Goal: Task Accomplishment & Management: Manage account settings

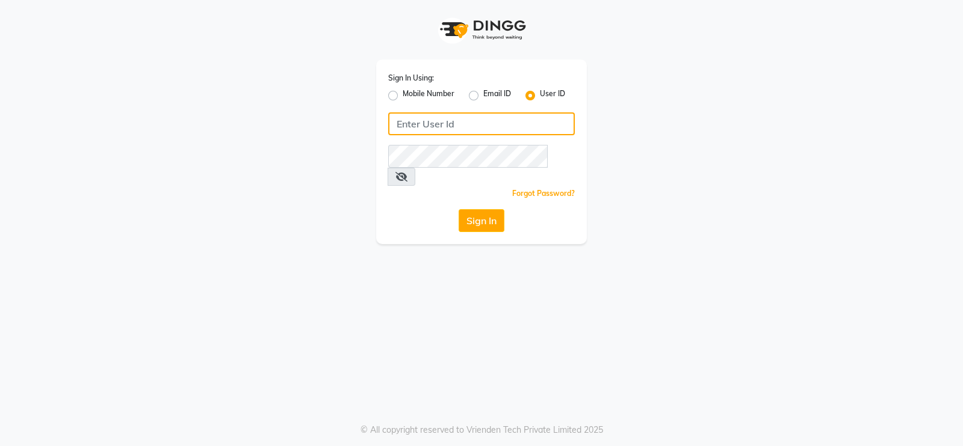
click at [446, 128] on input "Username" at bounding box center [481, 124] width 187 height 23
type input "tressz&more"
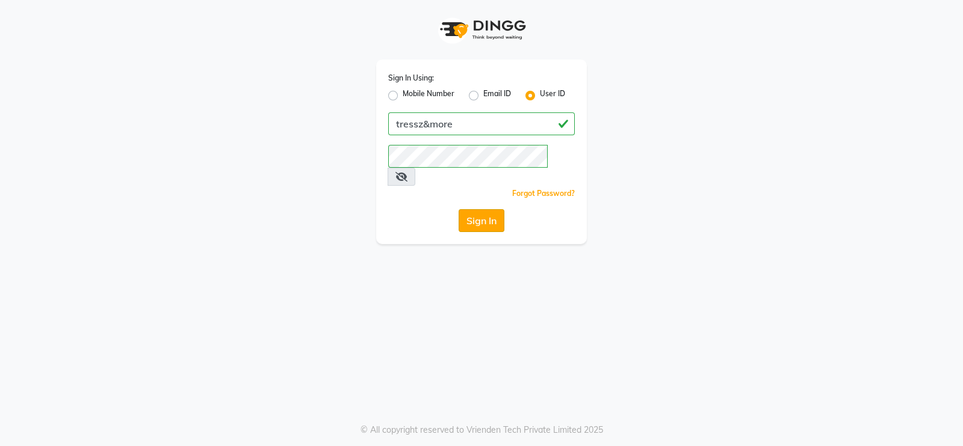
click at [480, 209] on button "Sign In" at bounding box center [481, 220] width 46 height 23
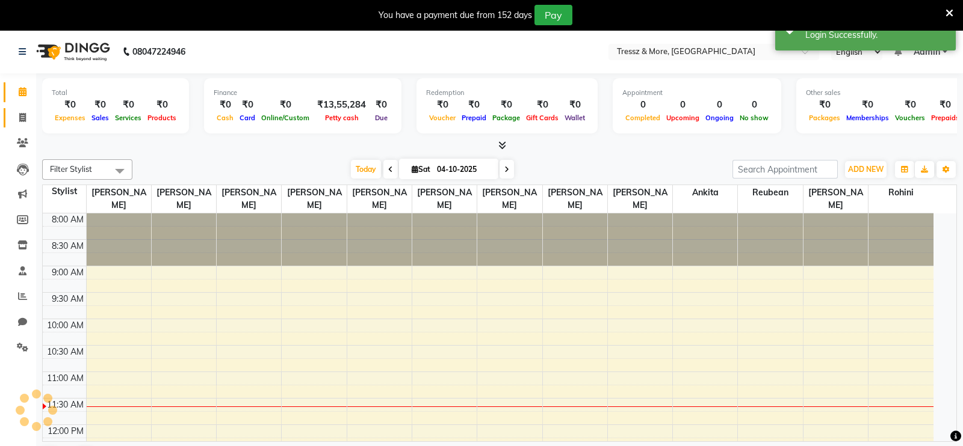
select select "en"
click at [23, 121] on icon at bounding box center [22, 117] width 7 height 9
select select "service"
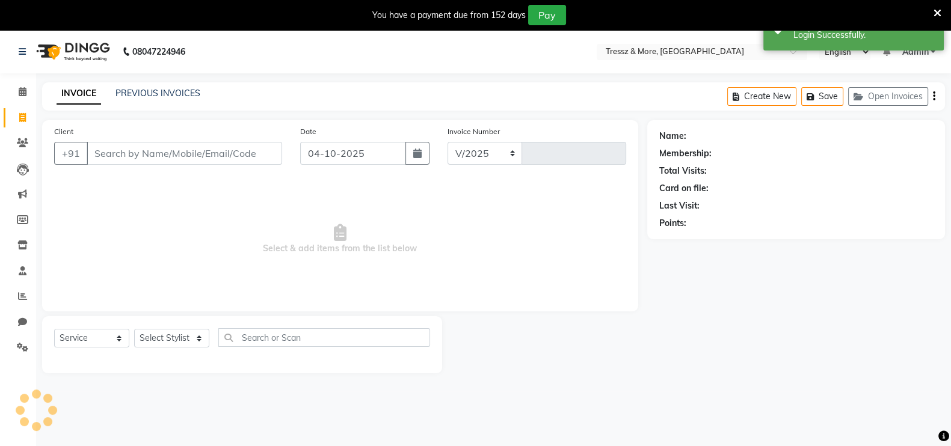
select select "3037"
type input "2827"
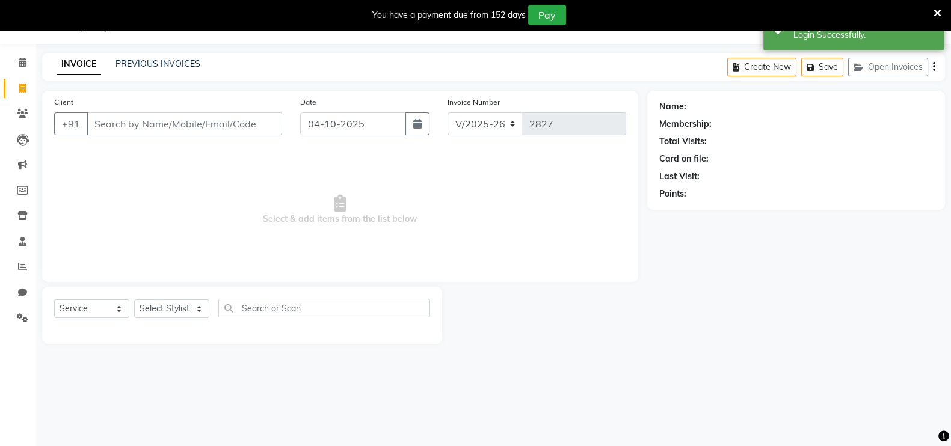
type input "0"
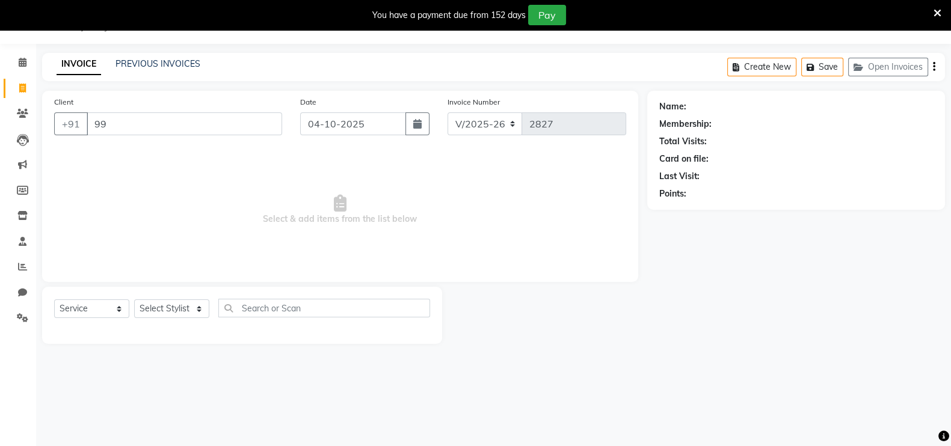
type input "9"
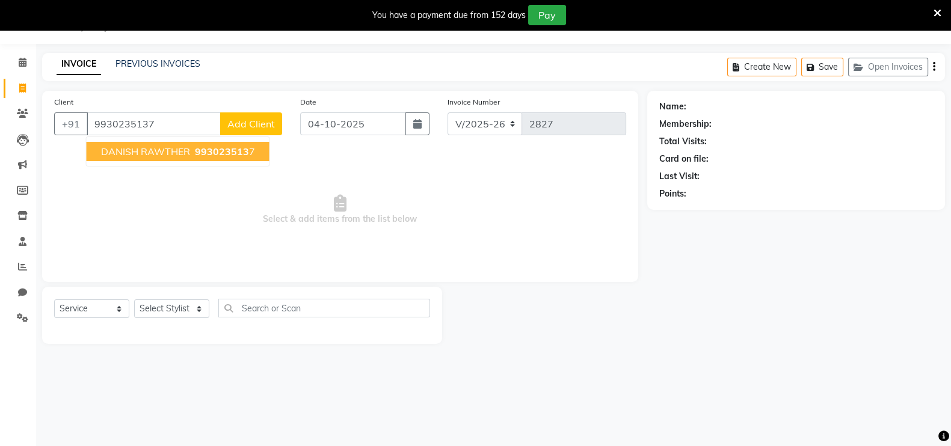
type input "9930235137"
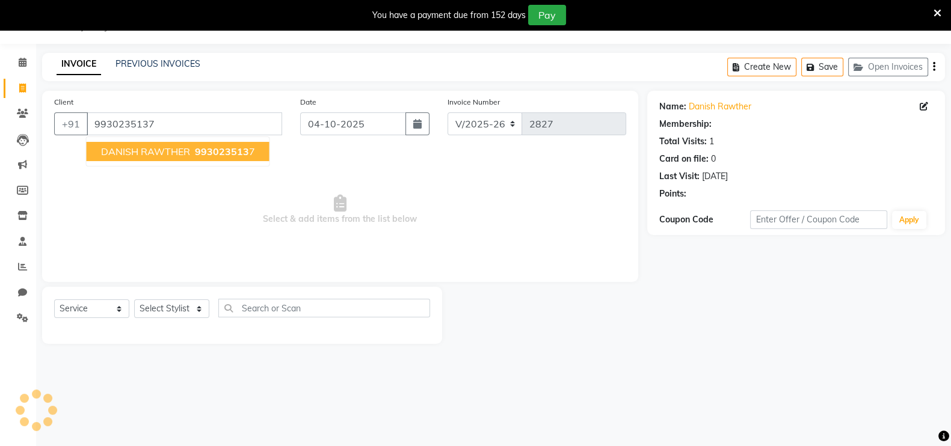
select select "1: Object"
click at [202, 150] on span "993023513" at bounding box center [222, 152] width 54 height 12
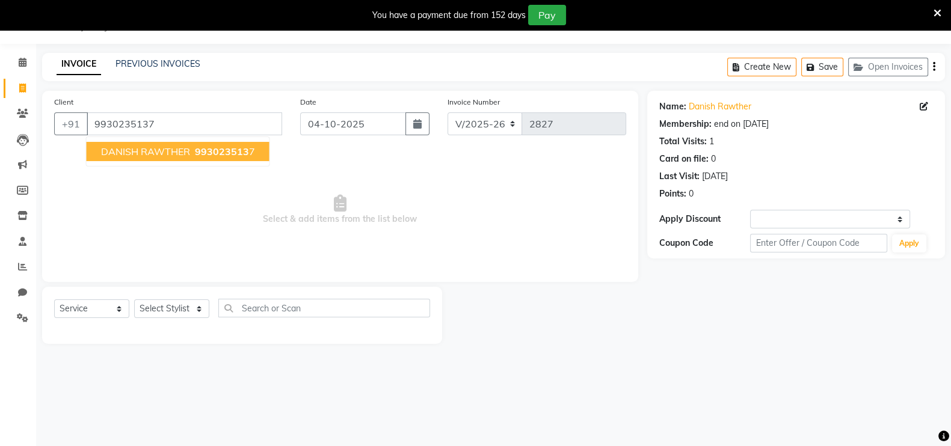
select select "1: Object"
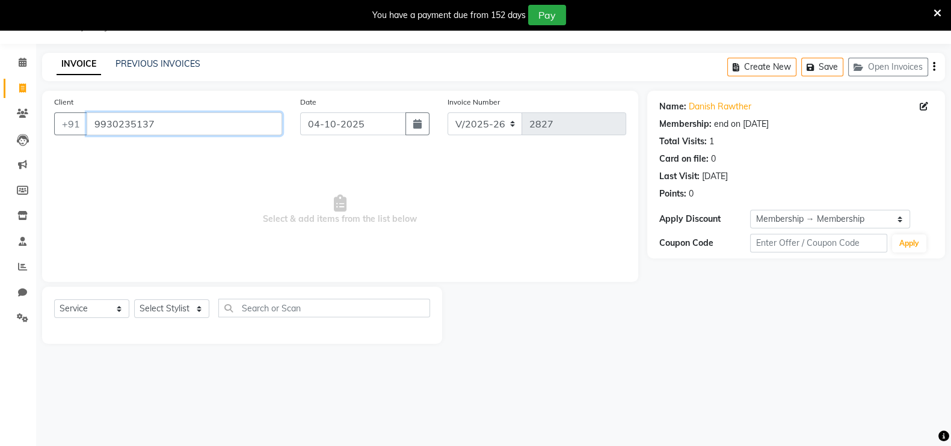
click at [159, 123] on input "9930235137" at bounding box center [185, 124] width 196 height 23
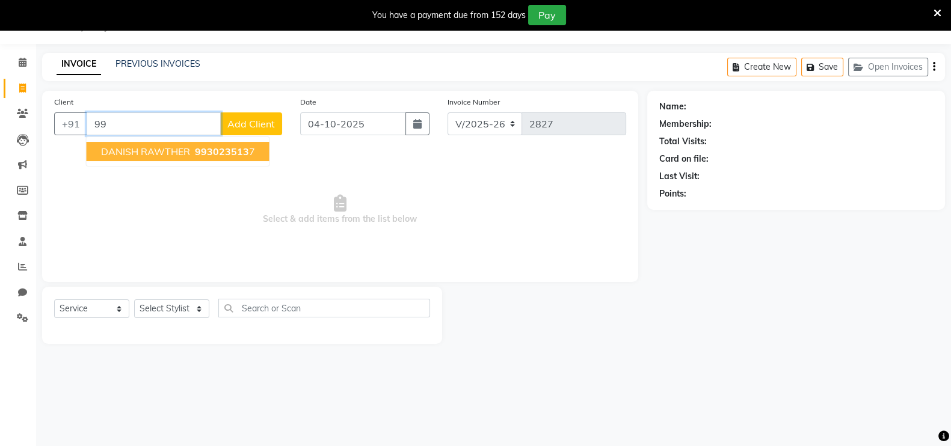
type input "9"
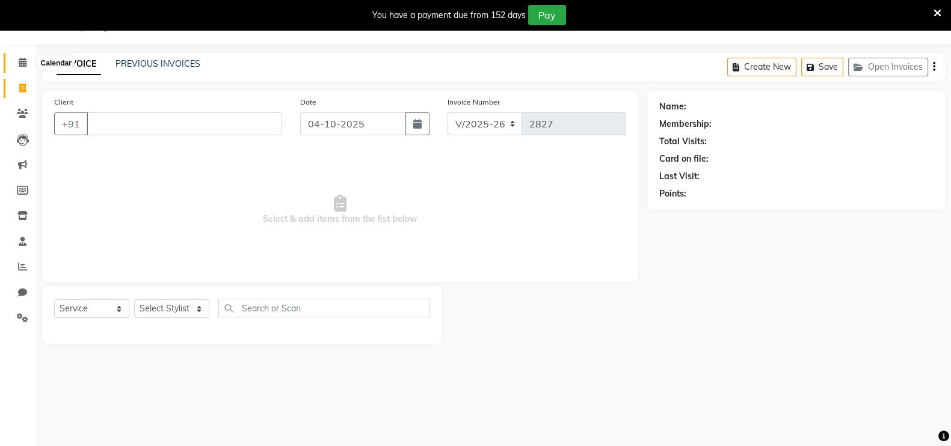
click at [24, 64] on icon at bounding box center [23, 62] width 8 height 9
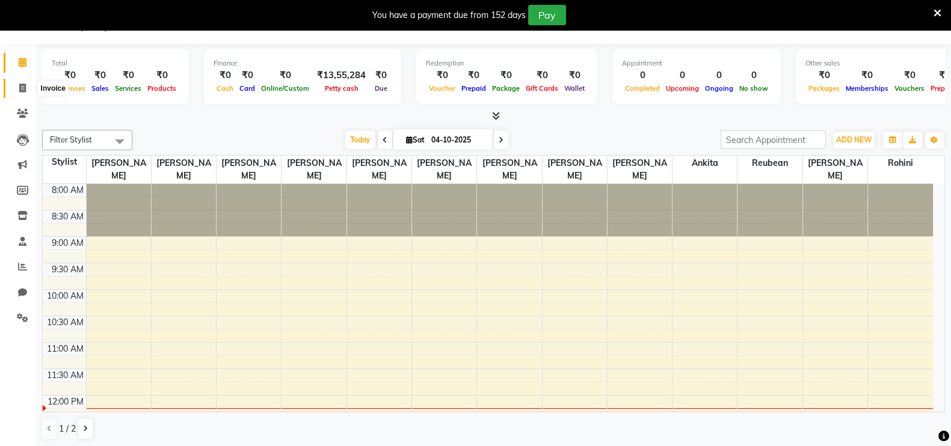
click at [27, 82] on span at bounding box center [22, 89] width 21 height 14
select select "3037"
select select "service"
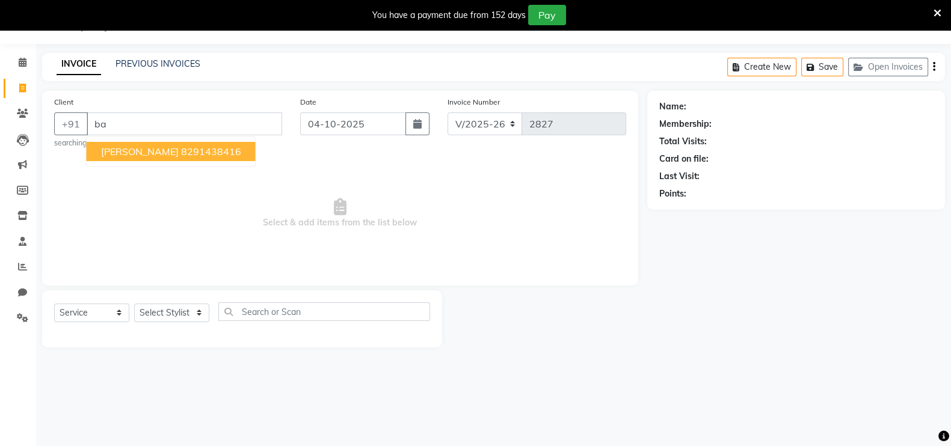
type input "b"
click at [209, 151] on ngb-highlight "981966 2554" at bounding box center [240, 152] width 63 height 12
type input "9819662554"
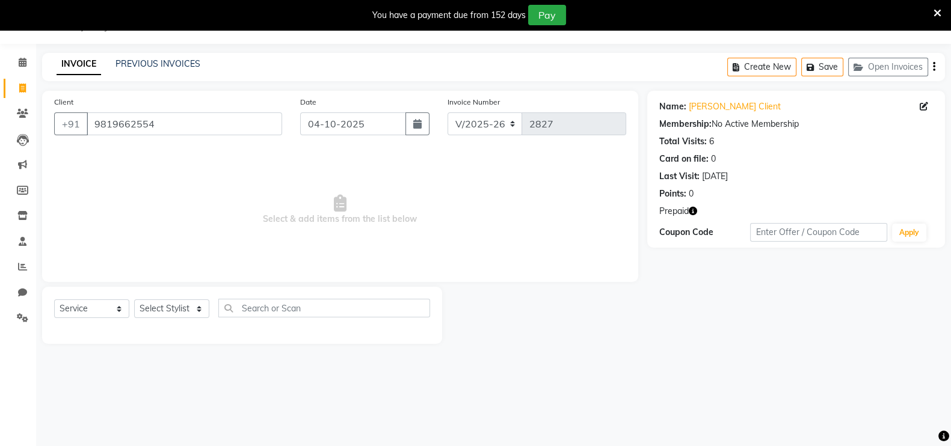
click at [695, 210] on icon "button" at bounding box center [693, 211] width 8 height 8
click at [937, 8] on icon at bounding box center [938, 13] width 8 height 11
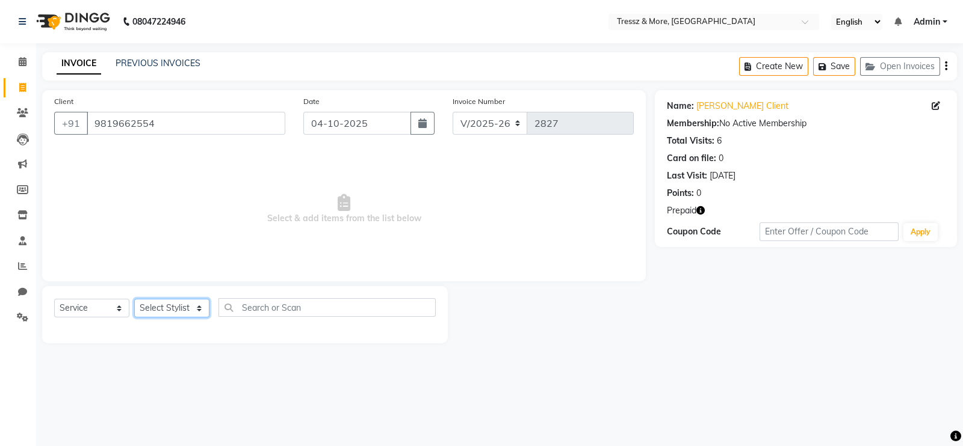
click at [179, 305] on select "Select Stylist [PERSON_NAME] Anas [PERSON_NAME] [PERSON_NAME] [PERSON_NAME] [PE…" at bounding box center [171, 308] width 75 height 19
select select "92418"
click at [134, 300] on select "Select Stylist [PERSON_NAME] Anas [PERSON_NAME] [PERSON_NAME] [PERSON_NAME] [PE…" at bounding box center [171, 308] width 75 height 19
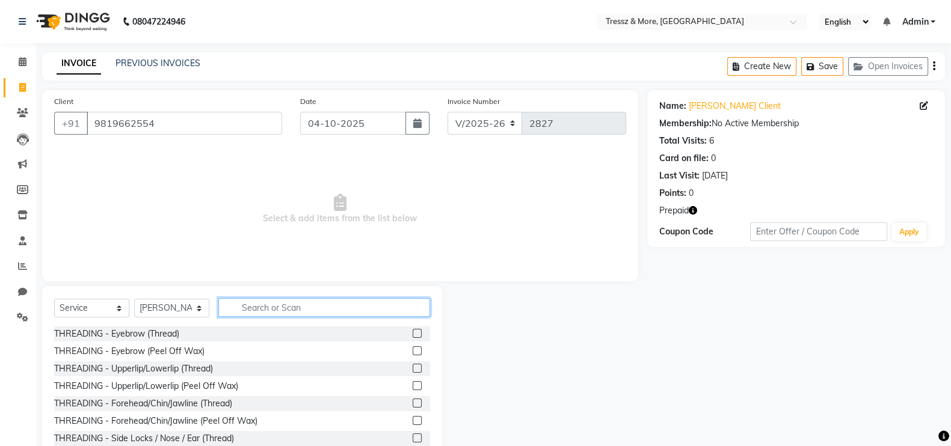
click at [313, 305] on input "text" at bounding box center [324, 307] width 212 height 19
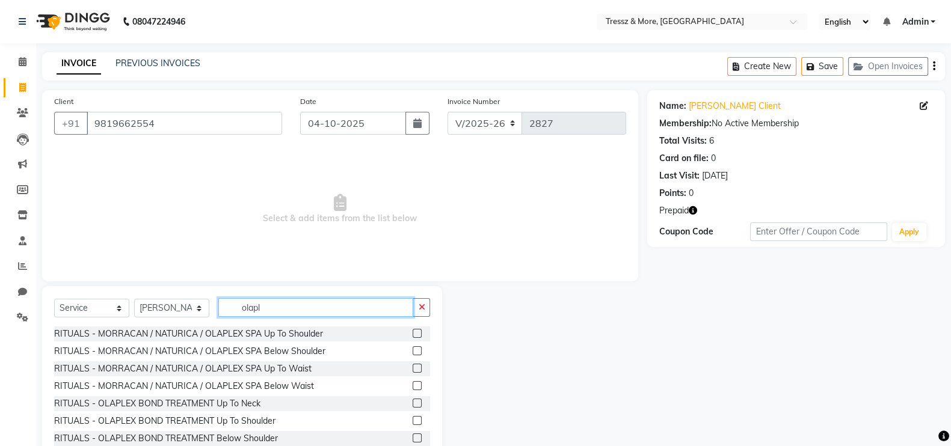
type input "olapl"
click at [413, 369] on label at bounding box center [417, 368] width 9 height 9
click at [413, 369] on input "checkbox" at bounding box center [417, 369] width 8 height 8
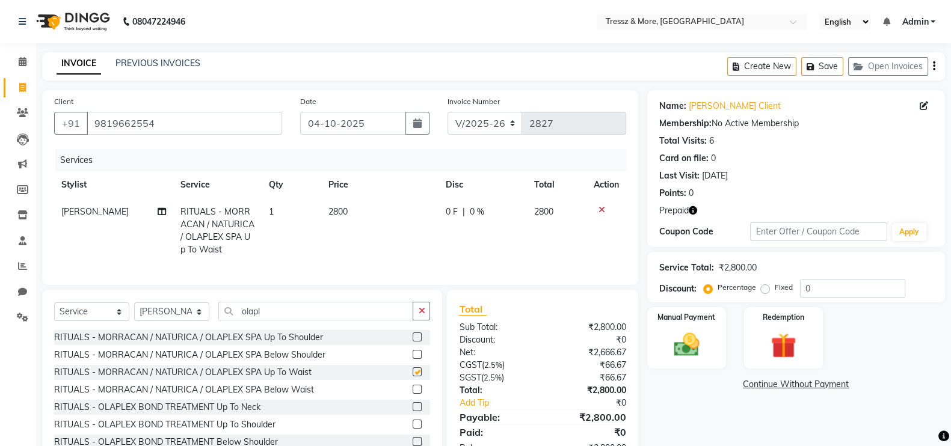
checkbox input "false"
click at [181, 315] on select "Select Stylist [PERSON_NAME] Anas [PERSON_NAME] [PERSON_NAME] [PERSON_NAME] [PE…" at bounding box center [171, 312] width 75 height 19
select select "72132"
click at [134, 315] on select "Select Stylist [PERSON_NAME] Anas [PERSON_NAME] [PERSON_NAME] [PERSON_NAME] [PE…" at bounding box center [171, 312] width 75 height 19
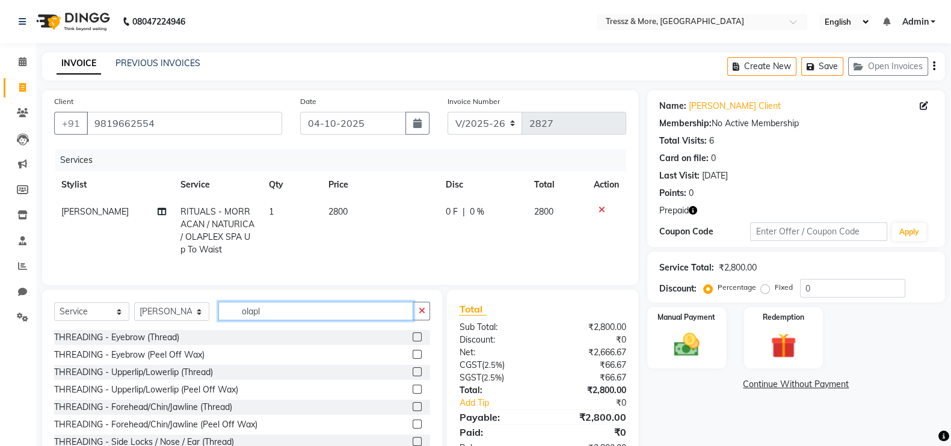
click at [297, 319] on input "olapl" at bounding box center [315, 311] width 195 height 19
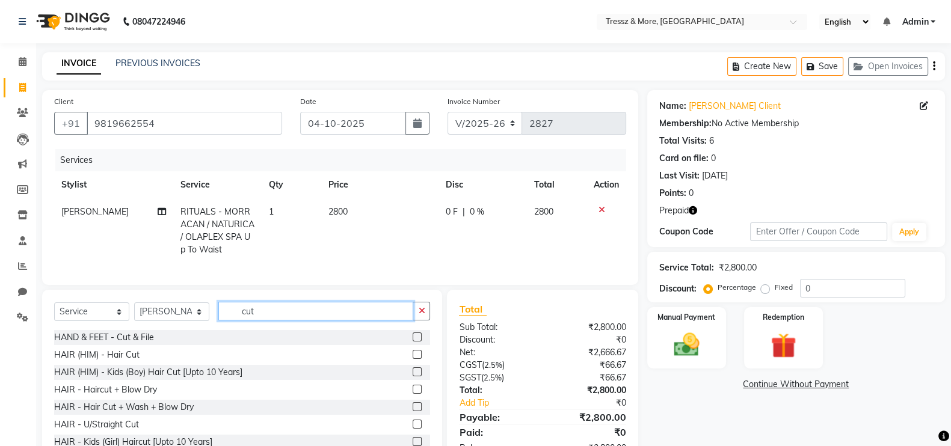
type input "cut"
click at [413, 359] on label at bounding box center [417, 354] width 9 height 9
click at [413, 359] on input "checkbox" at bounding box center [417, 355] width 8 height 8
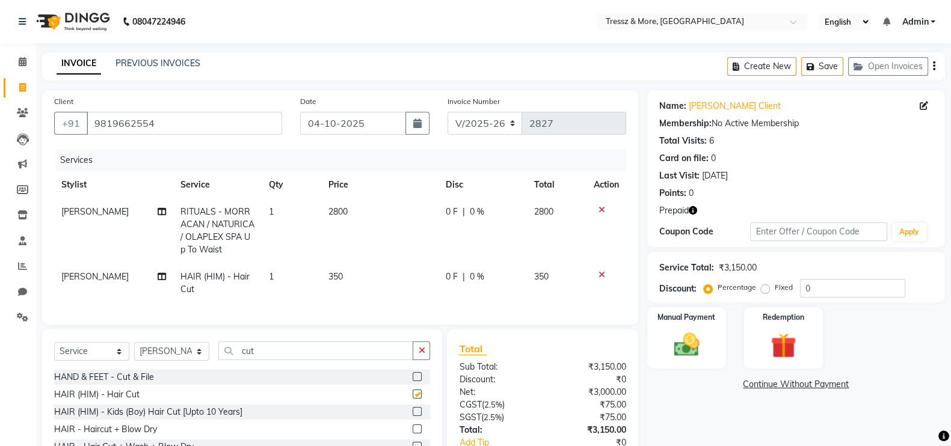
checkbox input "false"
click at [335, 205] on td "2800" at bounding box center [379, 231] width 117 height 65
select select "92418"
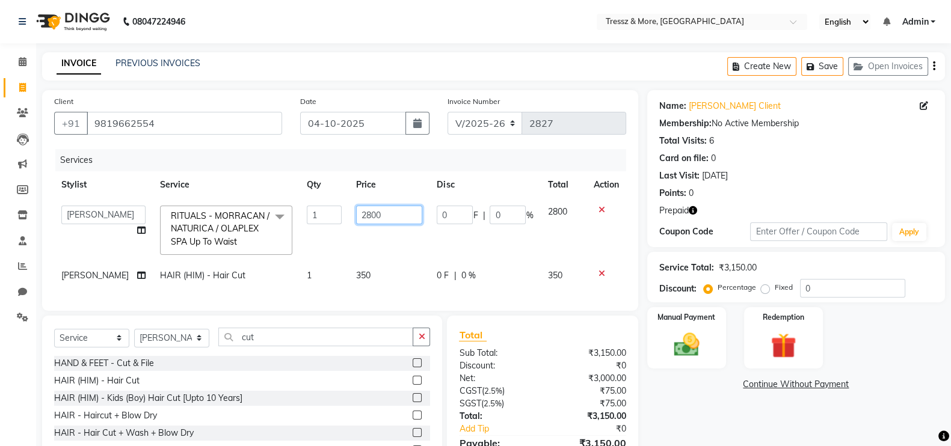
click at [363, 215] on input "2800" at bounding box center [389, 215] width 66 height 19
type input "2700"
click at [374, 226] on td "2700" at bounding box center [389, 231] width 81 height 64
select select "92418"
click at [768, 328] on div "Redemption" at bounding box center [783, 338] width 82 height 64
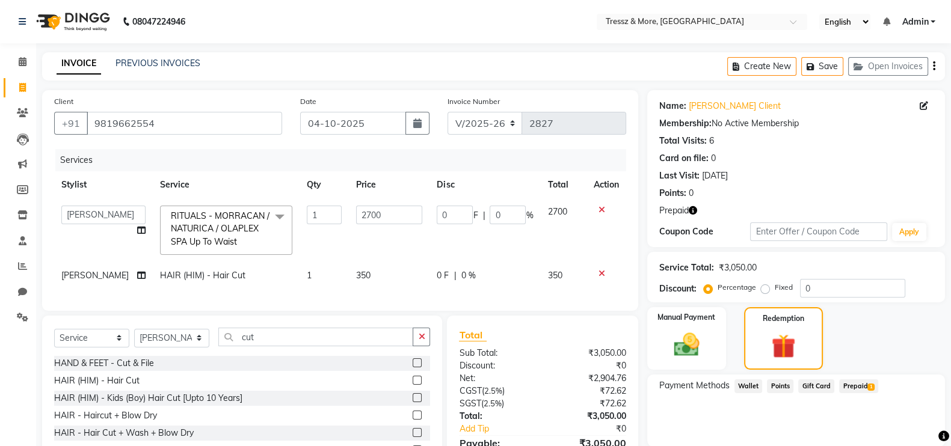
click at [851, 383] on span "Prepaid 1" at bounding box center [858, 387] width 39 height 14
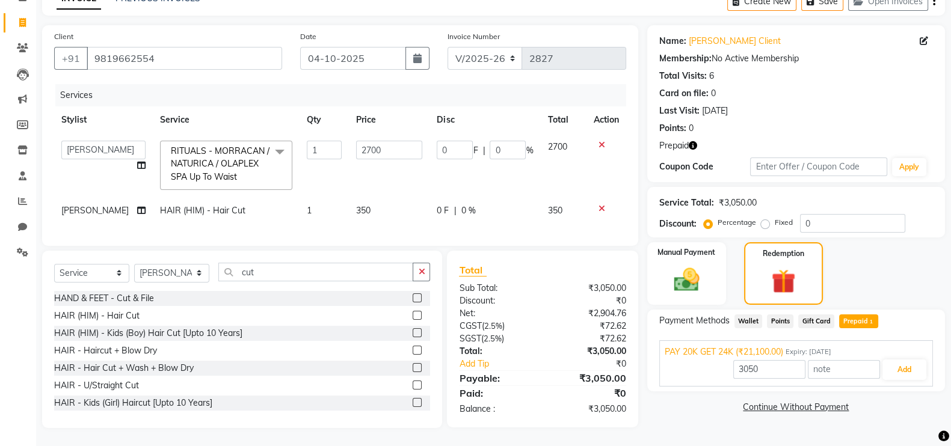
click at [799, 366] on div "3050 Add" at bounding box center [796, 370] width 263 height 23
click at [887, 360] on button "Add" at bounding box center [905, 370] width 44 height 20
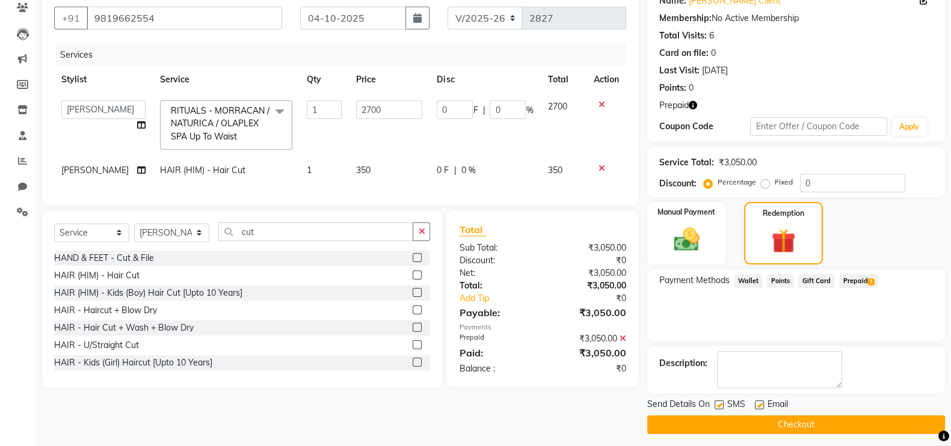
scroll to position [111, 0]
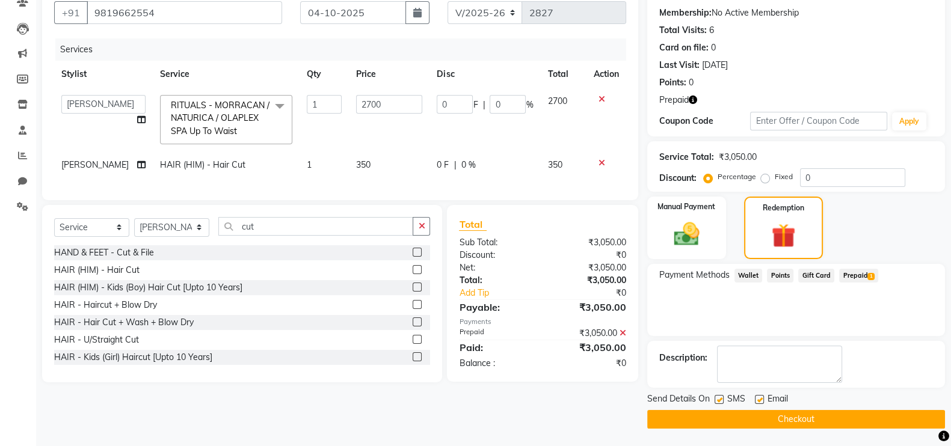
click at [851, 416] on button "Checkout" at bounding box center [796, 419] width 298 height 19
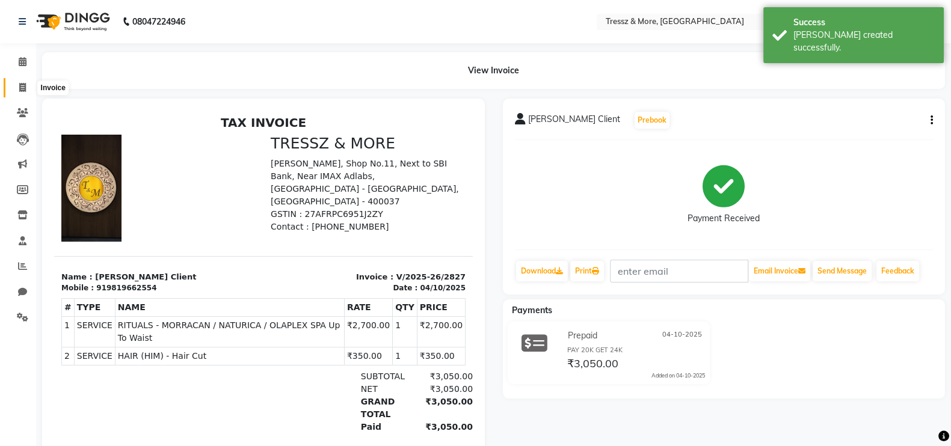
click at [20, 91] on icon at bounding box center [22, 87] width 7 height 9
select select "service"
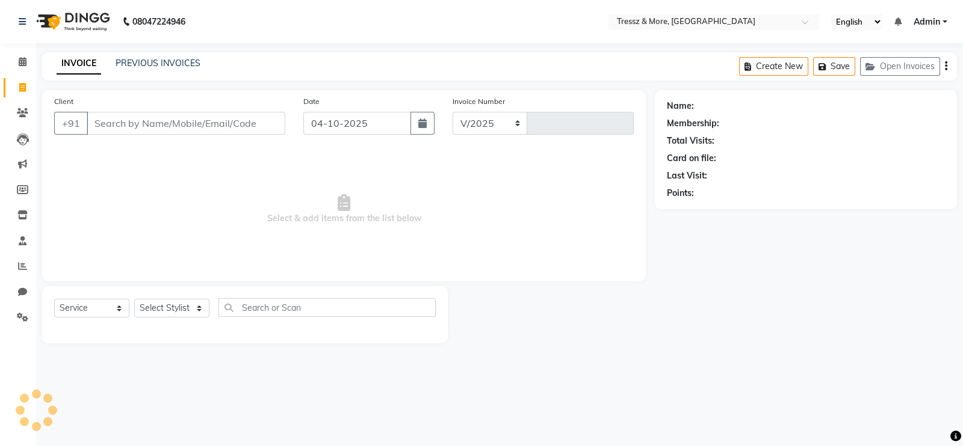
select select "3037"
type input "2828"
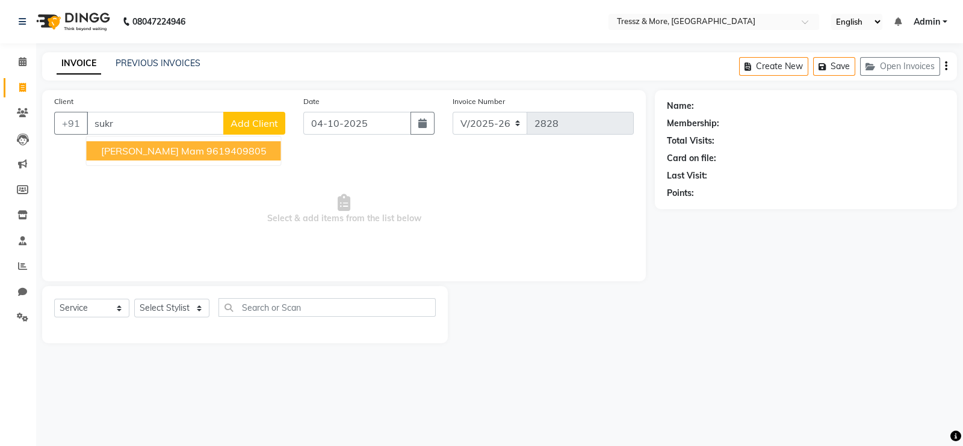
click at [141, 152] on span "Sukriti Mam" at bounding box center [152, 151] width 103 height 12
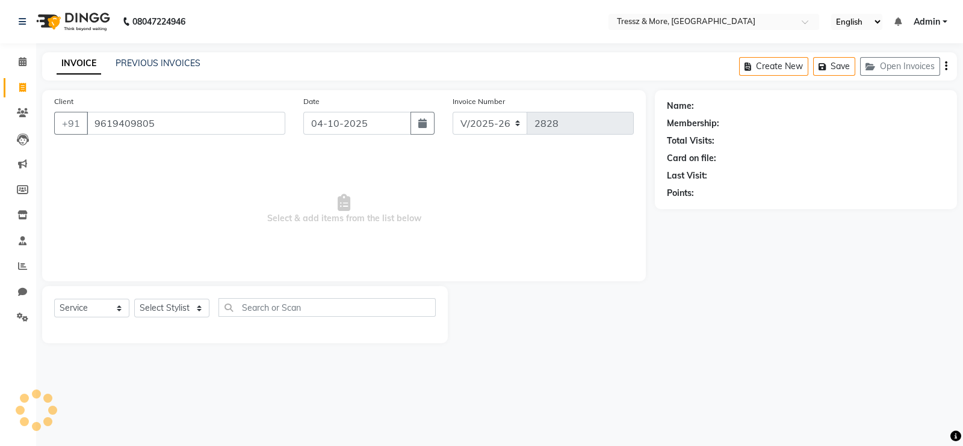
type input "9619409805"
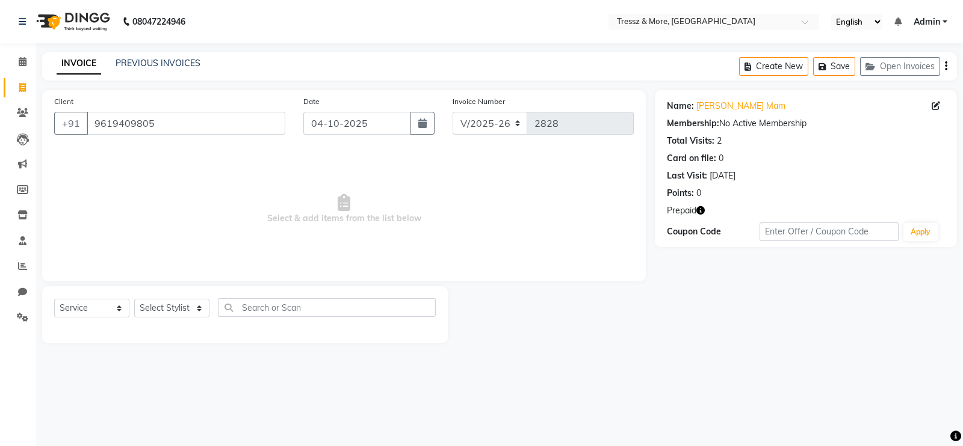
click at [707, 206] on div "Prepaid" at bounding box center [806, 211] width 278 height 13
click at [701, 211] on icon "button" at bounding box center [700, 210] width 8 height 8
click at [178, 304] on select "Select Stylist [PERSON_NAME] Anas [PERSON_NAME] [PERSON_NAME] [PERSON_NAME] [PE…" at bounding box center [171, 308] width 75 height 19
select select "72136"
click at [134, 300] on select "Select Stylist [PERSON_NAME] Anas [PERSON_NAME] [PERSON_NAME] [PERSON_NAME] [PE…" at bounding box center [171, 308] width 75 height 19
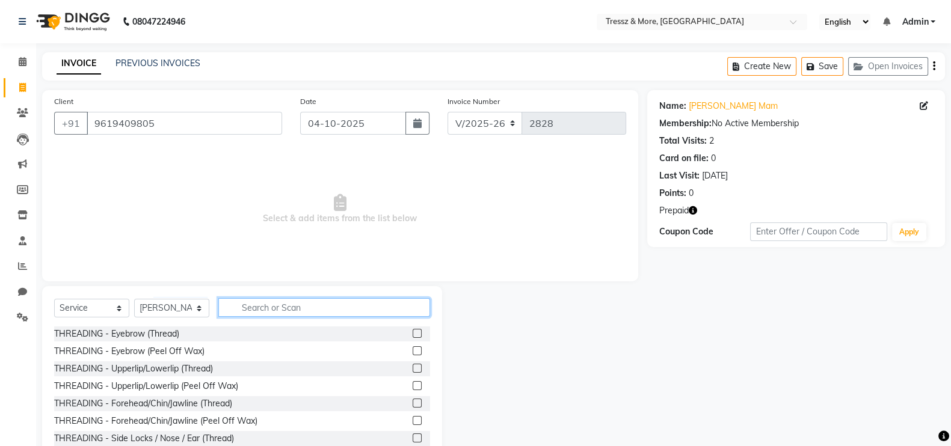
click at [292, 315] on input "text" at bounding box center [324, 307] width 212 height 19
type input "face"
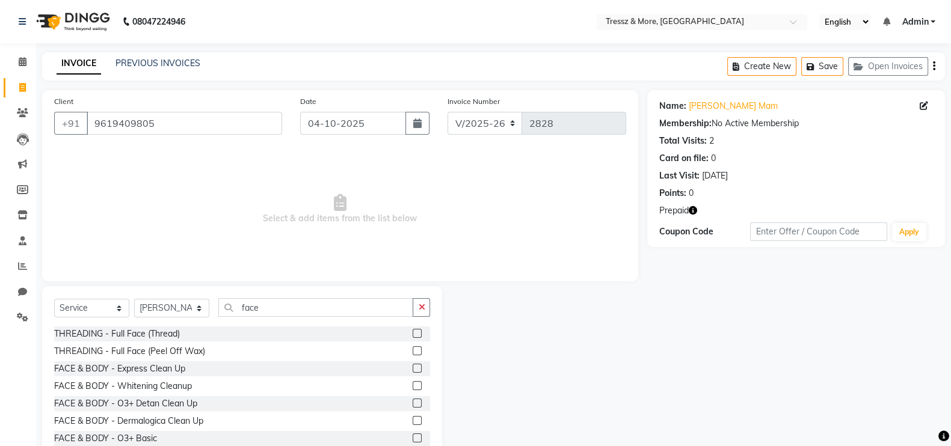
click at [413, 351] on label at bounding box center [417, 351] width 9 height 9
click at [413, 351] on input "checkbox" at bounding box center [417, 352] width 8 height 8
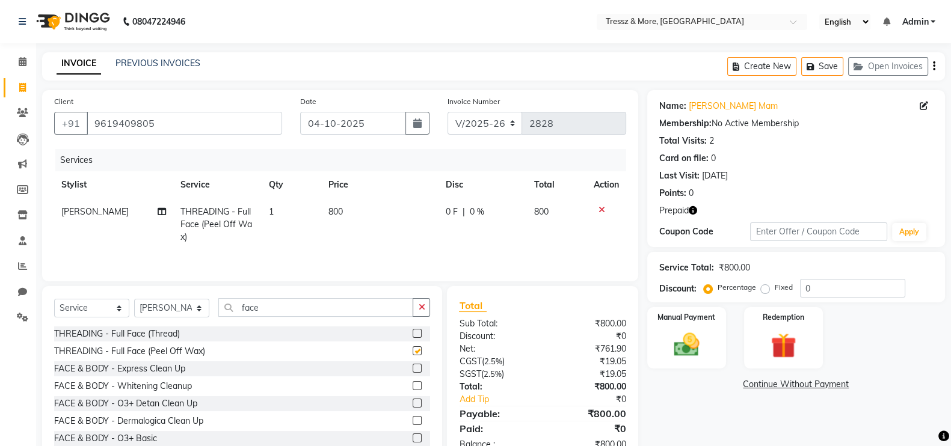
checkbox input "false"
click at [306, 312] on input "face" at bounding box center [315, 307] width 195 height 19
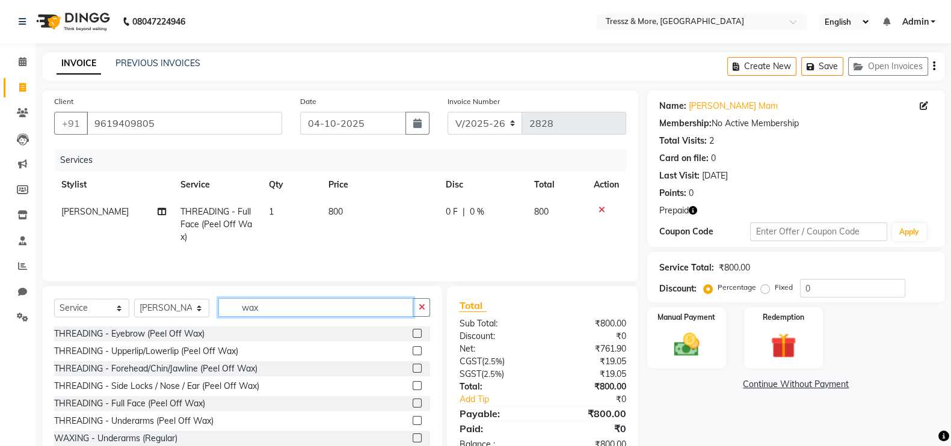
scroll to position [105, 0]
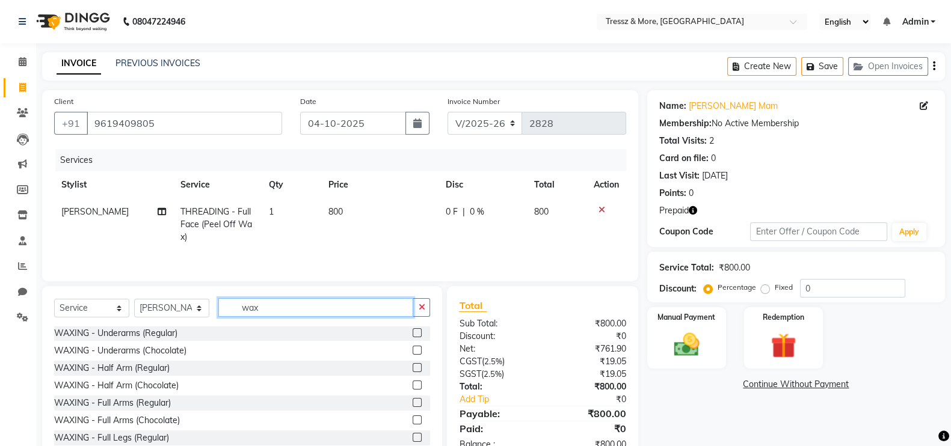
type input "wax"
click at [413, 385] on label at bounding box center [417, 385] width 9 height 9
click at [413, 385] on input "checkbox" at bounding box center [417, 386] width 8 height 8
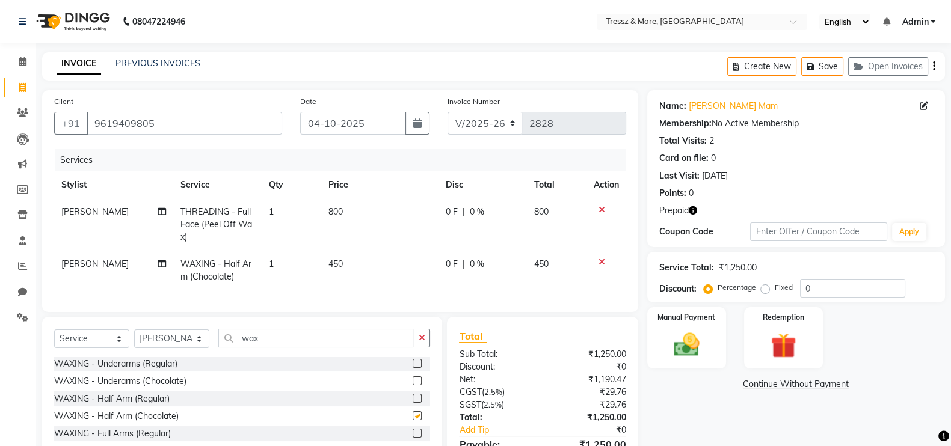
checkbox input "false"
click at [329, 264] on span "450" at bounding box center [336, 264] width 14 height 11
select select "72136"
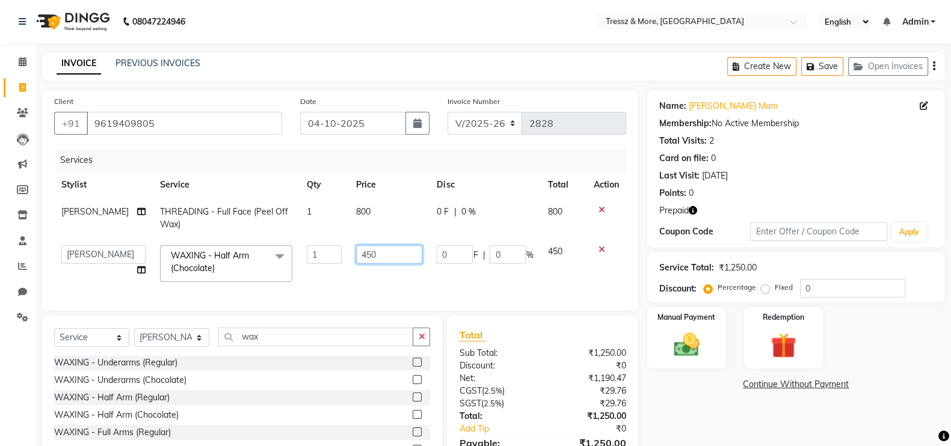
click at [357, 256] on input "450" at bounding box center [389, 254] width 66 height 19
type input "1520"
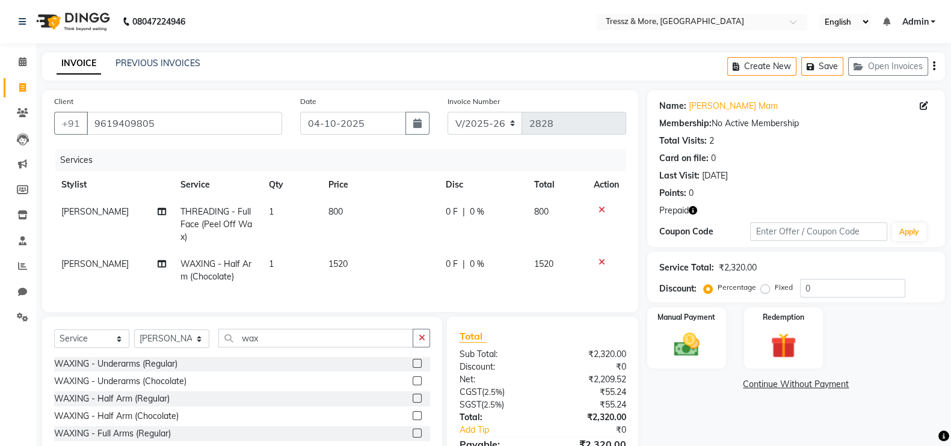
click at [381, 273] on td "1520" at bounding box center [379, 271] width 117 height 40
select select "72136"
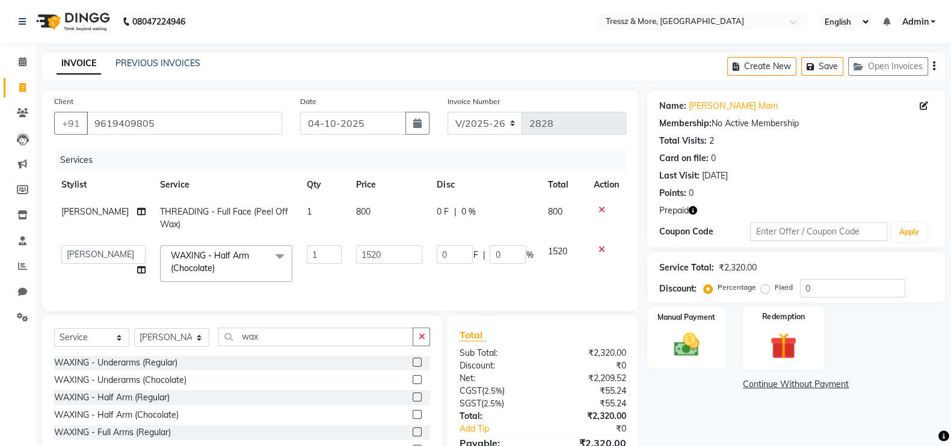
click at [767, 328] on div "Redemption" at bounding box center [783, 338] width 82 height 64
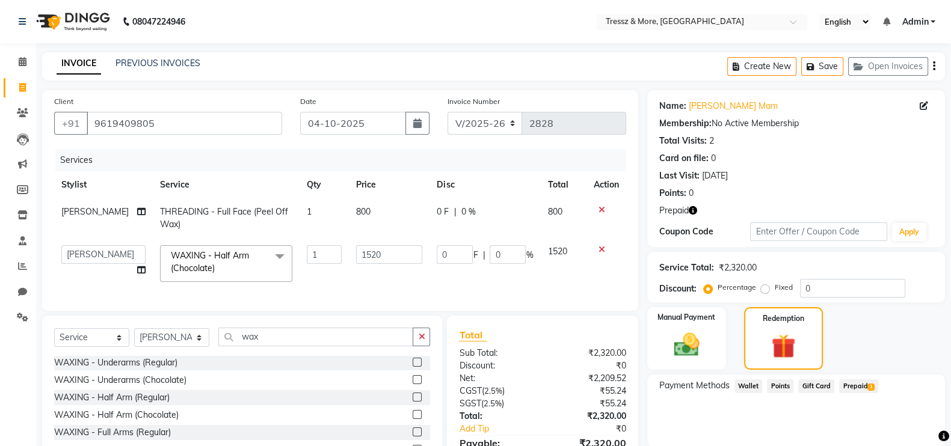
click at [867, 381] on span "Prepaid 1" at bounding box center [858, 387] width 39 height 14
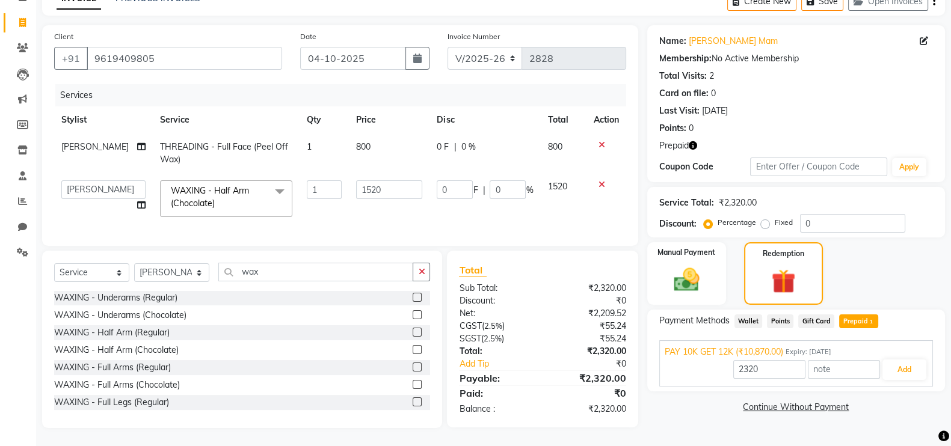
scroll to position [76, 0]
click at [911, 362] on button "Add" at bounding box center [905, 370] width 44 height 20
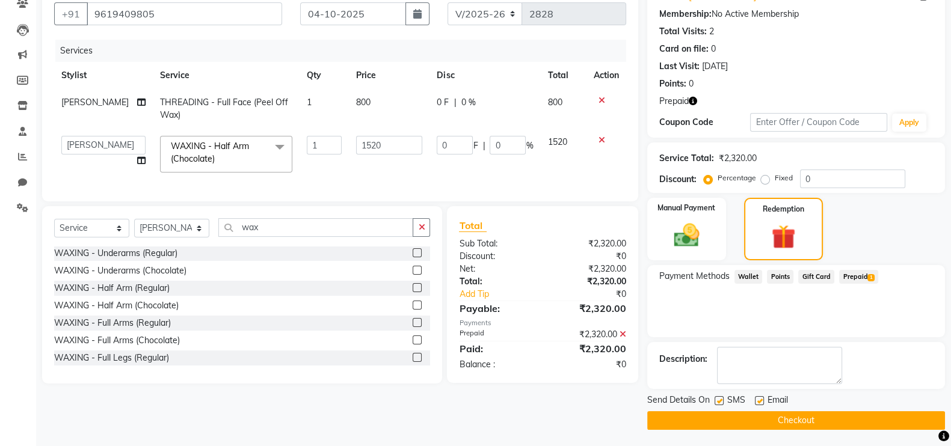
scroll to position [111, 0]
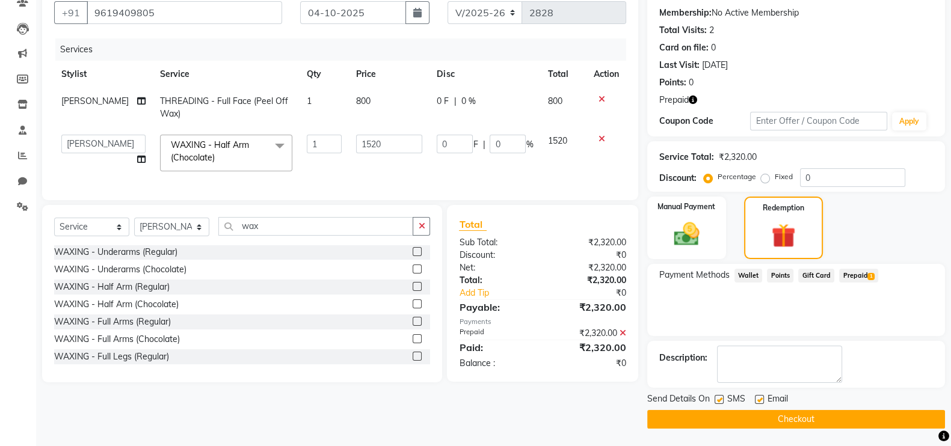
click at [717, 403] on label at bounding box center [719, 399] width 9 height 9
click at [717, 403] on input "checkbox" at bounding box center [719, 401] width 8 height 8
checkbox input "false"
click at [756, 400] on label at bounding box center [759, 399] width 9 height 9
click at [756, 400] on input "checkbox" at bounding box center [759, 401] width 8 height 8
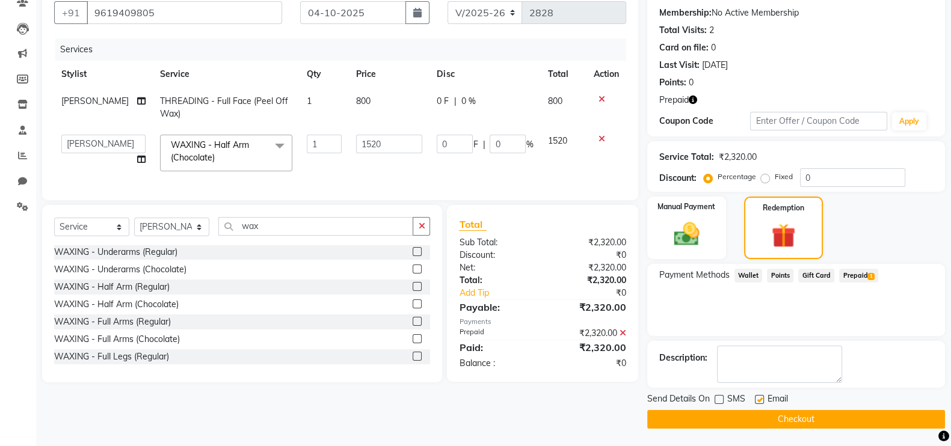
checkbox input "false"
click at [756, 411] on button "Checkout" at bounding box center [796, 419] width 298 height 19
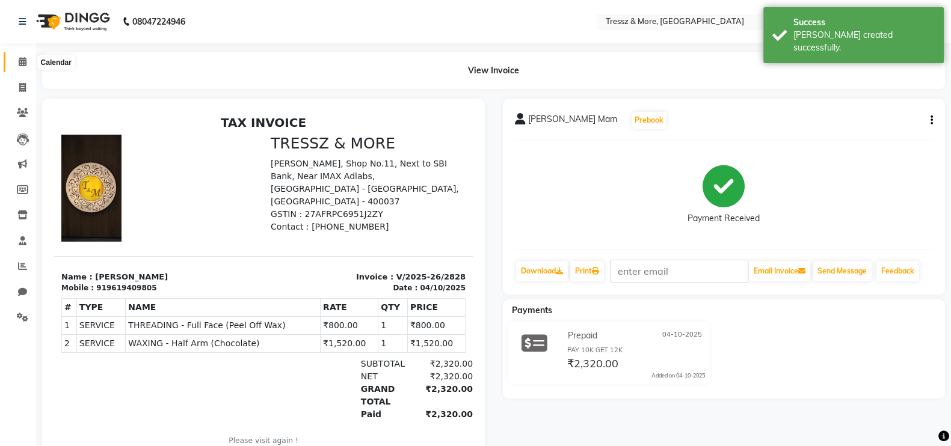
click at [23, 58] on icon at bounding box center [23, 61] width 8 height 9
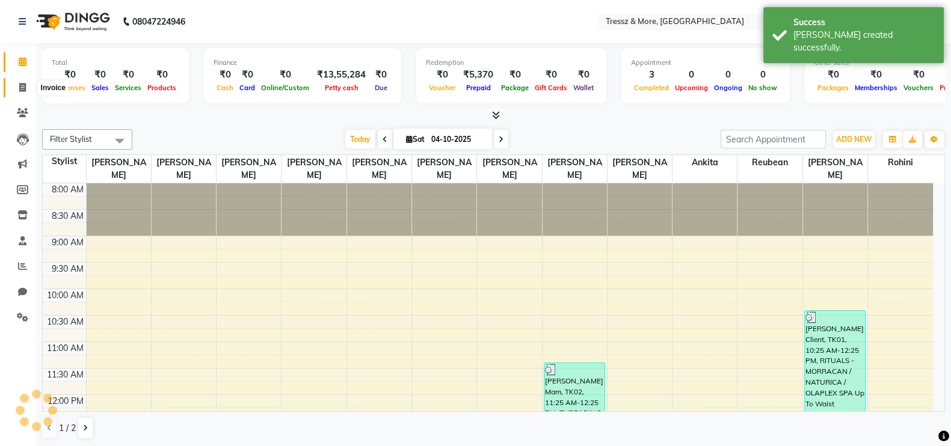
click at [27, 83] on span at bounding box center [22, 88] width 21 height 14
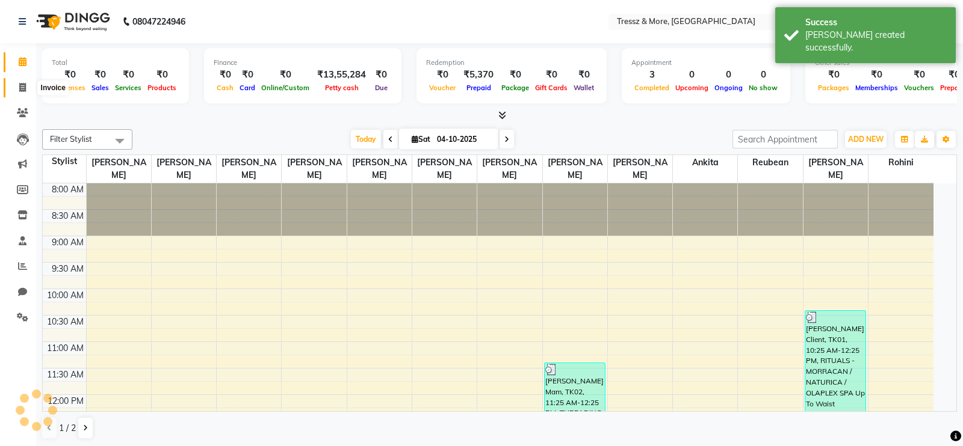
select select "3037"
select select "service"
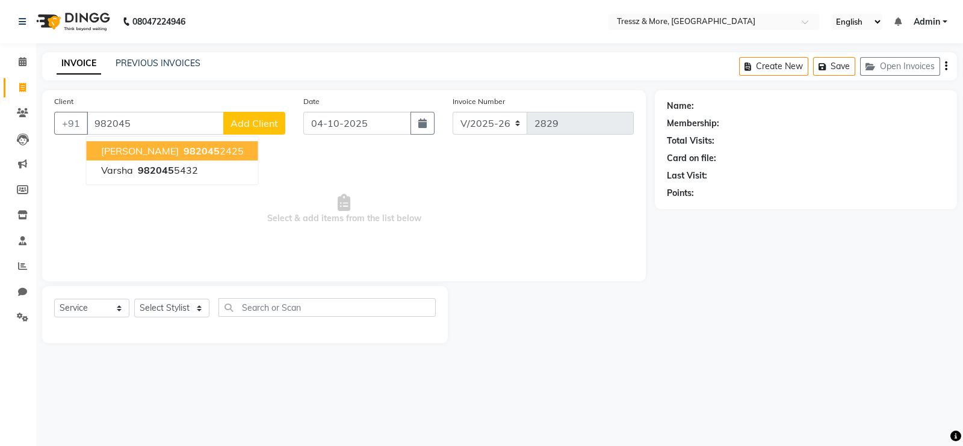
click at [165, 150] on span "MAYANK MADHAV" at bounding box center [140, 151] width 78 height 12
type input "9820452425"
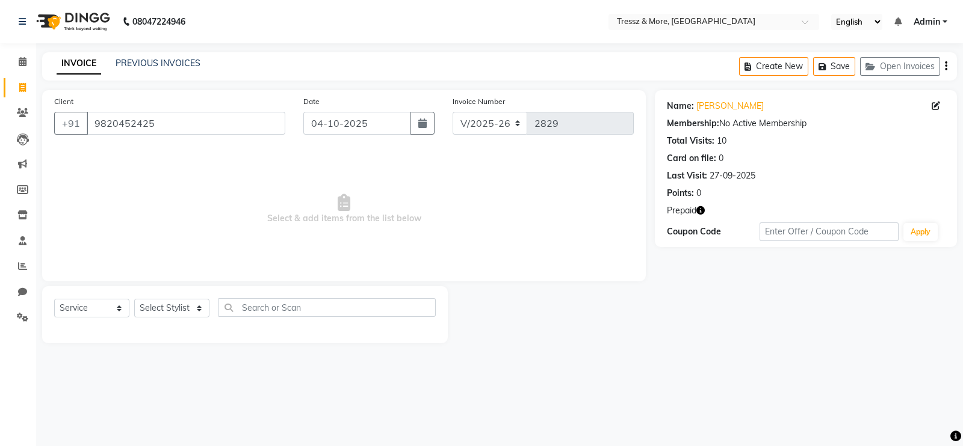
click at [702, 212] on icon "button" at bounding box center [700, 210] width 8 height 8
click at [184, 308] on select "Select Stylist [PERSON_NAME] Anas [PERSON_NAME] [PERSON_NAME] [PERSON_NAME] [PE…" at bounding box center [171, 308] width 75 height 19
select select "13464"
click at [134, 300] on select "Select Stylist [PERSON_NAME] Anas [PERSON_NAME] [PERSON_NAME] [PERSON_NAME] [PE…" at bounding box center [171, 308] width 75 height 19
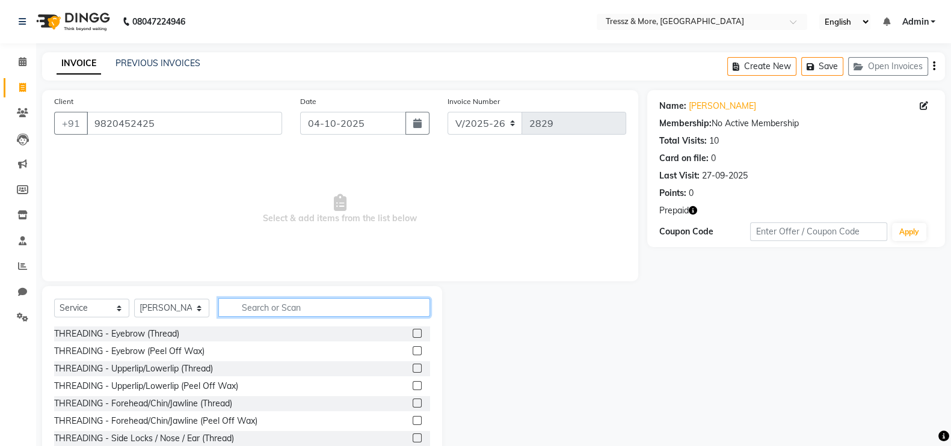
click at [270, 305] on input "text" at bounding box center [324, 307] width 212 height 19
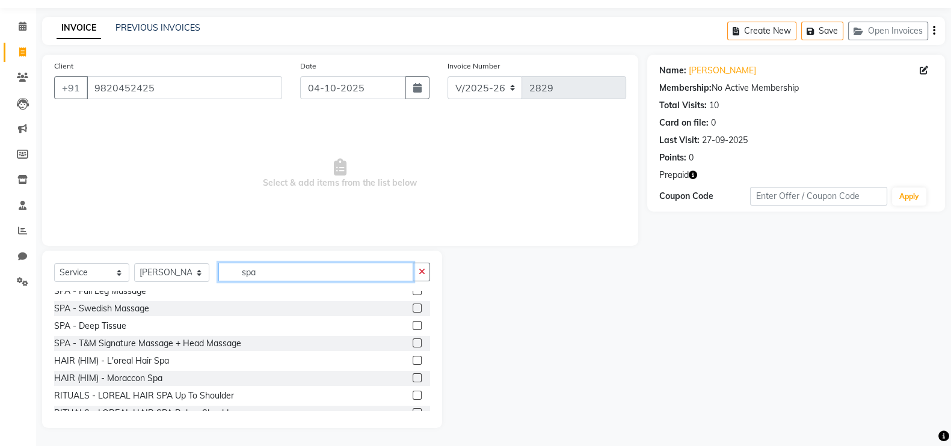
scroll to position [90, 0]
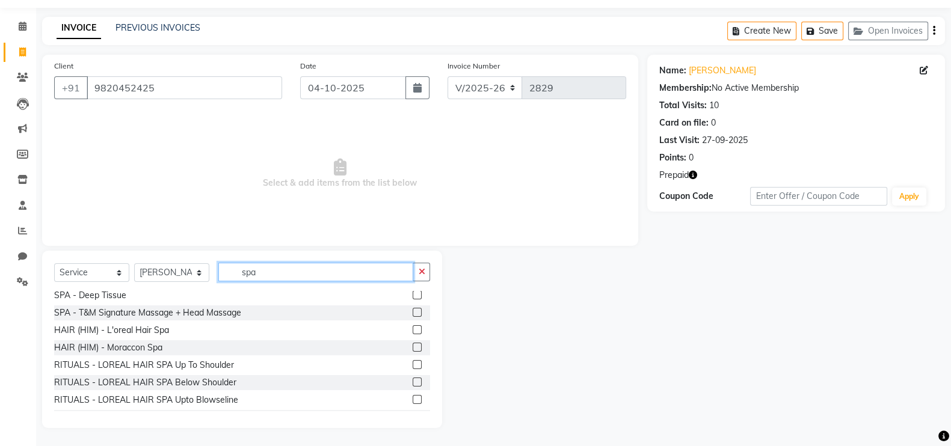
type input "spa"
click at [413, 366] on label at bounding box center [417, 364] width 9 height 9
click at [413, 366] on input "checkbox" at bounding box center [417, 366] width 8 height 8
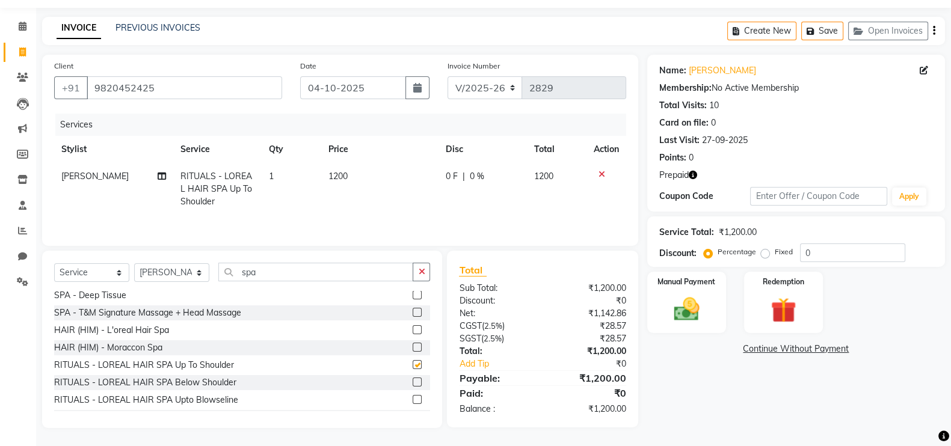
checkbox input "false"
click at [339, 197] on td "1200" at bounding box center [379, 189] width 117 height 52
select select "13464"
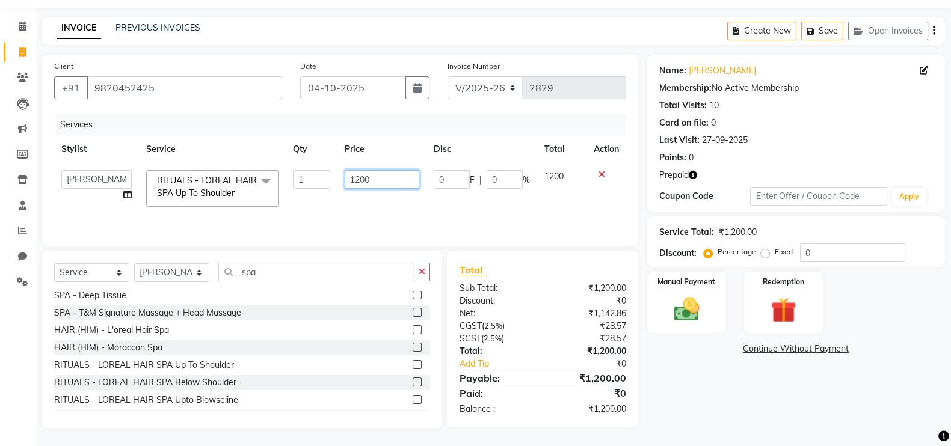
click at [363, 179] on input "1200" at bounding box center [382, 179] width 75 height 19
type input "2800"
click at [380, 208] on td "2800" at bounding box center [383, 188] width 90 height 51
select select "13464"
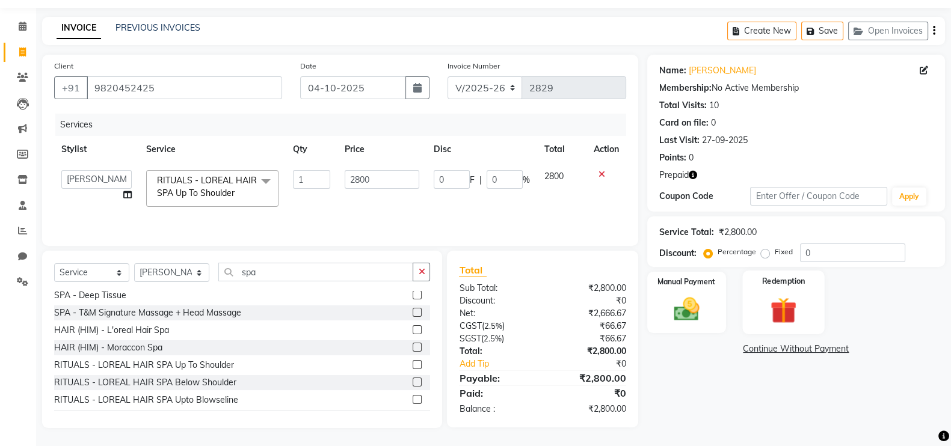
click at [749, 301] on div "Redemption" at bounding box center [783, 303] width 82 height 64
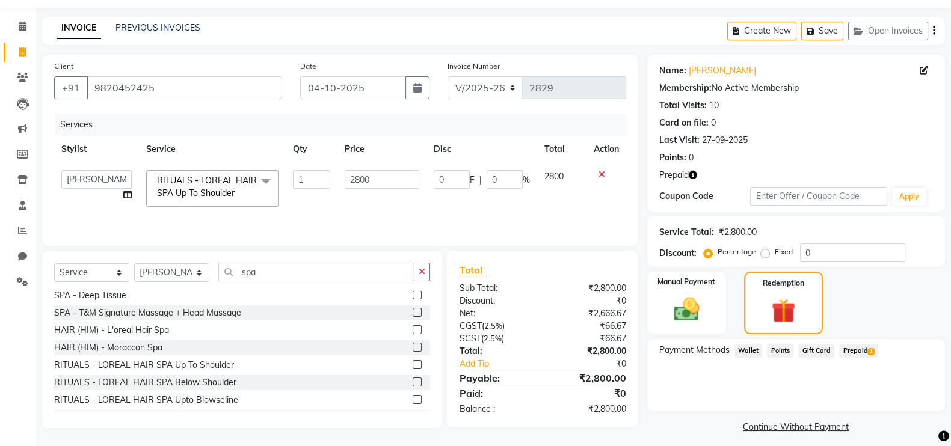
click at [860, 344] on span "Prepaid 1" at bounding box center [858, 351] width 39 height 14
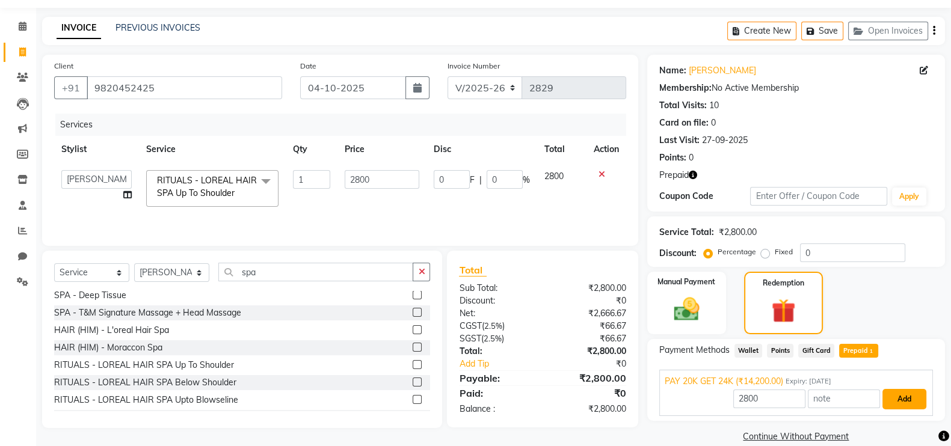
click at [910, 392] on button "Add" at bounding box center [905, 399] width 44 height 20
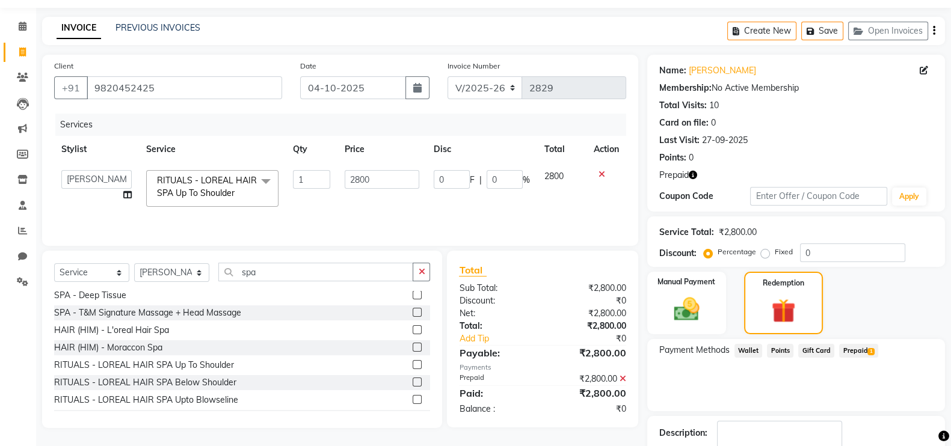
scroll to position [111, 0]
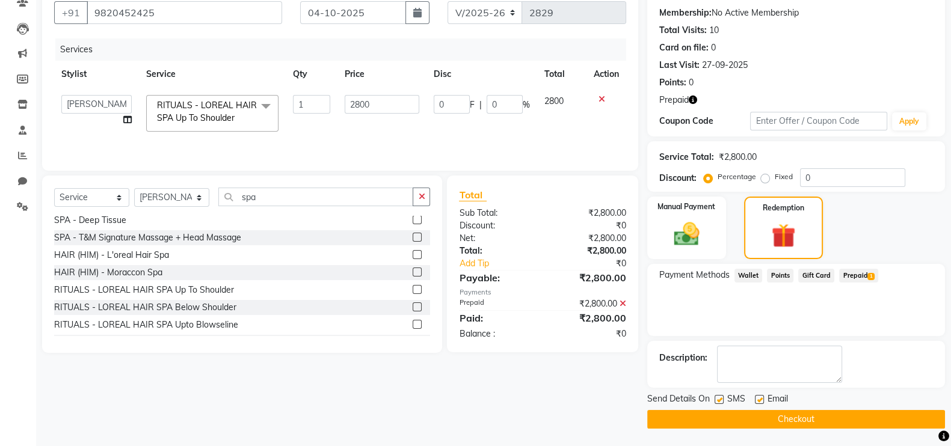
click at [762, 396] on label at bounding box center [759, 399] width 9 height 9
click at [762, 397] on input "checkbox" at bounding box center [759, 401] width 8 height 8
checkbox input "false"
click at [719, 398] on label at bounding box center [719, 399] width 9 height 9
click at [719, 398] on input "checkbox" at bounding box center [719, 401] width 8 height 8
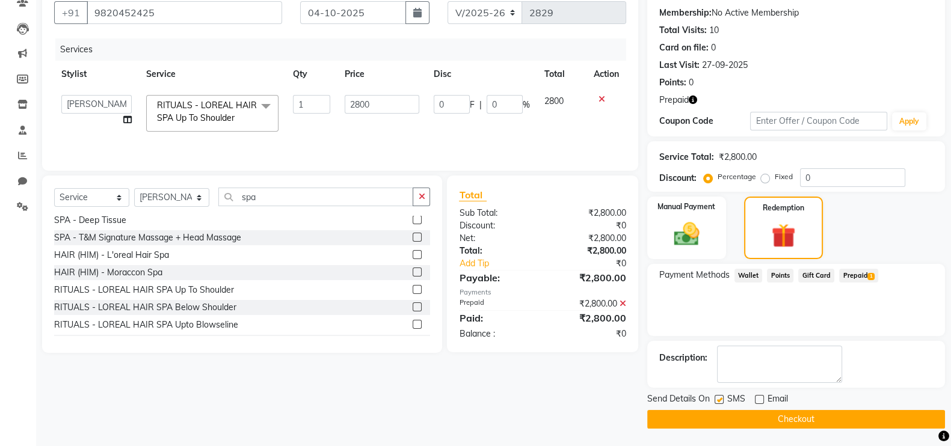
checkbox input "false"
click at [728, 416] on button "Checkout" at bounding box center [796, 419] width 298 height 19
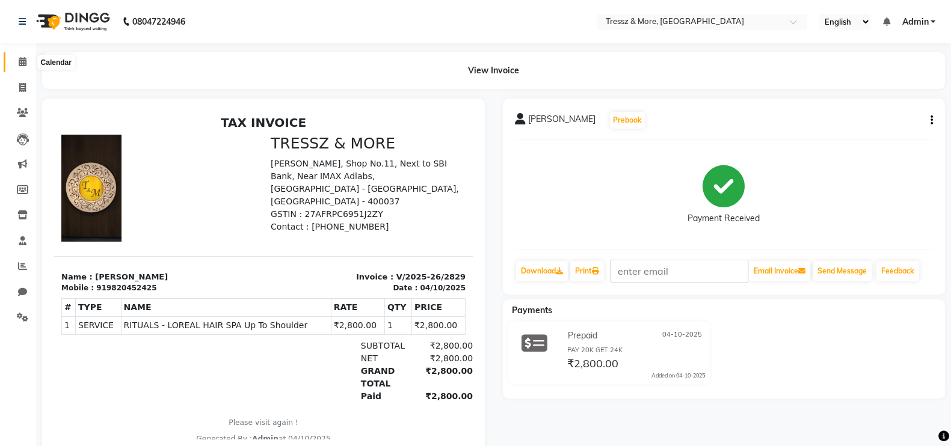
click at [16, 67] on span at bounding box center [22, 62] width 21 height 14
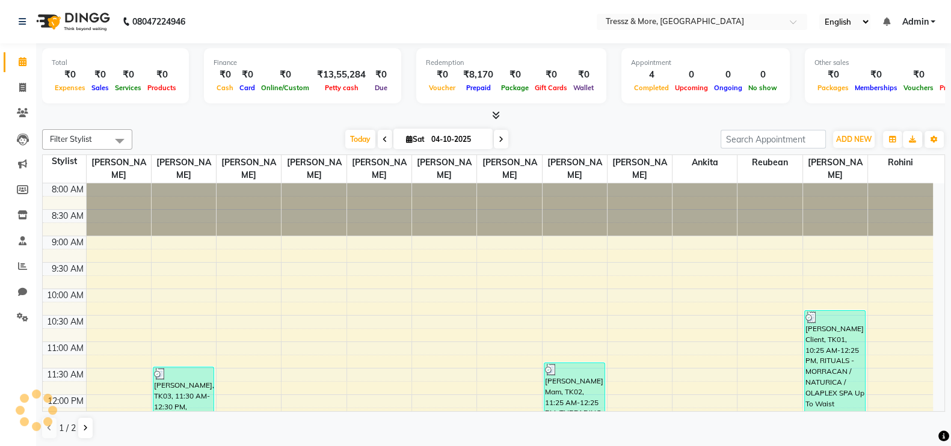
click at [182, 125] on div "Filter Stylist Select All Naushad Mansoori Abid Shaikh Anas Ansari Ankita Arsha…" at bounding box center [493, 285] width 903 height 320
click at [15, 205] on li "Inventory" at bounding box center [18, 216] width 36 height 26
click at [14, 191] on span at bounding box center [22, 191] width 21 height 14
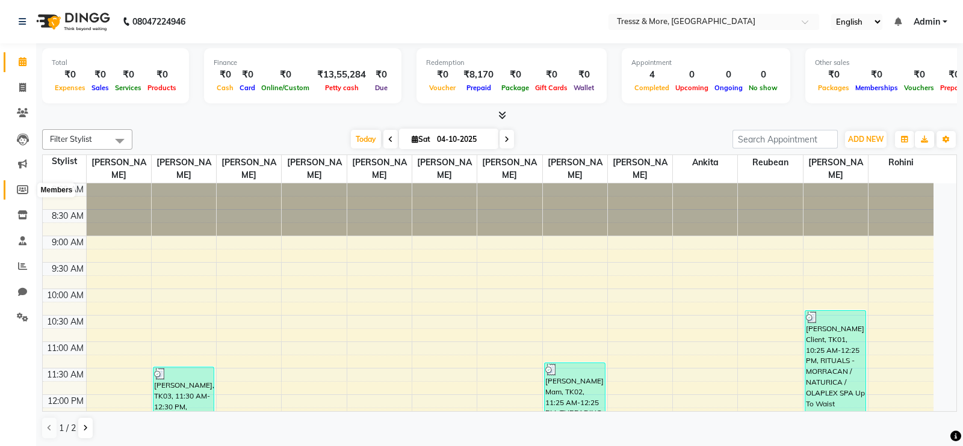
select select
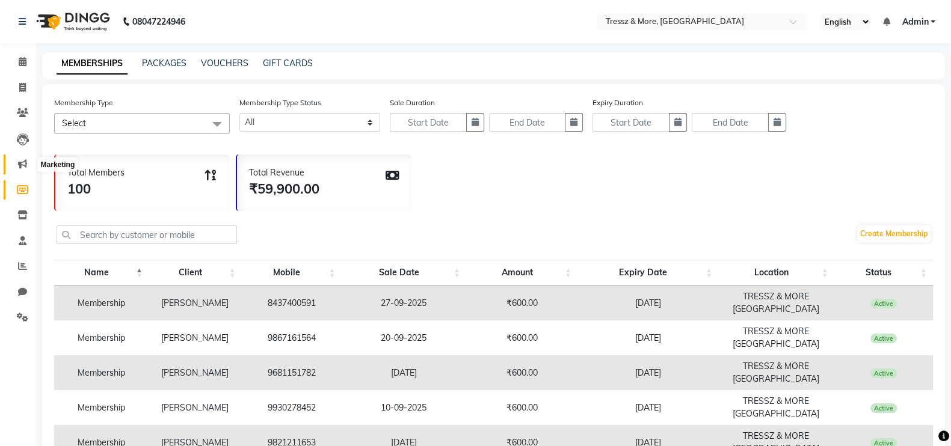
click at [12, 166] on span at bounding box center [22, 165] width 21 height 14
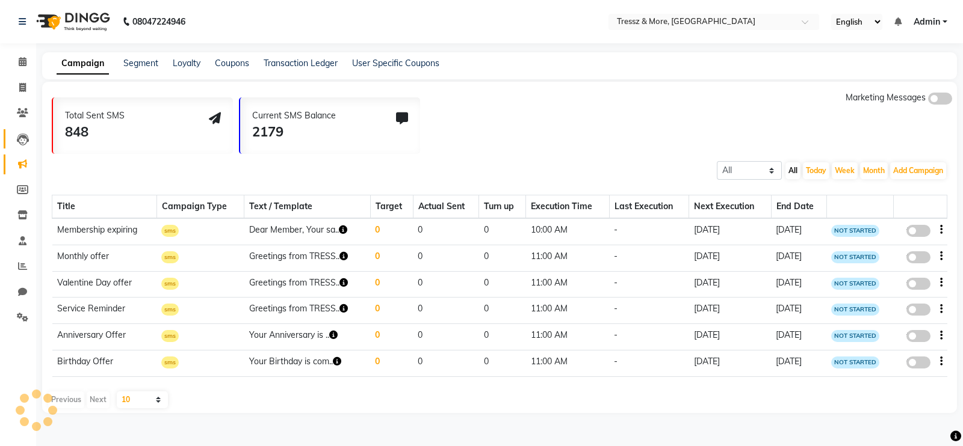
click at [10, 142] on link "Leads" at bounding box center [18, 139] width 29 height 20
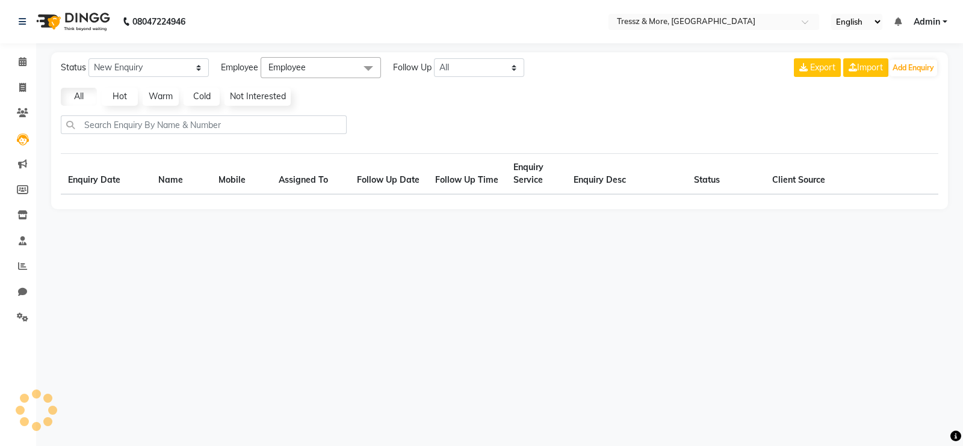
click at [2, 107] on li "Clients" at bounding box center [18, 113] width 36 height 26
select select "10"
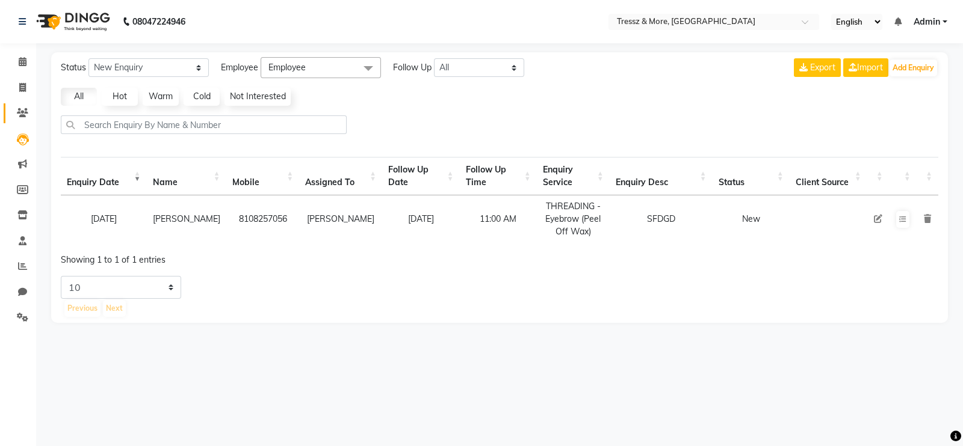
click at [10, 113] on link "Clients" at bounding box center [18, 113] width 29 height 20
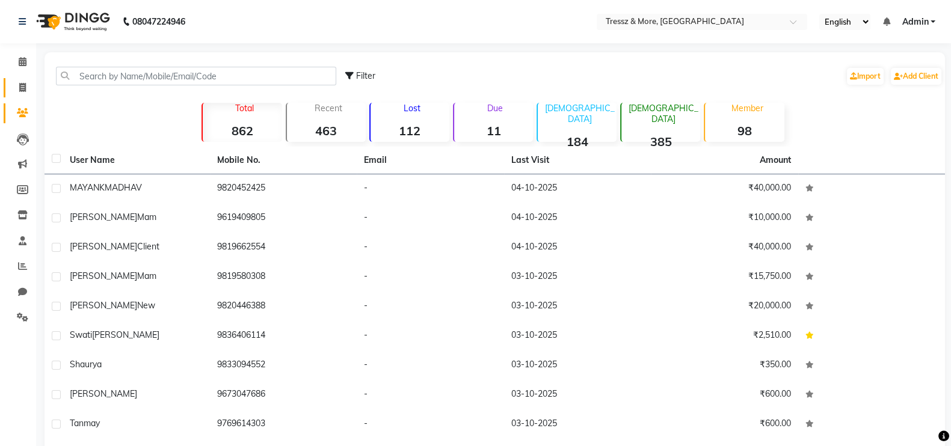
click at [13, 78] on link "Invoice" at bounding box center [18, 88] width 29 height 20
select select "service"
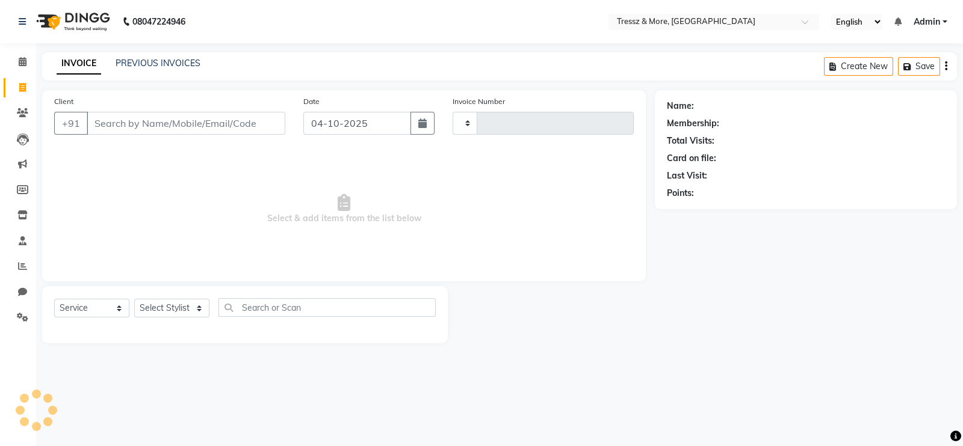
type input "2830"
select select "3037"
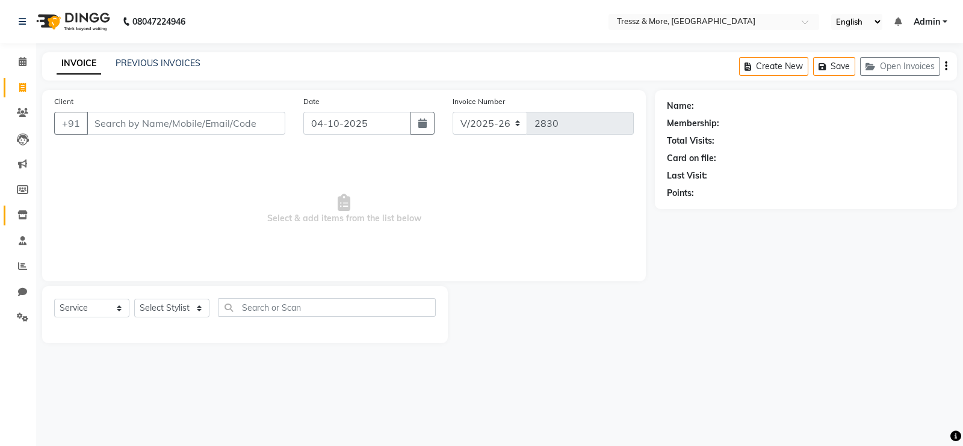
click at [7, 219] on link "Inventory" at bounding box center [18, 216] width 29 height 20
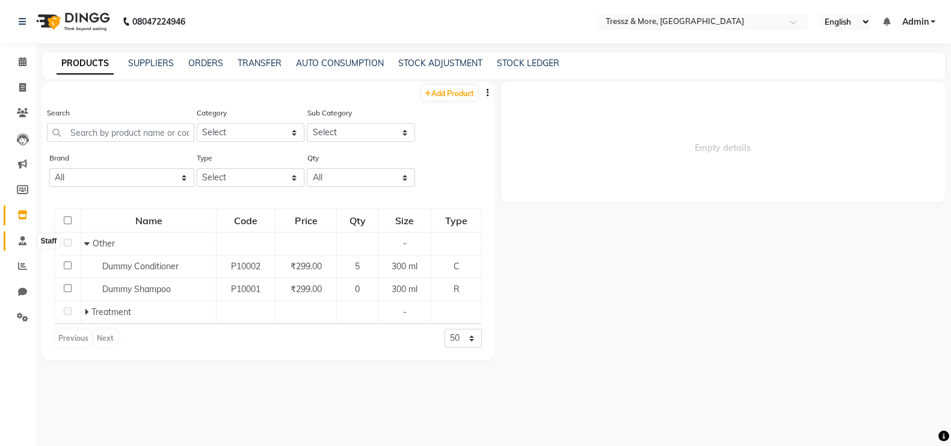
click at [23, 241] on icon at bounding box center [23, 240] width 8 height 9
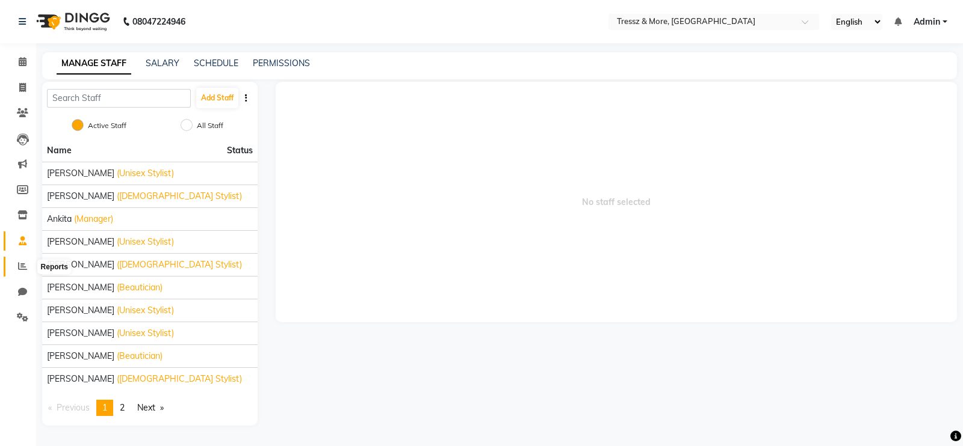
click at [26, 264] on icon at bounding box center [22, 266] width 9 height 9
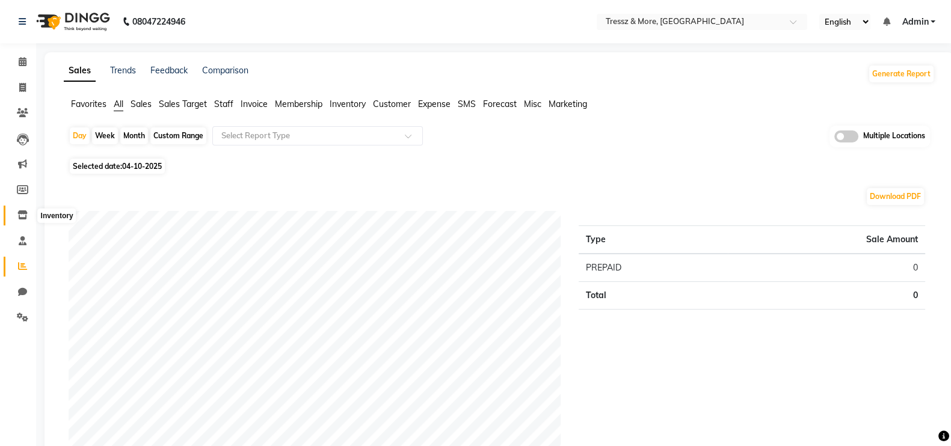
click at [21, 215] on icon at bounding box center [22, 215] width 10 height 9
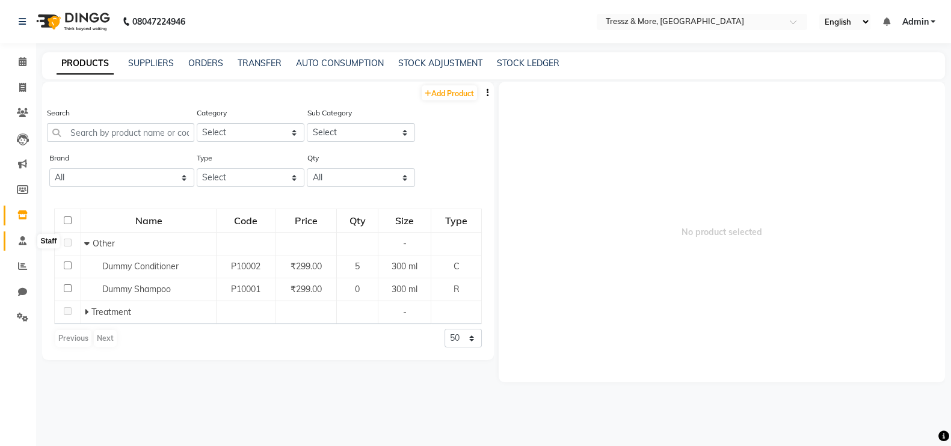
click at [25, 238] on icon at bounding box center [23, 240] width 8 height 9
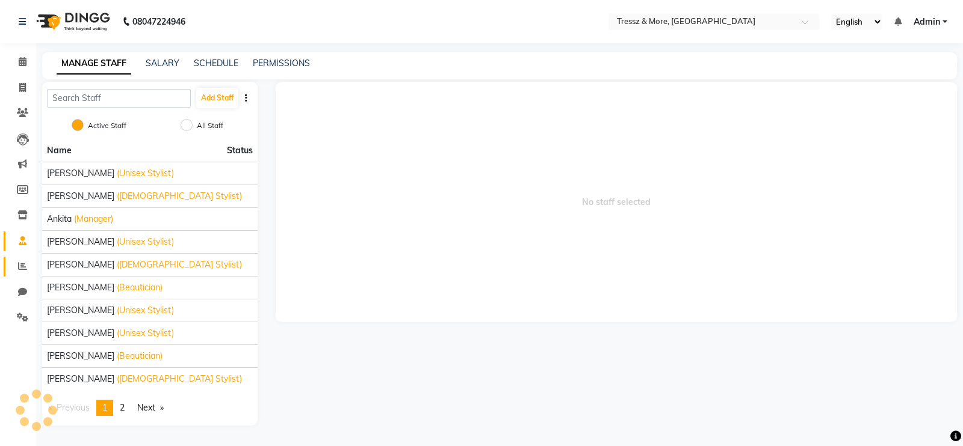
click at [30, 257] on link "Reports" at bounding box center [18, 267] width 29 height 20
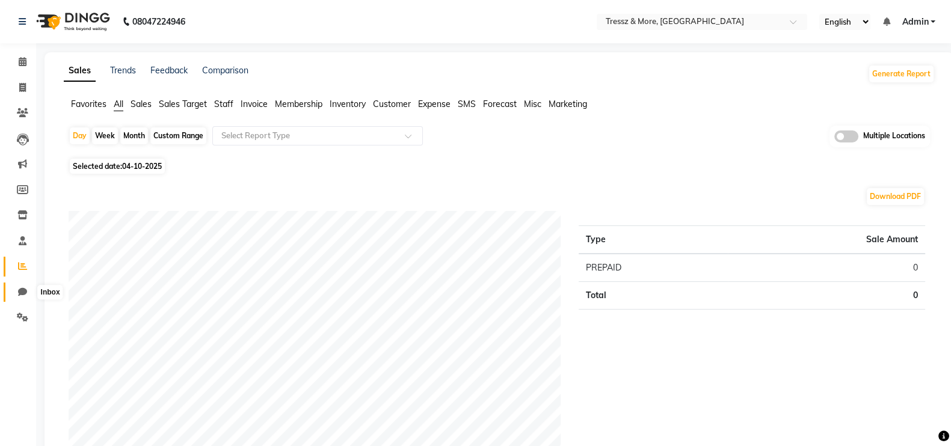
click at [25, 288] on icon at bounding box center [22, 292] width 9 height 9
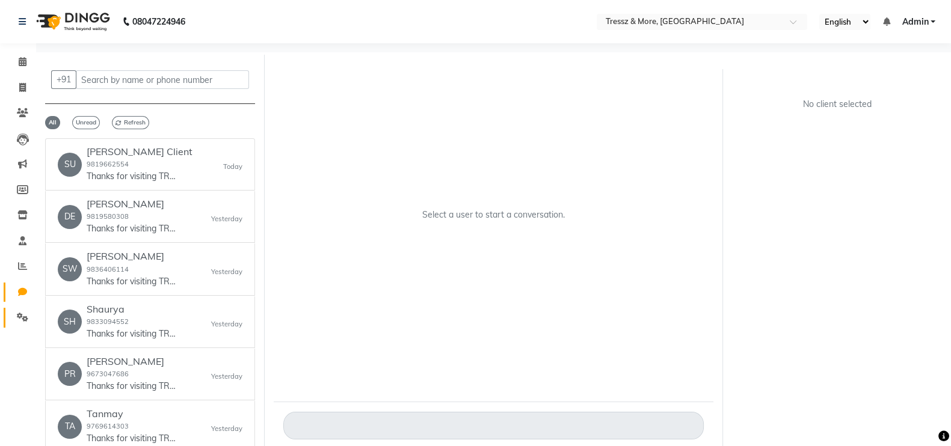
click at [25, 308] on link "Settings" at bounding box center [18, 318] width 29 height 20
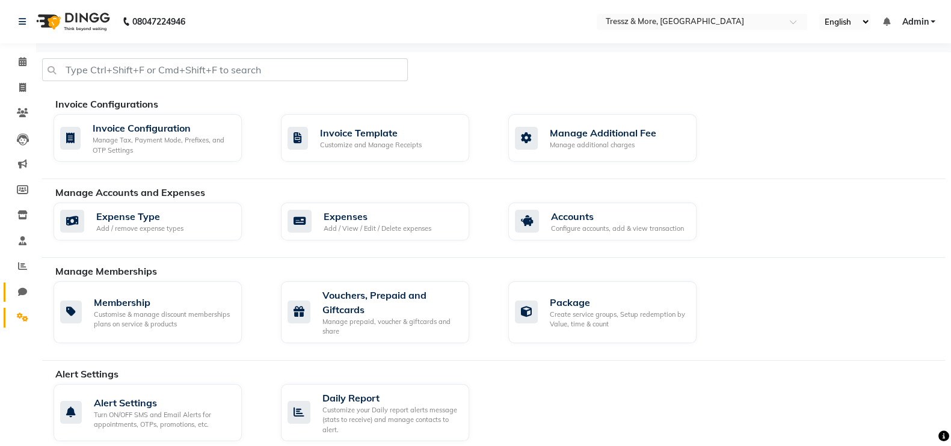
click at [19, 283] on link "Chat" at bounding box center [18, 293] width 29 height 20
select select "100"
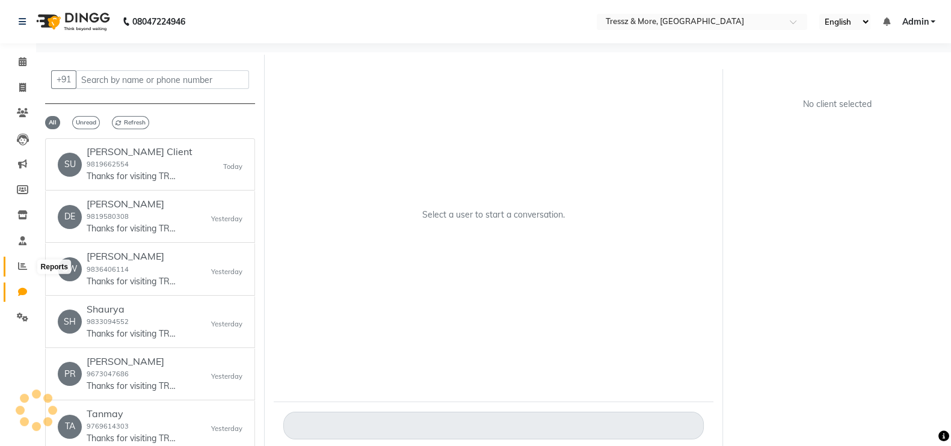
click at [14, 272] on span at bounding box center [22, 267] width 21 height 14
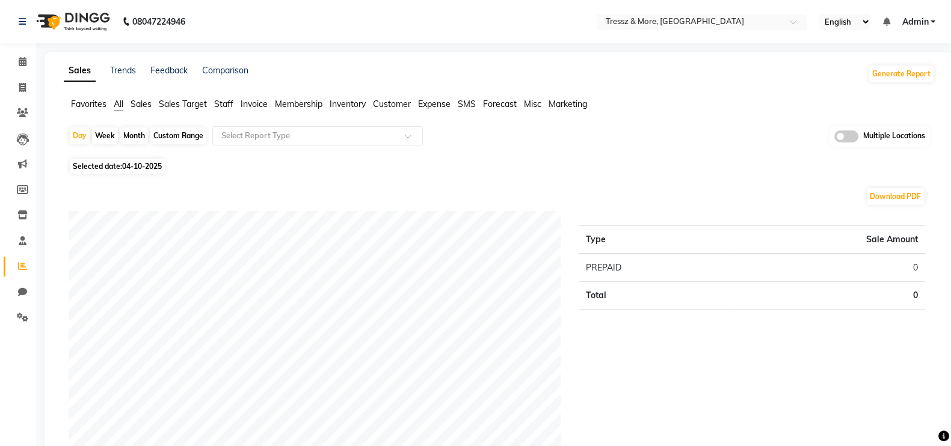
click at [12, 258] on link "Reports" at bounding box center [18, 267] width 29 height 20
click at [12, 244] on span at bounding box center [22, 242] width 21 height 14
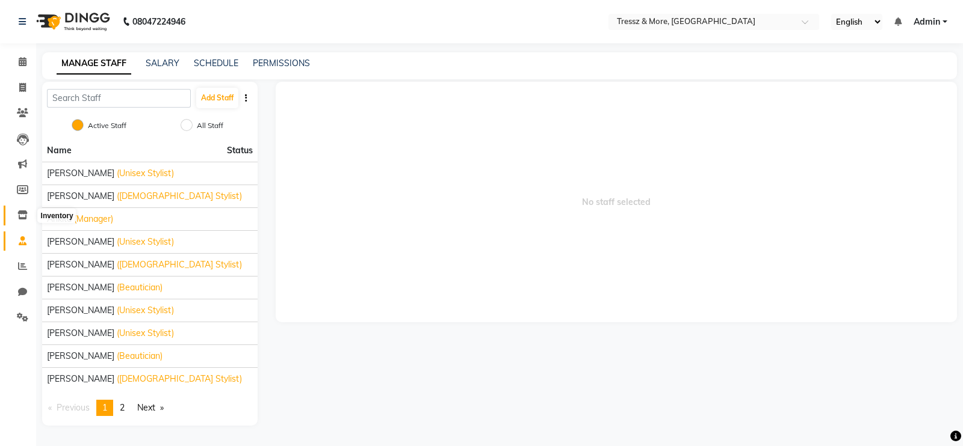
click at [14, 221] on span at bounding box center [22, 216] width 21 height 14
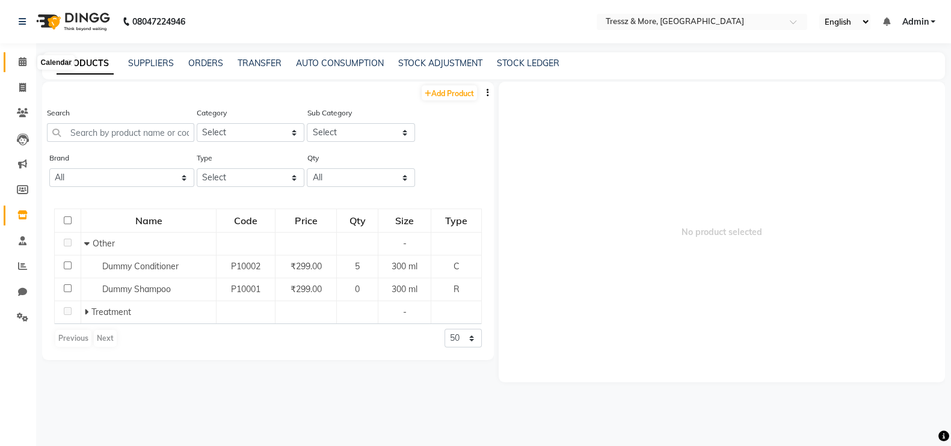
click at [28, 66] on span at bounding box center [22, 62] width 21 height 14
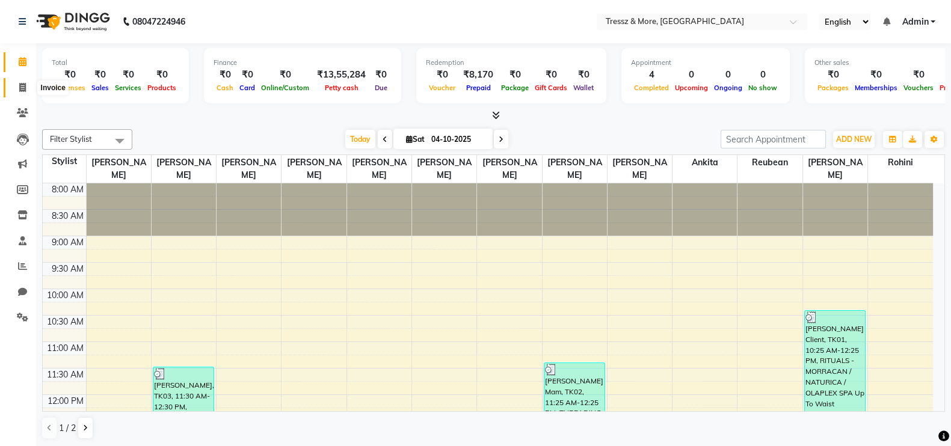
click at [16, 90] on span at bounding box center [22, 88] width 21 height 14
select select "3037"
select select "service"
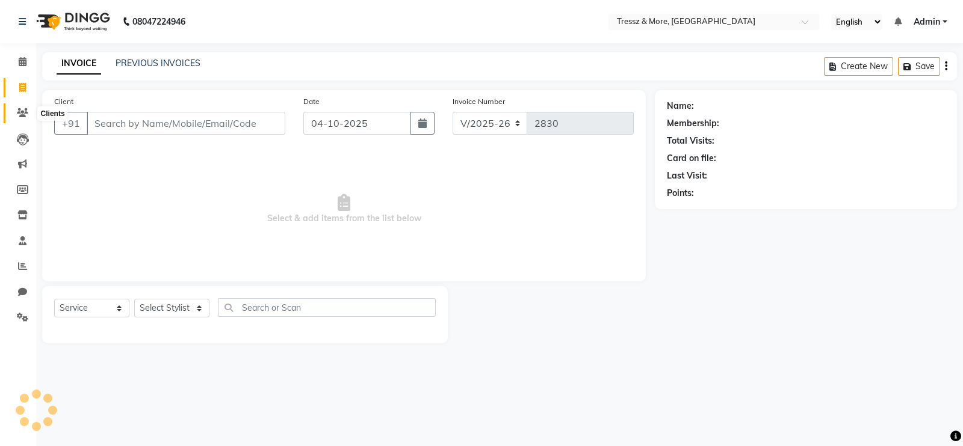
click at [22, 114] on icon at bounding box center [22, 112] width 11 height 9
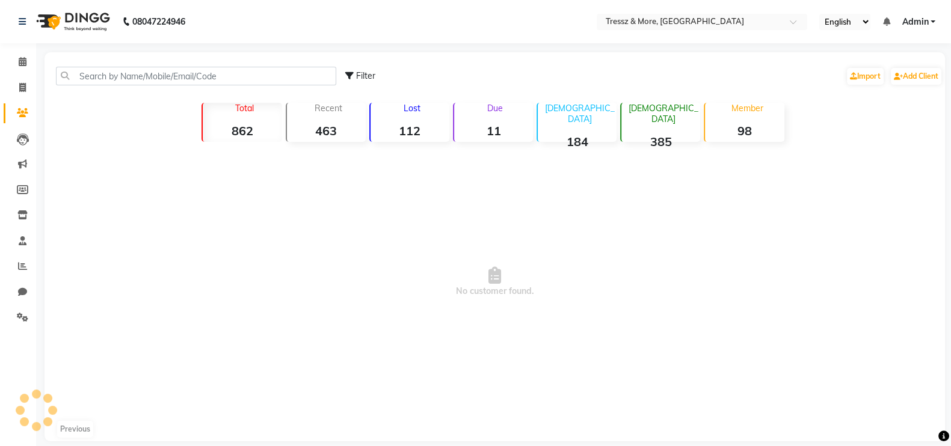
click at [22, 114] on icon at bounding box center [22, 112] width 11 height 9
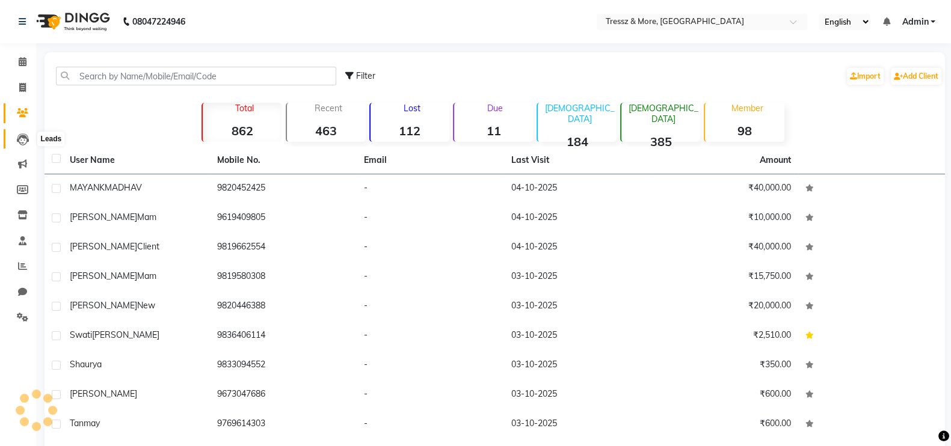
click at [29, 137] on span at bounding box center [22, 139] width 21 height 14
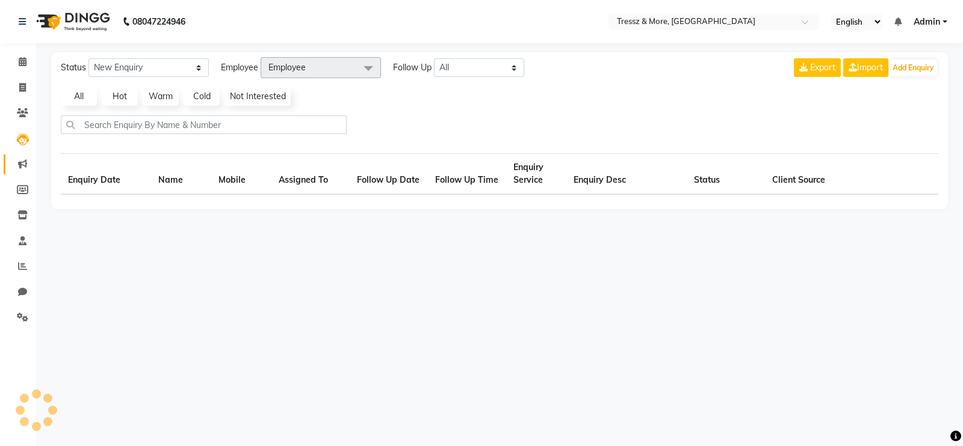
click at [29, 156] on link "Marketing" at bounding box center [18, 165] width 29 height 20
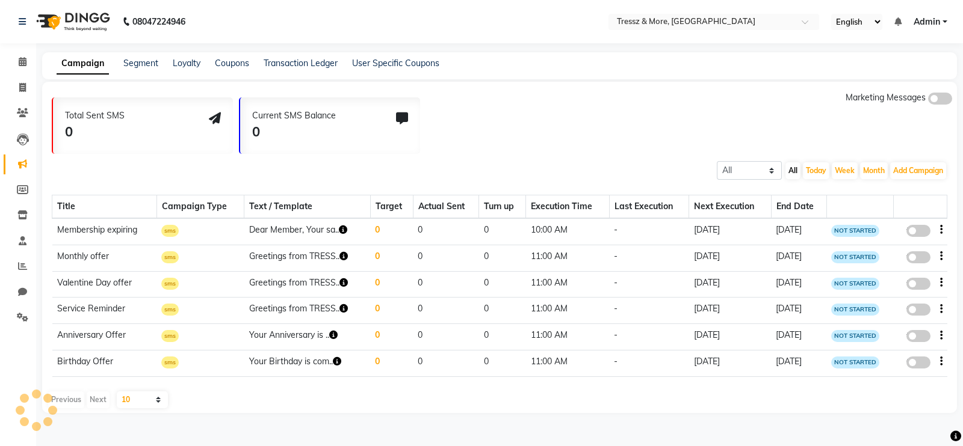
click at [29, 156] on link "Marketing" at bounding box center [18, 165] width 29 height 20
click at [24, 176] on li "Marketing" at bounding box center [18, 165] width 36 height 26
click at [13, 206] on link "Inventory" at bounding box center [18, 216] width 29 height 20
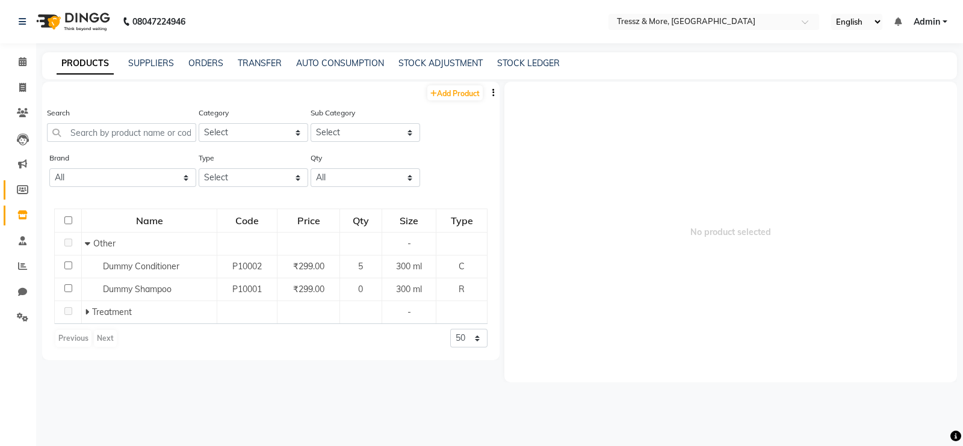
click at [13, 199] on link "Members" at bounding box center [18, 191] width 29 height 20
select select
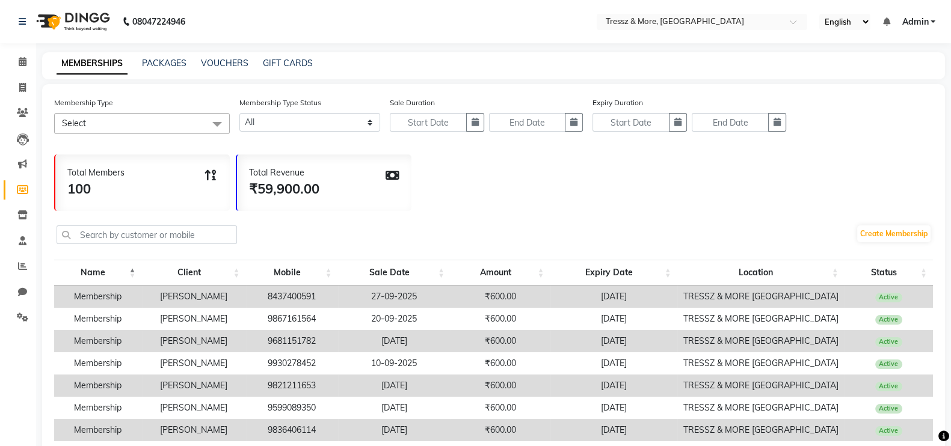
click at [17, 202] on li "Members" at bounding box center [18, 190] width 36 height 26
click at [28, 211] on span at bounding box center [22, 216] width 21 height 14
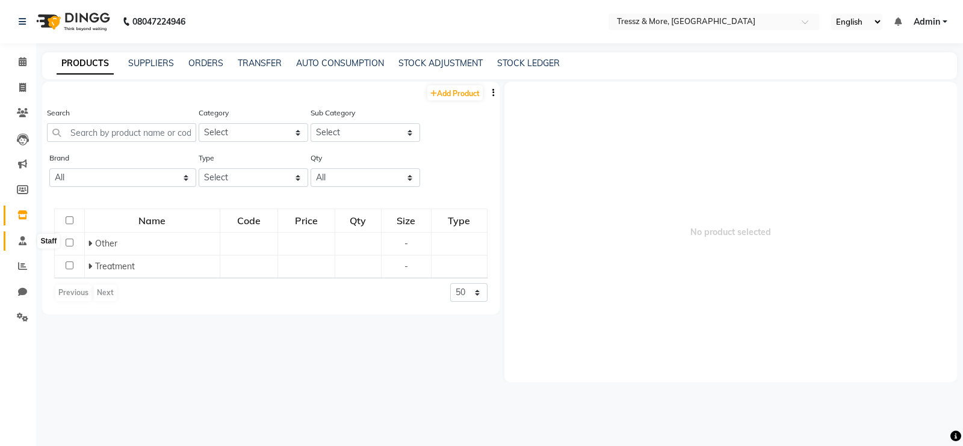
click at [25, 248] on span at bounding box center [22, 242] width 21 height 14
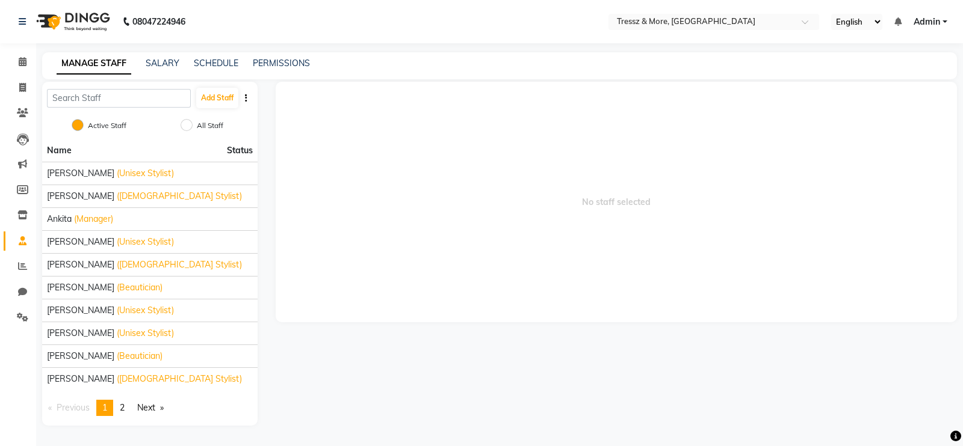
click at [25, 248] on span at bounding box center [22, 242] width 21 height 14
click at [25, 256] on li "Reports" at bounding box center [18, 267] width 36 height 26
click at [27, 55] on span at bounding box center [22, 62] width 21 height 14
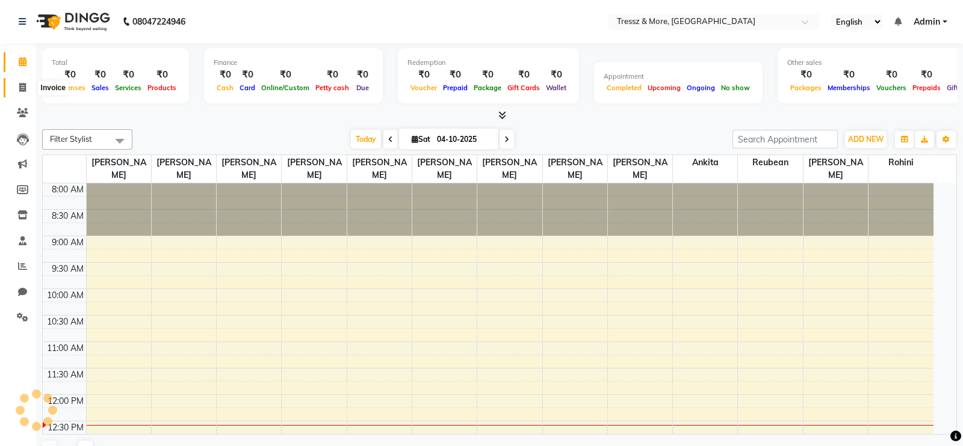
click at [28, 81] on span at bounding box center [22, 88] width 21 height 14
select select "service"
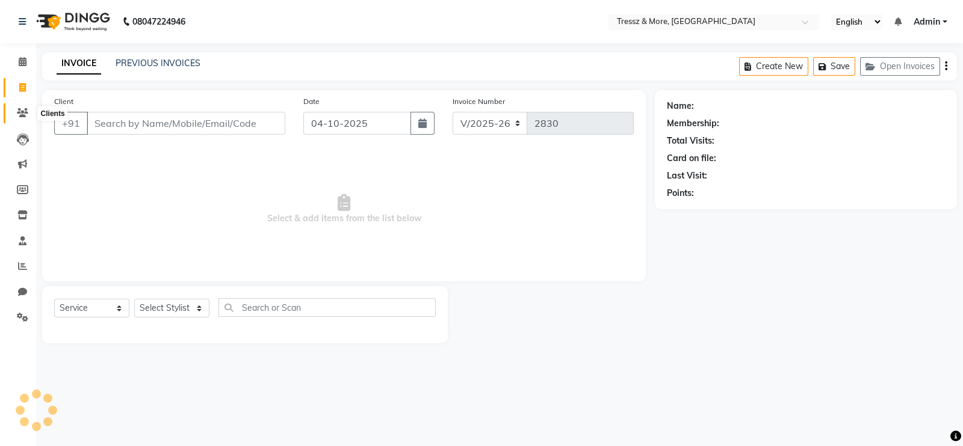
click at [23, 115] on icon at bounding box center [22, 112] width 11 height 9
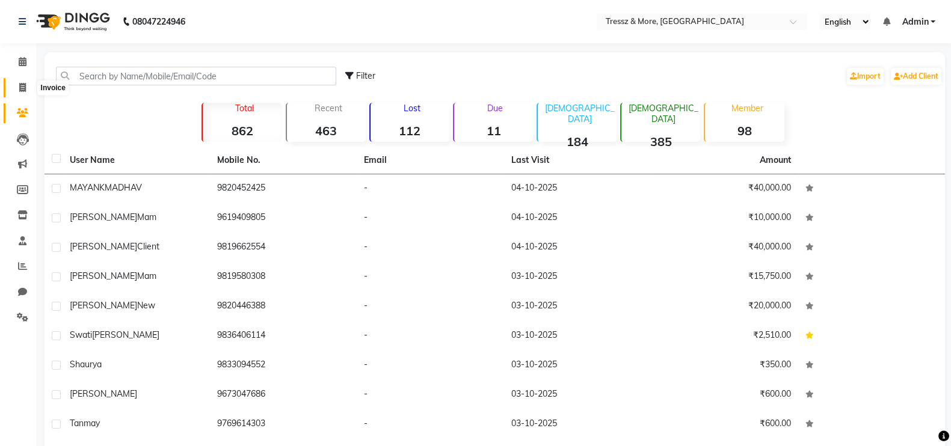
click at [15, 91] on span at bounding box center [22, 88] width 21 height 14
select select "service"
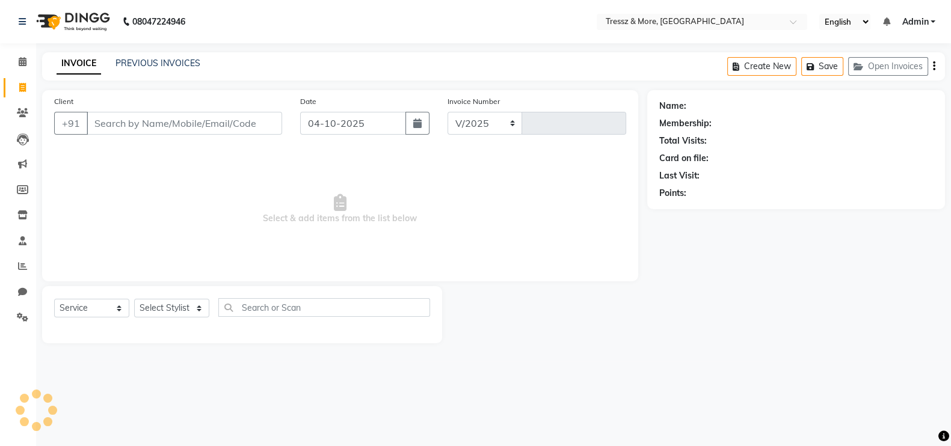
select select "3037"
type input "2830"
click at [19, 59] on icon at bounding box center [23, 61] width 8 height 9
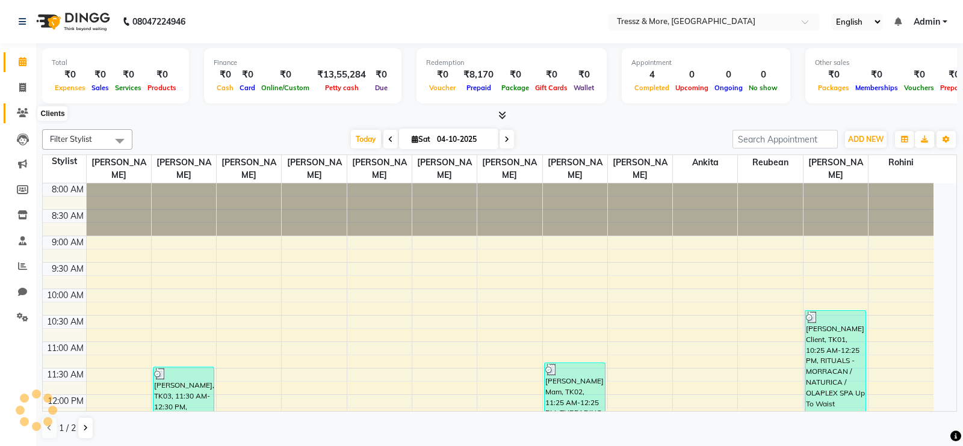
click at [25, 116] on icon at bounding box center [22, 112] width 11 height 9
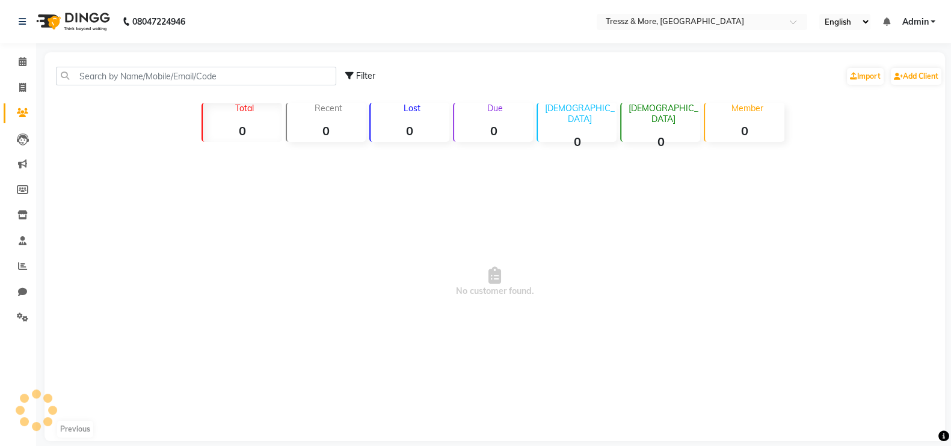
click at [34, 135] on li "Leads" at bounding box center [18, 139] width 36 height 26
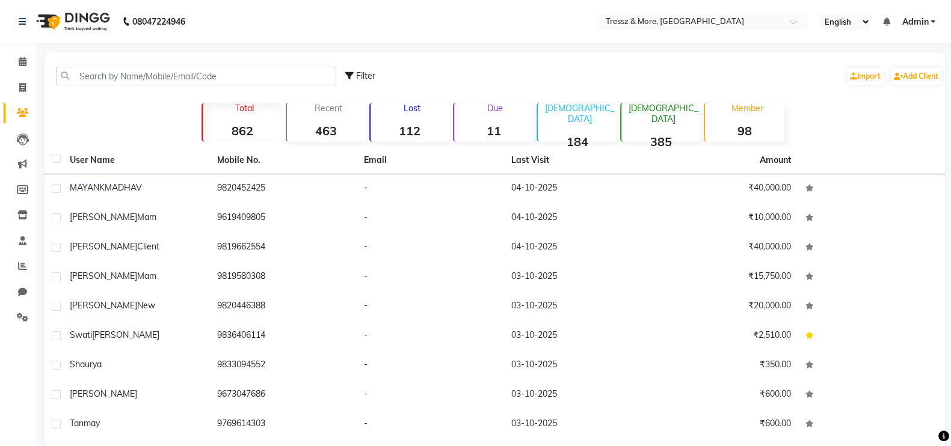
click at [29, 149] on li "Leads" at bounding box center [18, 139] width 36 height 26
click at [22, 139] on icon at bounding box center [23, 140] width 12 height 12
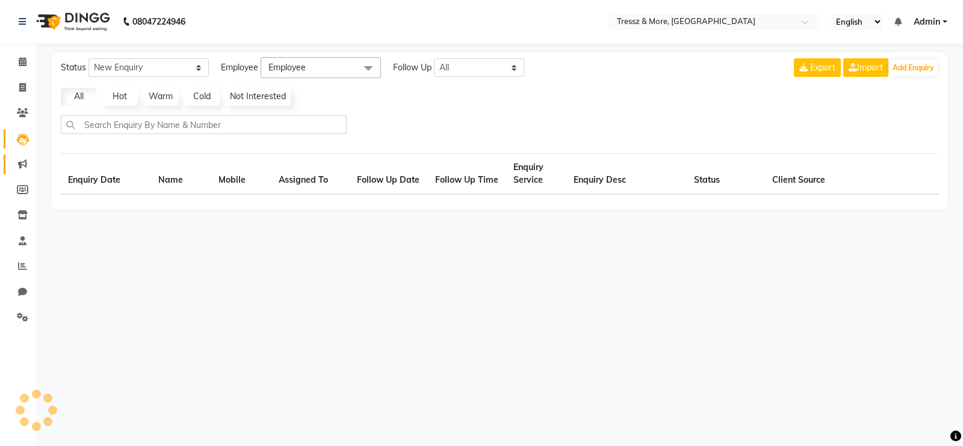
select select "10"
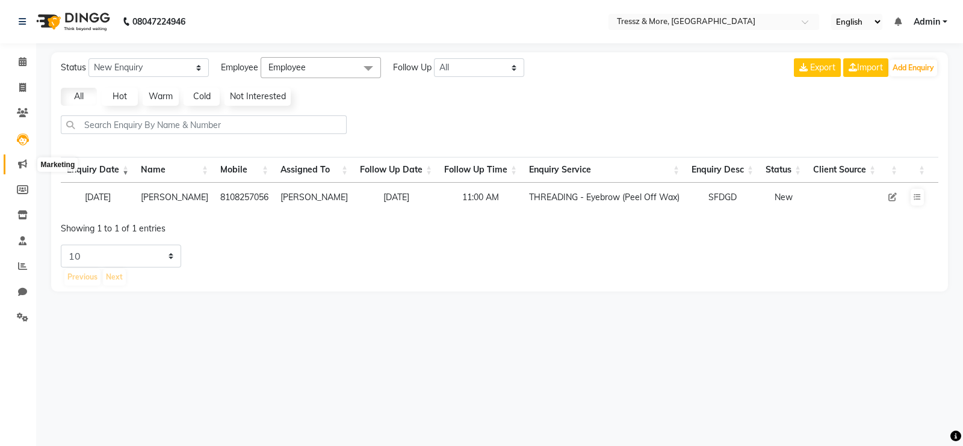
click at [23, 164] on icon at bounding box center [22, 163] width 9 height 9
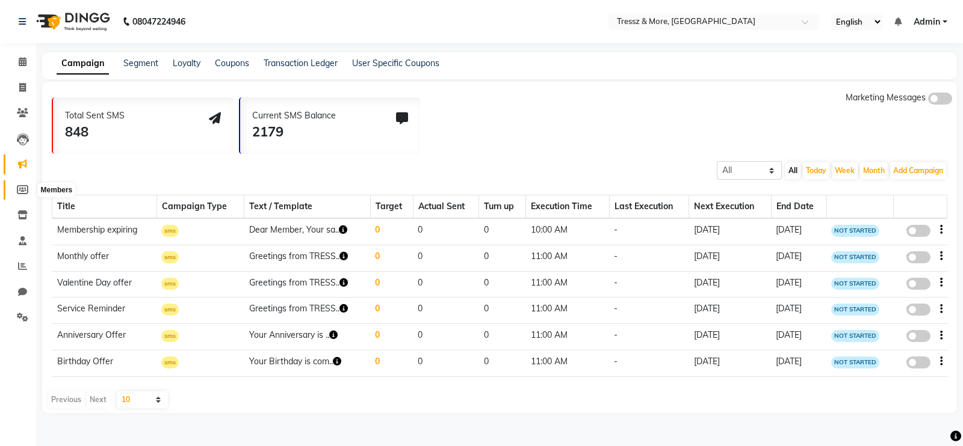
click at [25, 188] on icon at bounding box center [22, 189] width 11 height 9
select select
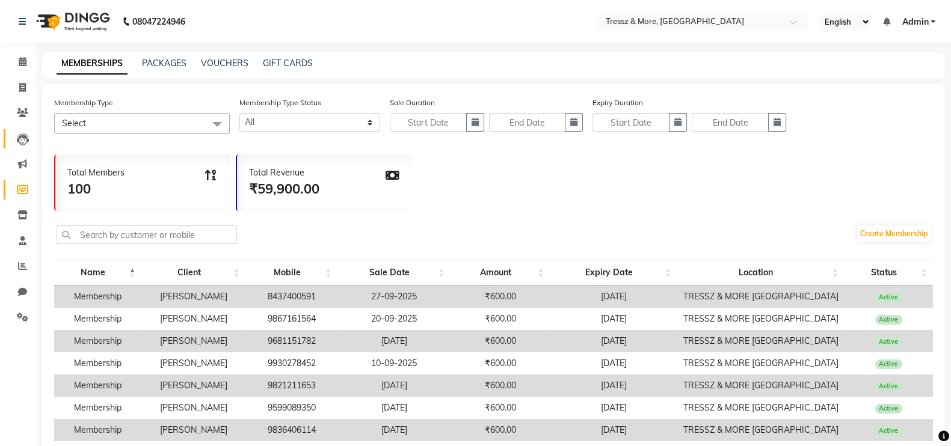
click at [10, 143] on link "Leads" at bounding box center [18, 139] width 29 height 20
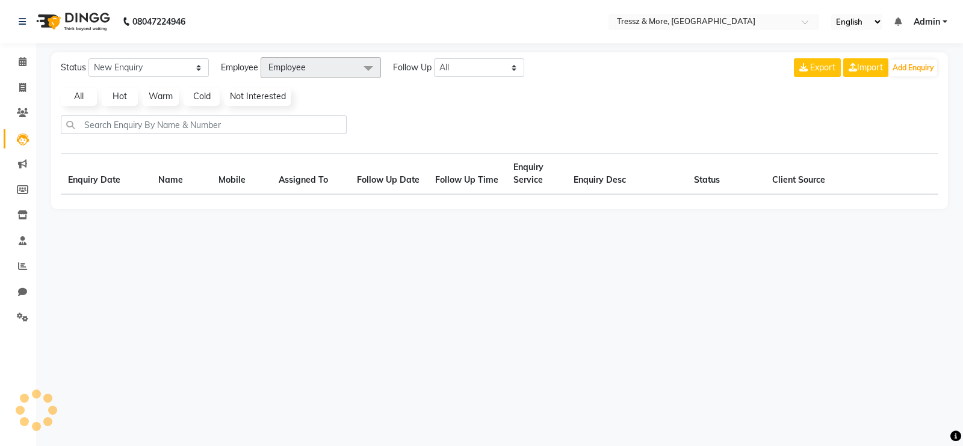
select select "10"
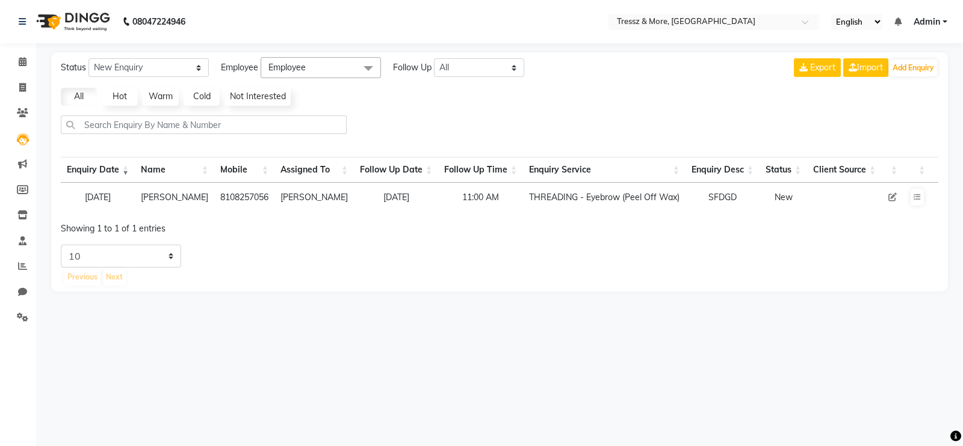
click at [8, 128] on li "Leads" at bounding box center [18, 139] width 36 height 26
click at [10, 82] on link "Invoice" at bounding box center [18, 88] width 29 height 20
select select "3037"
select select "service"
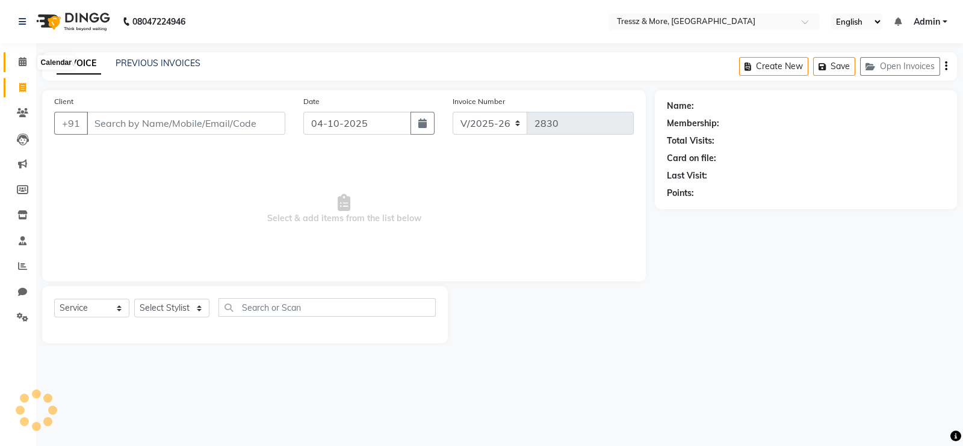
click at [12, 59] on span at bounding box center [22, 62] width 21 height 14
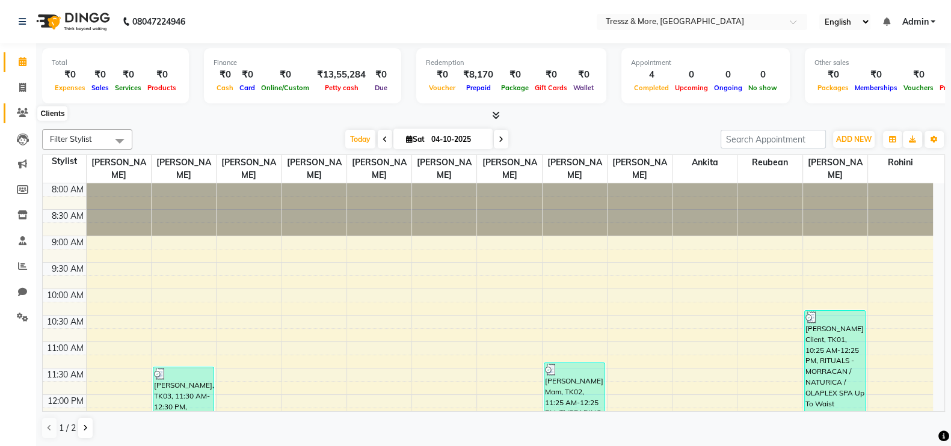
click at [17, 114] on icon at bounding box center [22, 112] width 11 height 9
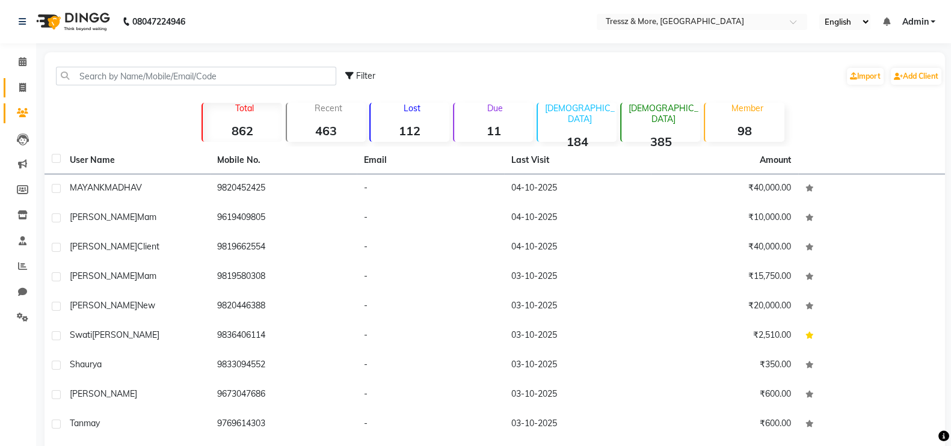
click at [23, 78] on link "Invoice" at bounding box center [18, 88] width 29 height 20
select select "service"
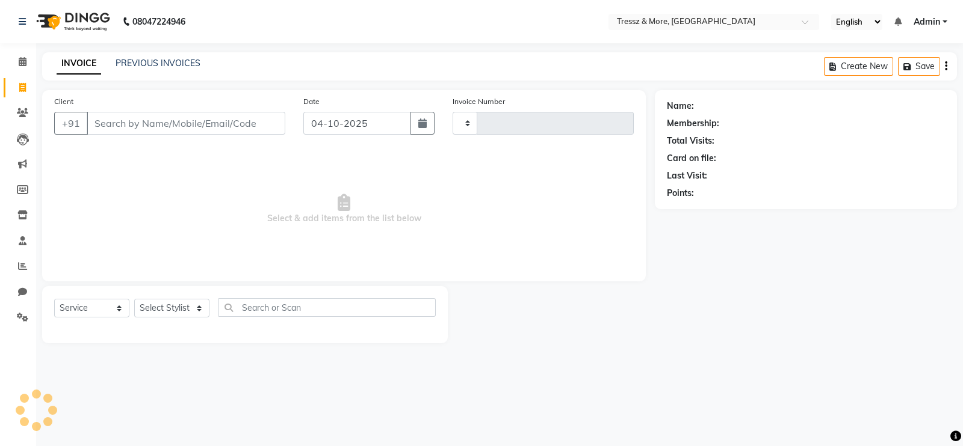
type input "2830"
select select "3037"
click at [19, 59] on icon at bounding box center [23, 61] width 8 height 9
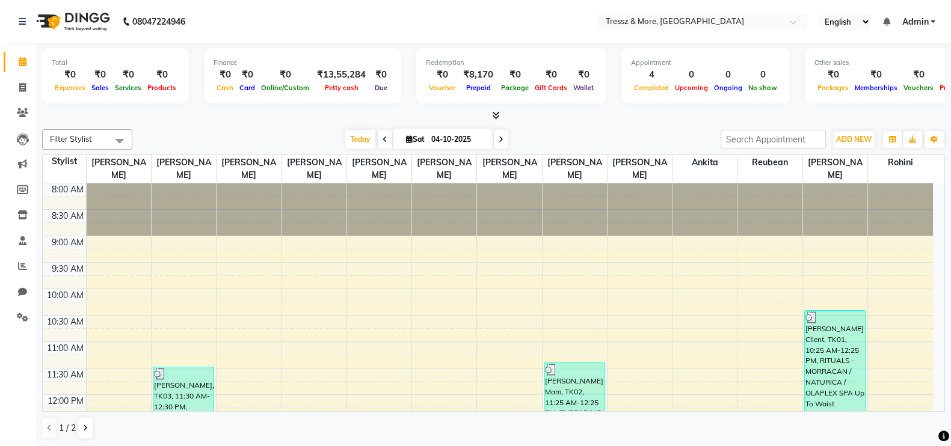
click at [26, 99] on li "Invoice" at bounding box center [18, 88] width 36 height 26
click at [24, 85] on icon at bounding box center [22, 87] width 7 height 9
select select "service"
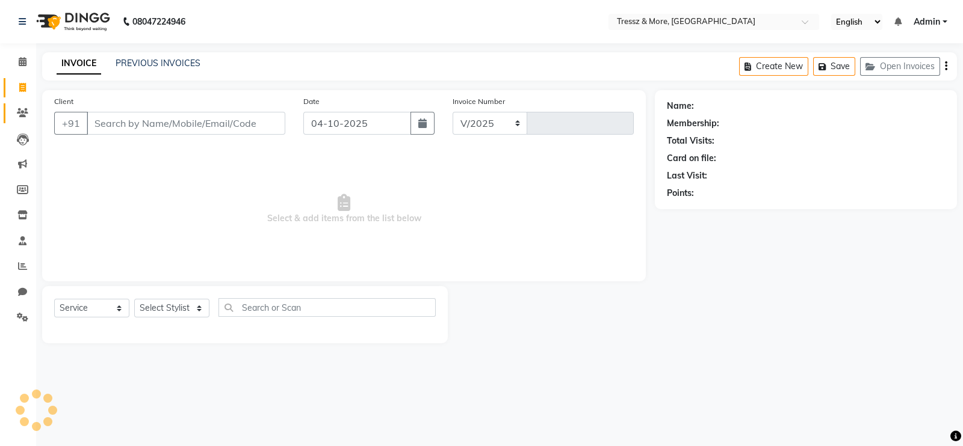
select select "3037"
type input "2830"
click at [24, 103] on link "Clients" at bounding box center [18, 113] width 29 height 20
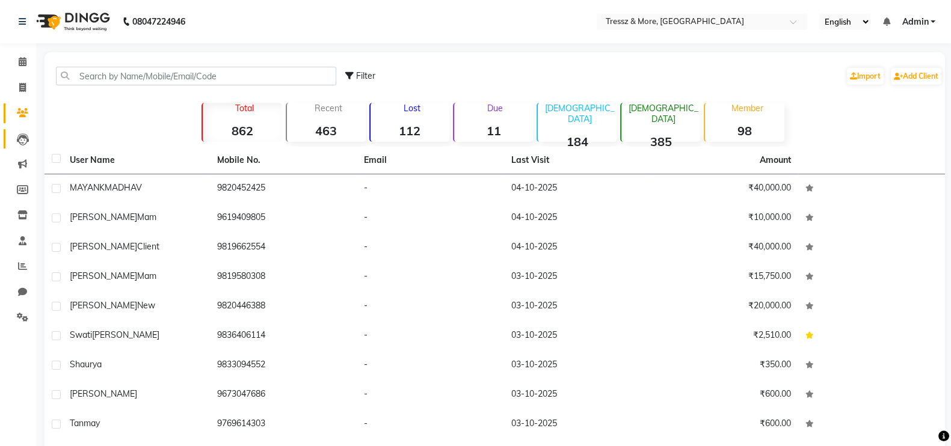
click at [23, 131] on link "Leads" at bounding box center [18, 139] width 29 height 20
select select "10"
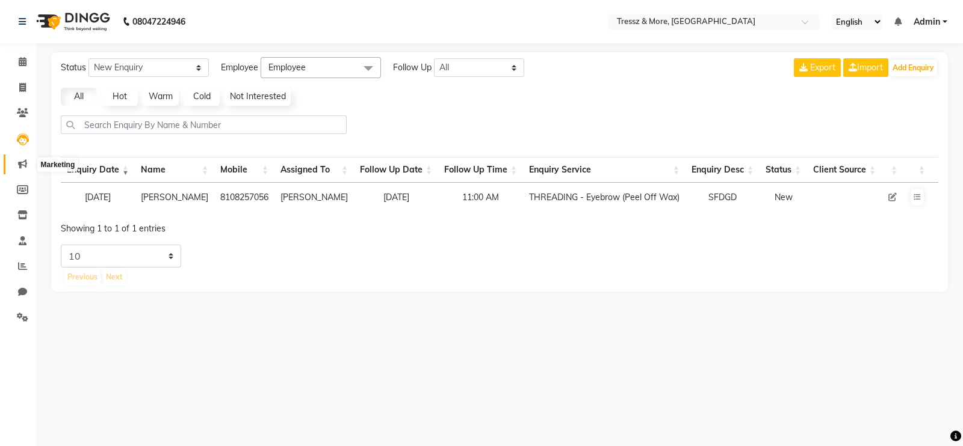
click at [22, 158] on span at bounding box center [22, 165] width 21 height 14
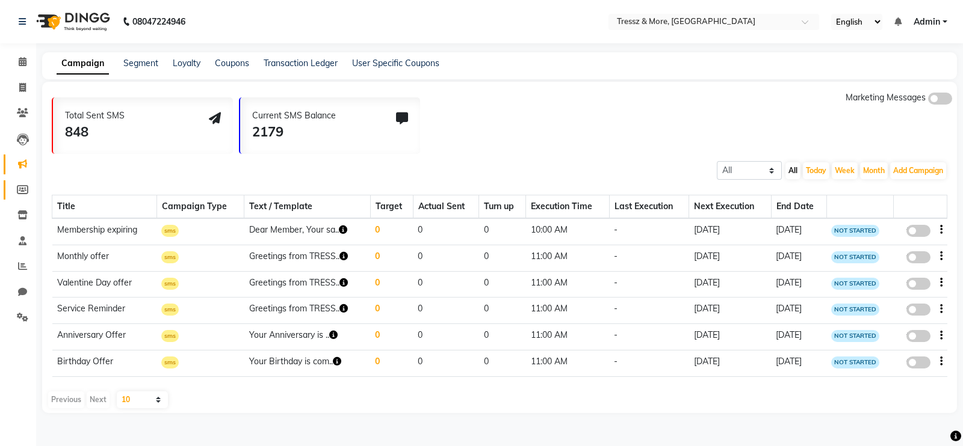
click at [23, 181] on link "Members" at bounding box center [18, 191] width 29 height 20
select select
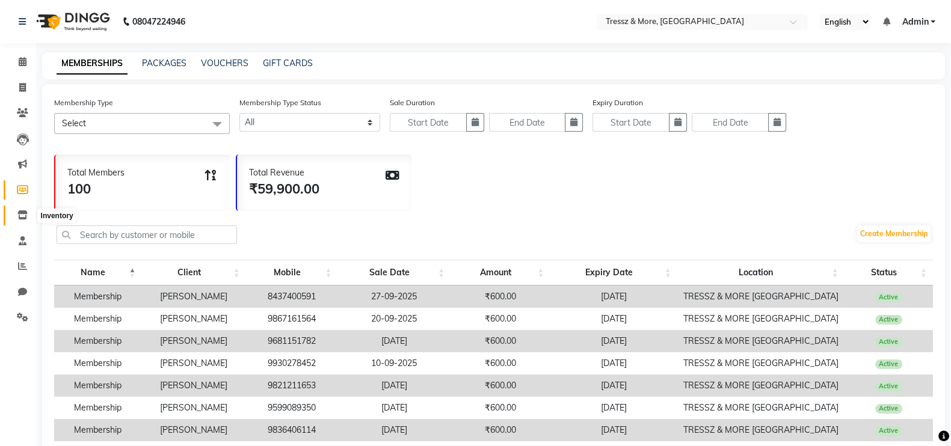
click at [23, 215] on icon at bounding box center [22, 215] width 10 height 9
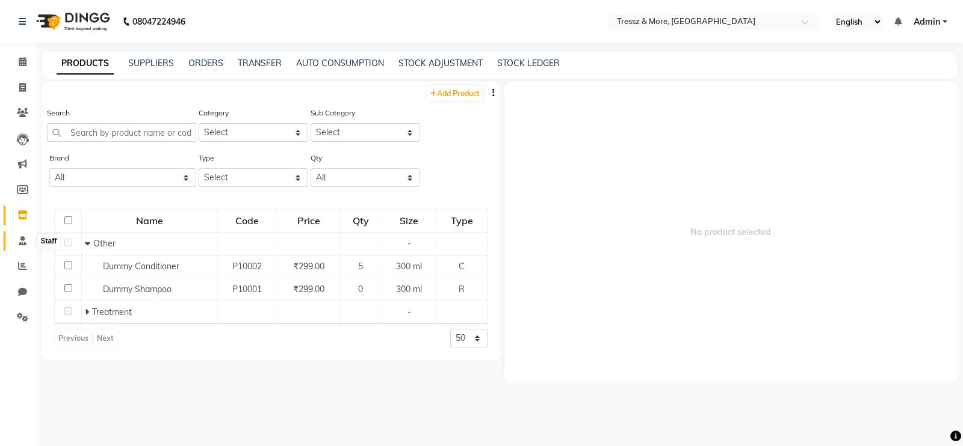
click at [22, 239] on icon at bounding box center [23, 240] width 8 height 9
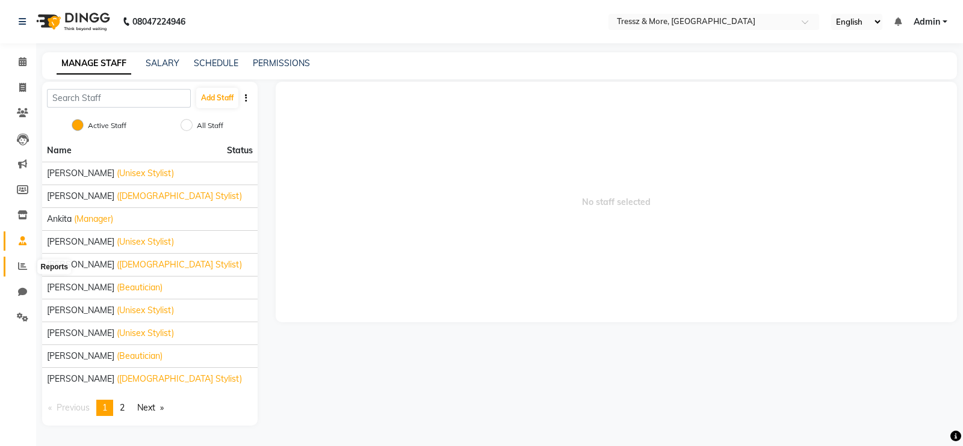
click at [22, 269] on icon at bounding box center [22, 266] width 9 height 9
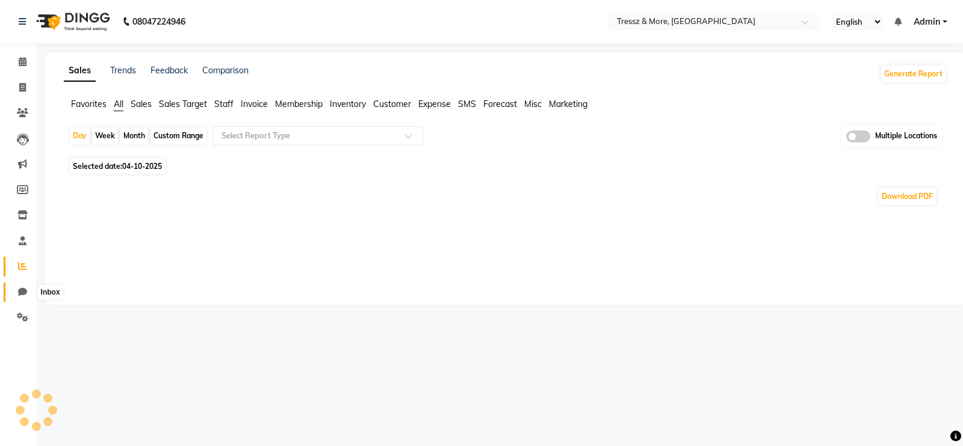
click at [22, 292] on icon at bounding box center [22, 292] width 9 height 9
select select "100"
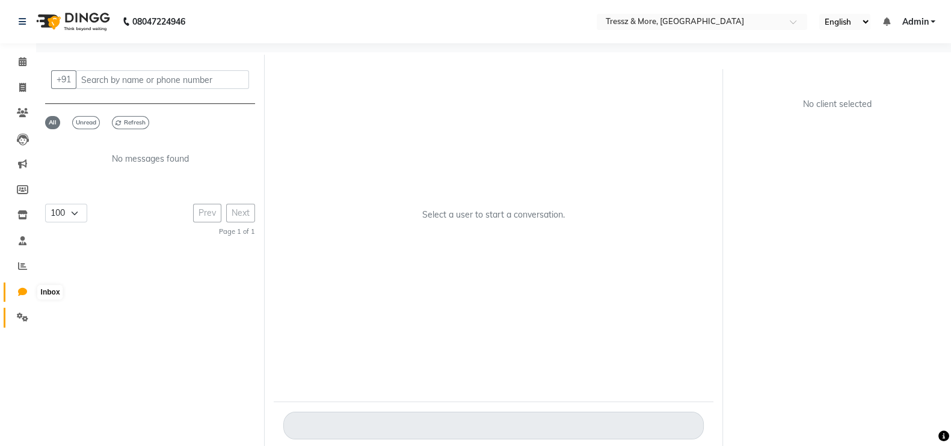
click at [22, 310] on link "Settings" at bounding box center [18, 318] width 29 height 20
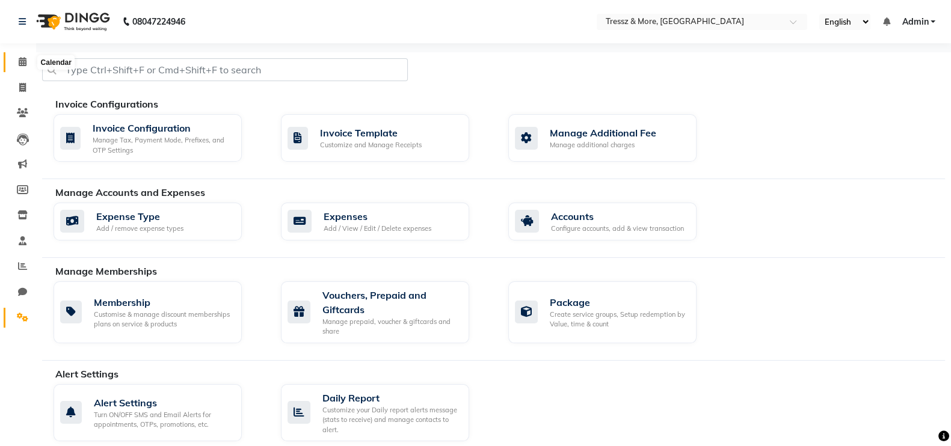
click at [15, 64] on span at bounding box center [22, 62] width 21 height 14
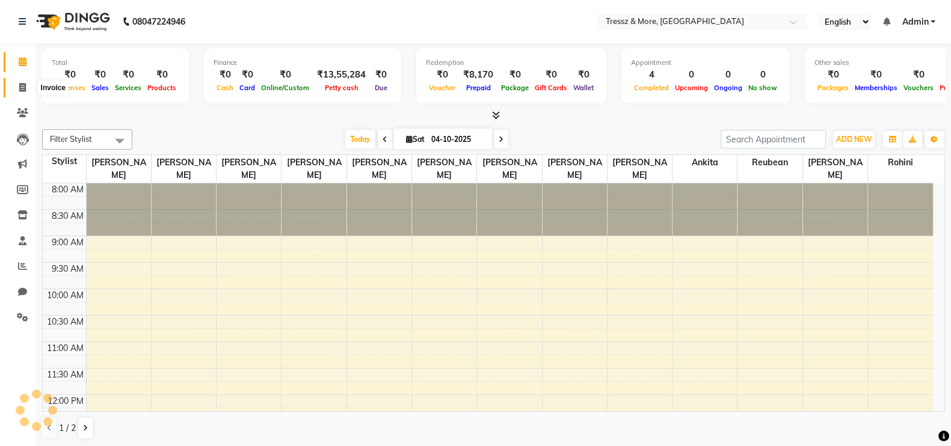
click at [21, 82] on span at bounding box center [22, 88] width 21 height 14
select select "3037"
select select "service"
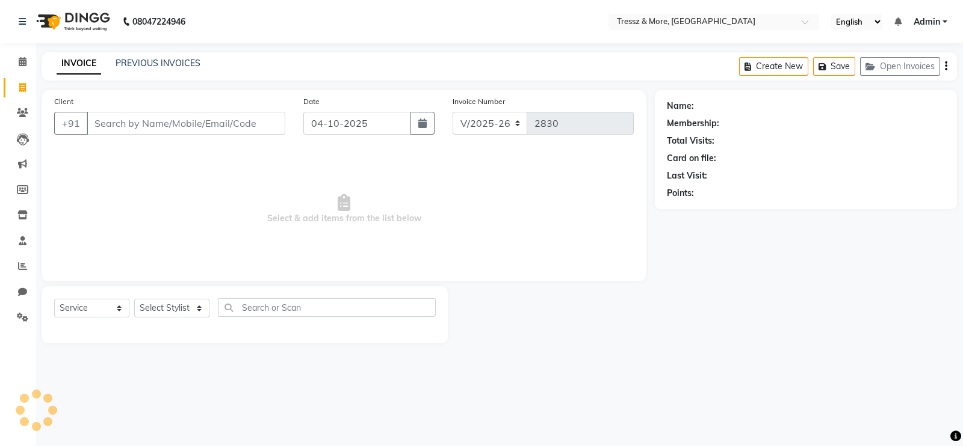
click at [22, 102] on li "Clients" at bounding box center [18, 113] width 36 height 26
click at [23, 106] on span at bounding box center [22, 113] width 21 height 14
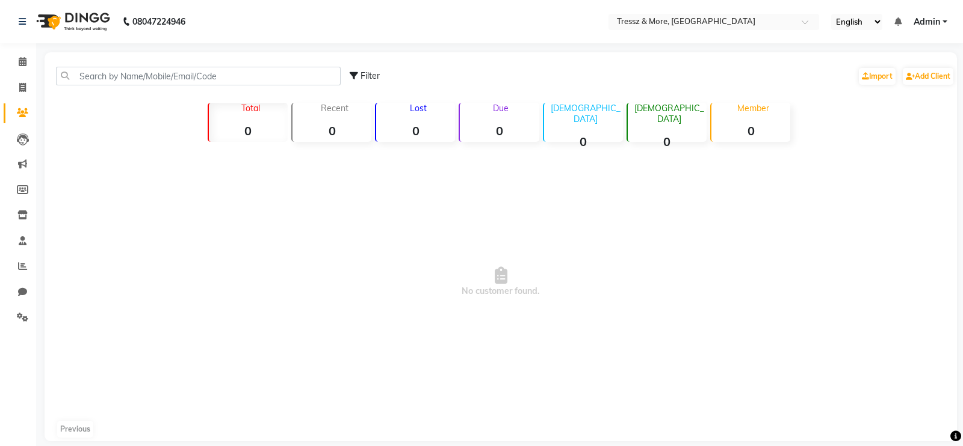
click at [23, 106] on span at bounding box center [22, 113] width 21 height 14
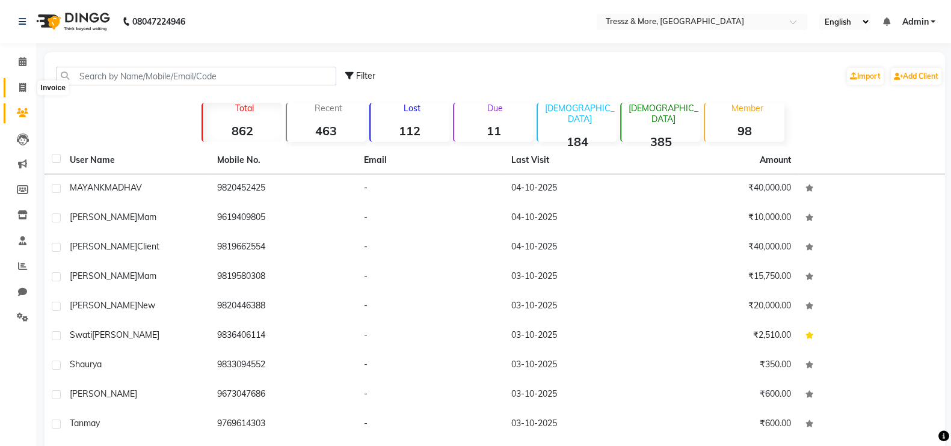
click at [22, 90] on icon at bounding box center [22, 87] width 7 height 9
select select "3037"
select select "service"
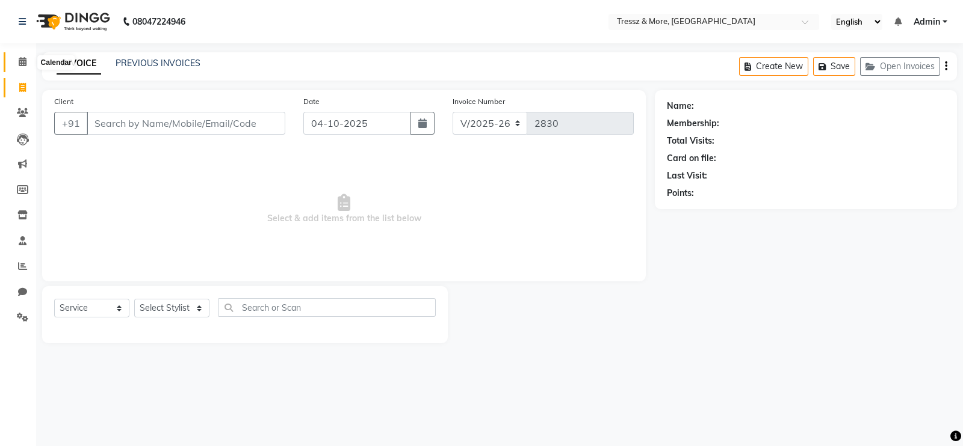
click at [23, 61] on icon at bounding box center [23, 61] width 8 height 9
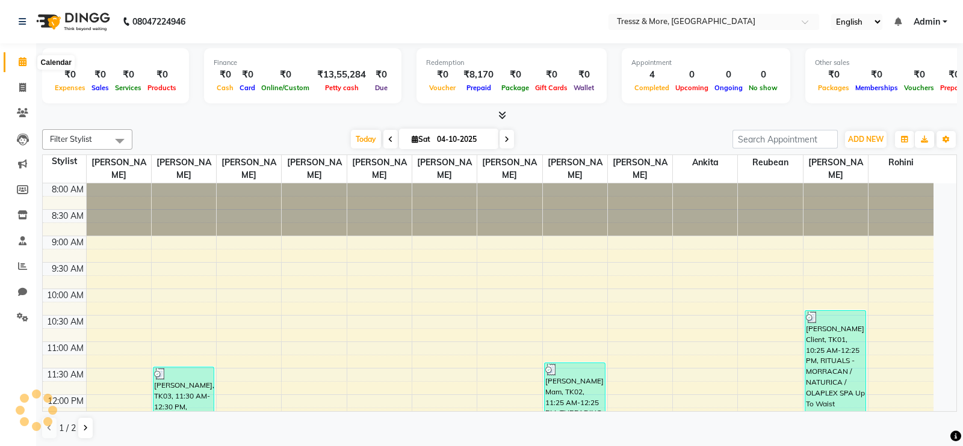
click at [22, 64] on icon at bounding box center [23, 61] width 8 height 9
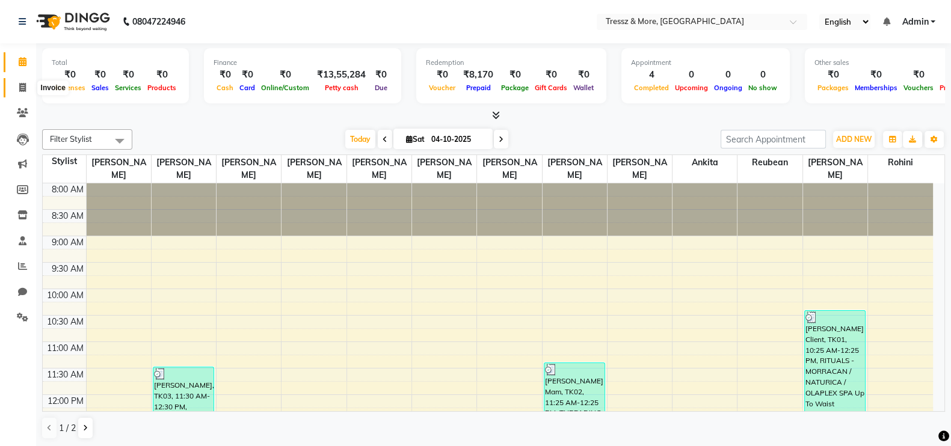
click at [23, 93] on span at bounding box center [22, 88] width 21 height 14
select select "service"
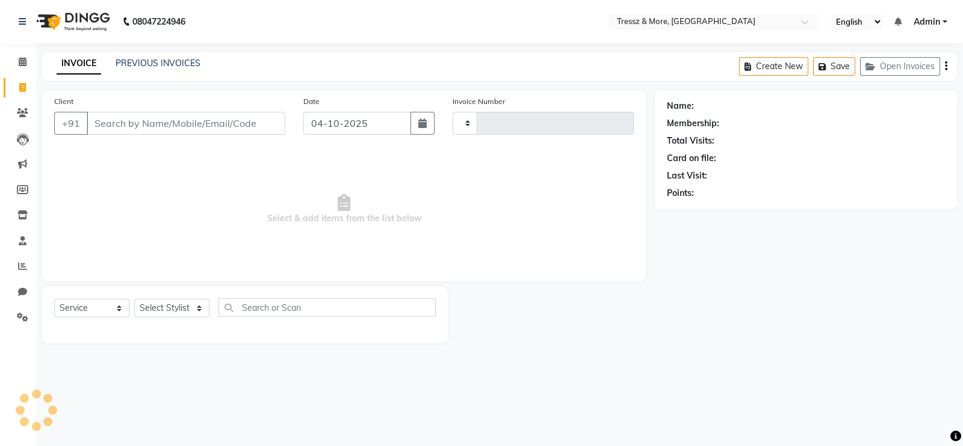
type input "2830"
select select "3037"
click at [22, 116] on icon at bounding box center [22, 112] width 11 height 9
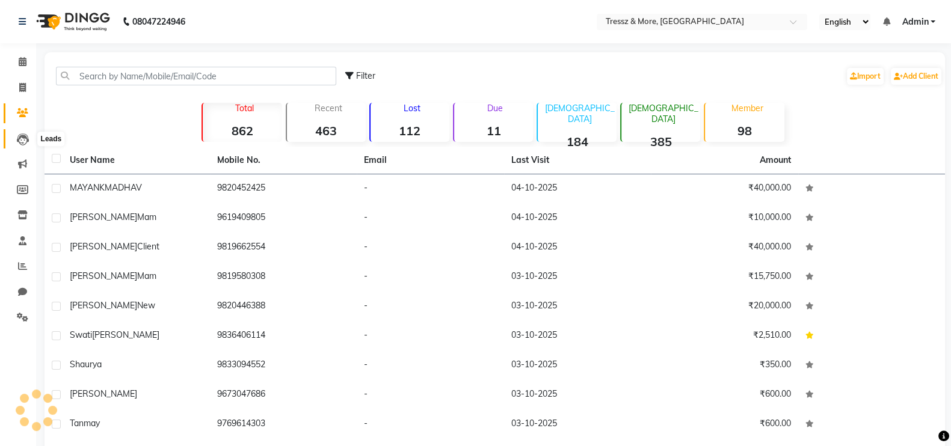
click at [24, 134] on icon at bounding box center [23, 140] width 12 height 12
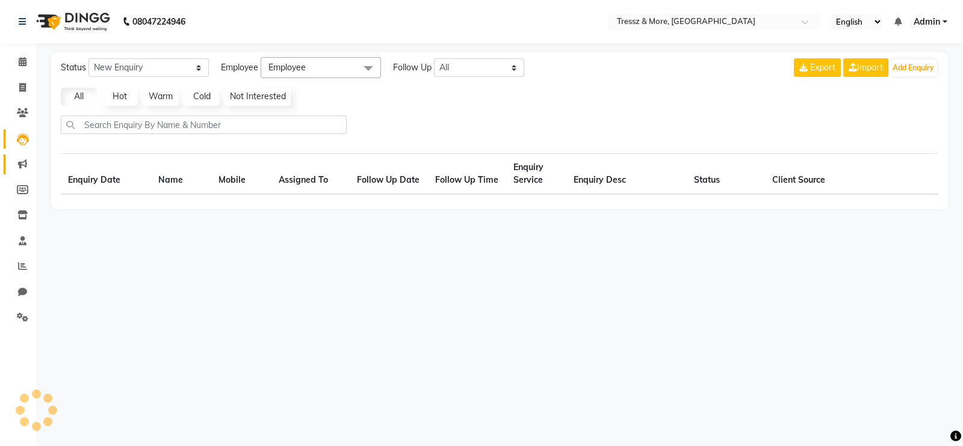
select select "10"
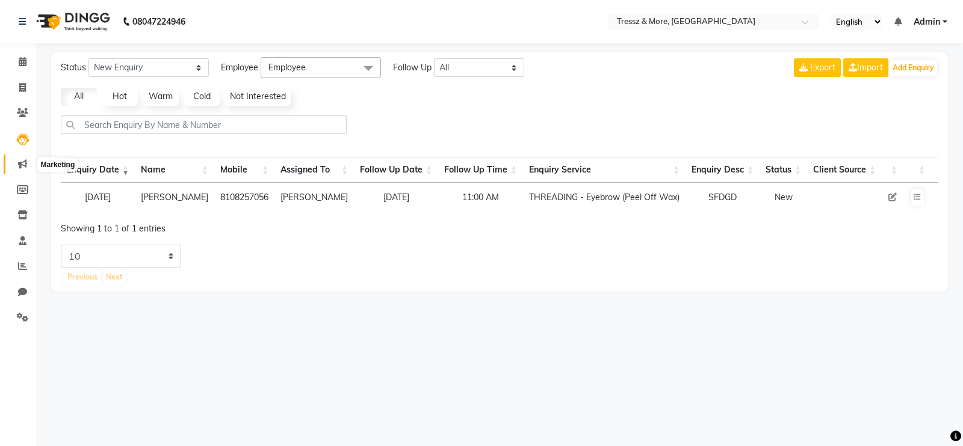
click at [27, 158] on span at bounding box center [22, 165] width 21 height 14
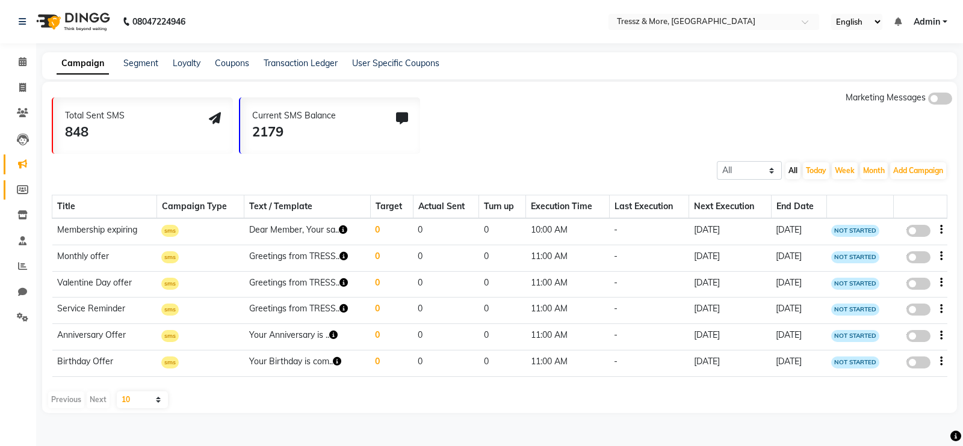
click at [23, 182] on link "Members" at bounding box center [18, 191] width 29 height 20
select select
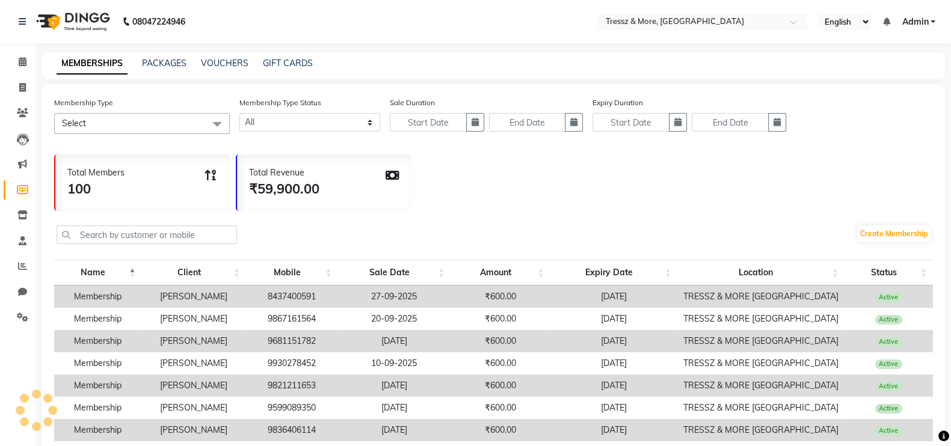
click at [23, 182] on link "Members" at bounding box center [18, 191] width 29 height 20
click at [28, 210] on span at bounding box center [22, 216] width 21 height 14
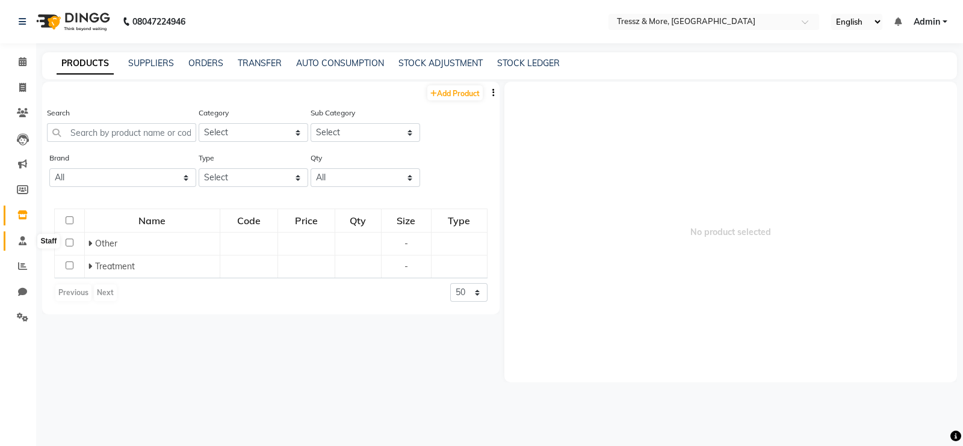
click at [21, 247] on span at bounding box center [22, 242] width 21 height 14
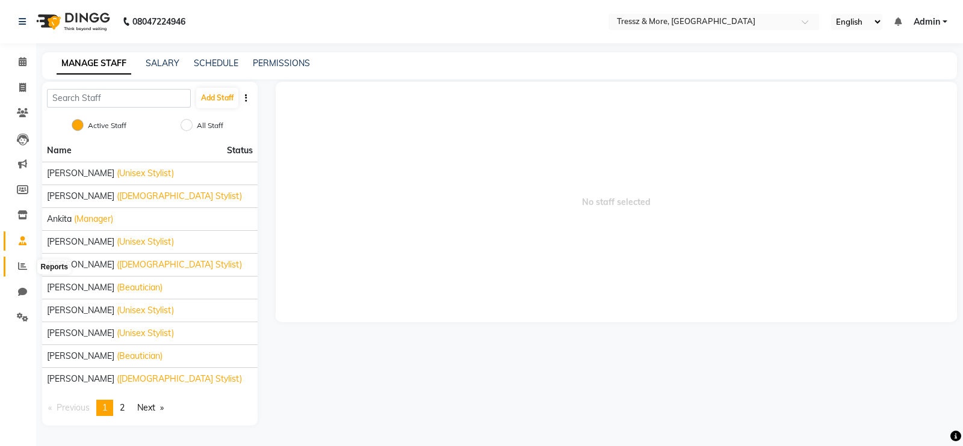
click at [21, 266] on icon at bounding box center [22, 266] width 9 height 9
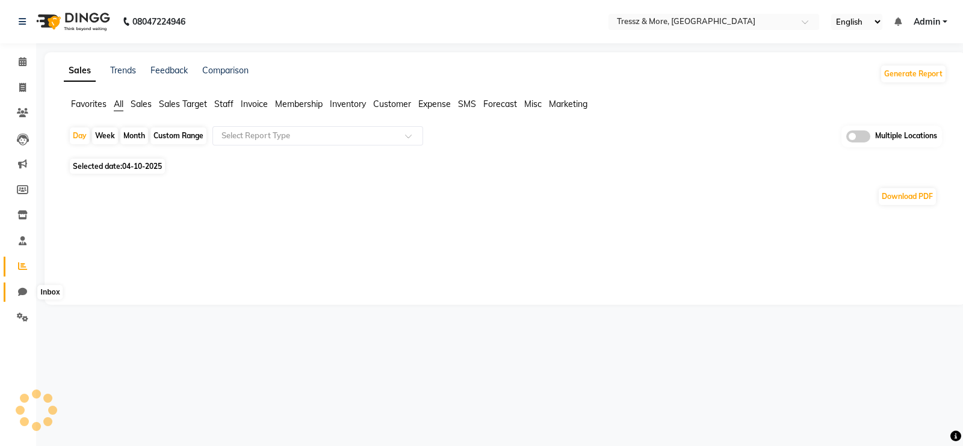
click at [22, 297] on span at bounding box center [22, 293] width 21 height 14
select select "100"
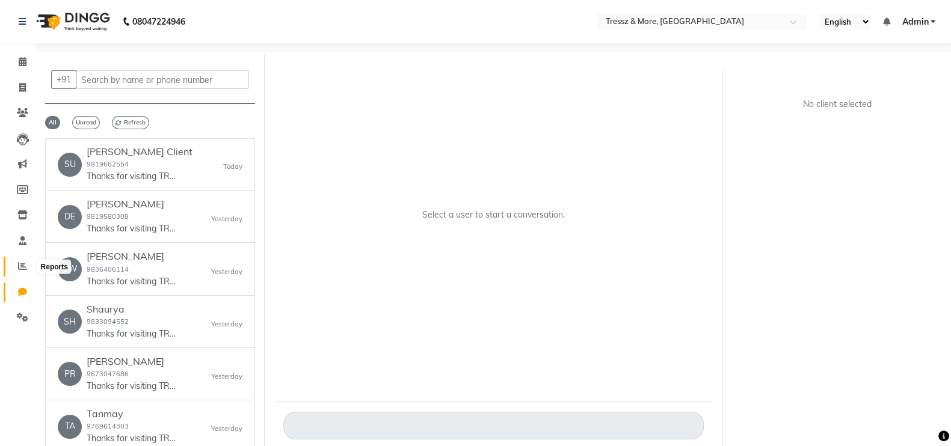
click at [19, 272] on span at bounding box center [22, 267] width 21 height 14
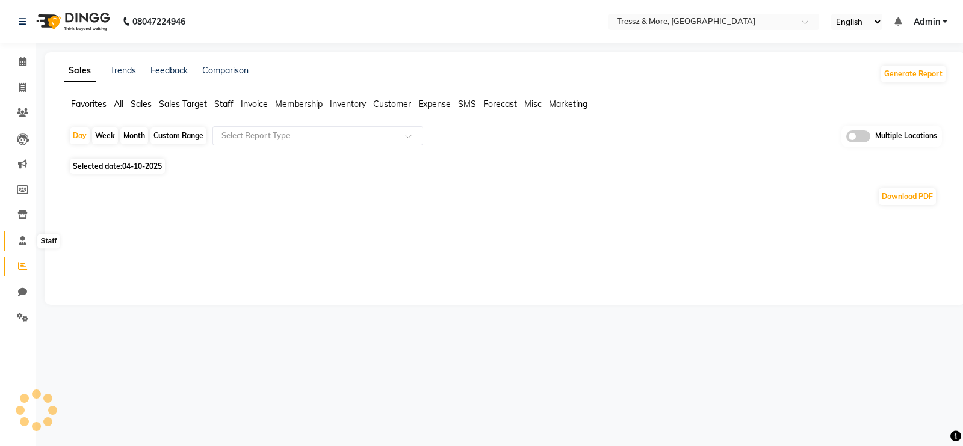
click at [15, 235] on span at bounding box center [22, 242] width 21 height 14
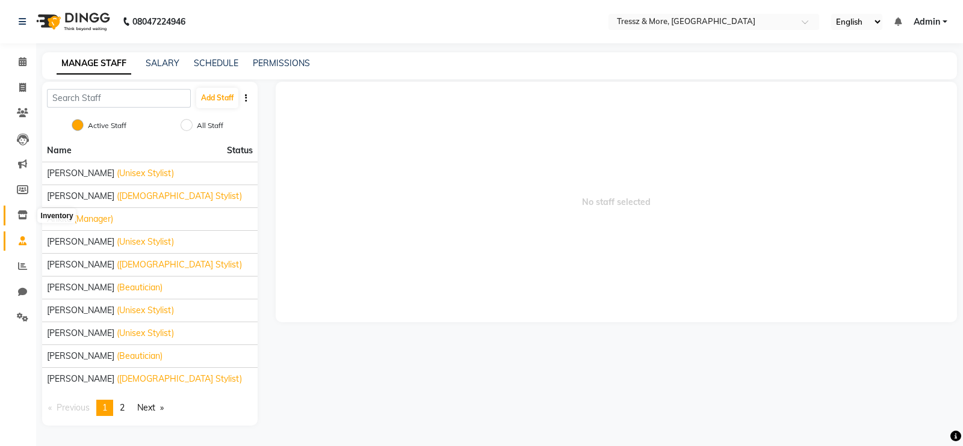
click at [15, 209] on span at bounding box center [22, 216] width 21 height 14
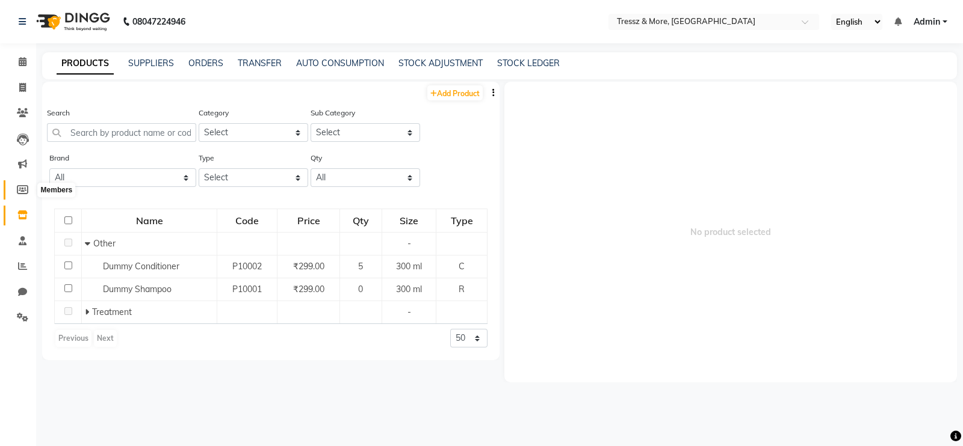
click at [15, 192] on span at bounding box center [22, 191] width 21 height 14
select select
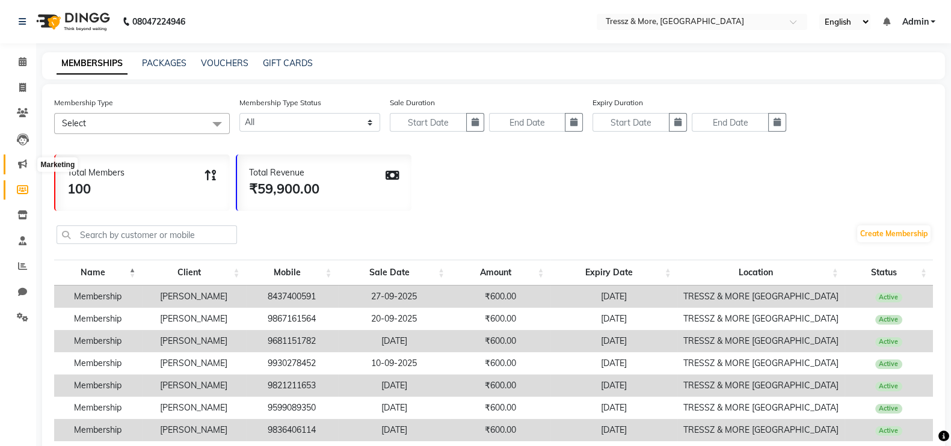
click at [14, 159] on span at bounding box center [22, 165] width 21 height 14
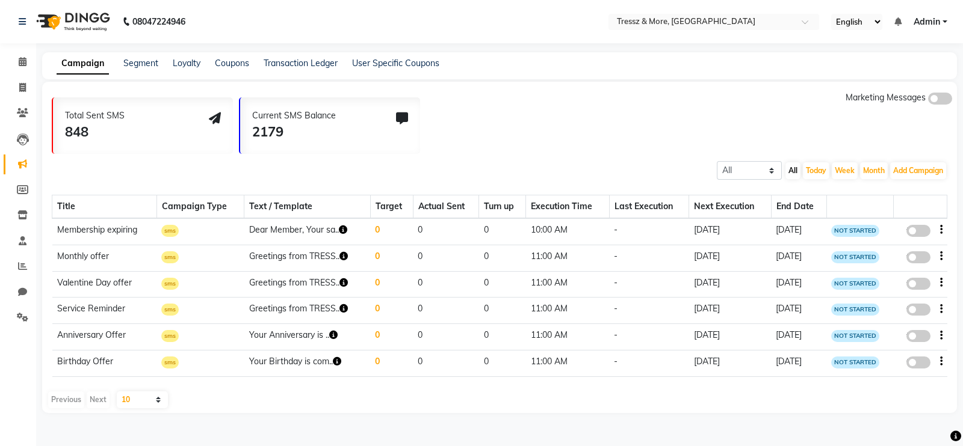
click at [14, 150] on li "Leads" at bounding box center [18, 139] width 36 height 26
click at [14, 141] on span at bounding box center [22, 139] width 21 height 14
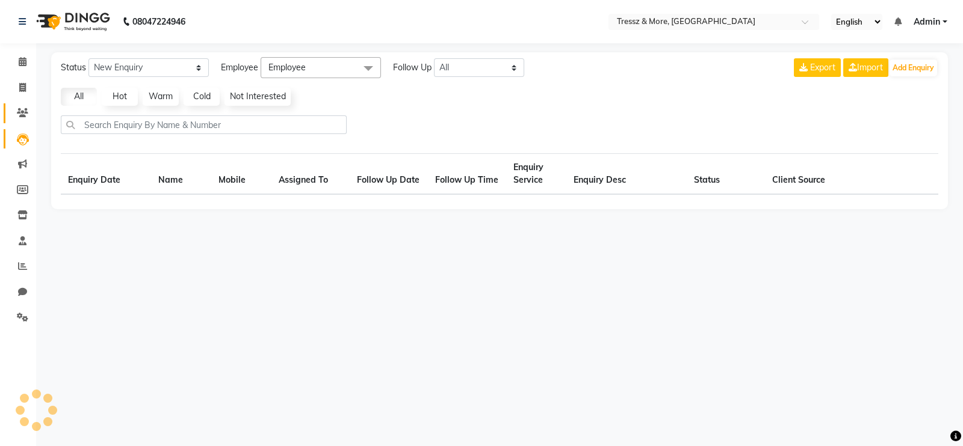
select select "10"
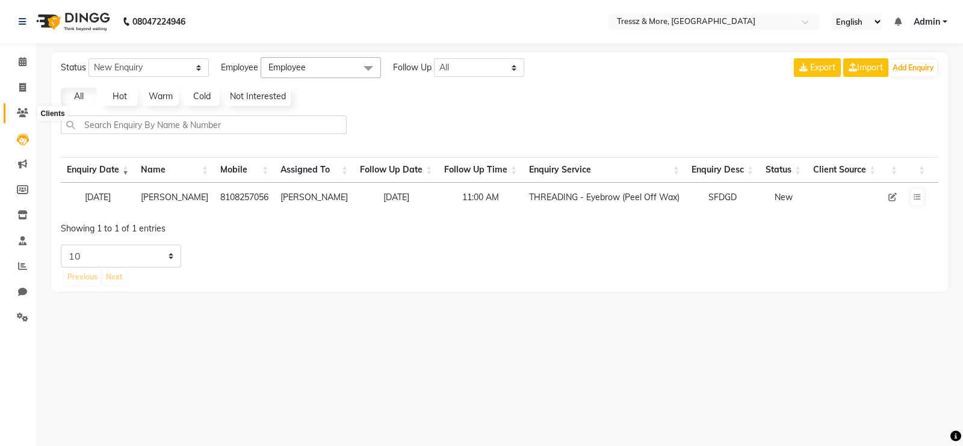
click at [17, 110] on icon at bounding box center [22, 112] width 11 height 9
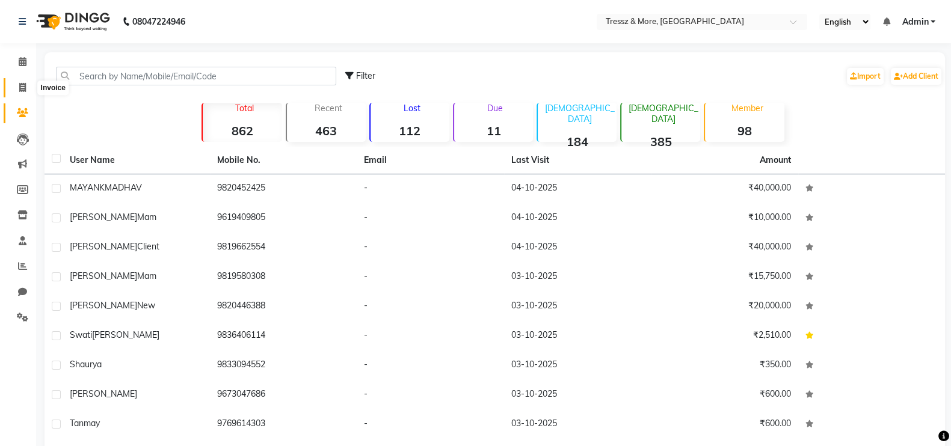
click at [17, 85] on span at bounding box center [22, 88] width 21 height 14
select select "service"
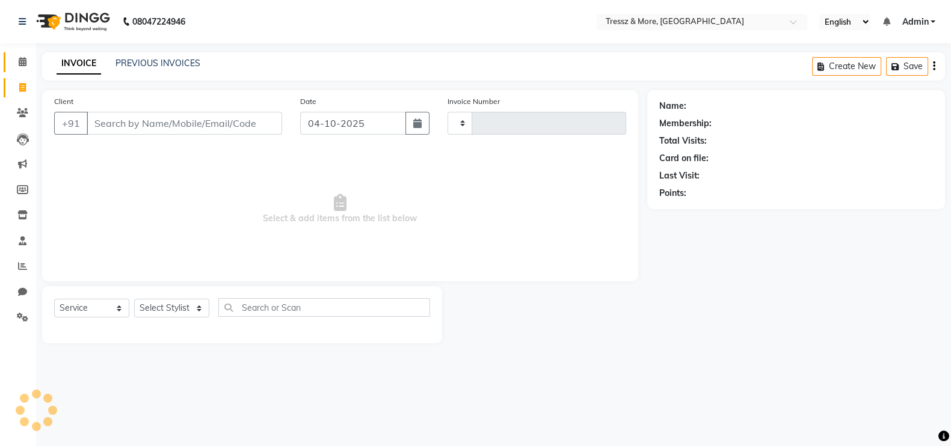
type input "2830"
select select "3037"
click at [13, 64] on span at bounding box center [22, 62] width 21 height 14
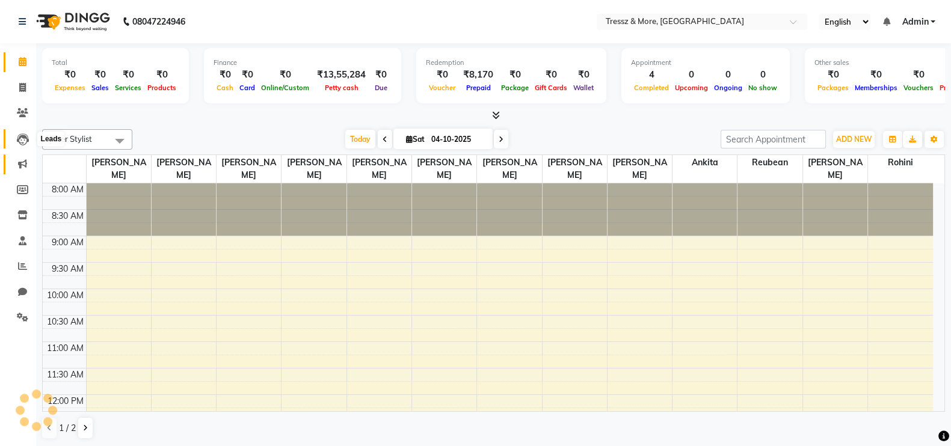
drag, startPoint x: 27, startPoint y: 140, endPoint x: 29, endPoint y: 160, distance: 19.9
click at [27, 140] on icon at bounding box center [23, 140] width 12 height 12
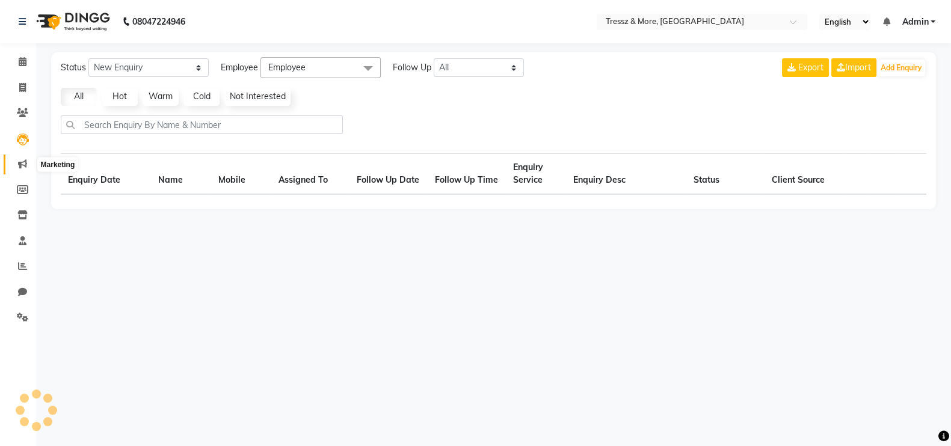
click at [29, 162] on span at bounding box center [22, 165] width 21 height 14
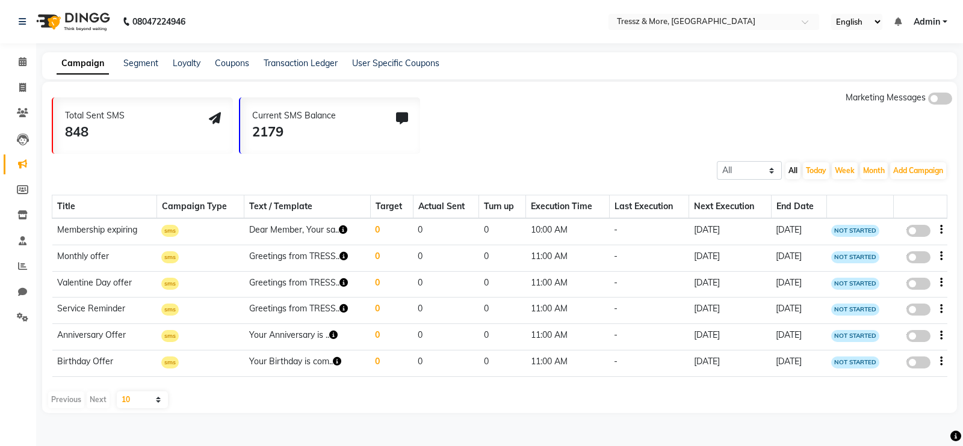
click at [28, 200] on li "Members" at bounding box center [18, 190] width 36 height 26
click at [27, 193] on icon at bounding box center [22, 189] width 11 height 9
select select
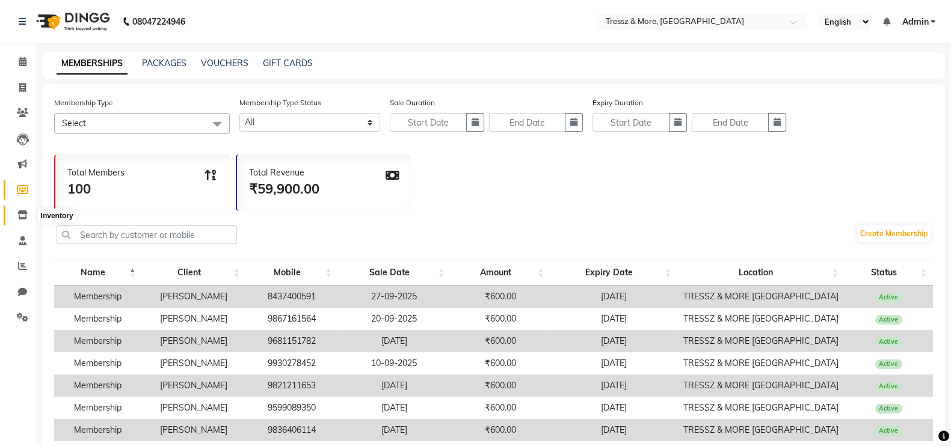
click at [20, 221] on span at bounding box center [22, 216] width 21 height 14
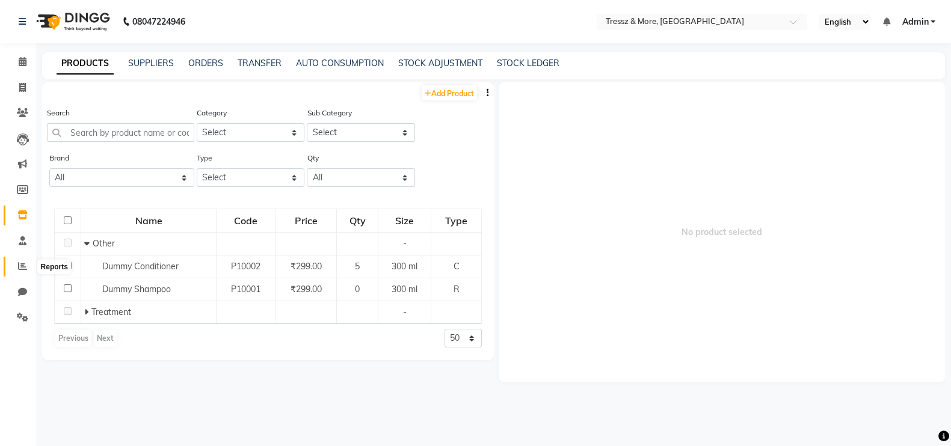
click at [20, 272] on span at bounding box center [22, 267] width 21 height 14
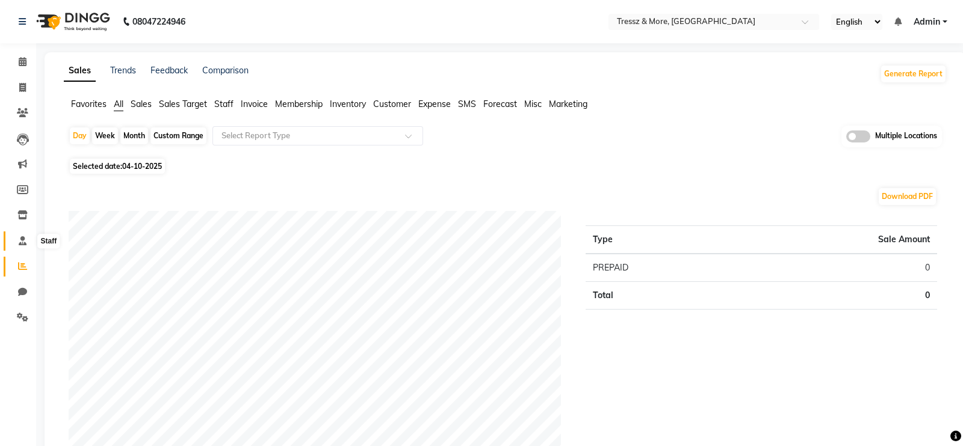
click at [16, 245] on span at bounding box center [22, 242] width 21 height 14
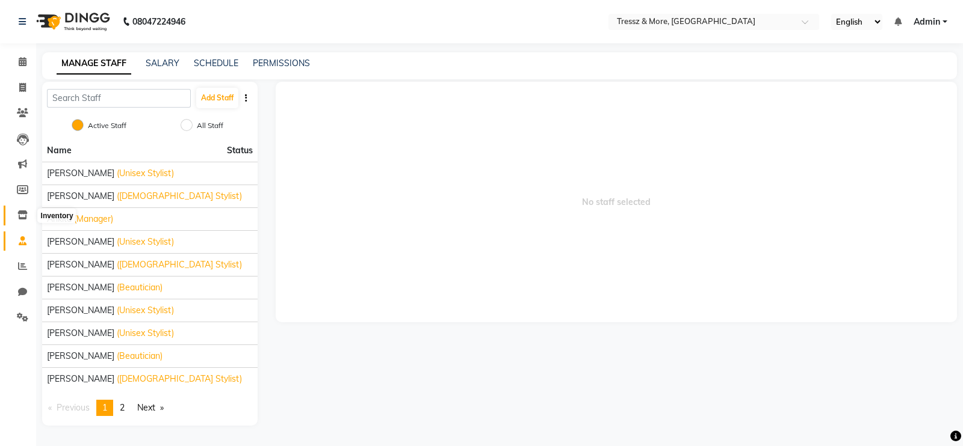
click at [14, 215] on span at bounding box center [22, 216] width 21 height 14
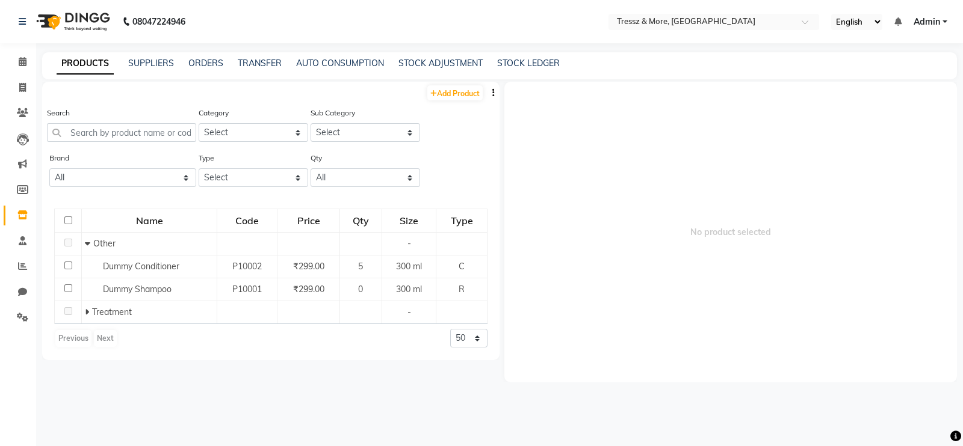
click at [10, 207] on link "Inventory" at bounding box center [18, 216] width 29 height 20
click at [9, 199] on link "Members" at bounding box center [18, 191] width 29 height 20
select select
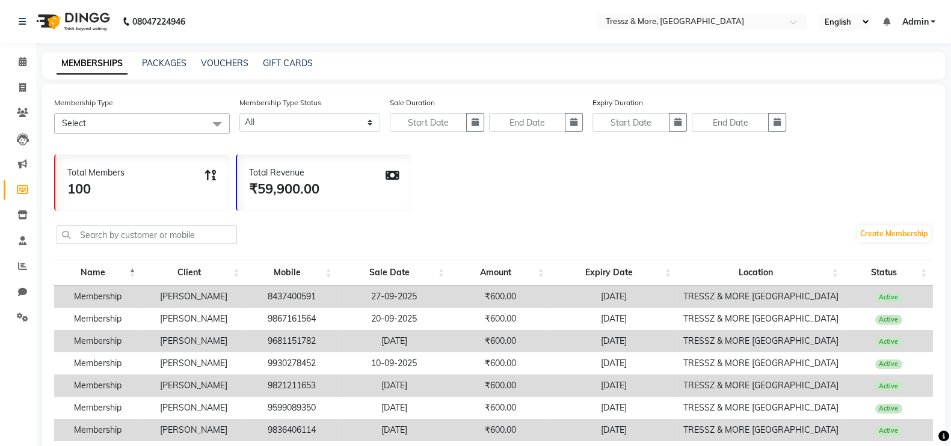
click at [2, 161] on li "Marketing" at bounding box center [18, 165] width 36 height 26
click at [1, 146] on li "Leads" at bounding box center [18, 139] width 36 height 26
click at [1, 138] on li "Leads" at bounding box center [18, 139] width 36 height 26
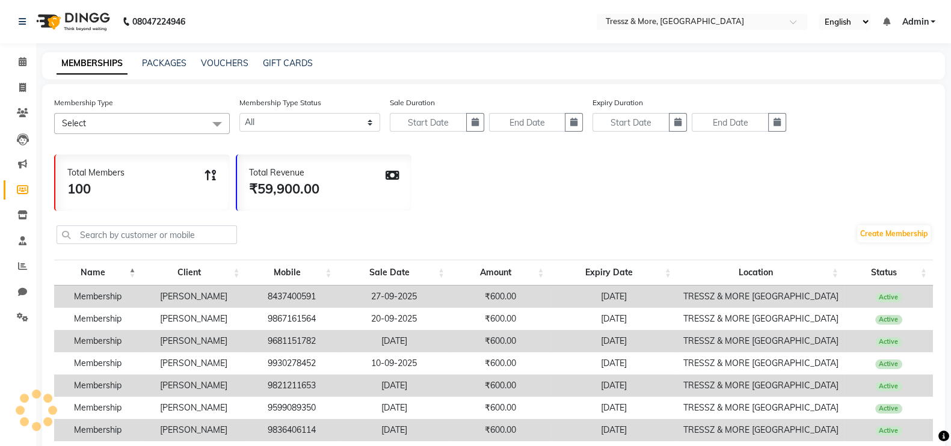
click at [1, 138] on li "Leads" at bounding box center [18, 139] width 36 height 26
click at [10, 171] on link "Marketing" at bounding box center [18, 165] width 29 height 20
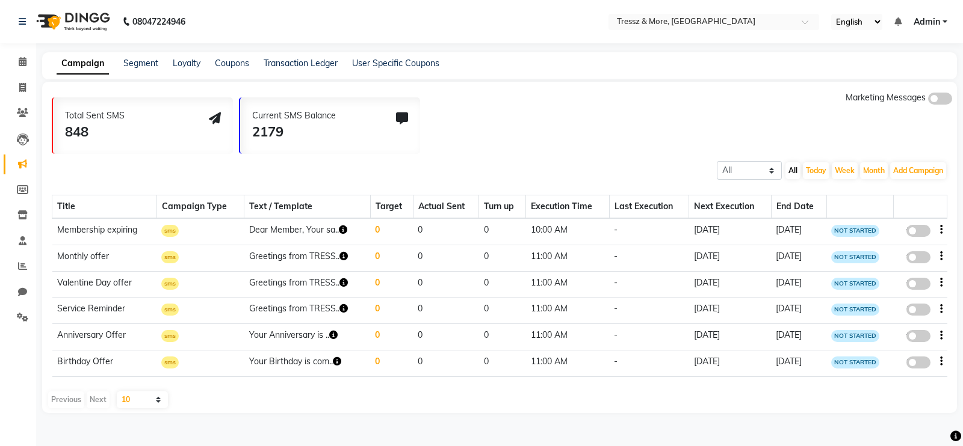
click at [2, 141] on li "Leads" at bounding box center [18, 139] width 36 height 26
click at [4, 143] on link "Leads" at bounding box center [18, 139] width 29 height 20
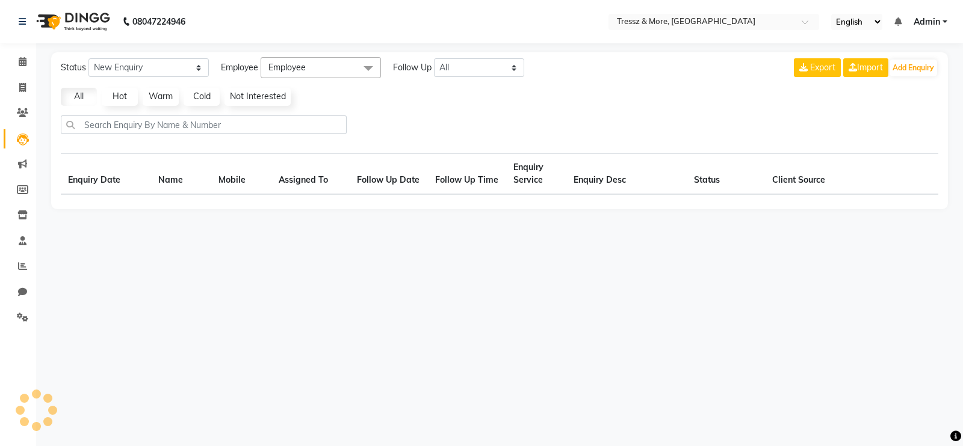
select select "10"
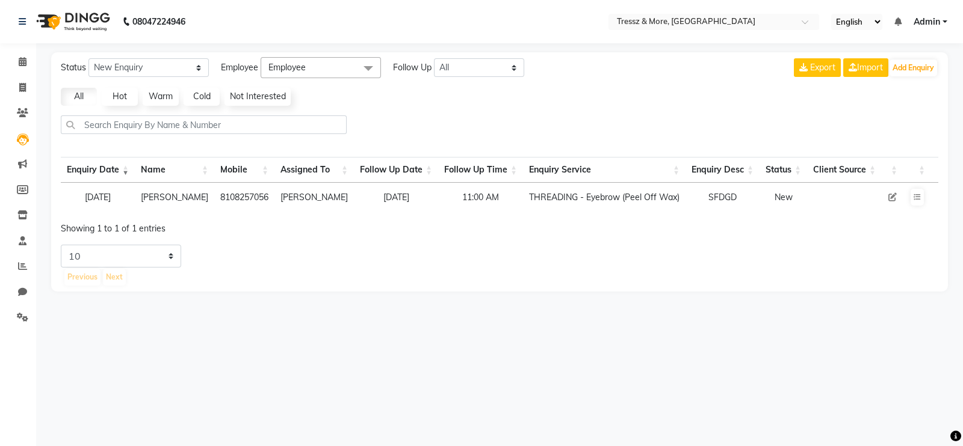
click at [0, 116] on li "Clients" at bounding box center [18, 113] width 36 height 26
click at [3, 94] on li "Invoice" at bounding box center [18, 88] width 36 height 26
click at [14, 52] on link "Calendar" at bounding box center [18, 62] width 29 height 20
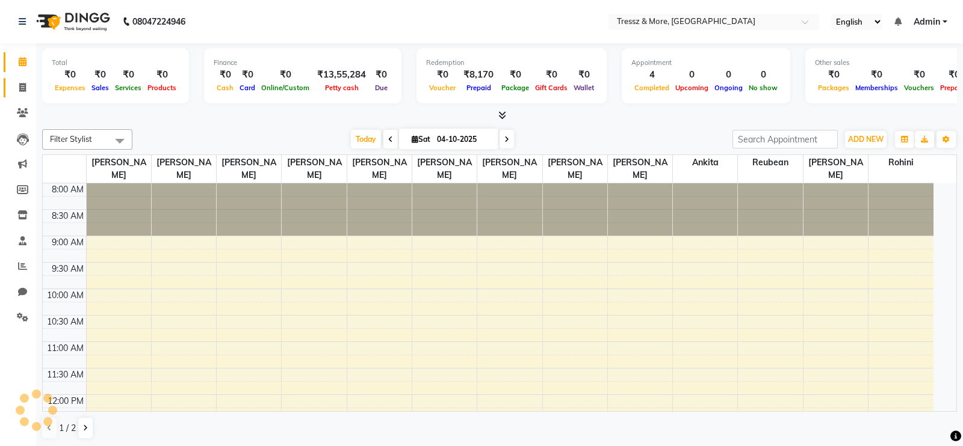
click at [22, 78] on link "Invoice" at bounding box center [18, 88] width 29 height 20
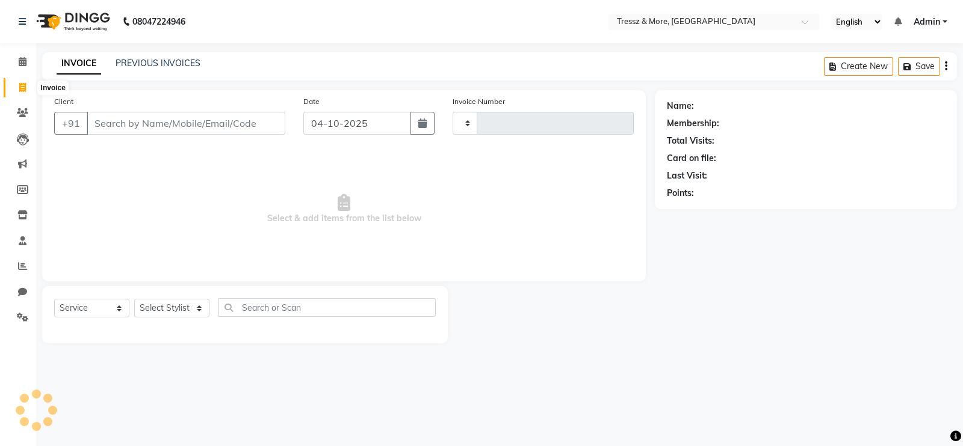
click at [24, 90] on icon at bounding box center [22, 87] width 7 height 9
select select "service"
click at [24, 99] on li "Invoice" at bounding box center [18, 88] width 36 height 26
type input "2830"
select select "3037"
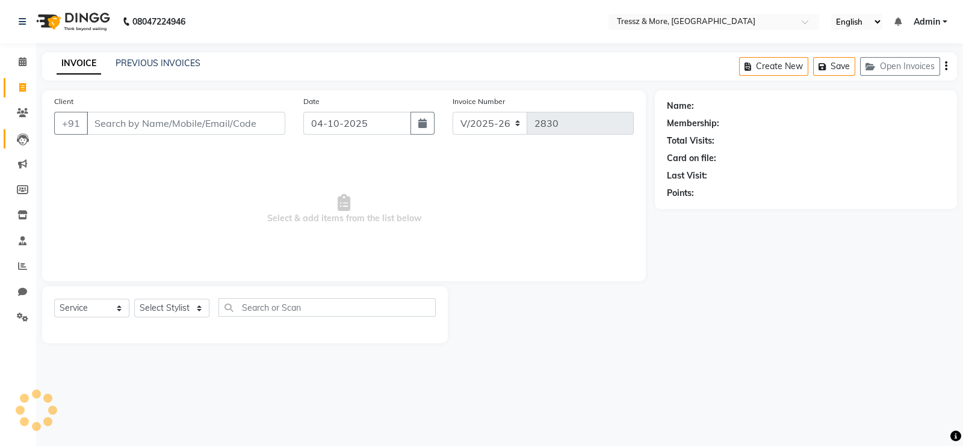
click at [24, 131] on link "Leads" at bounding box center [18, 139] width 29 height 20
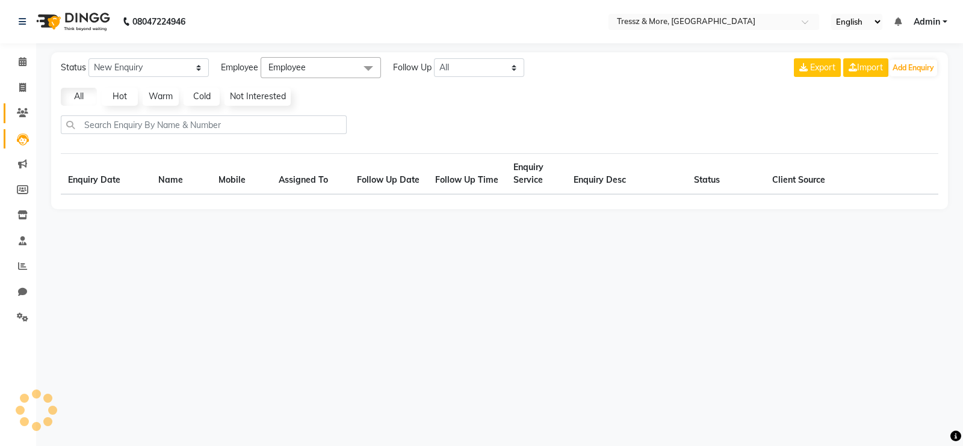
select select "10"
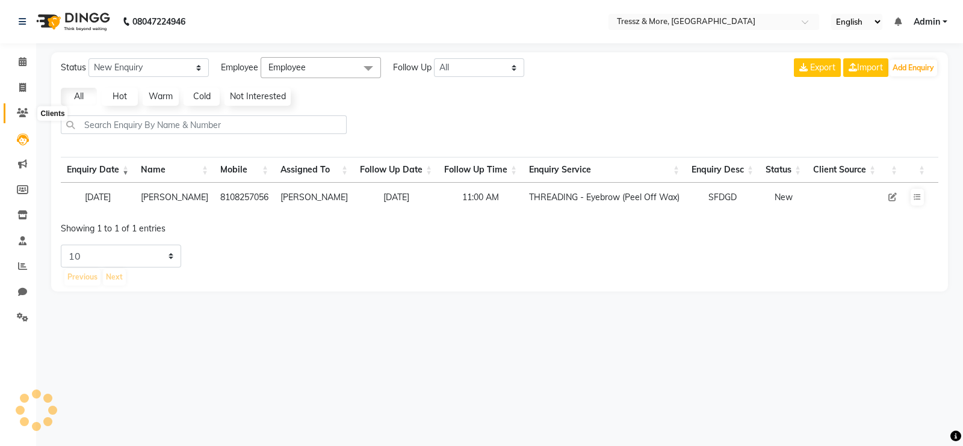
click at [19, 118] on span at bounding box center [22, 113] width 21 height 14
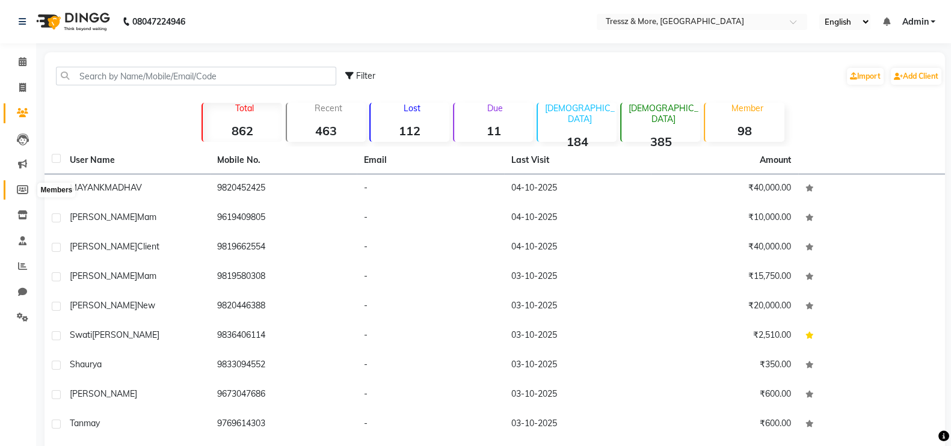
click at [20, 188] on icon at bounding box center [22, 189] width 11 height 9
select select
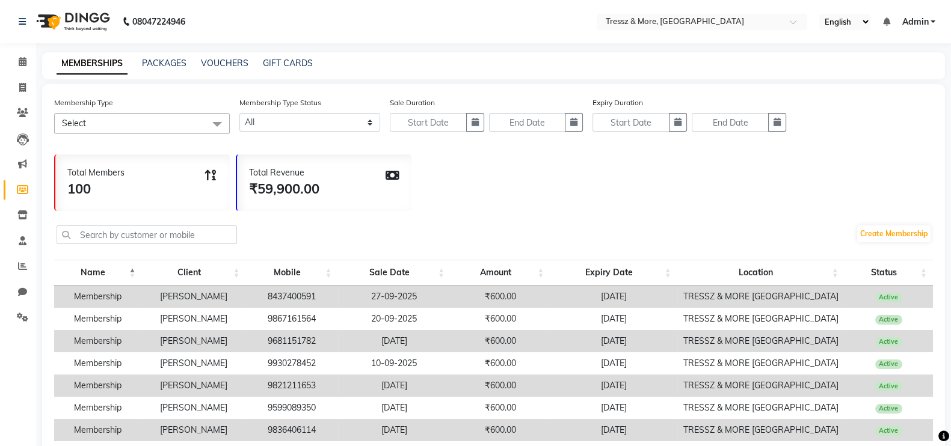
click at [22, 227] on li "Inventory" at bounding box center [18, 216] width 36 height 26
click at [24, 219] on icon at bounding box center [22, 215] width 10 height 9
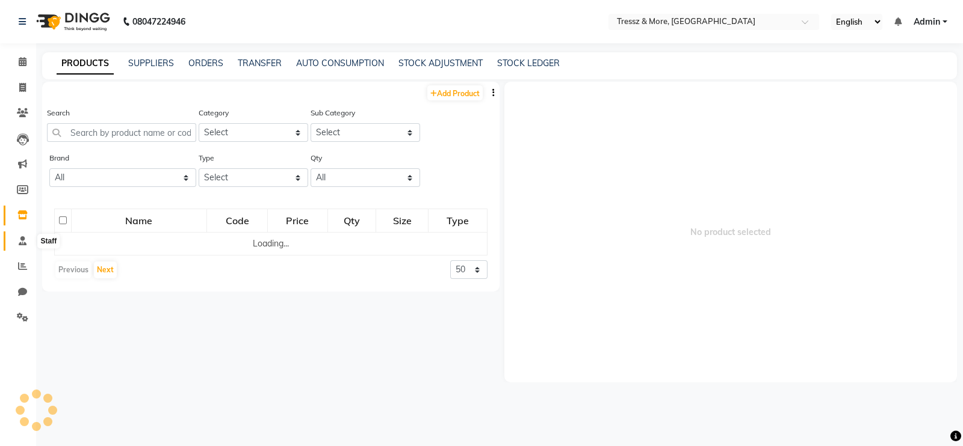
click at [24, 247] on span at bounding box center [22, 242] width 21 height 14
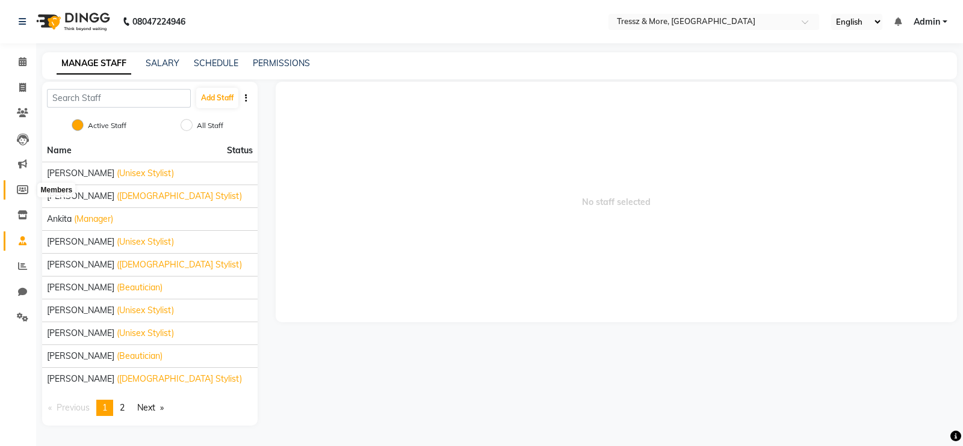
click at [15, 187] on span at bounding box center [22, 191] width 21 height 14
select select
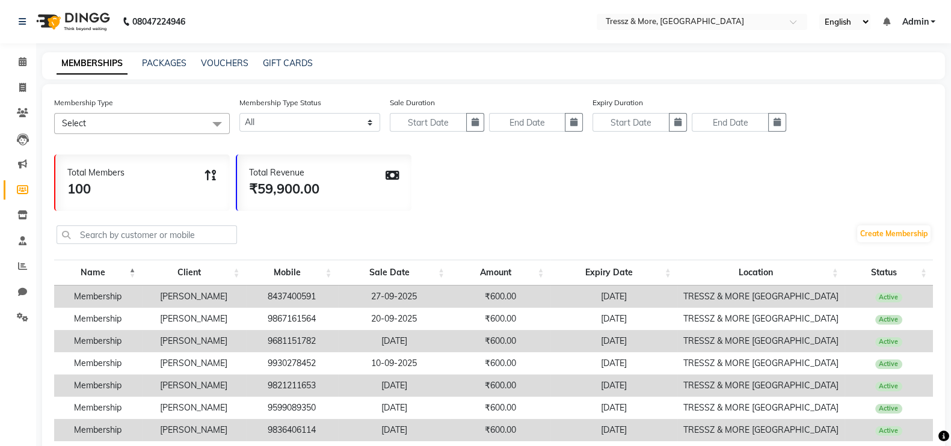
click at [19, 204] on li "Inventory" at bounding box center [18, 216] width 36 height 26
click at [21, 66] on icon at bounding box center [23, 61] width 8 height 9
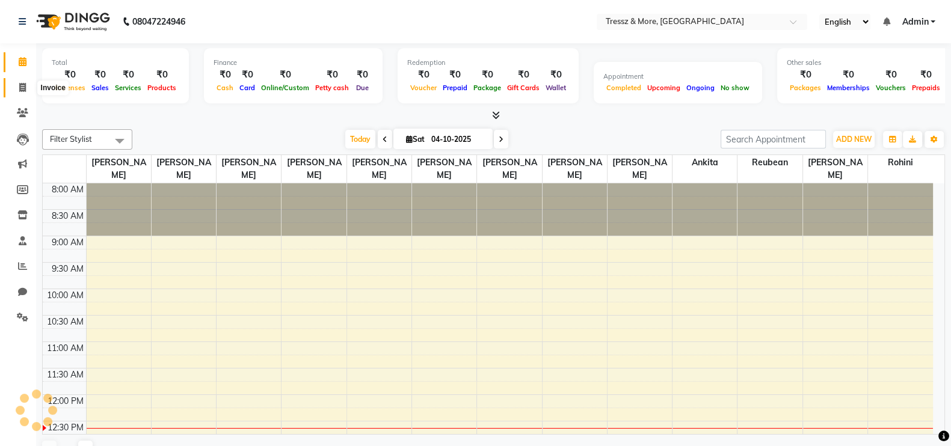
click at [27, 88] on span at bounding box center [22, 88] width 21 height 14
select select "service"
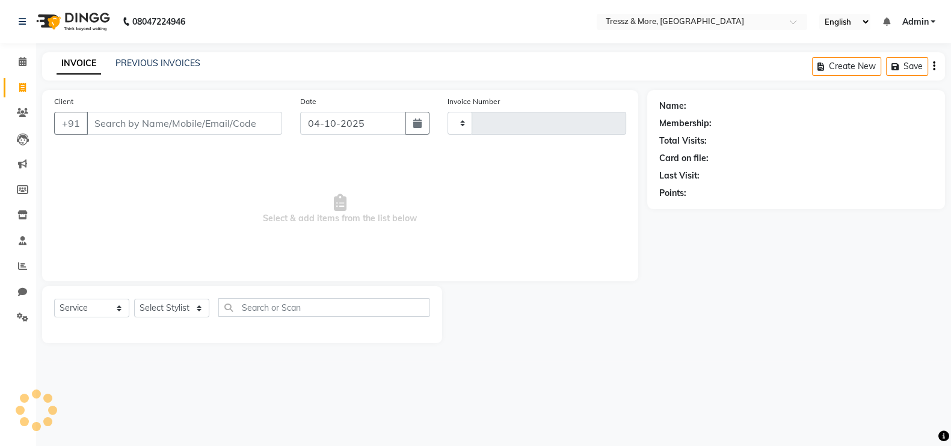
click at [35, 120] on div "Client +91 Date 04-10-2025 Invoice Number Select & add items from the list belo…" at bounding box center [340, 216] width 614 height 253
select select "3037"
type input "2830"
click at [22, 120] on link "Clients" at bounding box center [18, 113] width 29 height 20
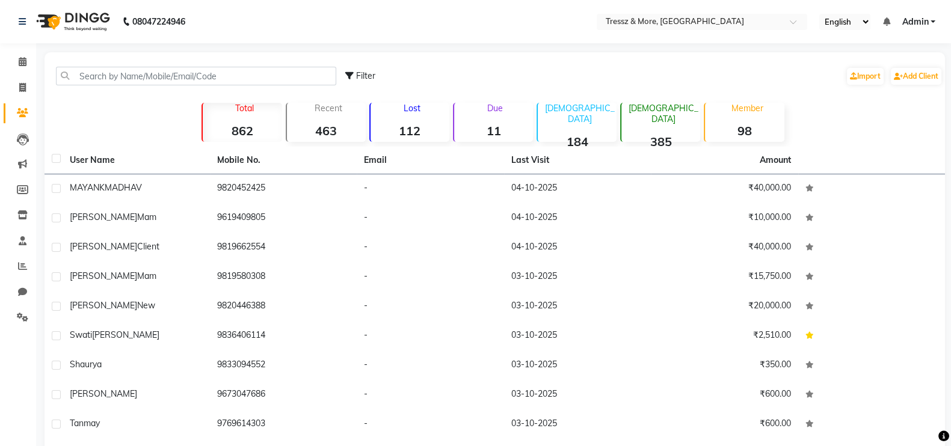
click at [23, 127] on li "Leads" at bounding box center [18, 139] width 36 height 26
click at [25, 145] on icon at bounding box center [23, 140] width 12 height 12
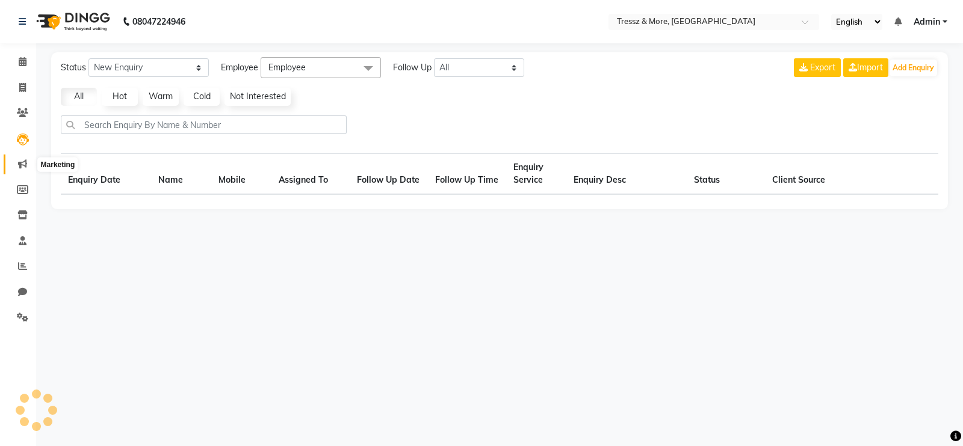
click at [29, 160] on span at bounding box center [22, 165] width 21 height 14
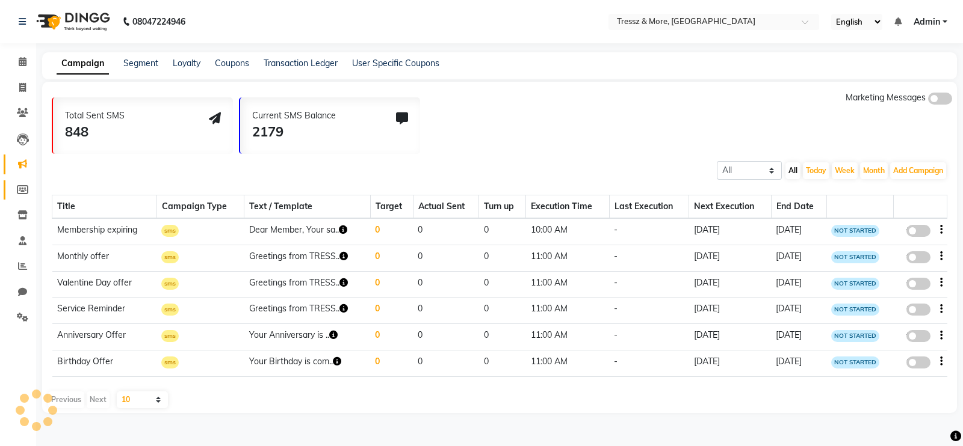
click at [29, 184] on span at bounding box center [22, 191] width 21 height 14
select select
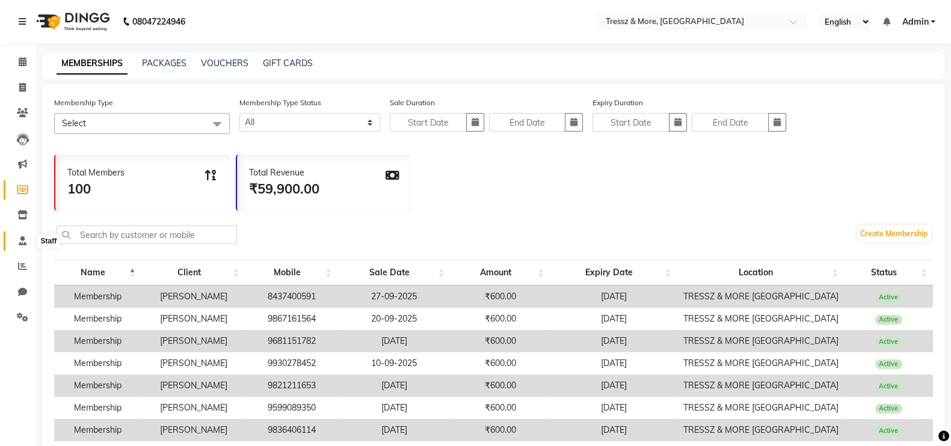
click at [17, 235] on span at bounding box center [22, 242] width 21 height 14
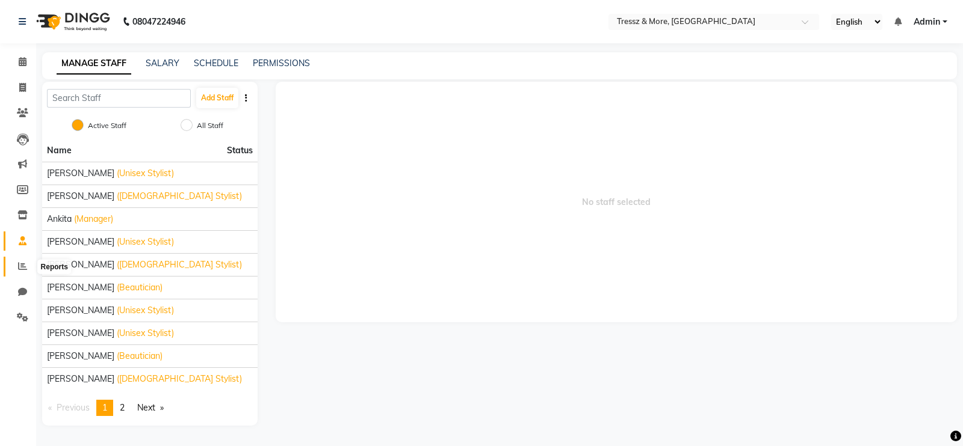
click at [22, 263] on icon at bounding box center [22, 266] width 9 height 9
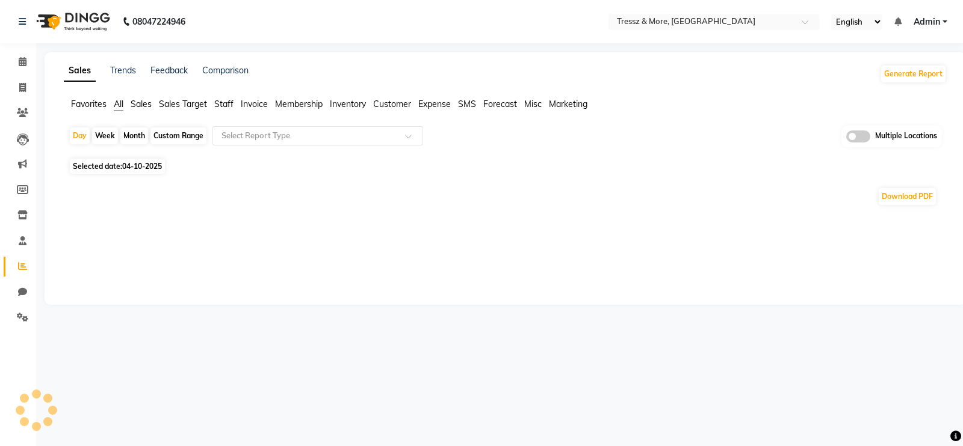
click at [21, 275] on link "Reports" at bounding box center [18, 267] width 29 height 20
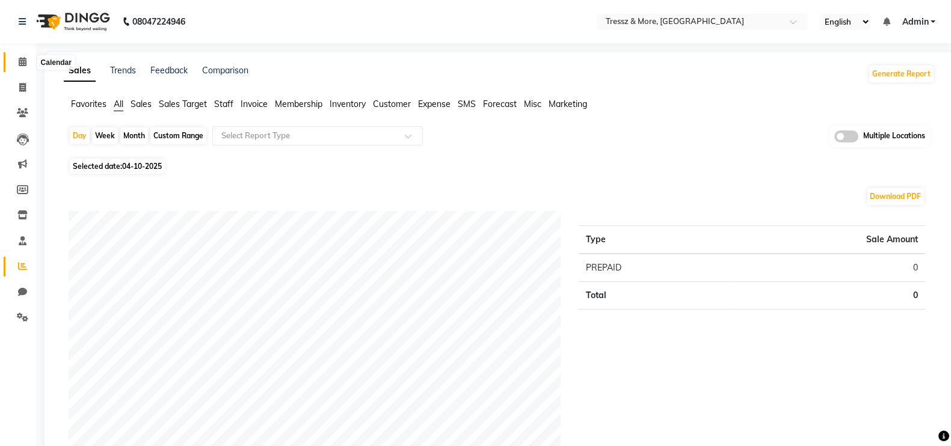
click at [24, 63] on icon at bounding box center [23, 61] width 8 height 9
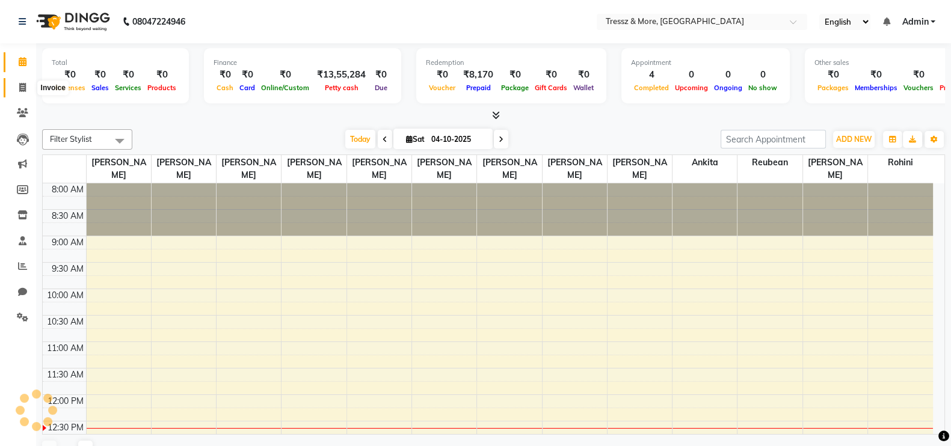
click at [25, 84] on icon at bounding box center [22, 87] width 7 height 9
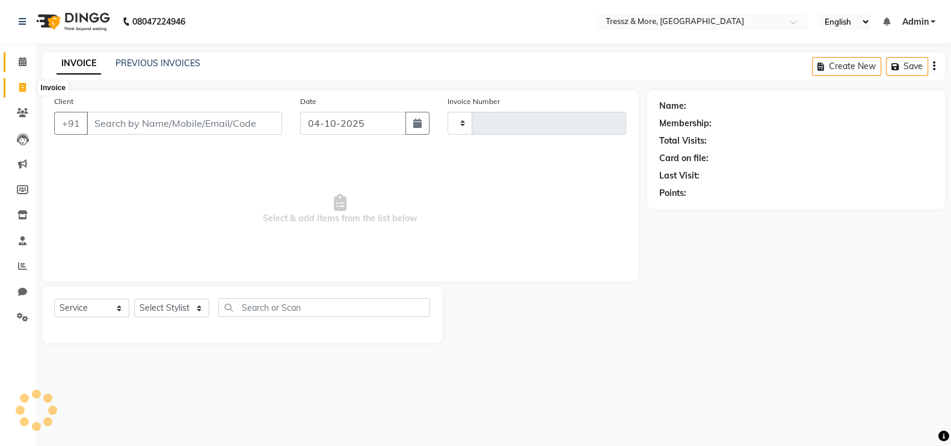
click at [19, 57] on icon at bounding box center [23, 61] width 8 height 9
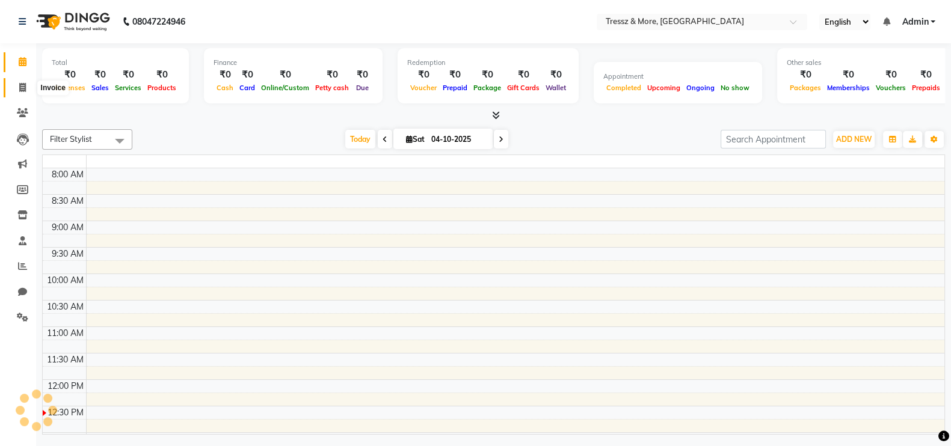
click at [21, 83] on icon at bounding box center [22, 87] width 7 height 9
select select "service"
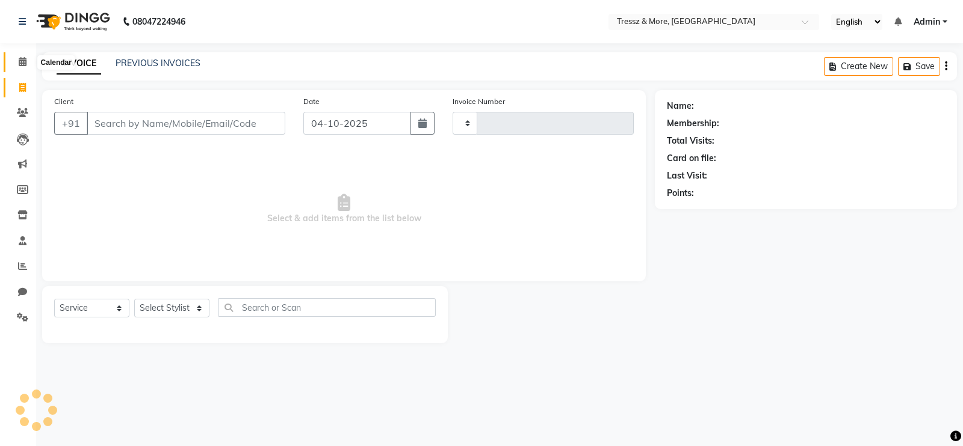
click at [19, 64] on icon at bounding box center [23, 61] width 8 height 9
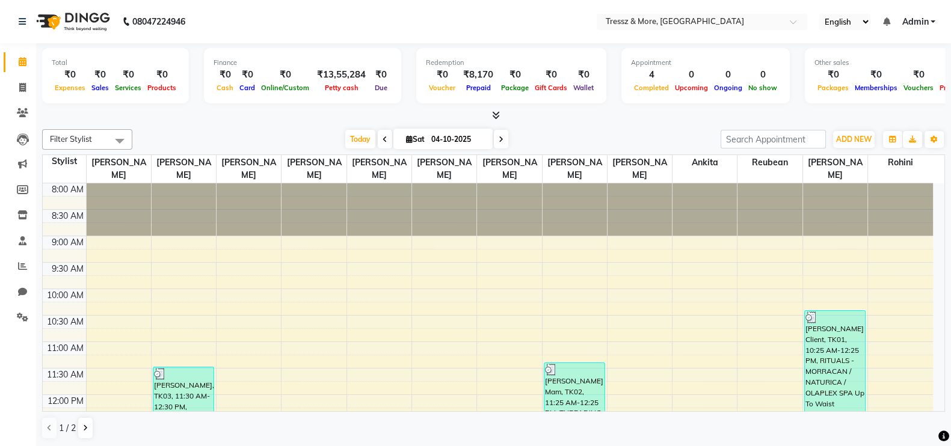
click at [24, 101] on li "Clients" at bounding box center [18, 113] width 36 height 26
click at [19, 97] on li "Invoice" at bounding box center [18, 88] width 36 height 26
click at [20, 90] on icon at bounding box center [22, 87] width 7 height 9
select select "service"
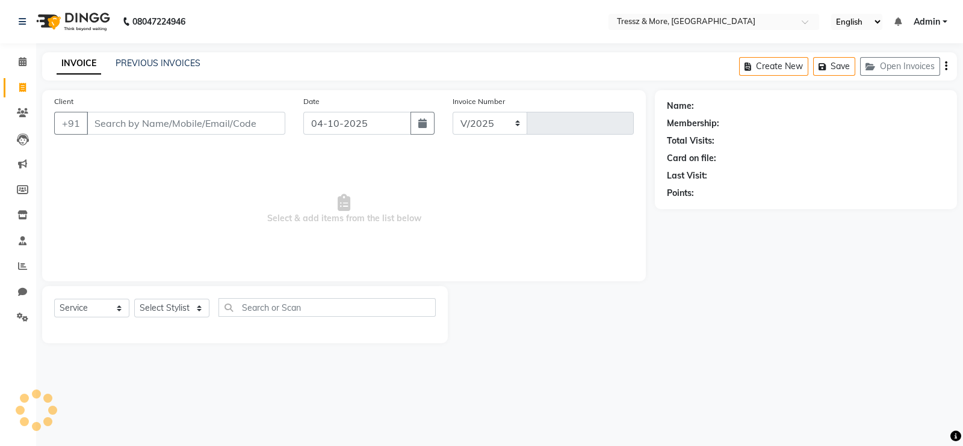
select select "3037"
type input "2830"
click at [19, 116] on icon at bounding box center [22, 112] width 11 height 9
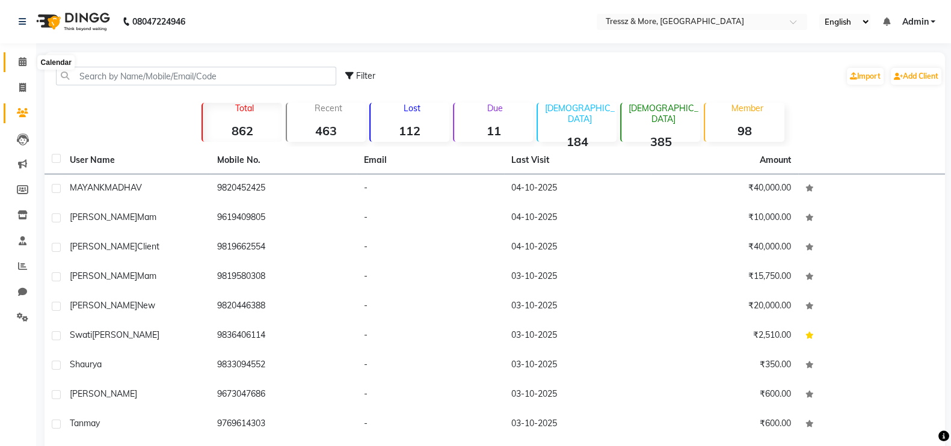
click at [16, 65] on span at bounding box center [22, 62] width 21 height 14
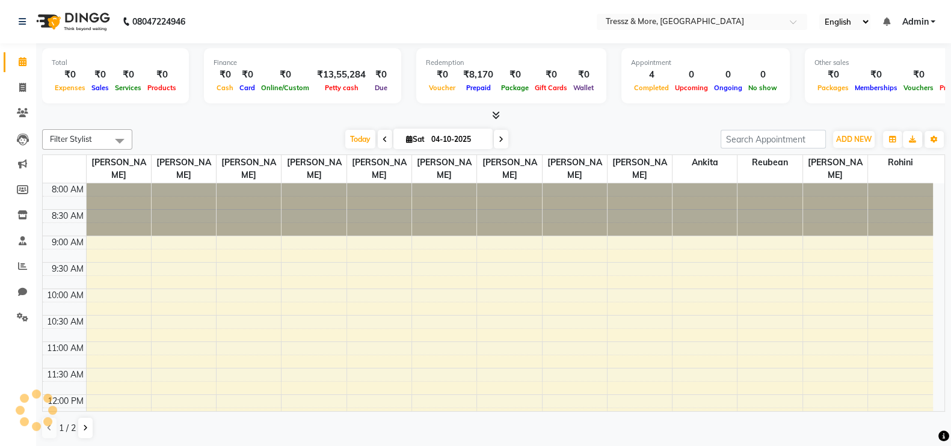
click at [16, 65] on span at bounding box center [22, 62] width 21 height 14
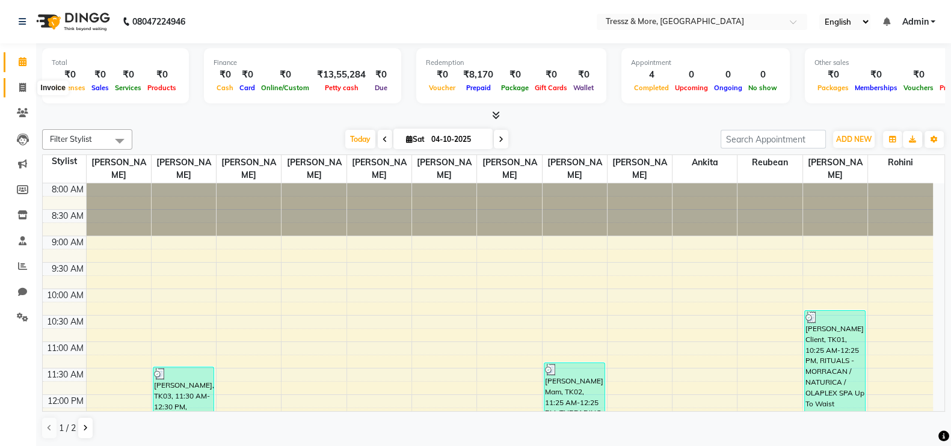
click at [19, 84] on icon at bounding box center [22, 87] width 7 height 9
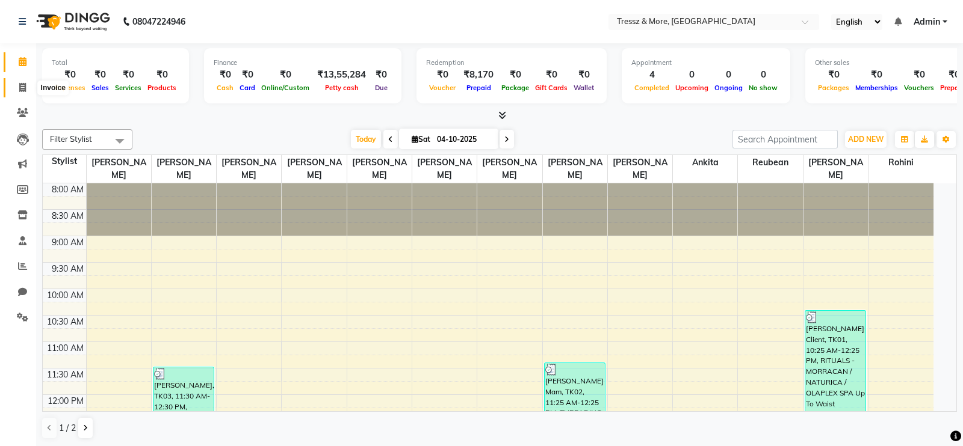
select select "service"
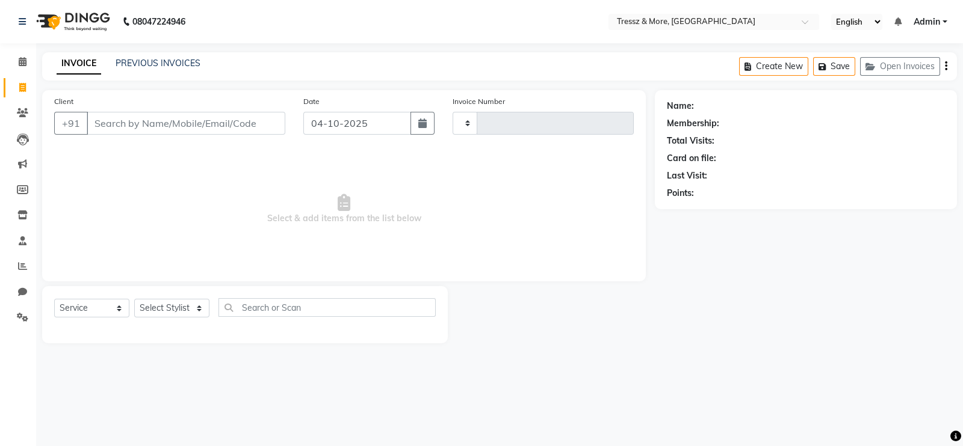
type input "2830"
select select "3037"
click at [17, 113] on icon at bounding box center [22, 112] width 11 height 9
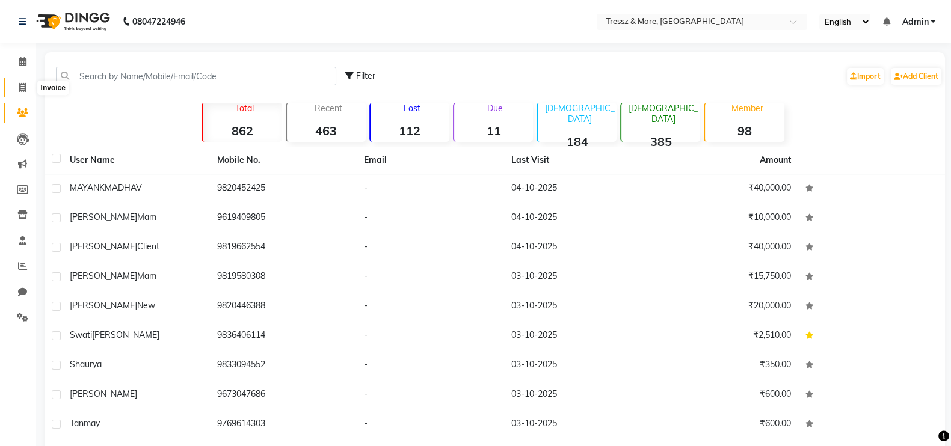
click at [12, 88] on span at bounding box center [22, 88] width 21 height 14
select select "service"
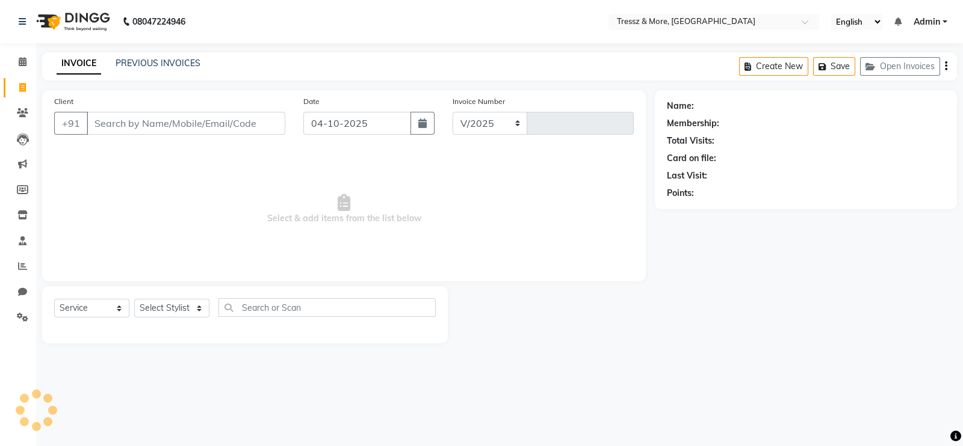
select select "3037"
type input "2830"
click at [24, 67] on span at bounding box center [22, 62] width 21 height 14
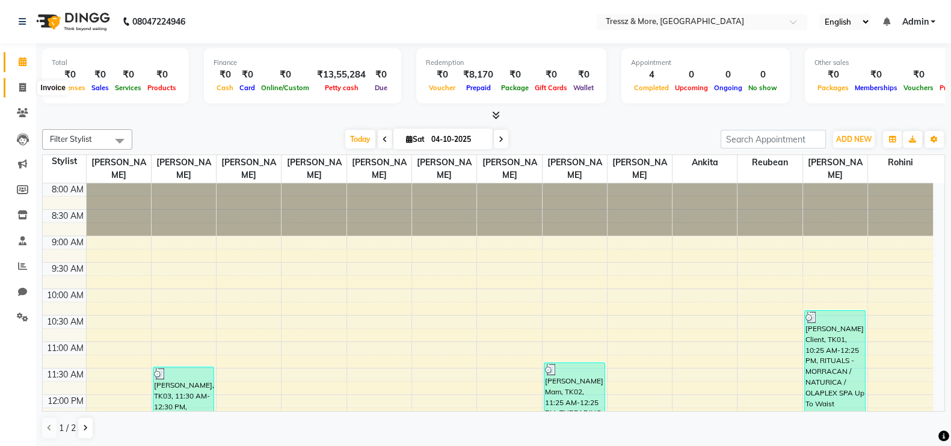
click at [27, 91] on span at bounding box center [22, 88] width 21 height 14
select select "3037"
select select "service"
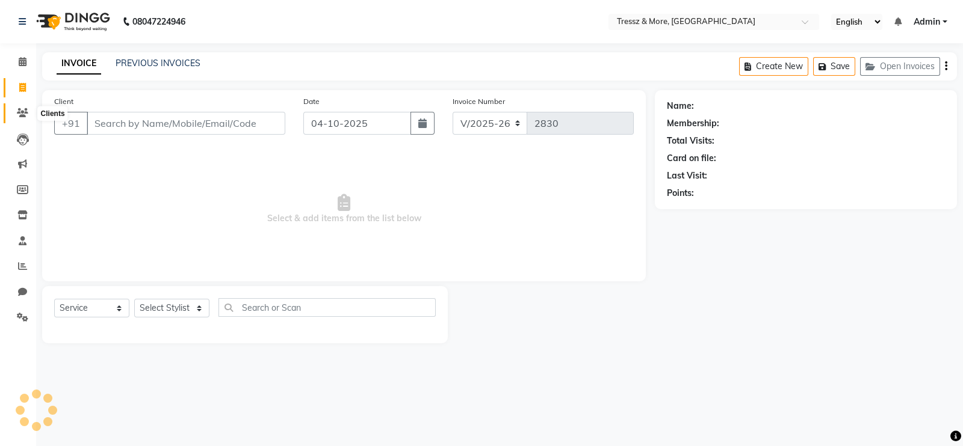
click at [29, 110] on span at bounding box center [22, 113] width 21 height 14
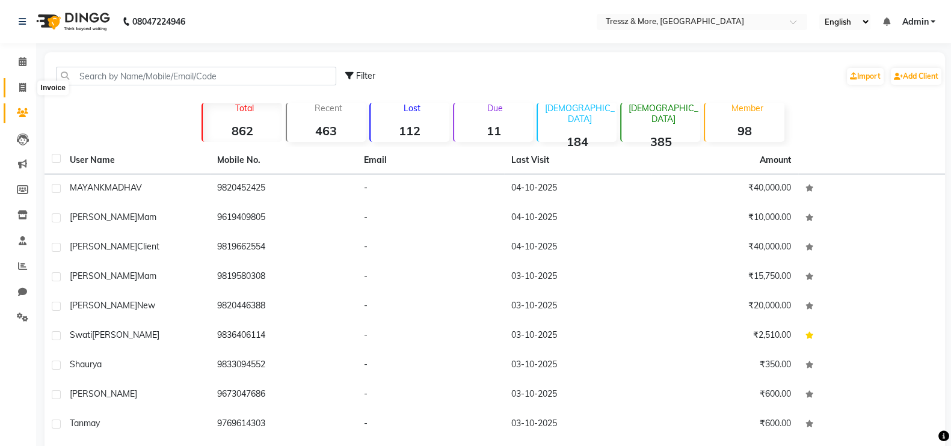
click at [14, 82] on span at bounding box center [22, 88] width 21 height 14
select select "service"
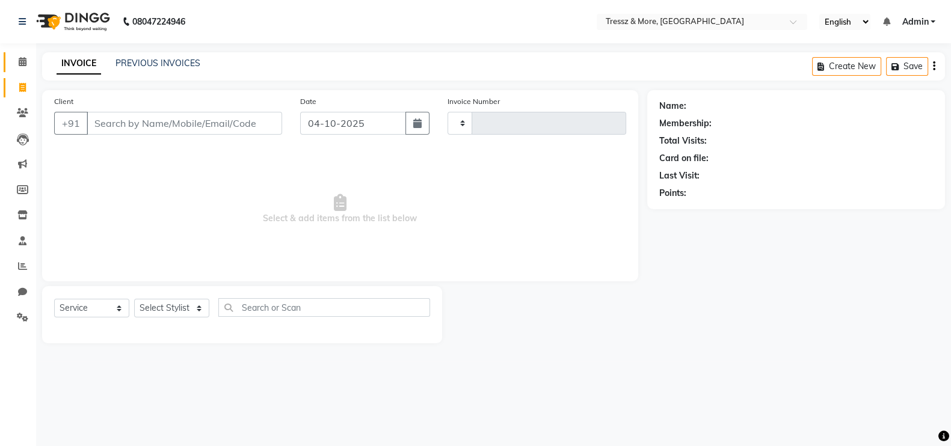
type input "2830"
select select "3037"
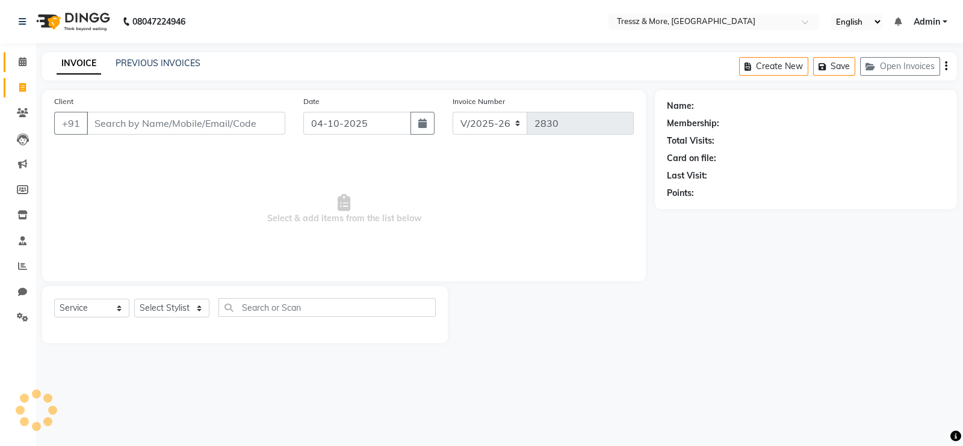
click at [13, 69] on link "Calendar" at bounding box center [18, 62] width 29 height 20
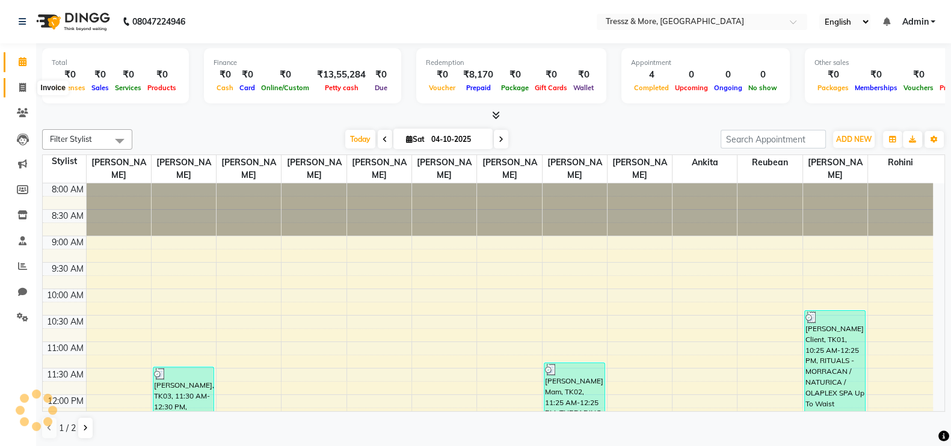
click at [18, 85] on span at bounding box center [22, 88] width 21 height 14
select select "3037"
select select "service"
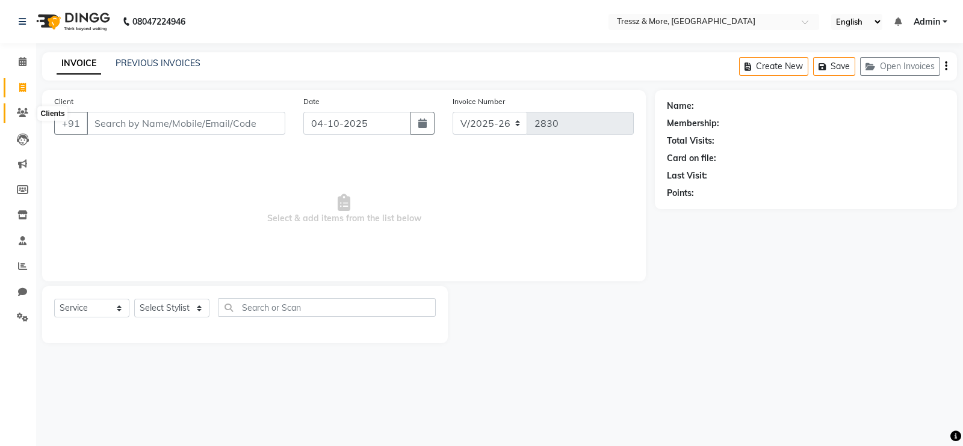
click at [28, 113] on span at bounding box center [22, 113] width 21 height 14
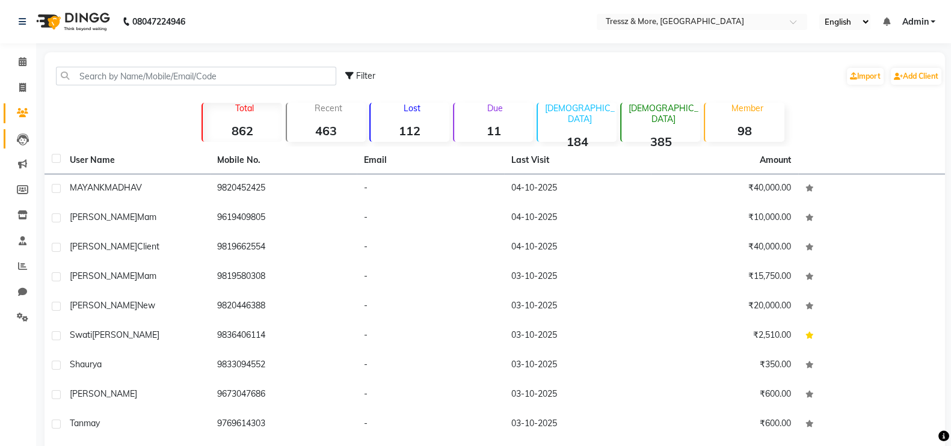
click at [15, 147] on link "Leads" at bounding box center [18, 139] width 29 height 20
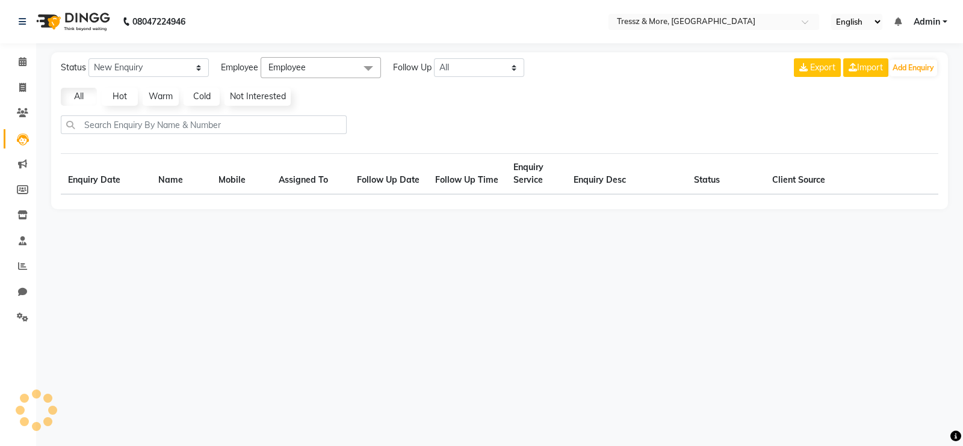
select select "10"
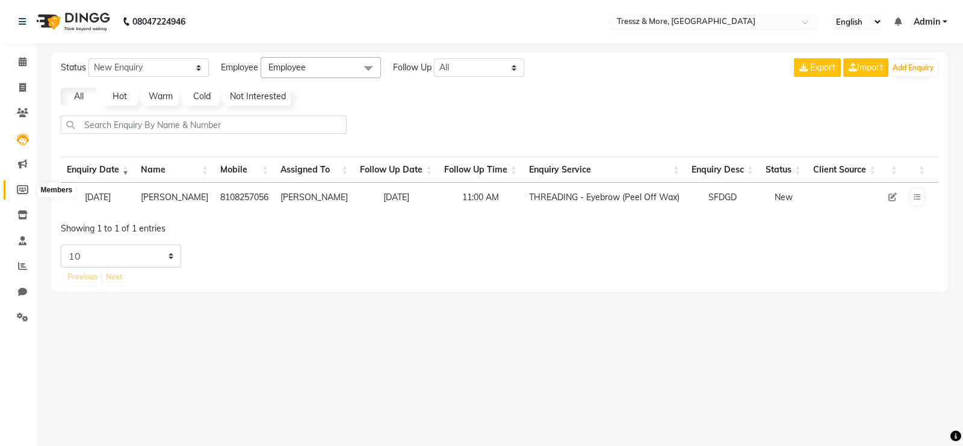
click at [20, 187] on icon at bounding box center [22, 189] width 11 height 9
select select
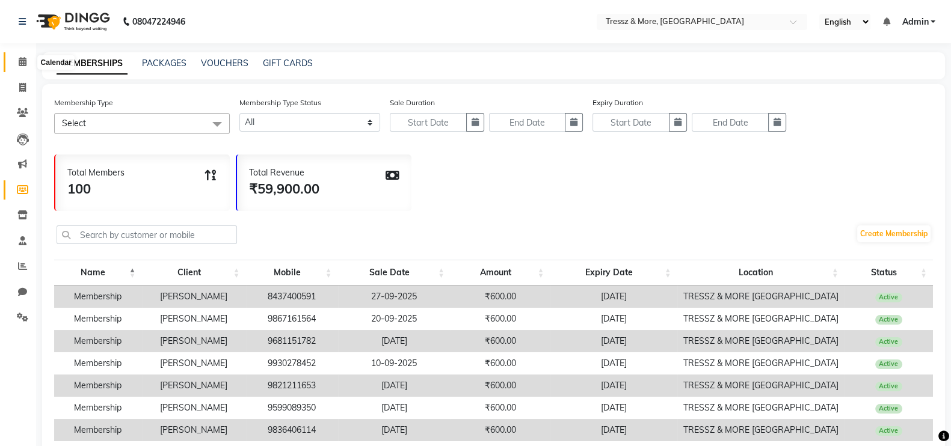
click at [24, 58] on icon at bounding box center [23, 61] width 8 height 9
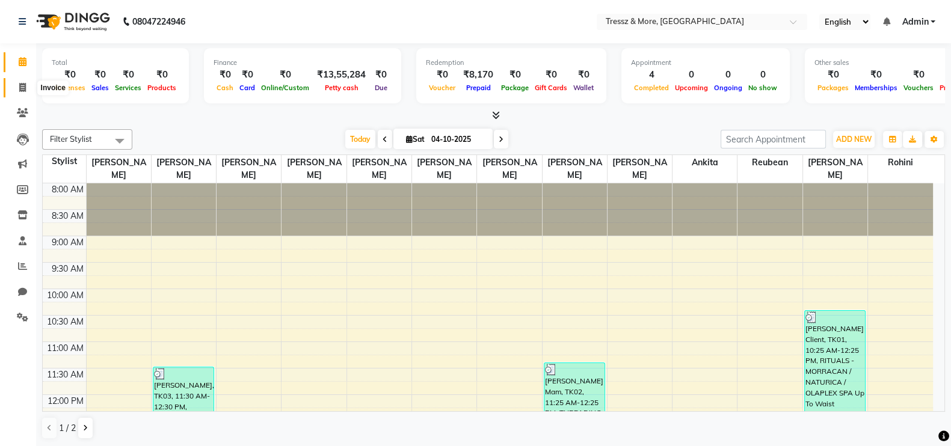
click at [20, 88] on icon at bounding box center [22, 87] width 7 height 9
select select "service"
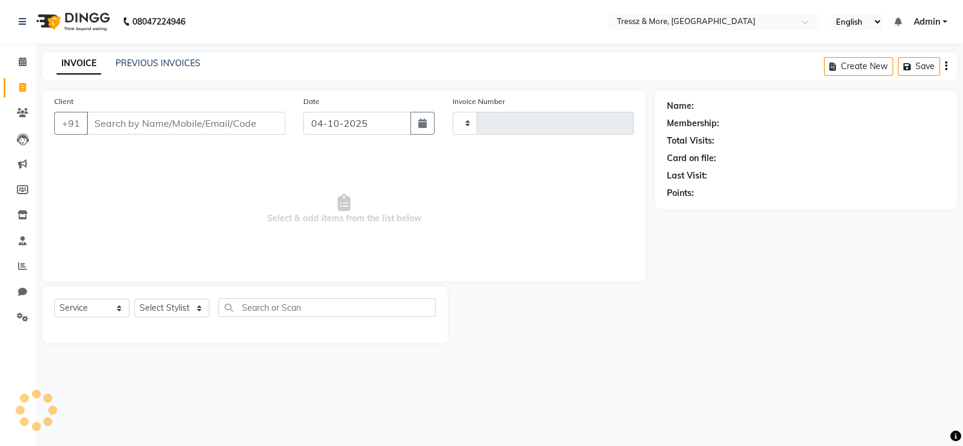
type input "w"
type input "2830"
select select "3037"
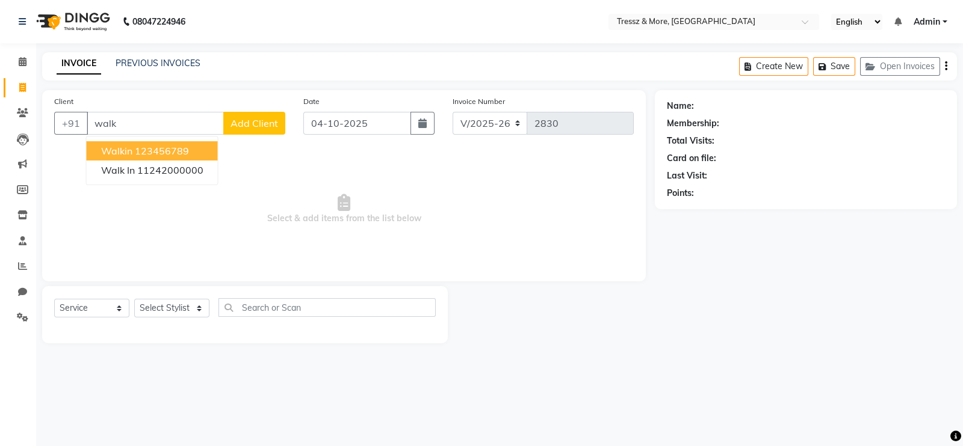
click at [142, 156] on ngb-highlight "123456789" at bounding box center [162, 151] width 54 height 12
type input "123456789"
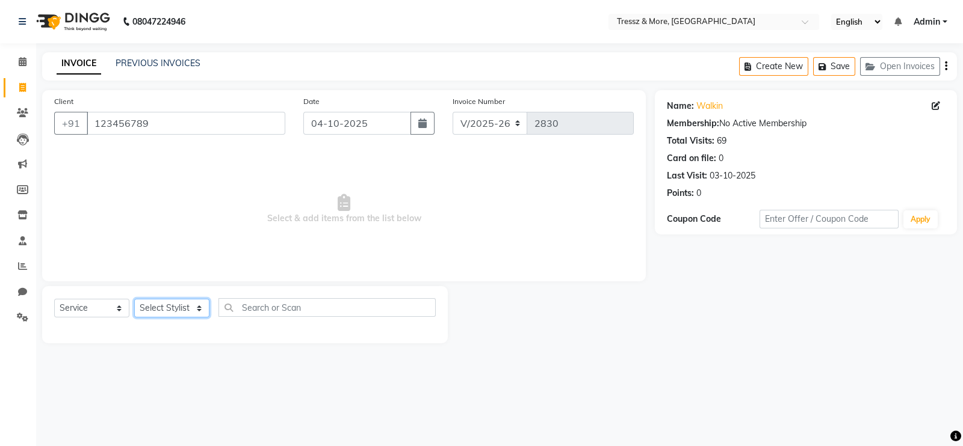
click at [170, 313] on select "Select Stylist [PERSON_NAME] Anas [PERSON_NAME] [PERSON_NAME] [PERSON_NAME] [PE…" at bounding box center [171, 308] width 75 height 19
select select "72133"
click at [134, 300] on select "Select Stylist [PERSON_NAME] Anas [PERSON_NAME] [PERSON_NAME] [PERSON_NAME] [PE…" at bounding box center [171, 308] width 75 height 19
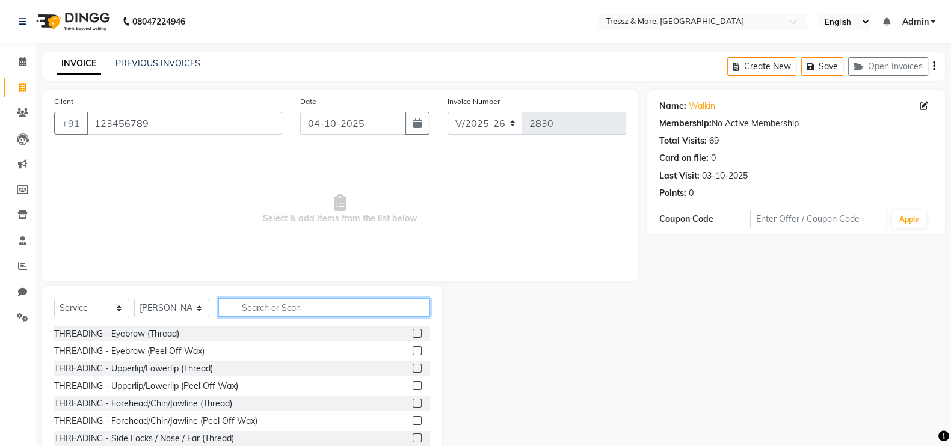
click at [241, 301] on input "text" at bounding box center [324, 307] width 212 height 19
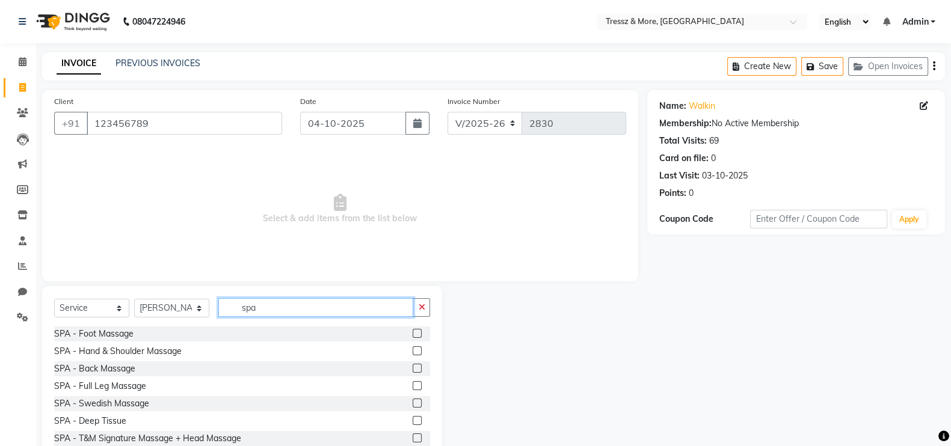
type input "spa"
click at [413, 405] on label at bounding box center [417, 403] width 9 height 9
click at [413, 405] on input "checkbox" at bounding box center [417, 404] width 8 height 8
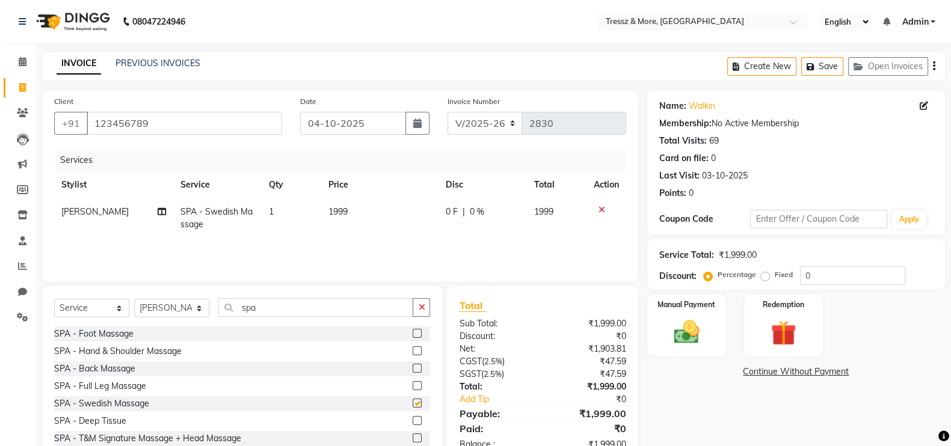
checkbox input "false"
click at [340, 217] on span "1999" at bounding box center [338, 211] width 19 height 11
select select "72133"
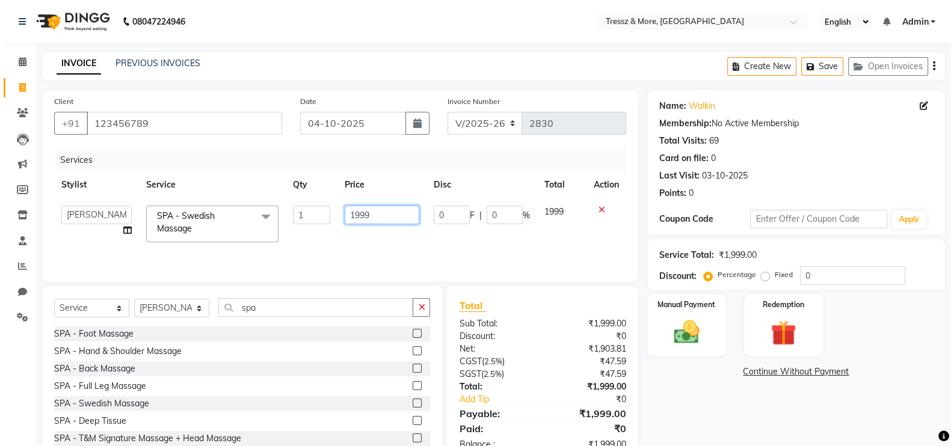
click at [359, 220] on input "1999" at bounding box center [382, 215] width 75 height 19
type input "7850"
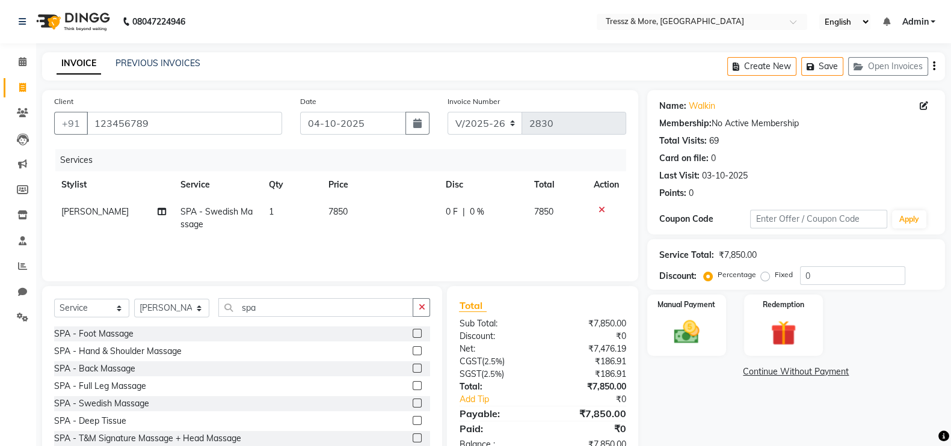
click at [362, 242] on div "Services Stylist Service Qty Price Disc Total Action Zarmeena Shah SPA - Swedis…" at bounding box center [340, 209] width 572 height 120
click at [676, 326] on img at bounding box center [686, 332] width 43 height 30
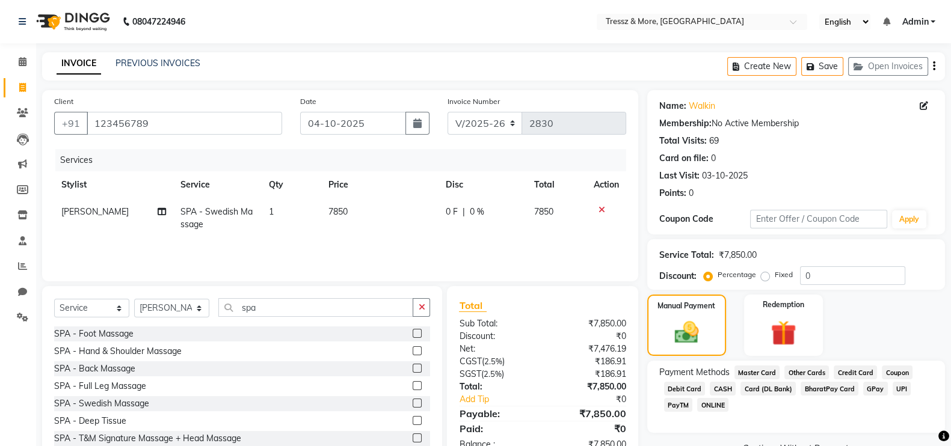
click at [716, 389] on span "CASH" at bounding box center [723, 389] width 26 height 14
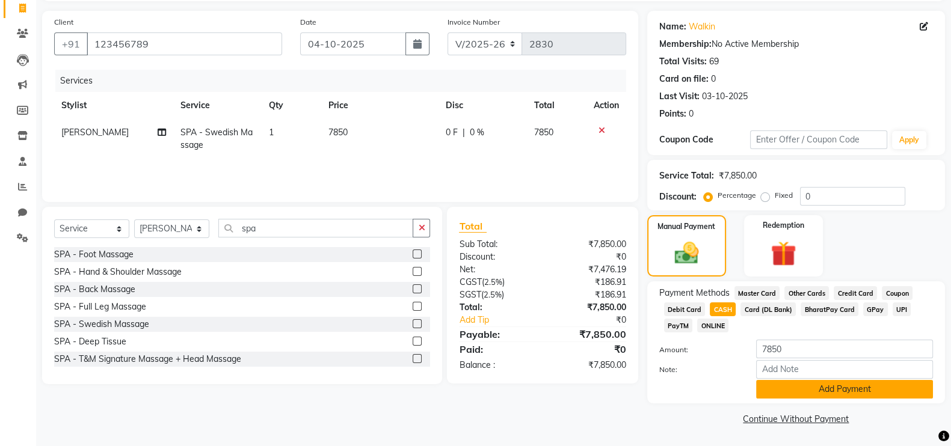
click at [852, 388] on button "Add Payment" at bounding box center [844, 389] width 177 height 19
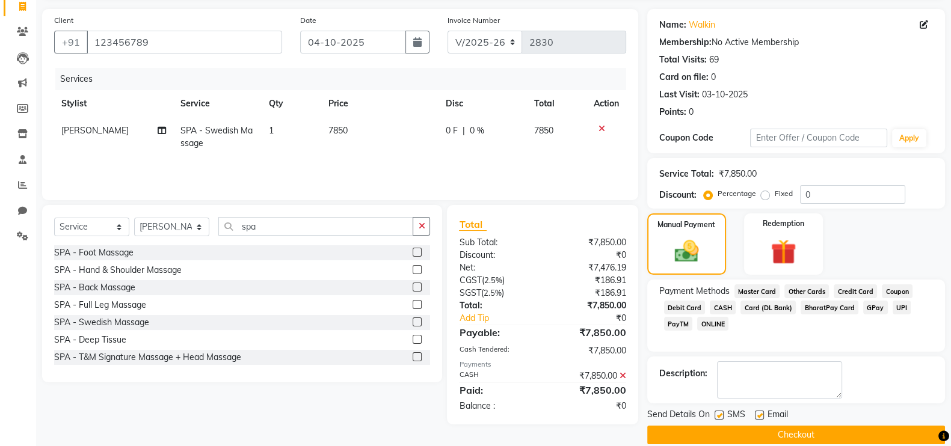
click at [813, 431] on button "Checkout" at bounding box center [796, 435] width 298 height 19
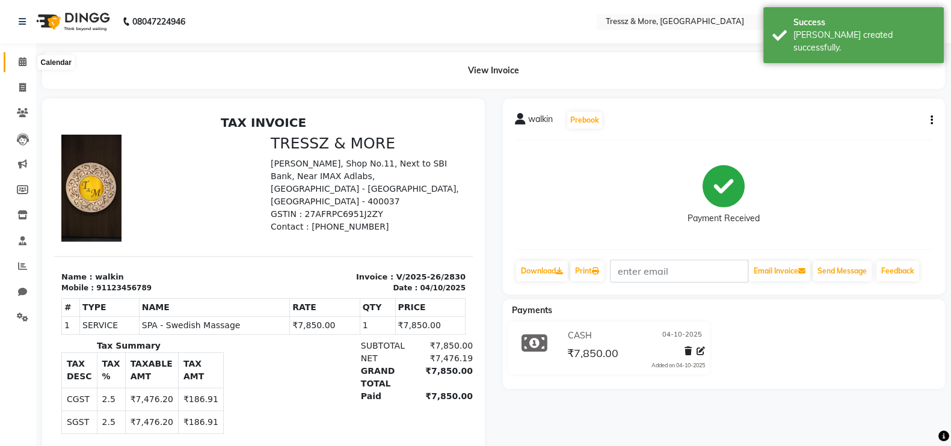
click at [26, 63] on icon at bounding box center [23, 61] width 8 height 9
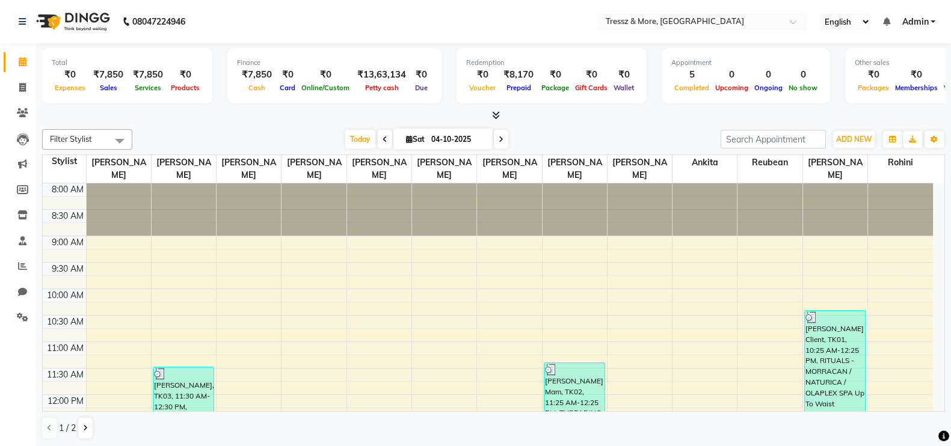
scroll to position [1, 0]
click at [17, 85] on span at bounding box center [22, 88] width 21 height 14
select select "service"
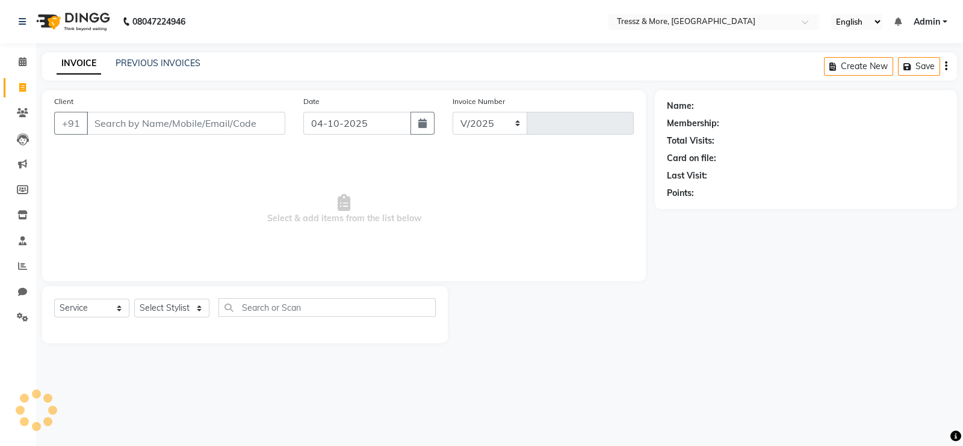
select select "3037"
type input "2831"
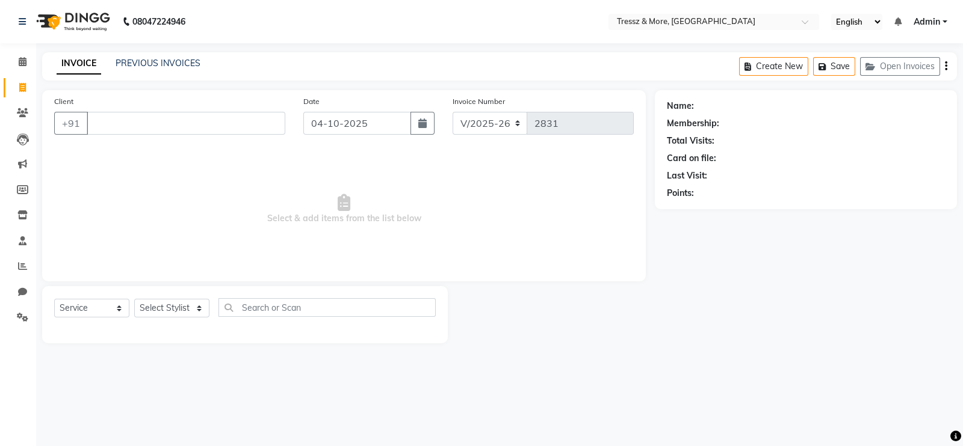
click at [617, 222] on span "Select & add items from the list below" at bounding box center [343, 209] width 579 height 120
click at [126, 123] on input "Client" at bounding box center [186, 123] width 199 height 23
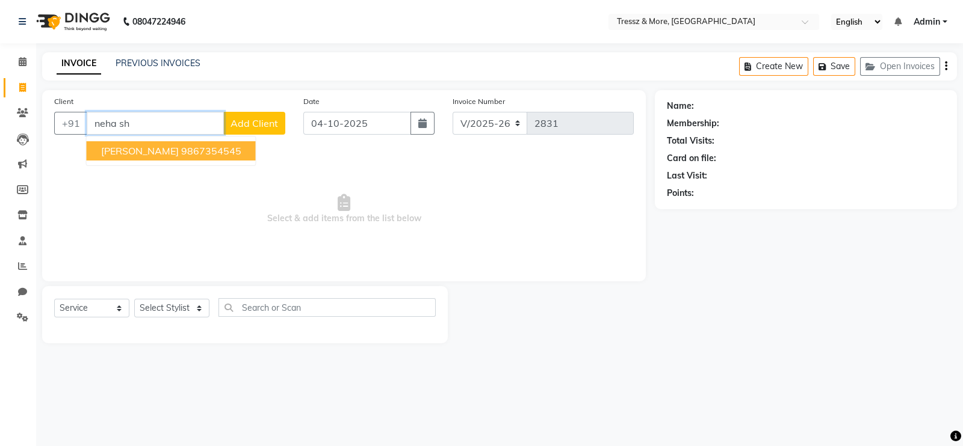
click at [202, 146] on ngb-highlight "9867354545" at bounding box center [211, 151] width 60 height 12
type input "9867354545"
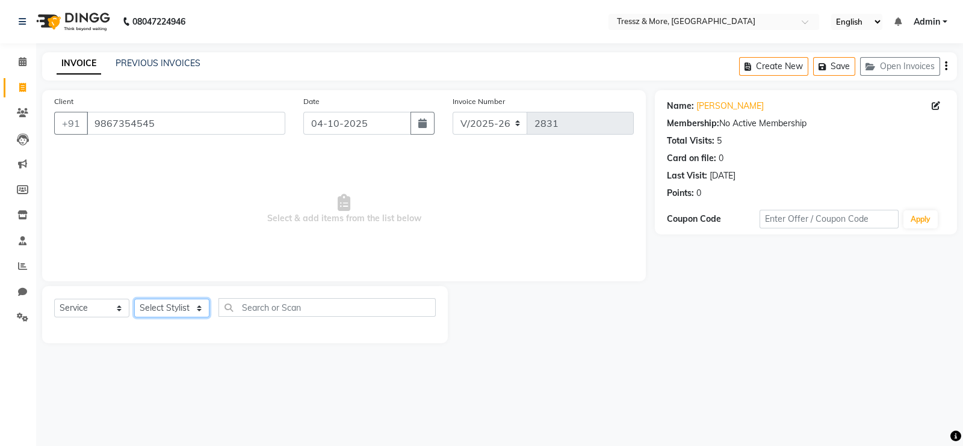
click at [179, 314] on select "Select Stylist [PERSON_NAME] Anas [PERSON_NAME] [PERSON_NAME] [PERSON_NAME] [PE…" at bounding box center [171, 308] width 75 height 19
select select "88779"
click at [134, 300] on select "Select Stylist [PERSON_NAME] Anas [PERSON_NAME] [PERSON_NAME] [PERSON_NAME] [PE…" at bounding box center [171, 308] width 75 height 19
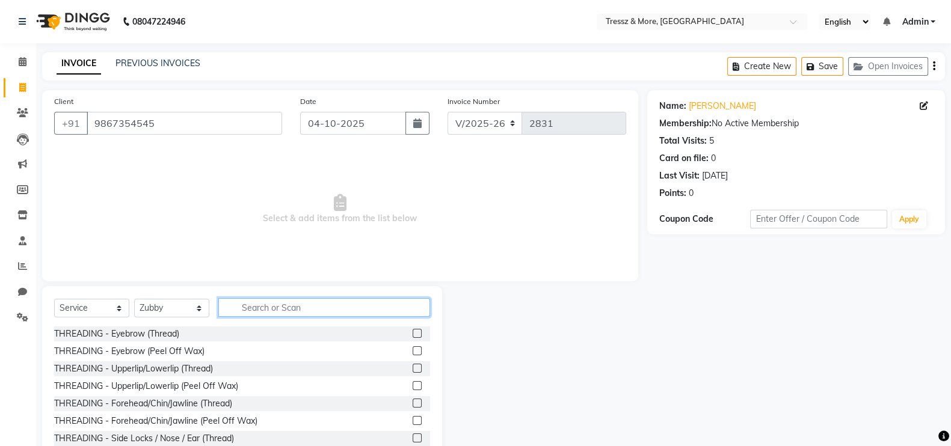
click at [290, 305] on input "text" at bounding box center [324, 307] width 212 height 19
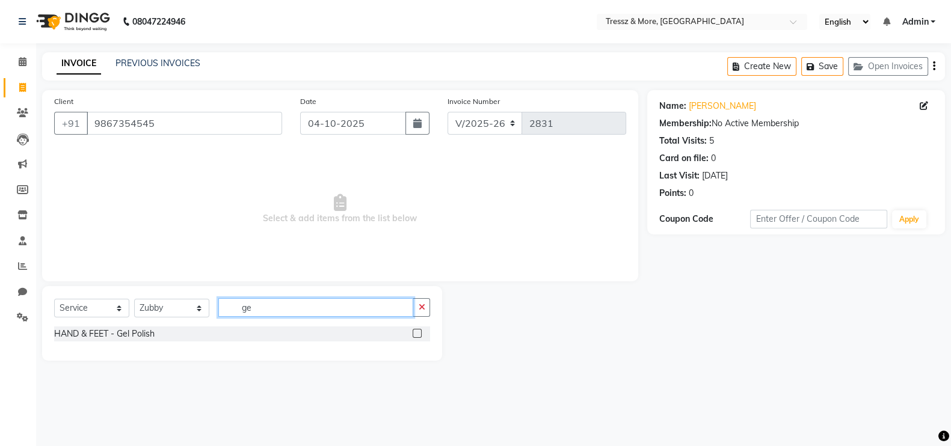
type input "g"
type input "rem"
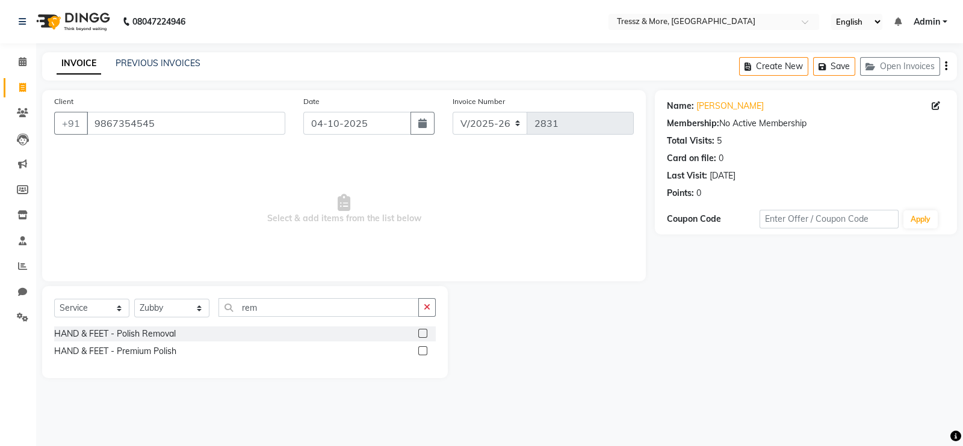
click at [424, 333] on label at bounding box center [422, 333] width 9 height 9
click at [424, 333] on input "checkbox" at bounding box center [422, 334] width 8 height 8
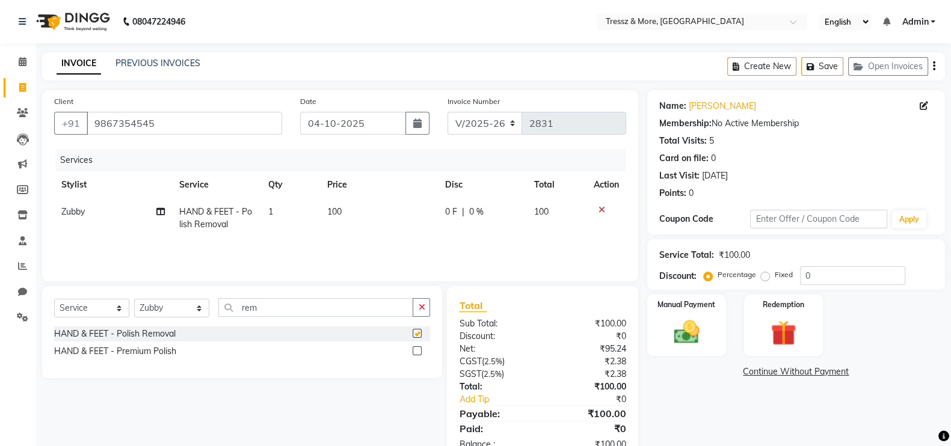
checkbox input "false"
click at [271, 315] on input "rem" at bounding box center [315, 307] width 195 height 19
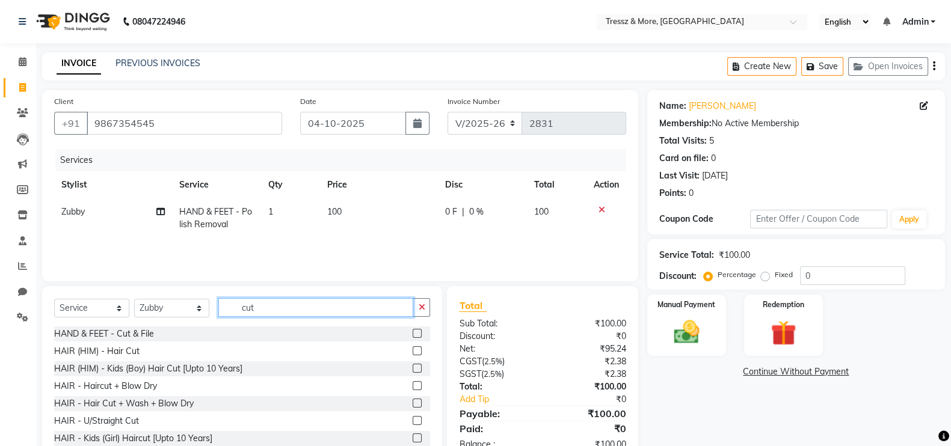
type input "cut"
click at [413, 334] on label at bounding box center [417, 333] width 9 height 9
click at [413, 334] on input "checkbox" at bounding box center [417, 334] width 8 height 8
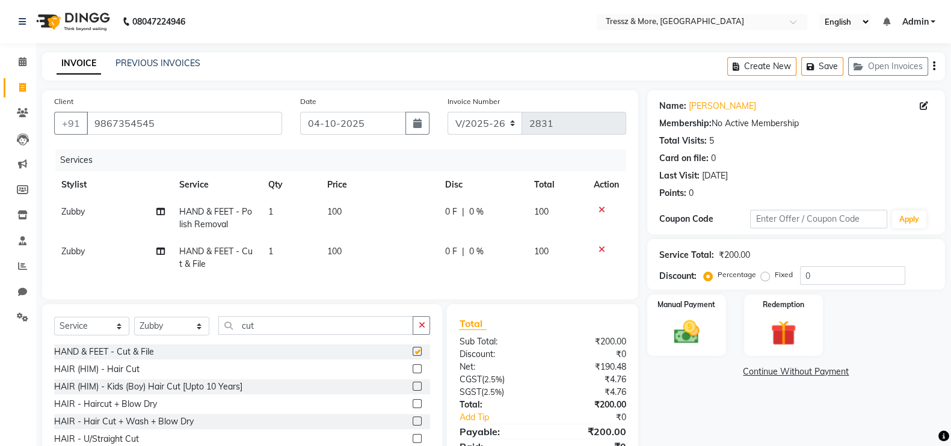
checkbox input "false"
click at [262, 335] on input "cut" at bounding box center [315, 325] width 195 height 19
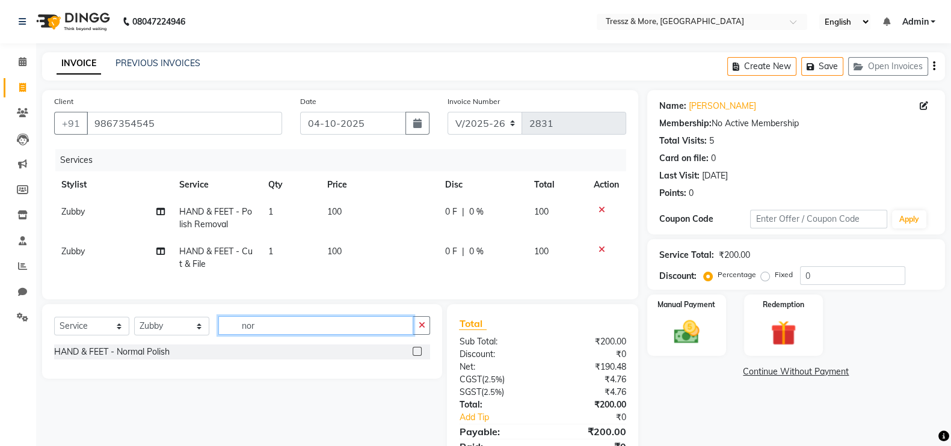
type input "nor"
click at [416, 356] on label at bounding box center [417, 351] width 9 height 9
click at [416, 356] on input "checkbox" at bounding box center [417, 352] width 8 height 8
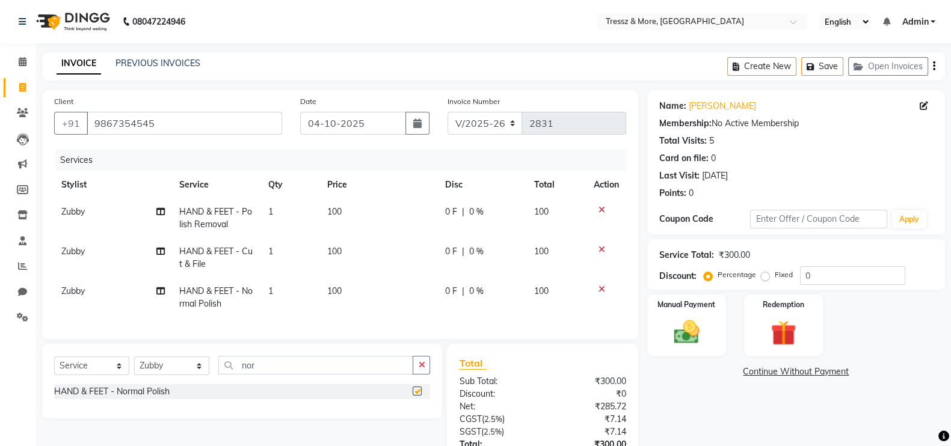
checkbox input "false"
click at [199, 375] on select "Select Stylist [PERSON_NAME] Anas [PERSON_NAME] [PERSON_NAME] [PERSON_NAME] [PE…" at bounding box center [171, 366] width 75 height 19
select select "13465"
click at [134, 369] on select "Select Stylist [PERSON_NAME] Anas [PERSON_NAME] [PERSON_NAME] [PERSON_NAME] [PE…" at bounding box center [171, 366] width 75 height 19
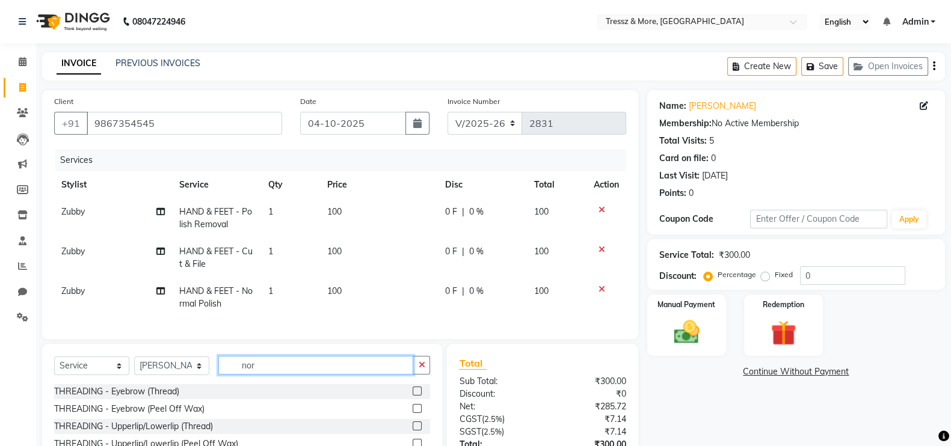
click at [282, 374] on input "nor" at bounding box center [315, 365] width 195 height 19
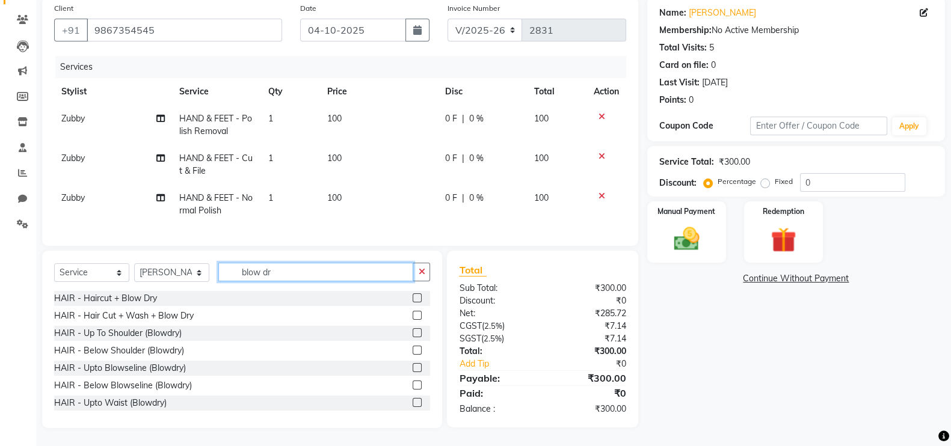
type input "blow dr"
click at [413, 366] on label at bounding box center [417, 367] width 9 height 9
click at [413, 366] on input "checkbox" at bounding box center [417, 369] width 8 height 8
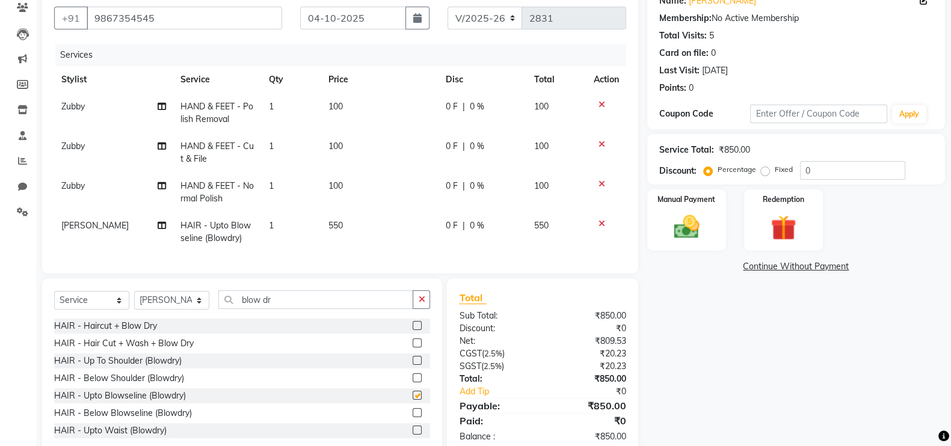
checkbox input "false"
click at [332, 227] on span "550" at bounding box center [336, 225] width 14 height 11
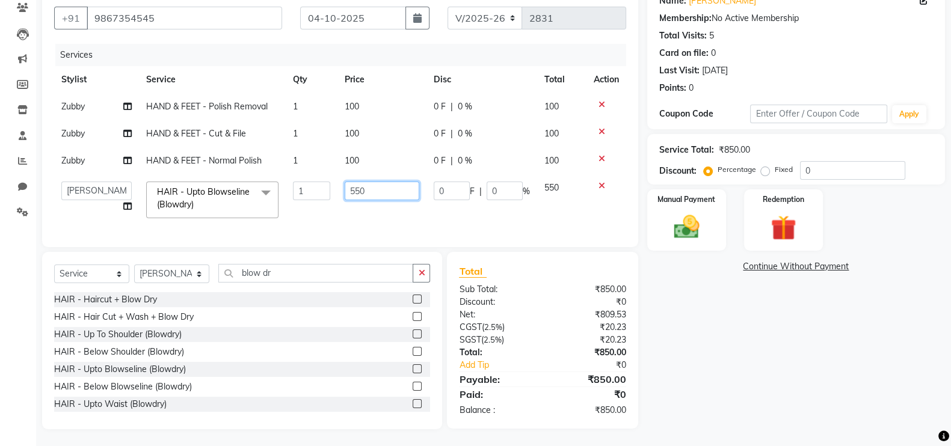
click at [361, 190] on input "550" at bounding box center [382, 191] width 75 height 19
type input "600"
click at [385, 146] on td "100" at bounding box center [383, 133] width 90 height 27
select select "88779"
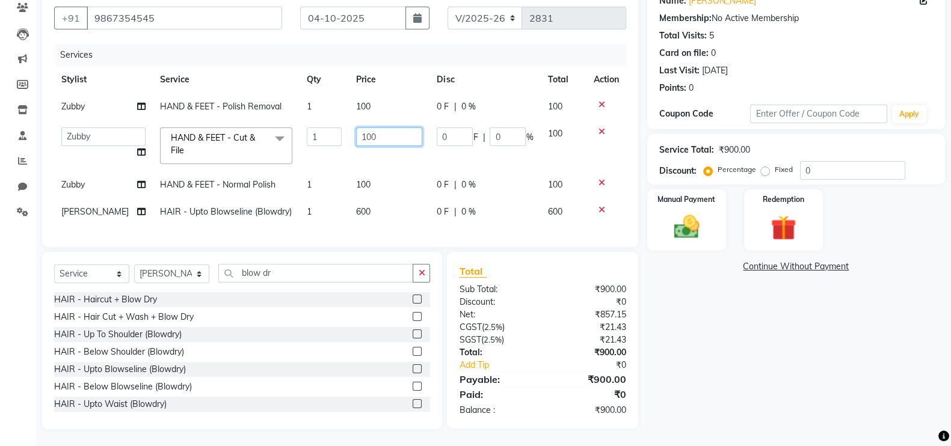
click at [359, 138] on input "100" at bounding box center [389, 137] width 66 height 19
type input "150"
click at [358, 105] on td "100" at bounding box center [389, 106] width 81 height 27
select select "88779"
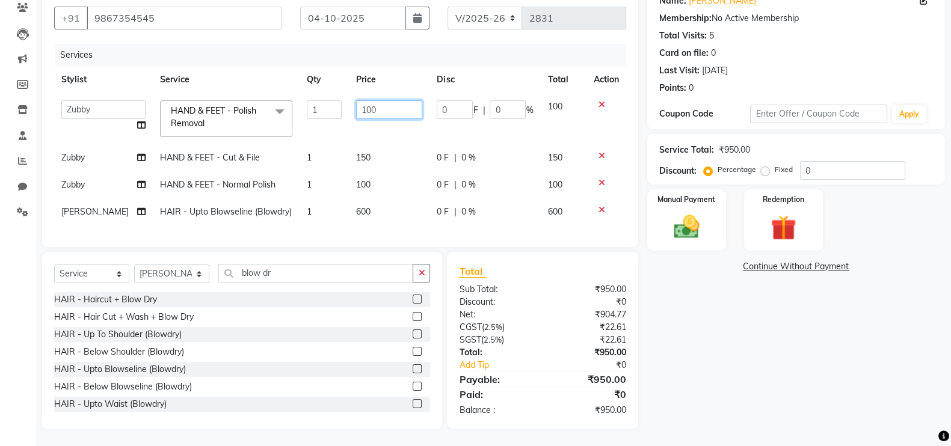
click at [361, 113] on input "100" at bounding box center [389, 109] width 66 height 19
type input "350"
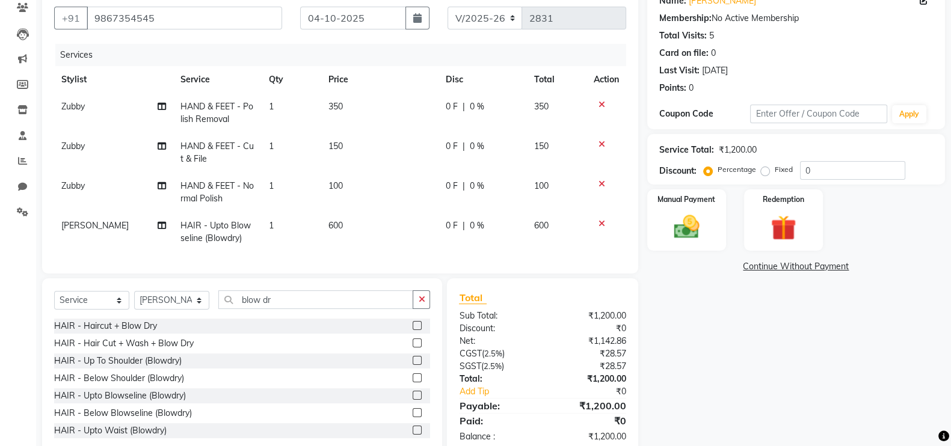
click at [406, 152] on td "150" at bounding box center [379, 153] width 117 height 40
select select "88779"
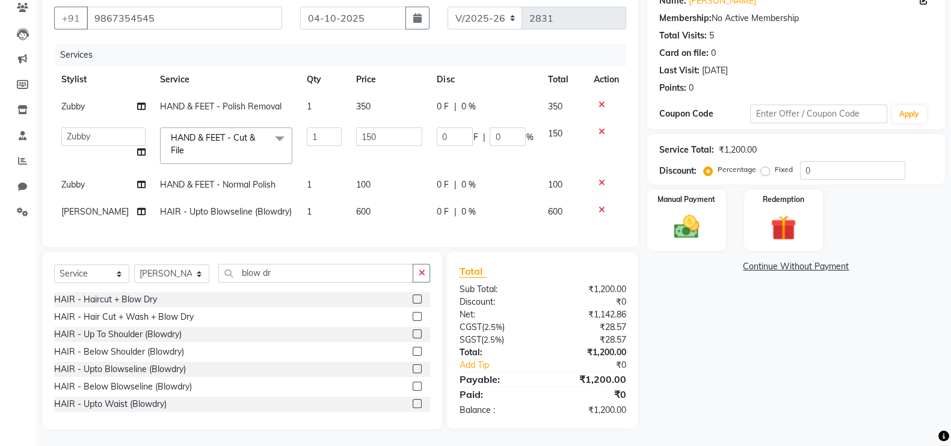
click at [678, 295] on div "Name: Neha Sharma Membership: No Active Membership Total Visits: 5 Card on file…" at bounding box center [800, 207] width 307 height 445
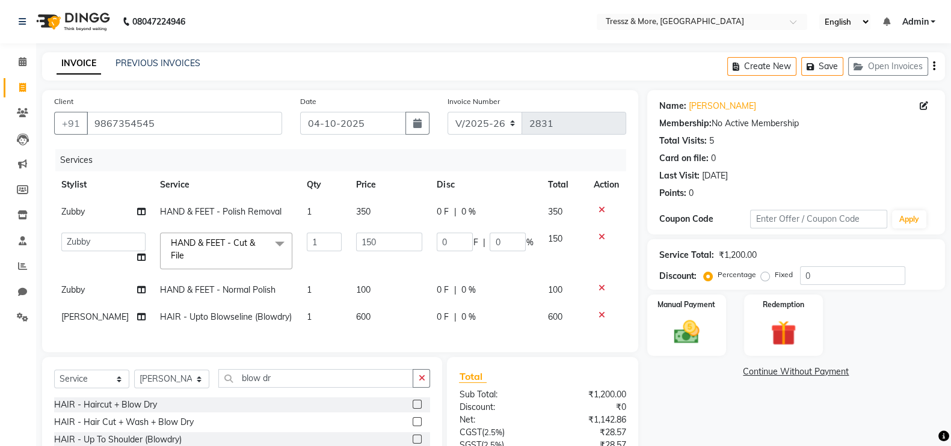
click at [386, 285] on td "100" at bounding box center [389, 290] width 81 height 27
select select "88779"
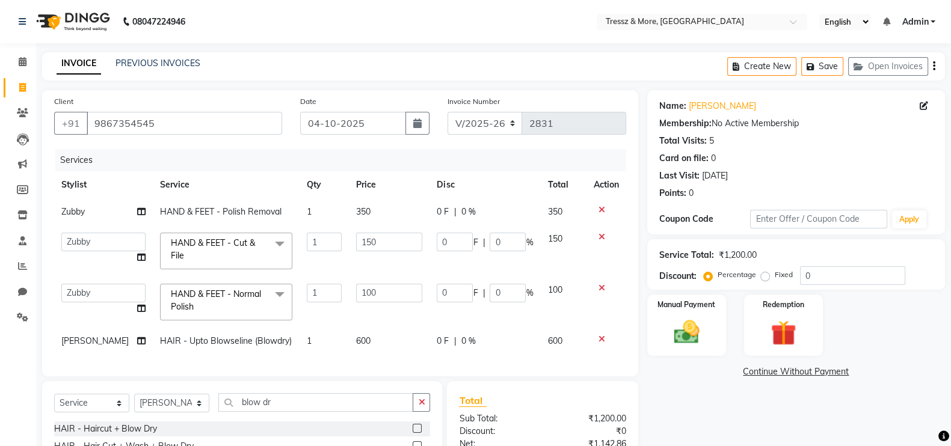
click at [383, 263] on td "150" at bounding box center [389, 251] width 81 height 51
click at [185, 413] on select "Select Stylist [PERSON_NAME] Anas [PERSON_NAME] [PERSON_NAME] [PERSON_NAME] [PE…" at bounding box center [171, 403] width 75 height 19
click at [134, 406] on select "Select Stylist [PERSON_NAME] Anas [PERSON_NAME] [PERSON_NAME] [PERSON_NAME] [PE…" at bounding box center [171, 403] width 75 height 19
click at [159, 413] on select "Select Stylist [PERSON_NAME] Anas [PERSON_NAME] [PERSON_NAME] [PERSON_NAME] [PE…" at bounding box center [171, 403] width 75 height 19
select select "72136"
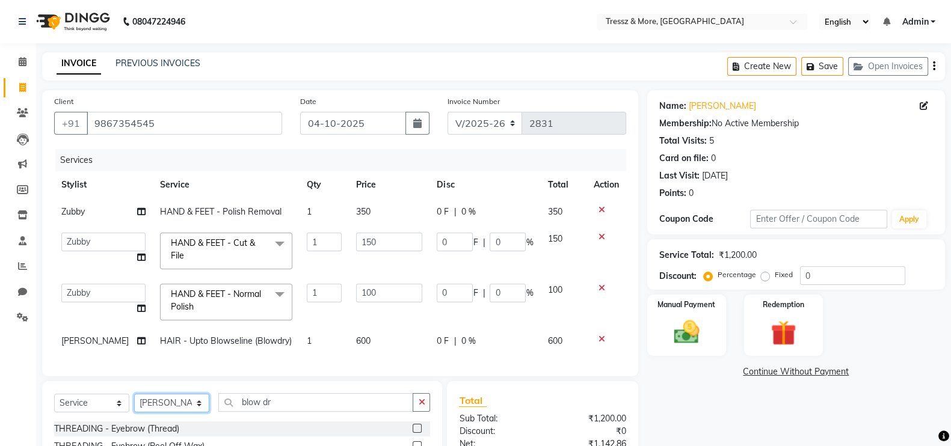
click at [134, 406] on select "Select Stylist [PERSON_NAME] Anas [PERSON_NAME] [PERSON_NAME] [PERSON_NAME] [PE…" at bounding box center [171, 403] width 75 height 19
click at [413, 433] on label at bounding box center [417, 428] width 9 height 9
click at [413, 433] on input "checkbox" at bounding box center [417, 429] width 8 height 8
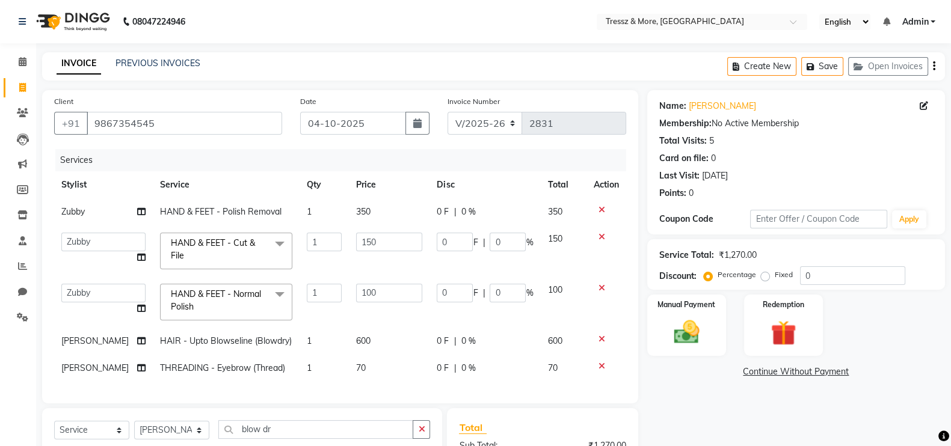
checkbox input "false"
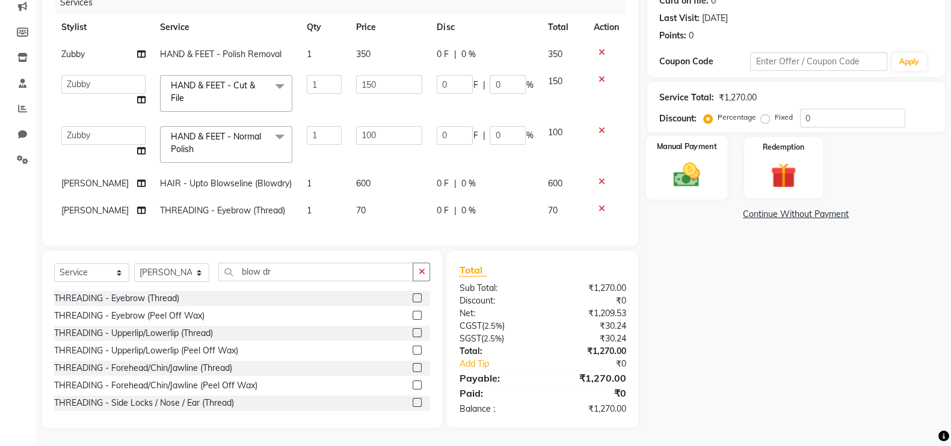
click at [680, 159] on img at bounding box center [686, 174] width 43 height 30
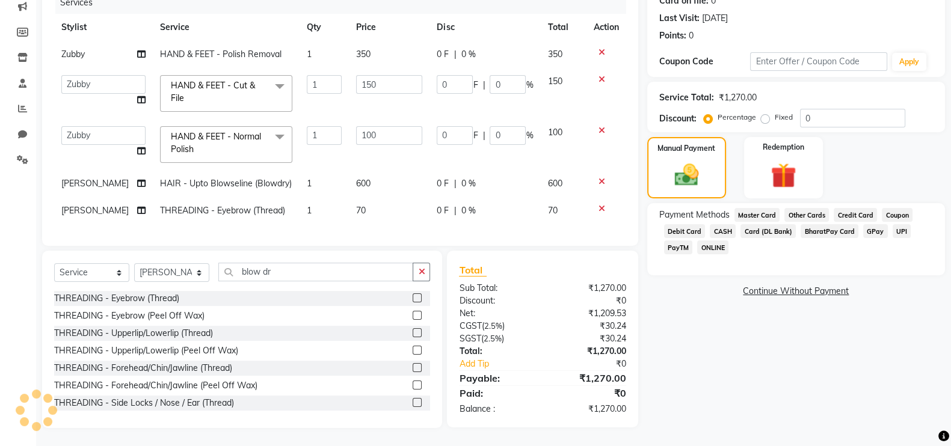
click at [847, 208] on span "Credit Card" at bounding box center [855, 215] width 43 height 14
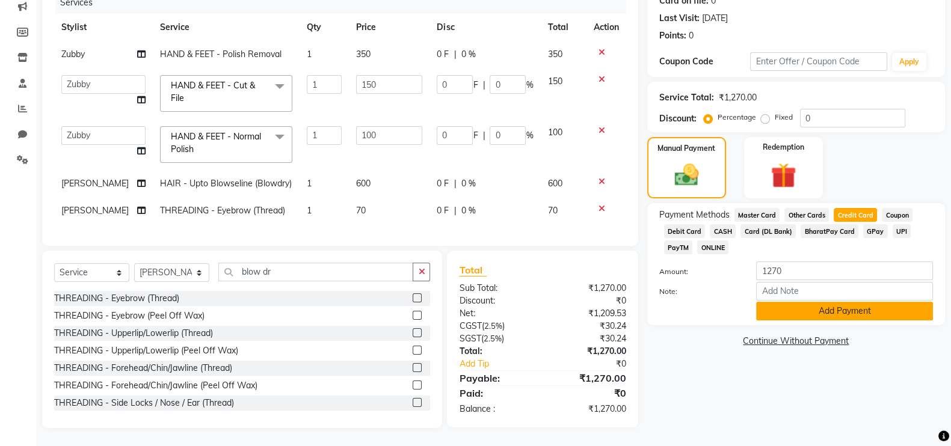
click at [797, 302] on button "Add Payment" at bounding box center [844, 311] width 177 height 19
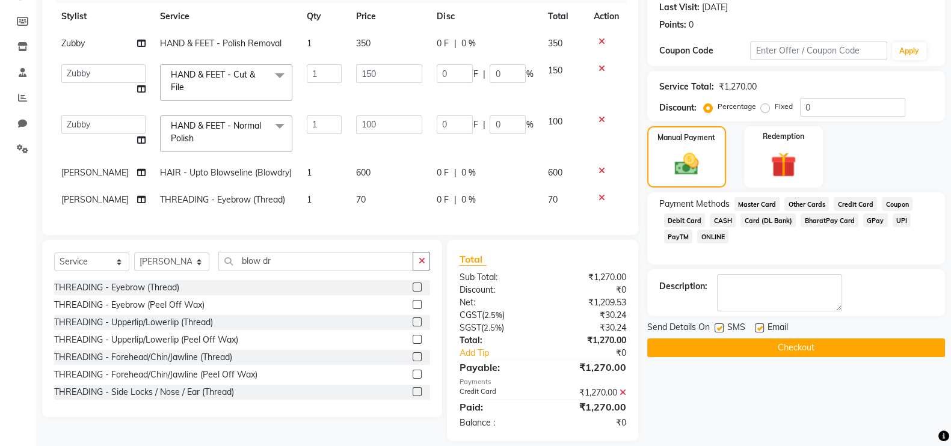
click at [784, 349] on button "Checkout" at bounding box center [796, 348] width 298 height 19
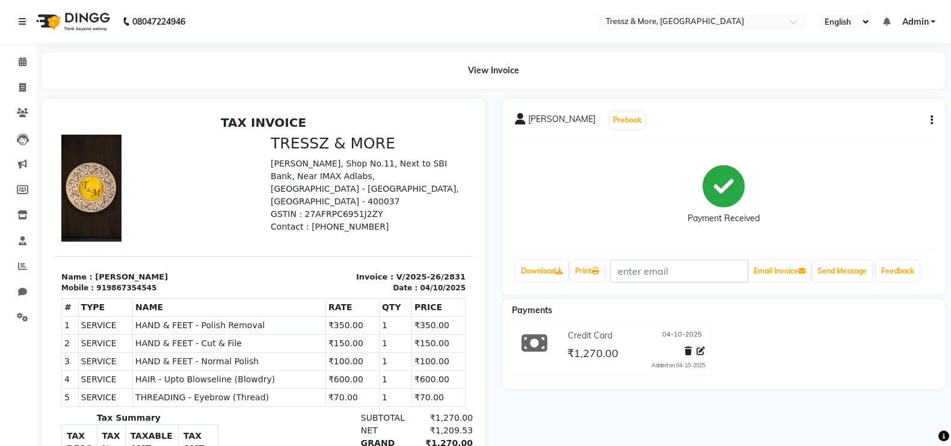
click at [933, 123] on div "NEHA SHARMA Prebook Payment Received Download Print Email Invoice Send Message …" at bounding box center [724, 197] width 443 height 196
click at [936, 119] on div "NEHA SHARMA Prebook Payment Received Download Print Email Invoice Send Message …" at bounding box center [724, 197] width 443 height 196
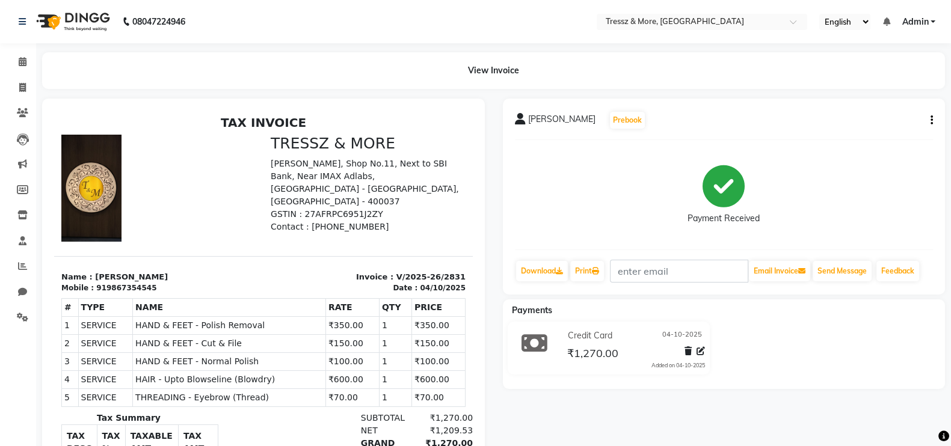
click at [936, 119] on div "NEHA SHARMA Prebook Payment Received Download Print Email Invoice Send Message …" at bounding box center [724, 197] width 443 height 196
click at [24, 62] on icon at bounding box center [23, 61] width 8 height 9
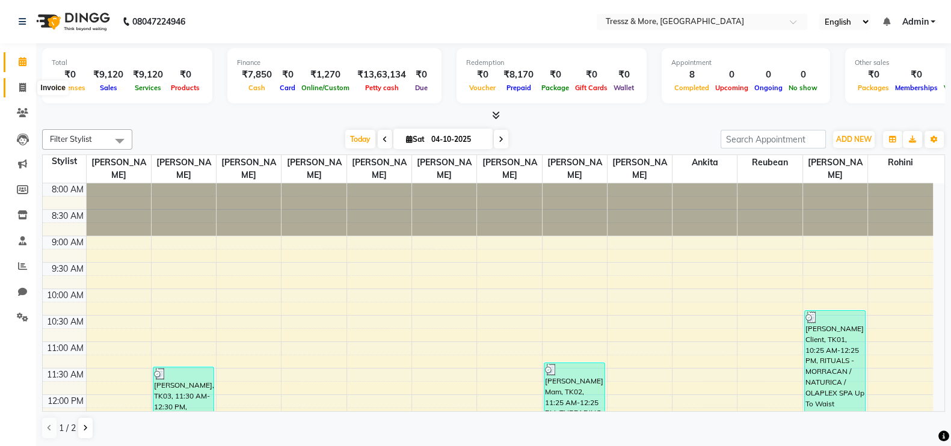
drag, startPoint x: 21, startPoint y: 80, endPoint x: 45, endPoint y: 79, distance: 24.1
click at [21, 81] on span at bounding box center [22, 88] width 21 height 14
select select "service"
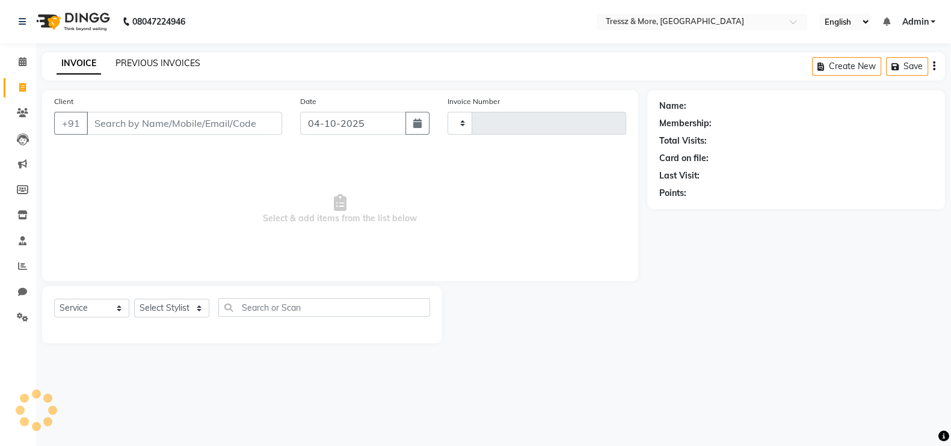
type input "2832"
select select "3037"
click at [152, 65] on link "PREVIOUS INVOICES" at bounding box center [158, 63] width 85 height 11
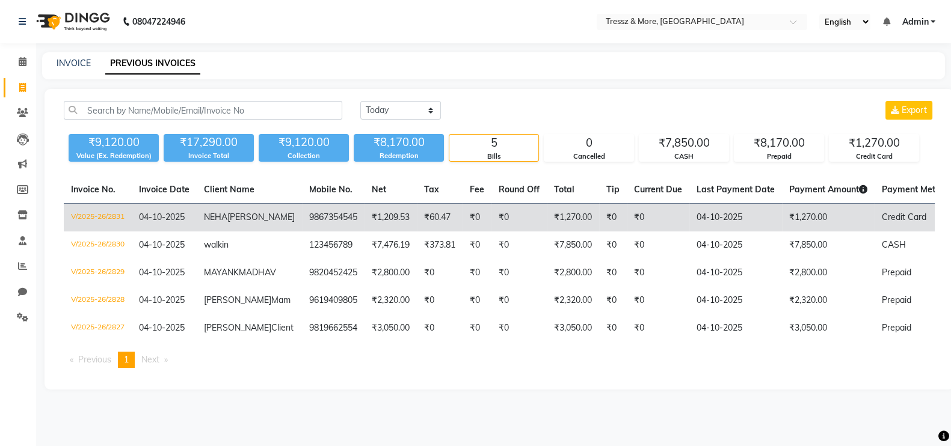
click at [417, 221] on td "₹60.47" at bounding box center [440, 218] width 46 height 28
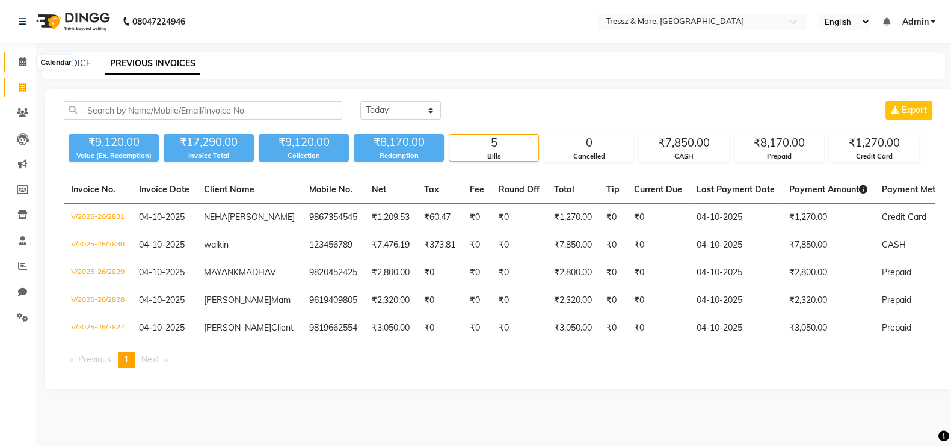
click at [19, 59] on icon at bounding box center [23, 61] width 8 height 9
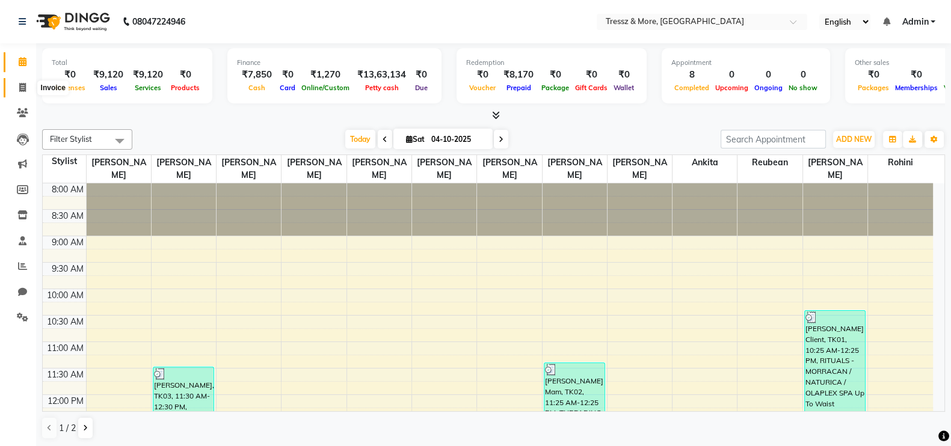
click at [31, 88] on span at bounding box center [22, 88] width 21 height 14
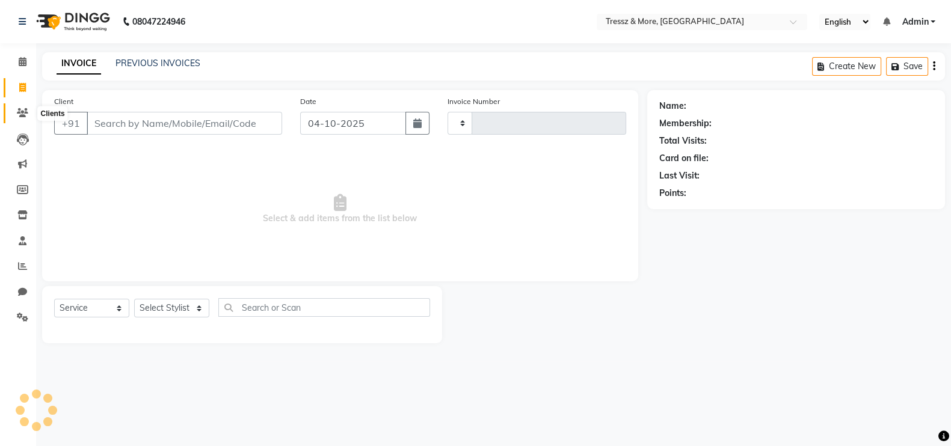
click at [19, 116] on icon at bounding box center [22, 112] width 11 height 9
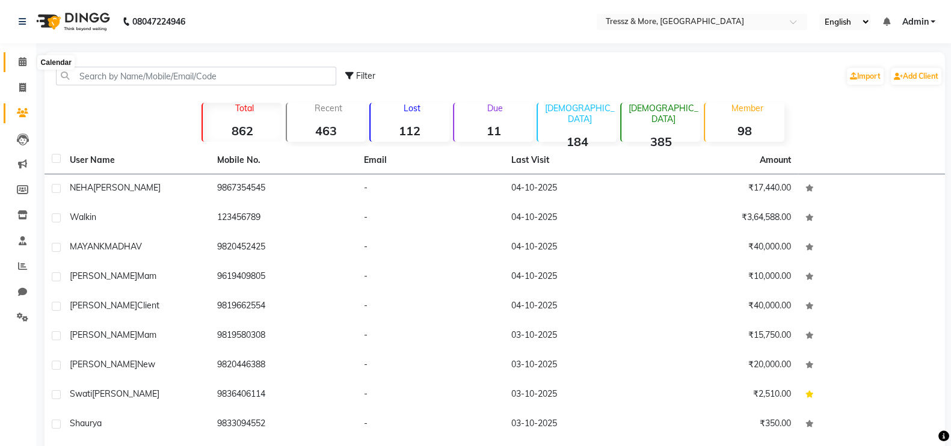
click at [28, 60] on span at bounding box center [22, 62] width 21 height 14
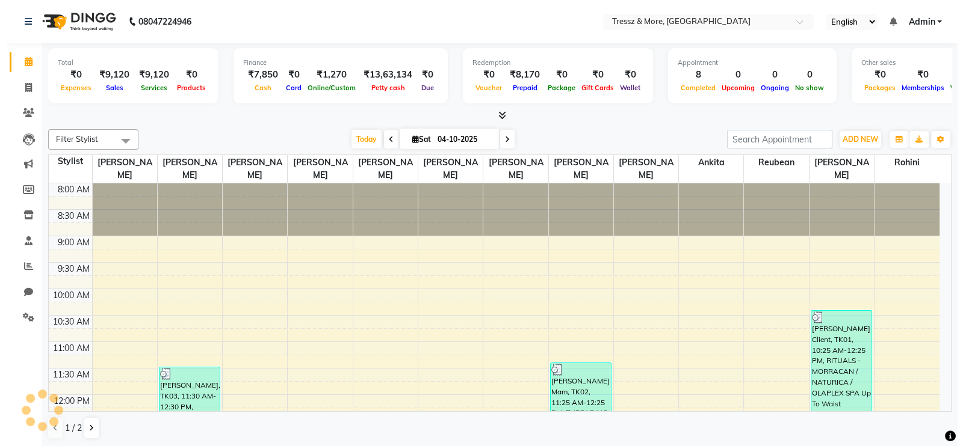
scroll to position [316, 0]
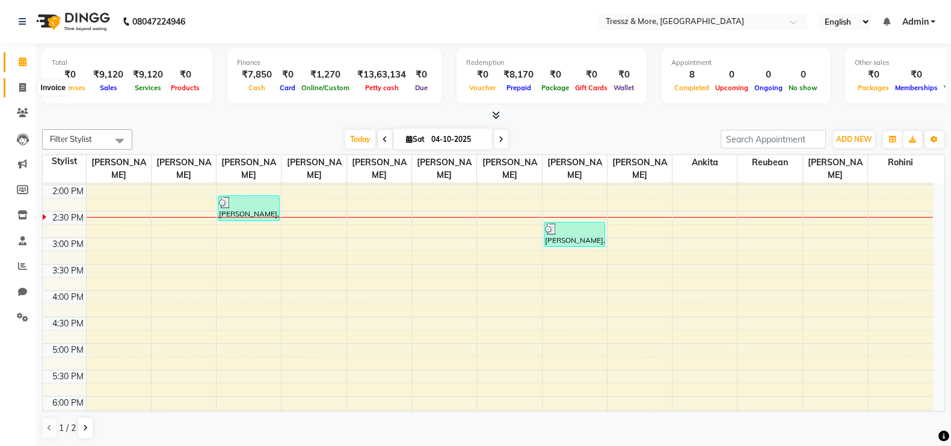
click at [26, 86] on span at bounding box center [22, 88] width 21 height 14
select select "service"
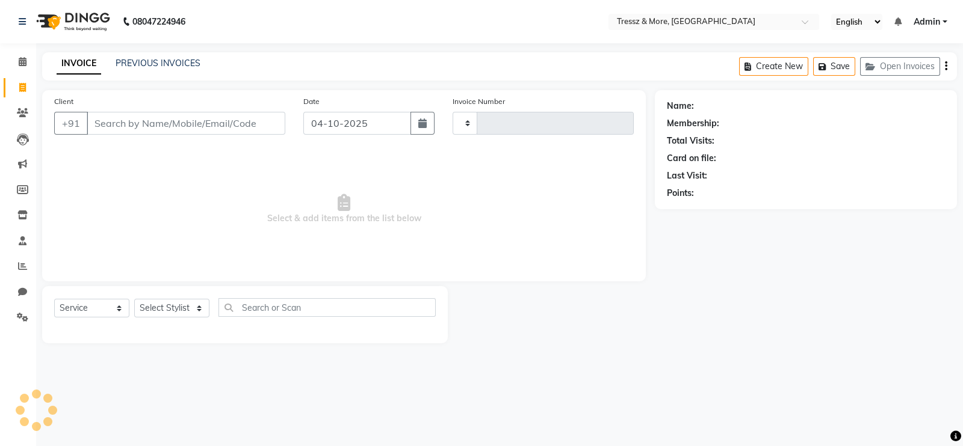
type input "2832"
select select "3037"
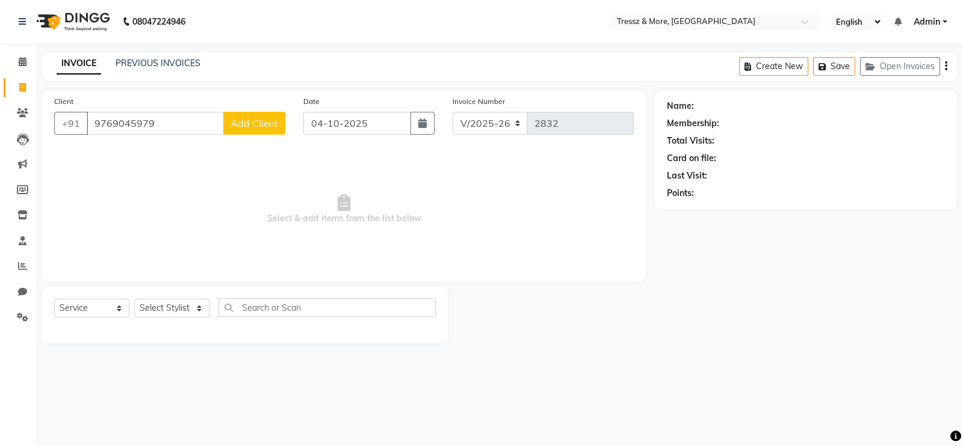
type input "9769045979"
click at [261, 119] on span "Add Client" at bounding box center [254, 123] width 48 height 12
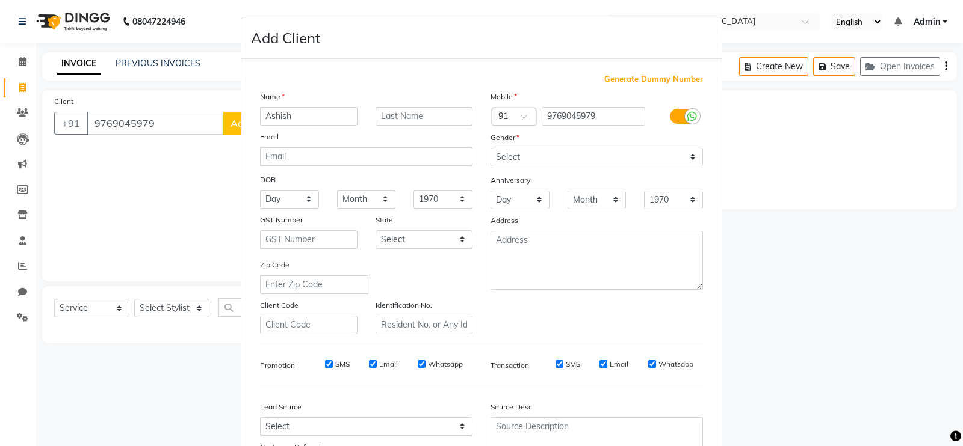
type input "Ashish"
click at [385, 114] on input "text" at bounding box center [423, 116] width 97 height 19
type input "Kumar"
click at [499, 155] on select "Select [DEMOGRAPHIC_DATA] [DEMOGRAPHIC_DATA] Other Prefer Not To Say" at bounding box center [596, 157] width 212 height 19
select select "[DEMOGRAPHIC_DATA]"
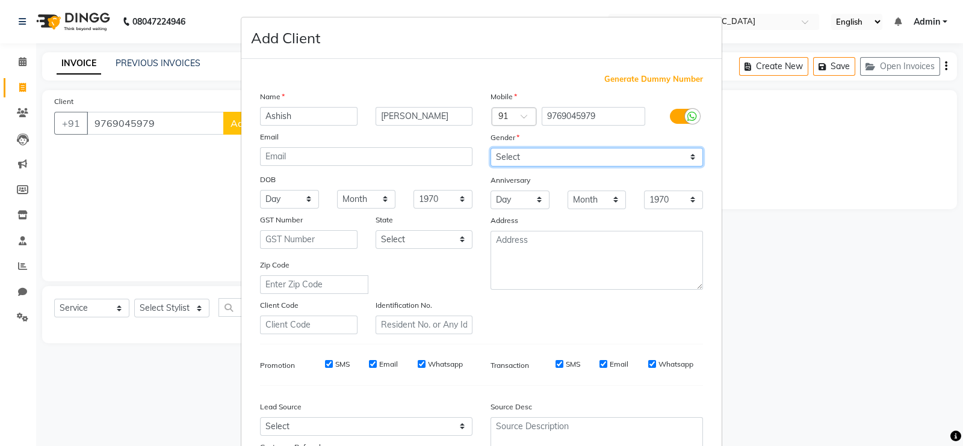
click at [490, 149] on select "Select [DEMOGRAPHIC_DATA] [DEMOGRAPHIC_DATA] Other Prefer Not To Say" at bounding box center [596, 157] width 212 height 19
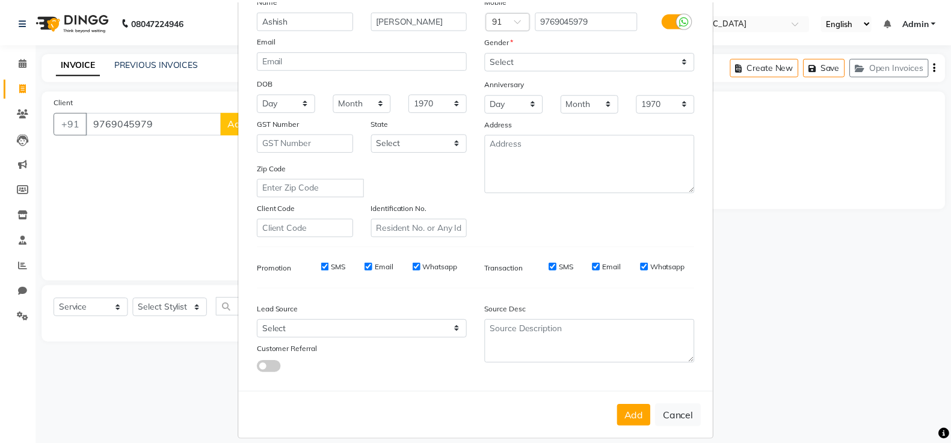
scroll to position [116, 0]
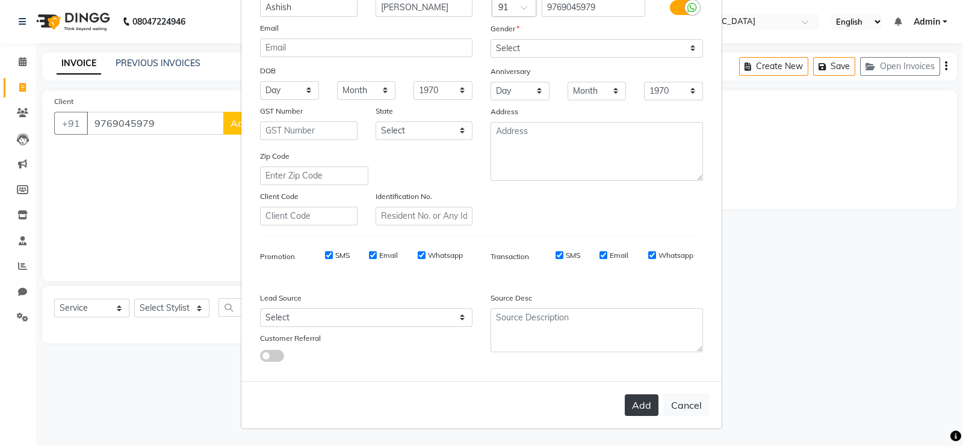
click at [627, 404] on button "Add" at bounding box center [642, 406] width 34 height 22
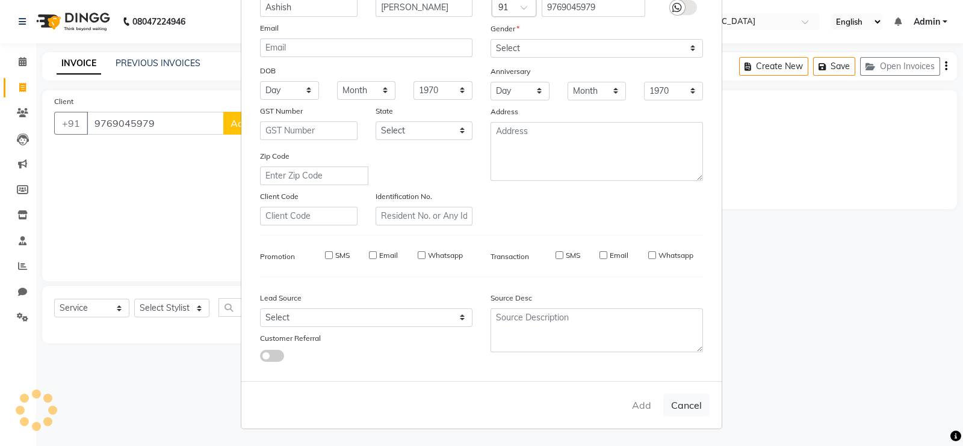
select select
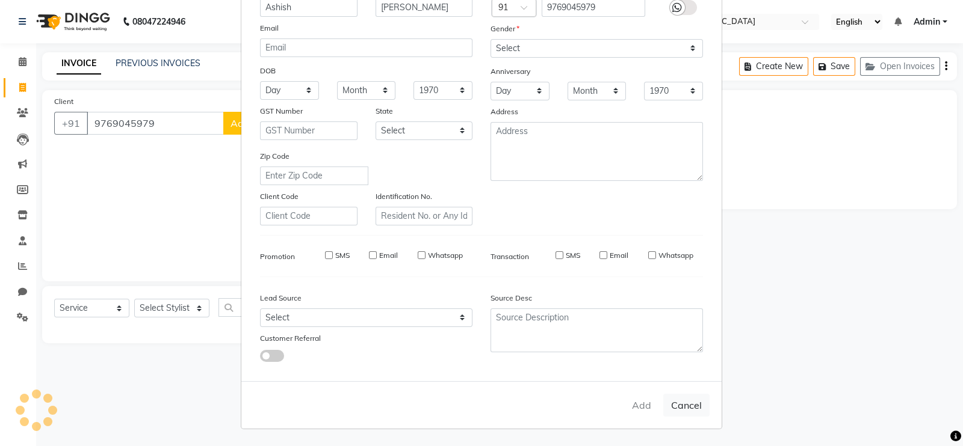
select select
checkbox input "false"
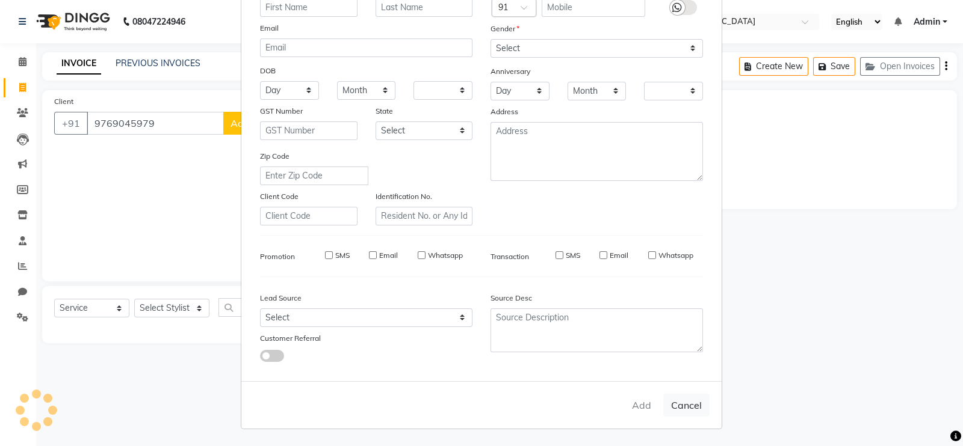
checkbox input "false"
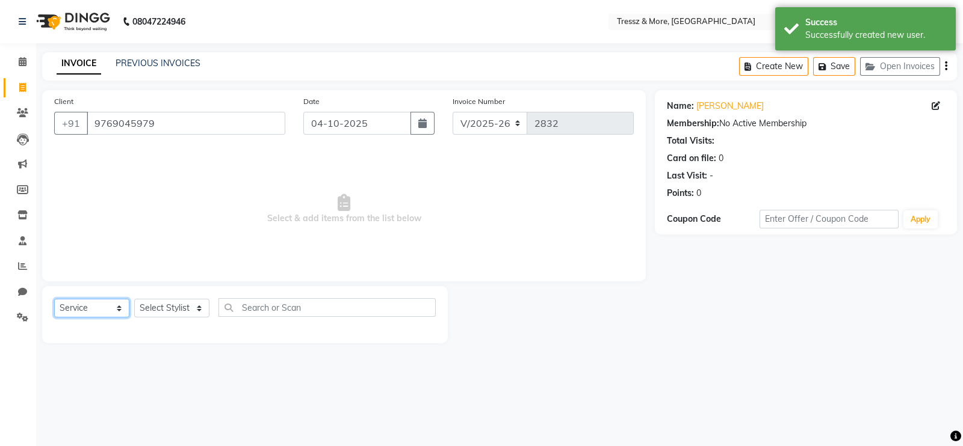
click at [92, 306] on select "Select Service Product Membership Package Voucher Prepaid Gift Card" at bounding box center [91, 308] width 75 height 19
select select "P"
click at [54, 300] on select "Select Service Product Membership Package Voucher Prepaid Gift Card" at bounding box center [91, 308] width 75 height 19
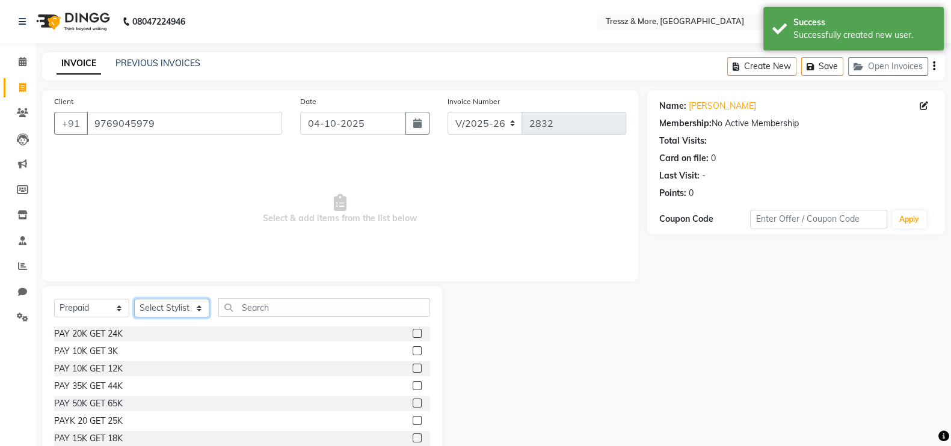
click at [176, 309] on select "Select Stylist [PERSON_NAME] Anas [PERSON_NAME] [PERSON_NAME] [PERSON_NAME] [PE…" at bounding box center [171, 308] width 75 height 19
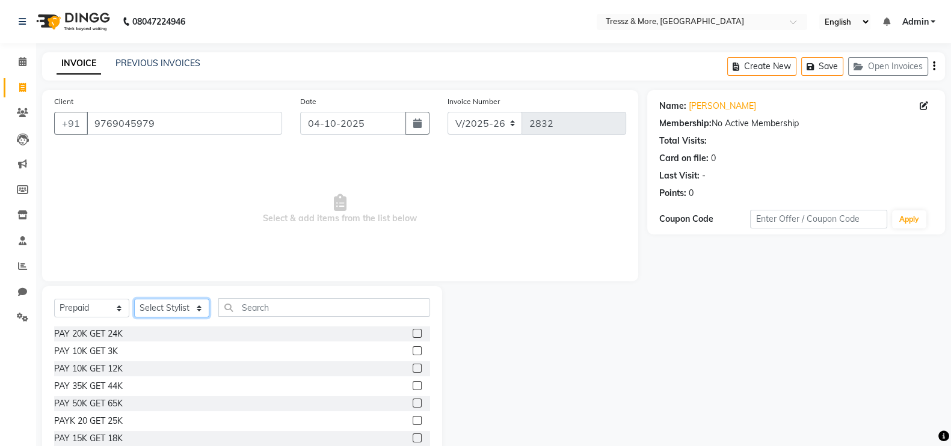
select select "86702"
click at [134, 300] on select "Select Stylist [PERSON_NAME] Anas [PERSON_NAME] [PERSON_NAME] [PERSON_NAME] [PE…" at bounding box center [171, 308] width 75 height 19
click at [413, 372] on label at bounding box center [417, 368] width 9 height 9
click at [413, 372] on input "checkbox" at bounding box center [417, 369] width 8 height 8
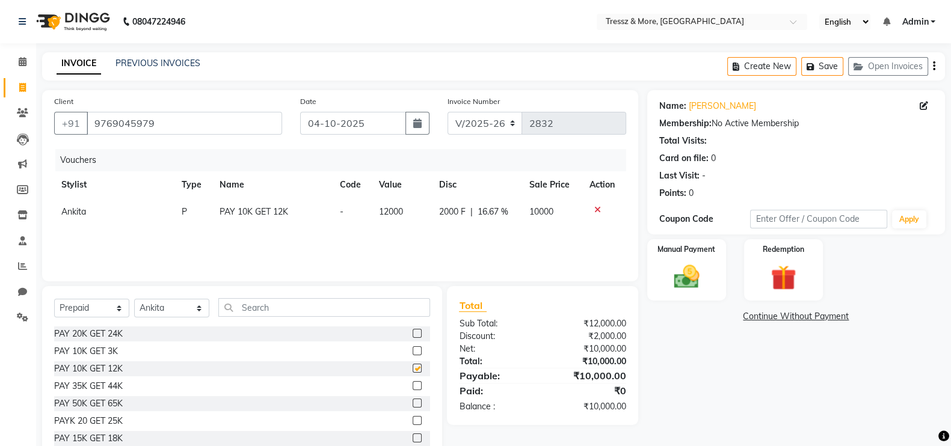
checkbox input "false"
click at [697, 275] on img at bounding box center [686, 277] width 43 height 30
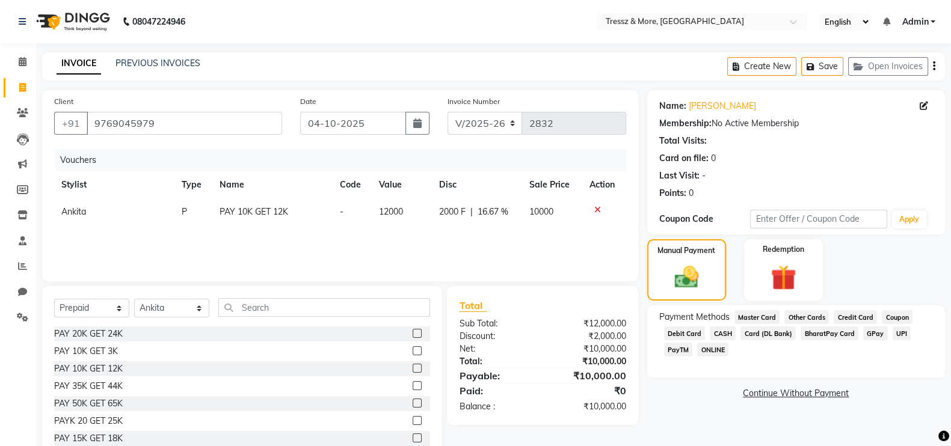
click at [842, 315] on span "Credit Card" at bounding box center [855, 317] width 43 height 14
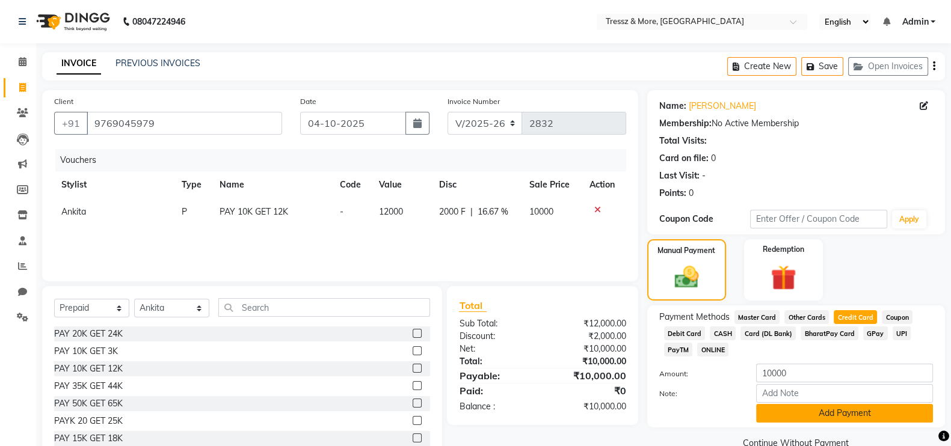
click at [831, 414] on button "Add Payment" at bounding box center [844, 413] width 177 height 19
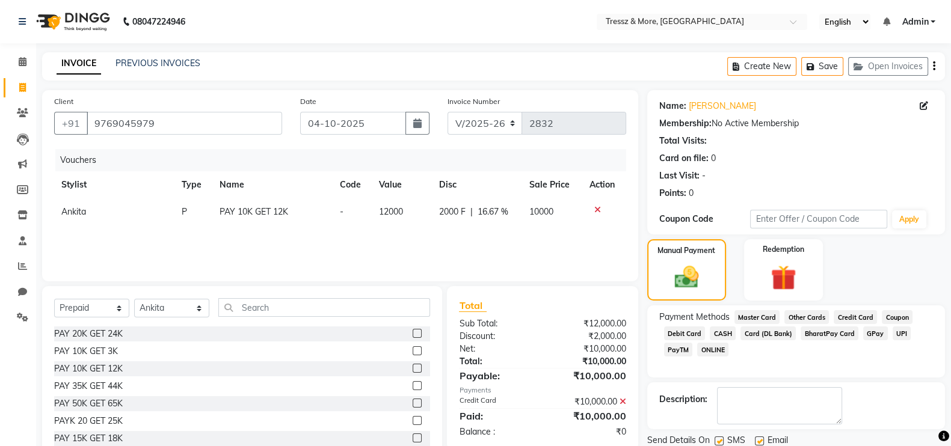
scroll to position [42, 0]
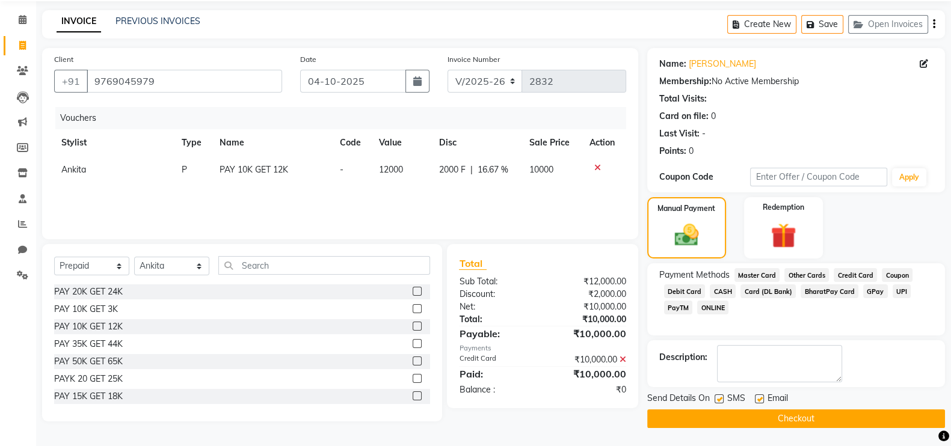
click at [901, 412] on button "Checkout" at bounding box center [796, 419] width 298 height 19
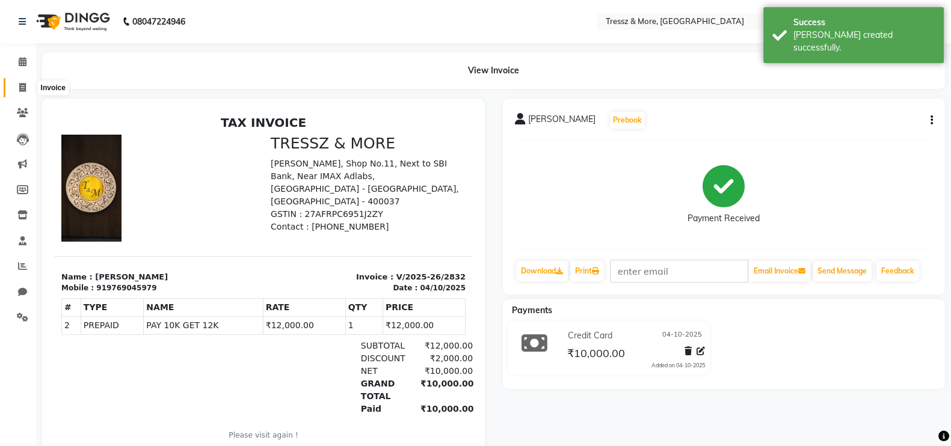
click at [26, 81] on span at bounding box center [22, 88] width 21 height 14
select select "service"
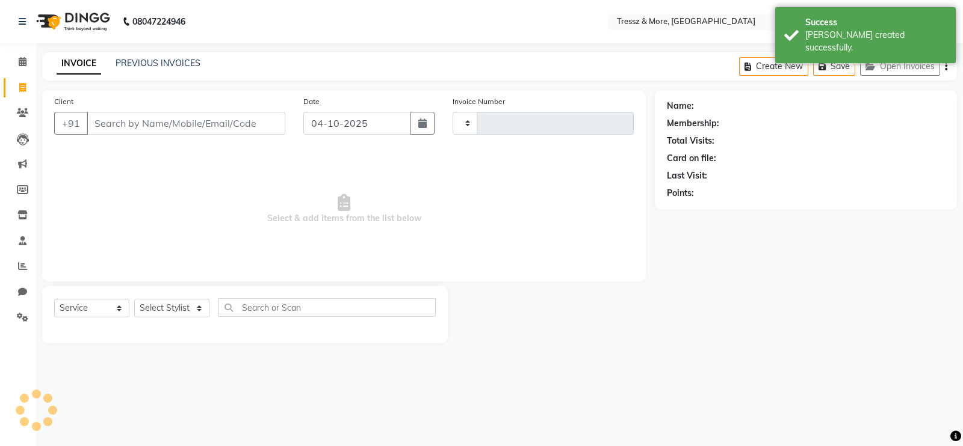
type input "2833"
select select "3037"
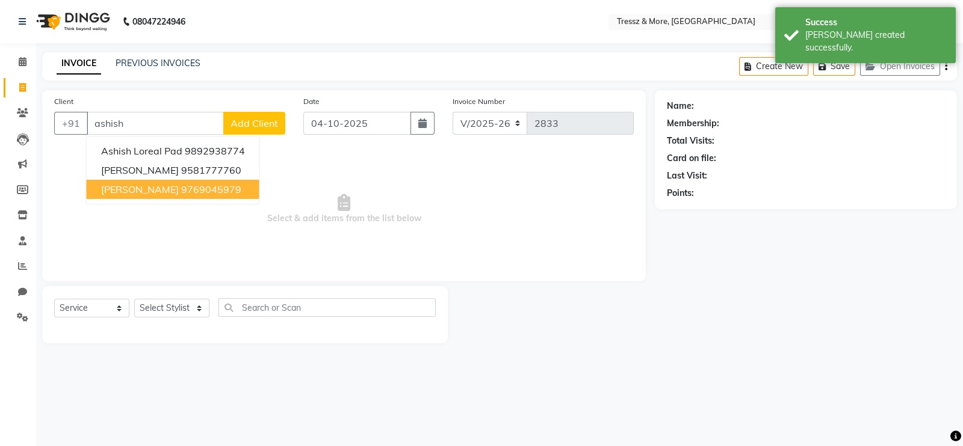
click at [181, 194] on ngb-highlight "9769045979" at bounding box center [211, 190] width 60 height 12
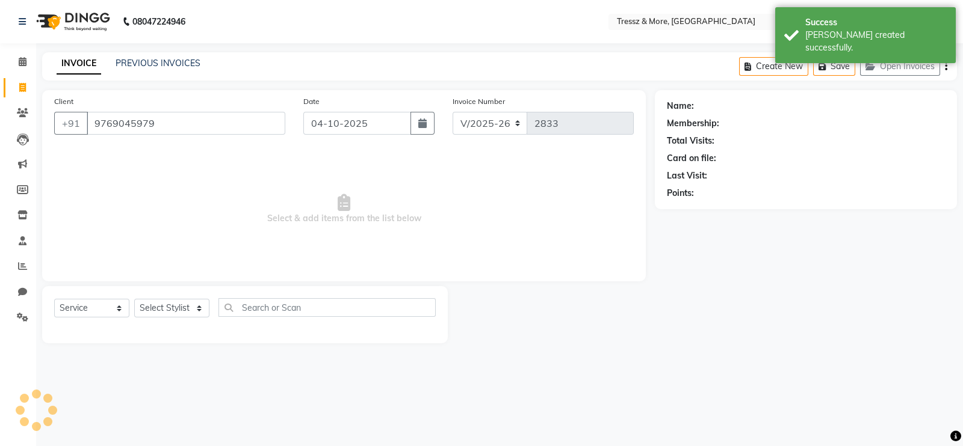
type input "9769045979"
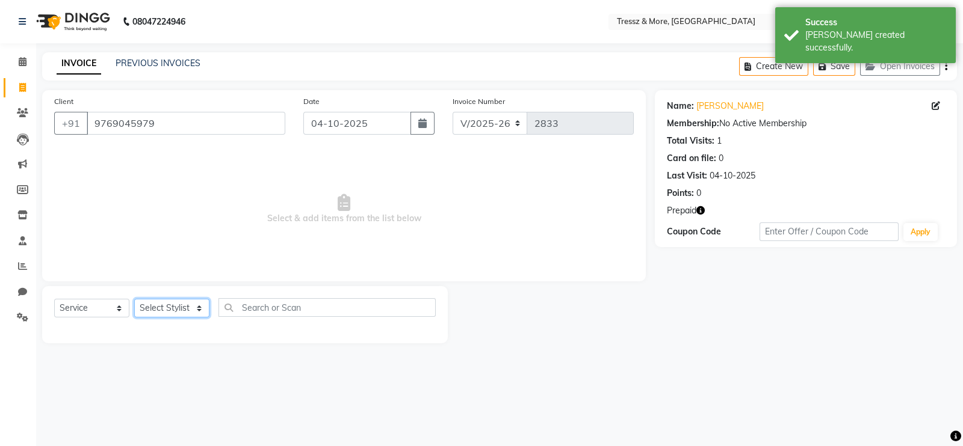
click at [174, 309] on select "Select Stylist [PERSON_NAME] Anas [PERSON_NAME] [PERSON_NAME] [PERSON_NAME] [PE…" at bounding box center [171, 308] width 75 height 19
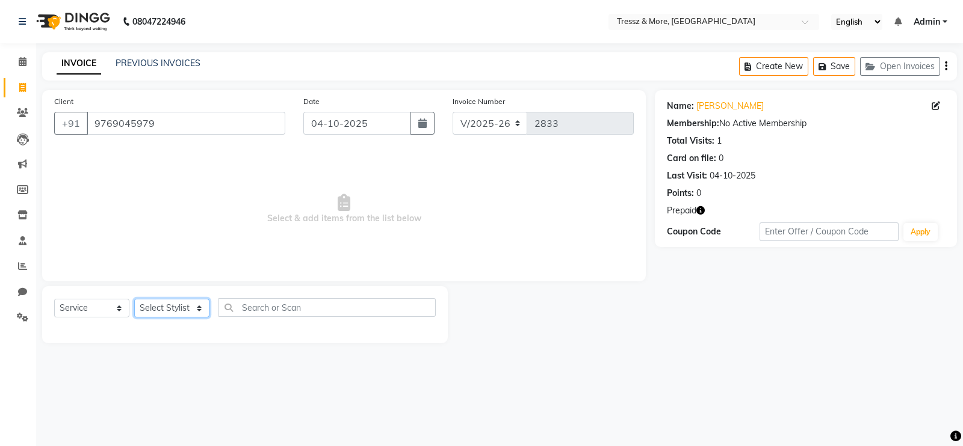
select select "72132"
click at [134, 300] on select "Select Stylist [PERSON_NAME] Anas [PERSON_NAME] [PERSON_NAME] [PERSON_NAME] [PE…" at bounding box center [171, 308] width 75 height 19
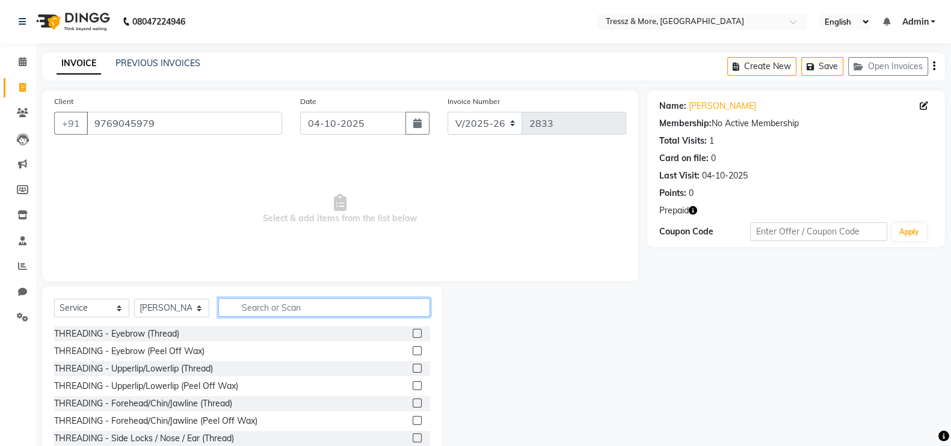
click at [340, 310] on input "text" at bounding box center [324, 307] width 212 height 19
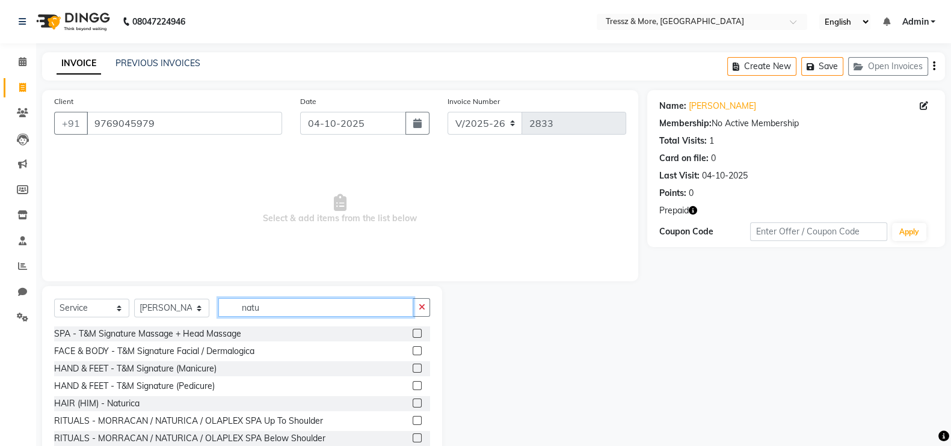
type input "natu"
click at [413, 406] on label at bounding box center [417, 403] width 9 height 9
click at [413, 406] on input "checkbox" at bounding box center [417, 404] width 8 height 8
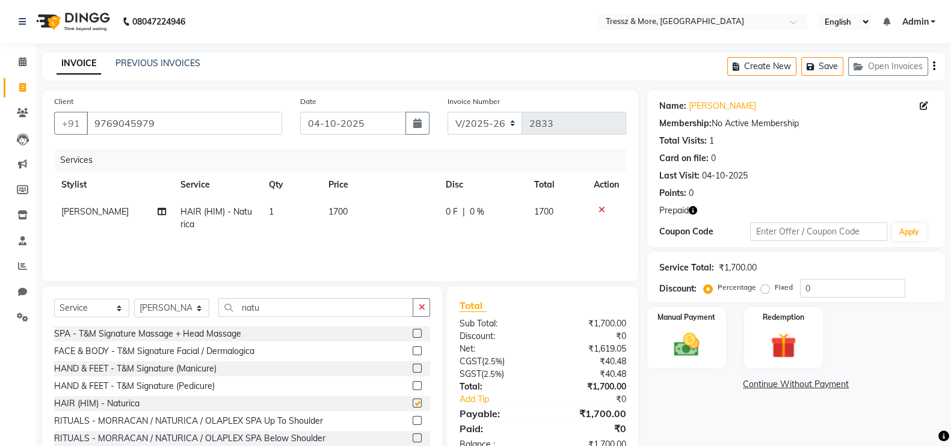
checkbox input "false"
click at [303, 312] on input "natu" at bounding box center [315, 307] width 195 height 19
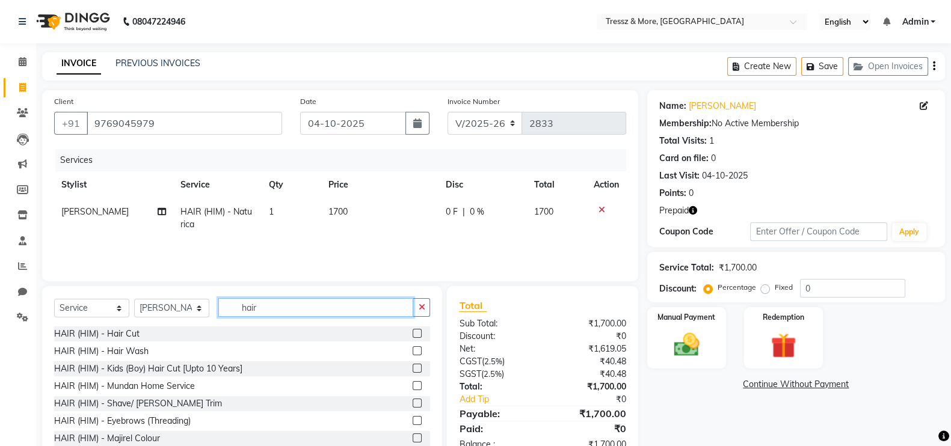
type input "hair"
click at [413, 335] on label at bounding box center [417, 333] width 9 height 9
click at [413, 335] on input "checkbox" at bounding box center [417, 334] width 8 height 8
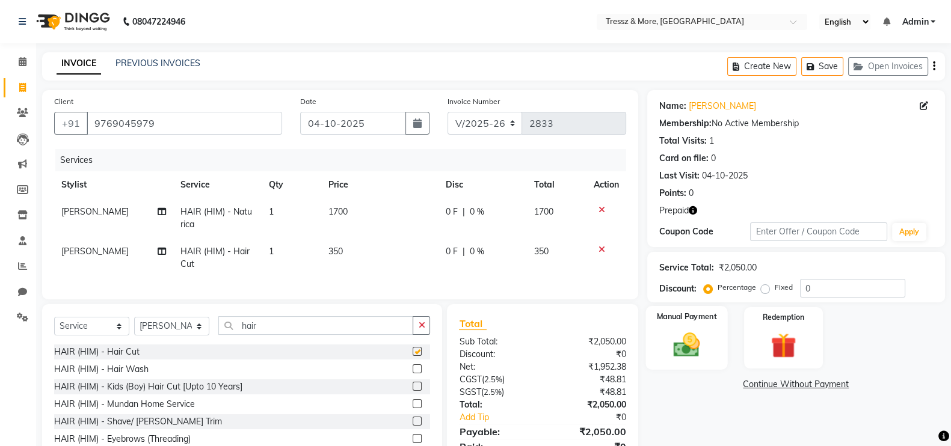
checkbox input "false"
click at [755, 357] on div "Redemption" at bounding box center [783, 338] width 82 height 64
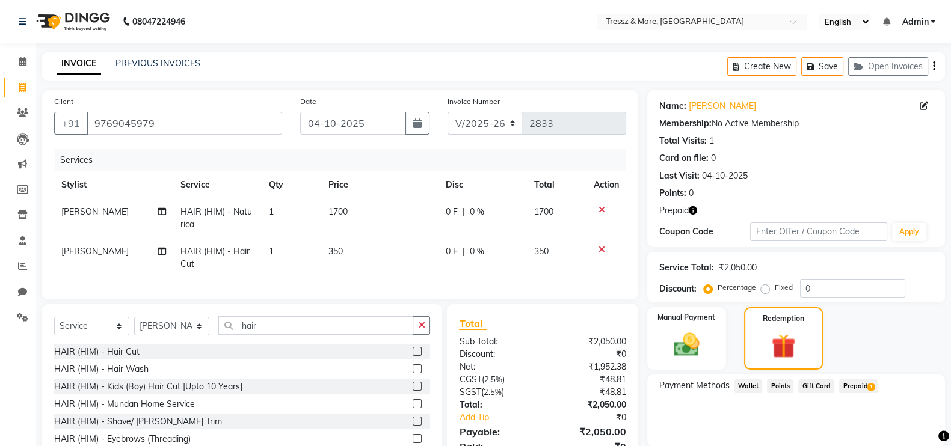
click at [858, 383] on span "Prepaid 1" at bounding box center [858, 387] width 39 height 14
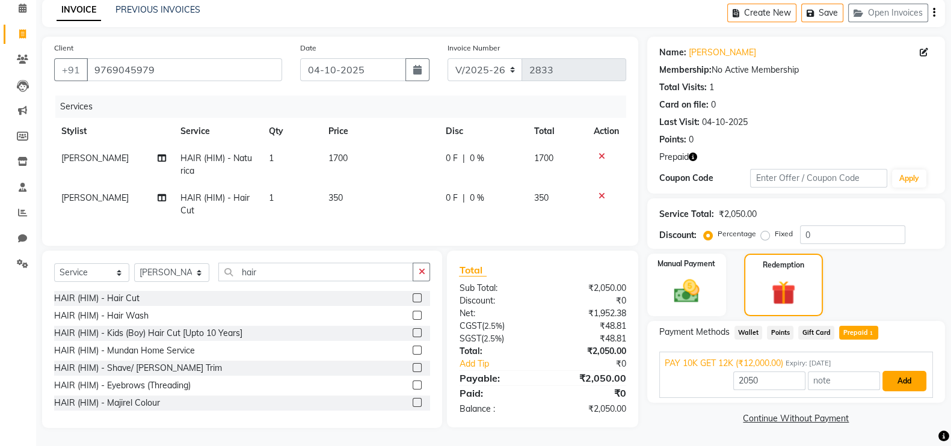
click at [892, 371] on button "Add" at bounding box center [905, 381] width 44 height 20
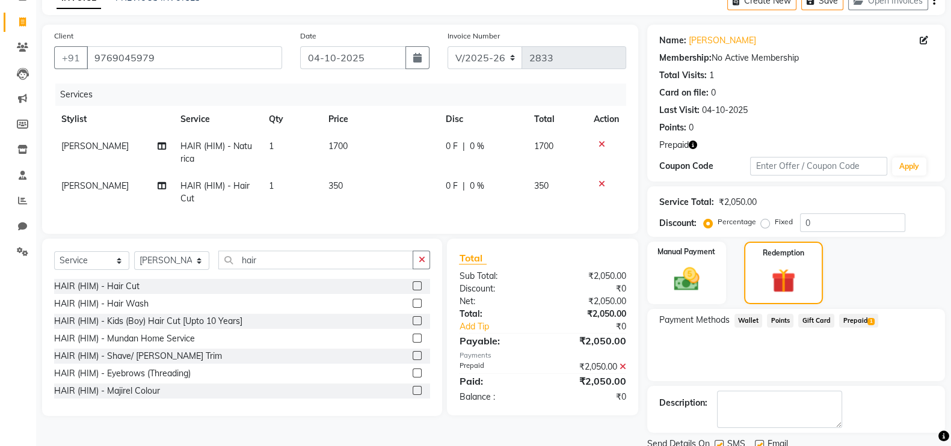
scroll to position [111, 0]
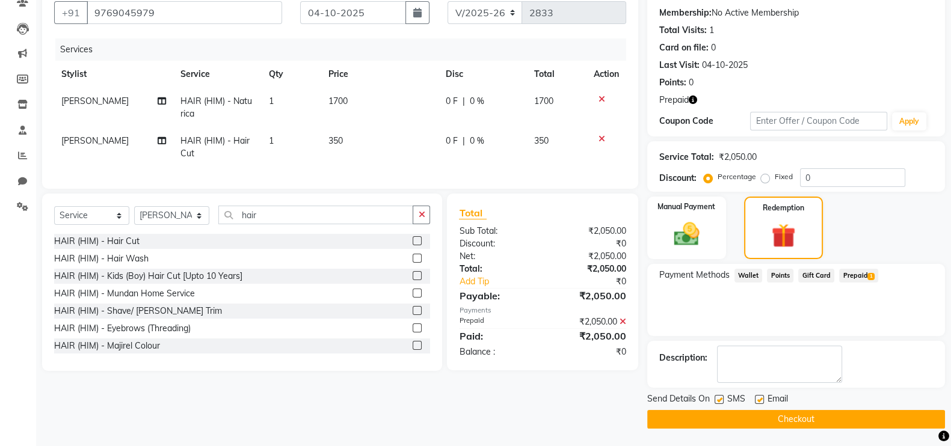
click at [828, 413] on button "Checkout" at bounding box center [796, 419] width 298 height 19
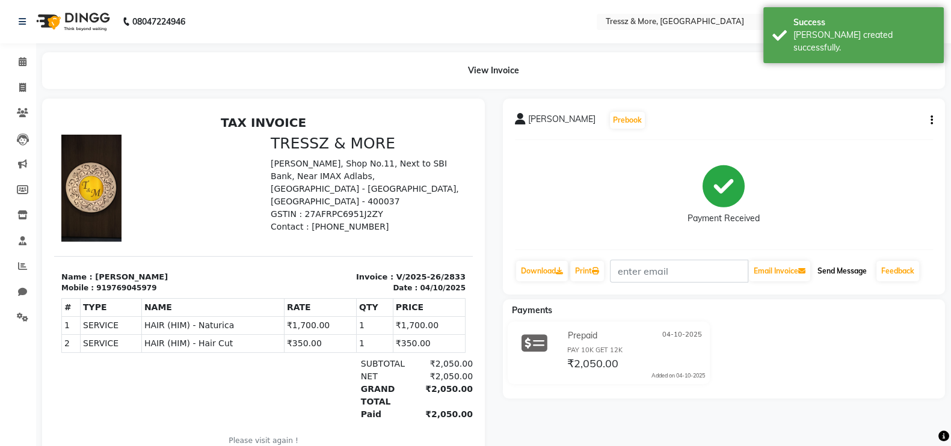
click at [836, 272] on button "Send Message" at bounding box center [842, 271] width 59 height 20
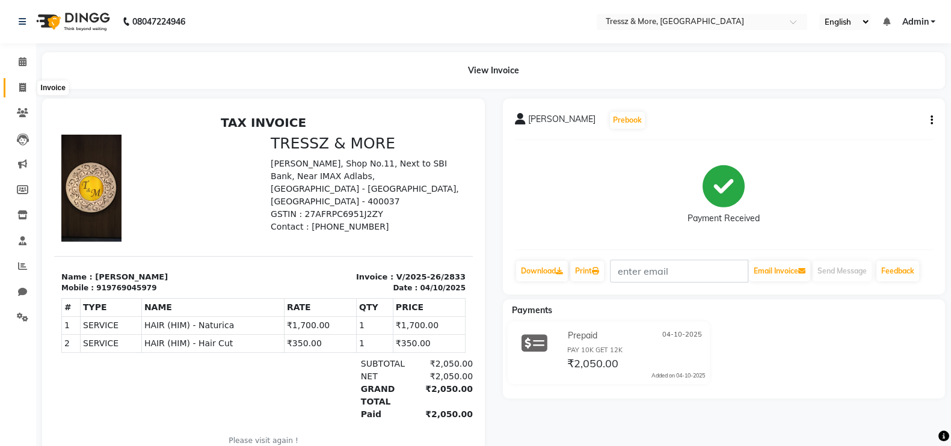
click at [22, 87] on icon at bounding box center [22, 87] width 7 height 9
select select "service"
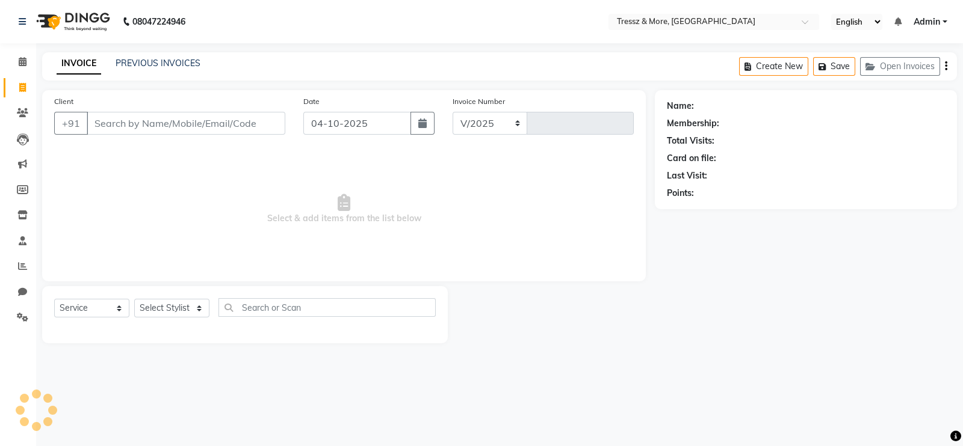
select select "3037"
type input "2834"
type input "89705174482"
click at [265, 116] on button "Add Client" at bounding box center [254, 123] width 62 height 23
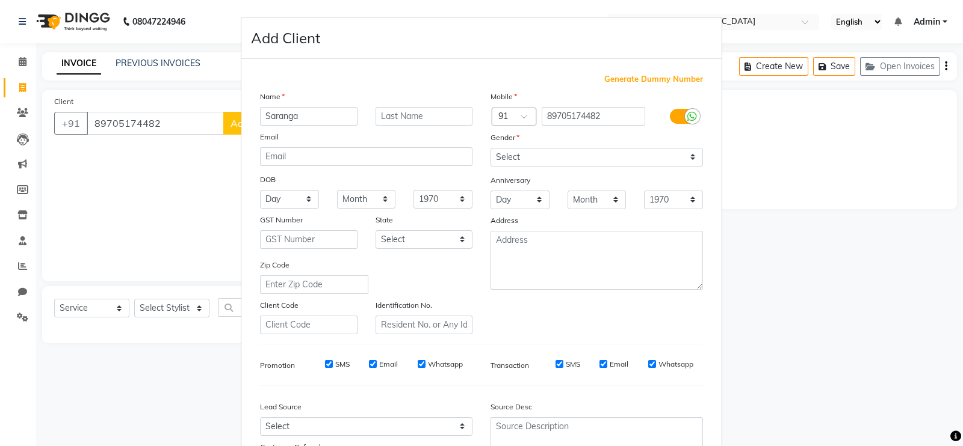
type input "Saranga"
click at [416, 117] on input "text" at bounding box center [423, 116] width 97 height 19
click at [580, 159] on select "Select [DEMOGRAPHIC_DATA] [DEMOGRAPHIC_DATA] Other Prefer Not To Say" at bounding box center [596, 157] width 212 height 19
click at [490, 149] on select "Select [DEMOGRAPHIC_DATA] [DEMOGRAPHIC_DATA] Other Prefer Not To Say" at bounding box center [596, 157] width 212 height 19
click at [572, 209] on select "Month January February March April May June July August September October Novem…" at bounding box center [596, 200] width 59 height 19
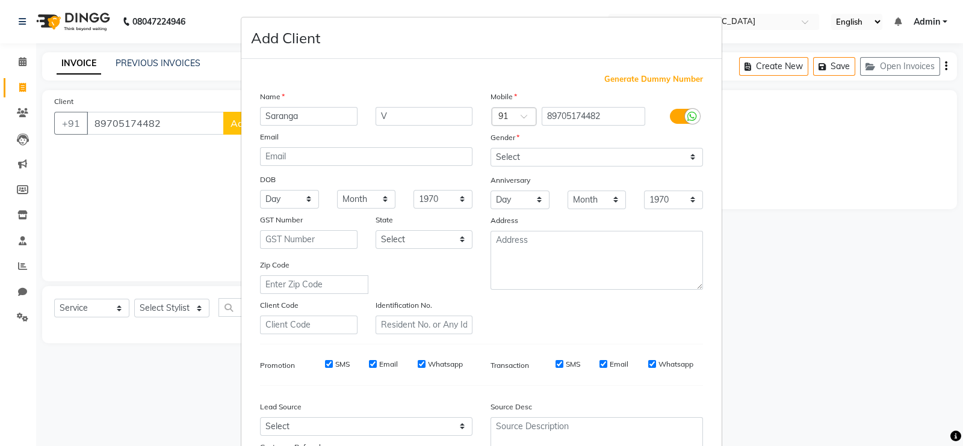
click at [826, 230] on ngb-modal-window "Add Client Generate Dummy Number Name Saranga V Email DOB Day 01 02 03 04 05 06…" at bounding box center [481, 223] width 963 height 446
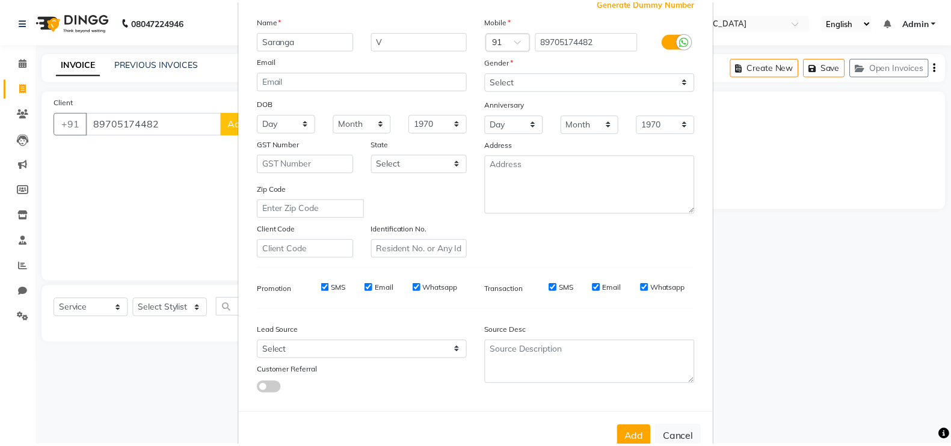
scroll to position [116, 0]
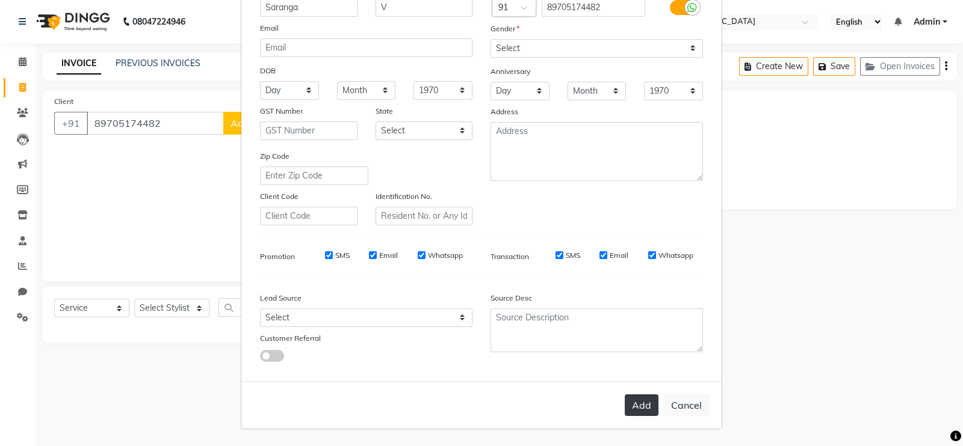
click at [629, 404] on button "Add" at bounding box center [642, 406] width 34 height 22
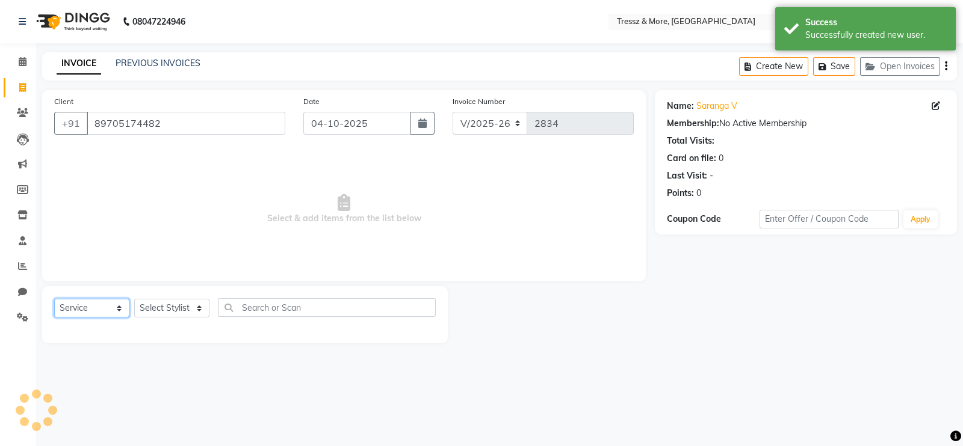
click at [85, 305] on select "Select Service Product Membership Package Voucher Prepaid Gift Card" at bounding box center [91, 308] width 75 height 19
click at [54, 300] on select "Select Service Product Membership Package Voucher Prepaid Gift Card" at bounding box center [91, 308] width 75 height 19
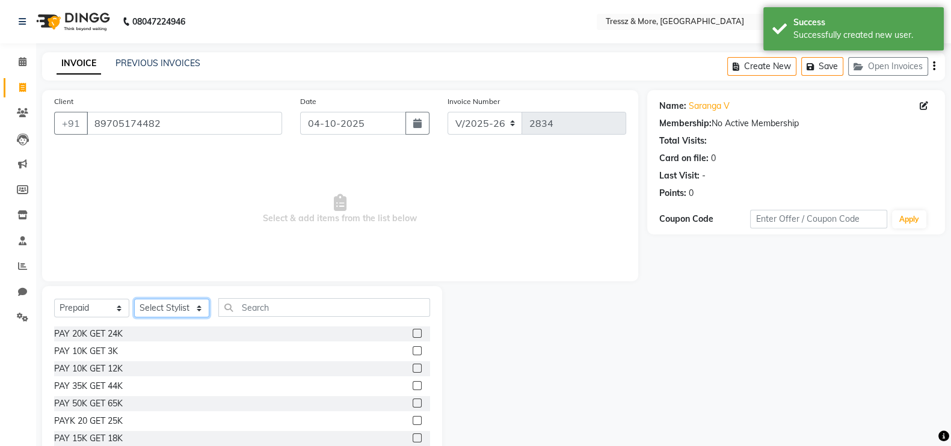
click at [190, 309] on select "Select Stylist [PERSON_NAME] Anas [PERSON_NAME] [PERSON_NAME] [PERSON_NAME] [PE…" at bounding box center [171, 308] width 75 height 19
click at [134, 300] on select "Select Stylist [PERSON_NAME] Anas [PERSON_NAME] [PERSON_NAME] [PERSON_NAME] [PE…" at bounding box center [171, 308] width 75 height 19
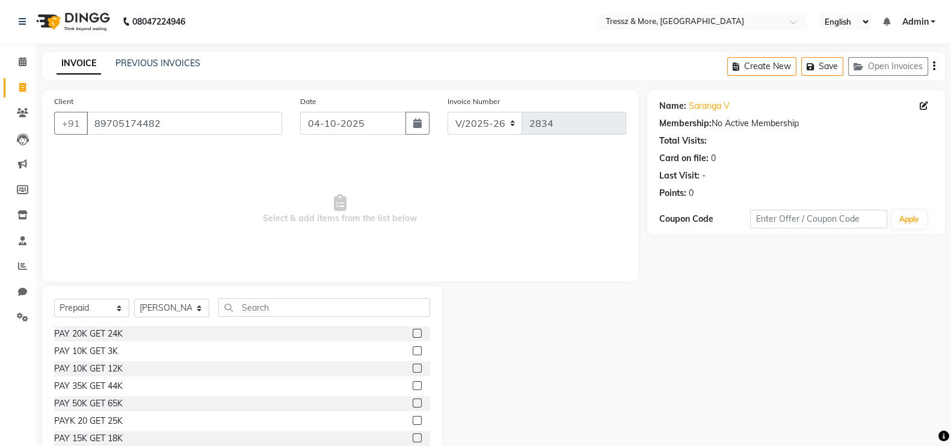
click at [413, 438] on label at bounding box center [417, 438] width 9 height 9
click at [413, 438] on input "checkbox" at bounding box center [417, 439] width 8 height 8
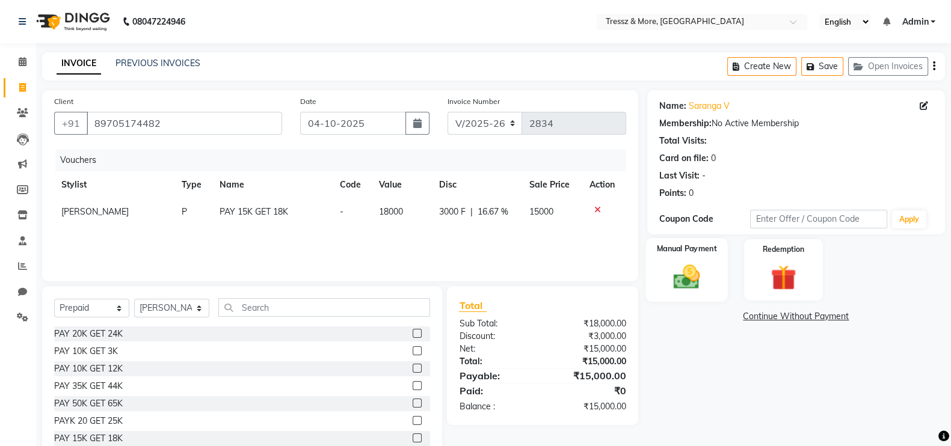
click at [715, 257] on div "Manual Payment" at bounding box center [687, 270] width 82 height 64
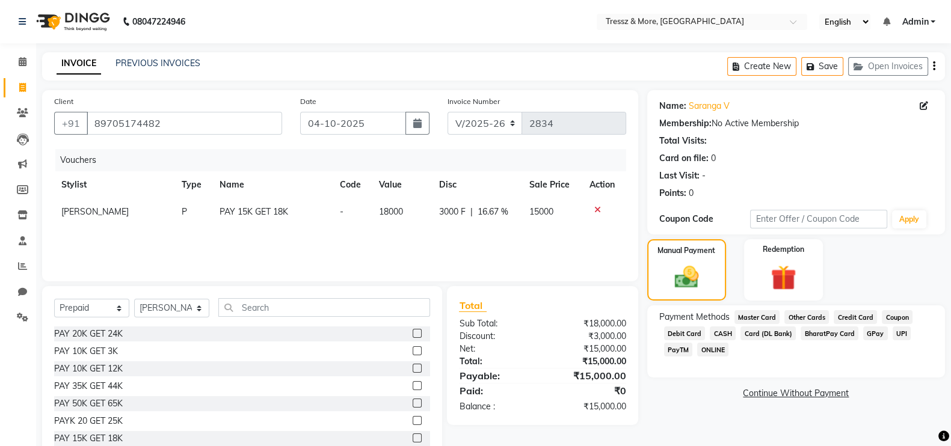
click at [868, 329] on span "GPay" at bounding box center [875, 334] width 25 height 14
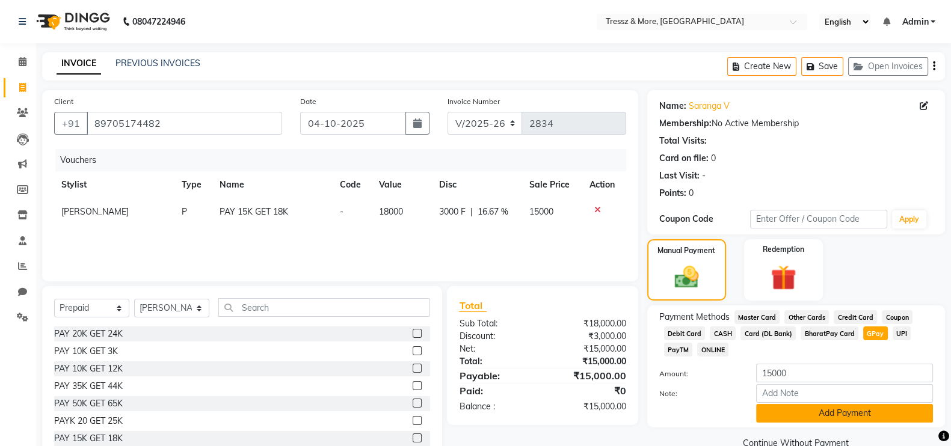
click at [834, 416] on button "Add Payment" at bounding box center [844, 413] width 177 height 19
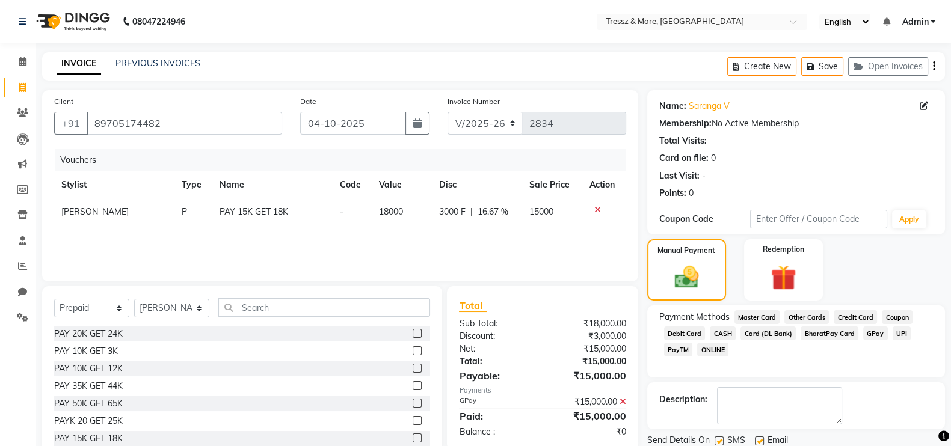
scroll to position [42, 0]
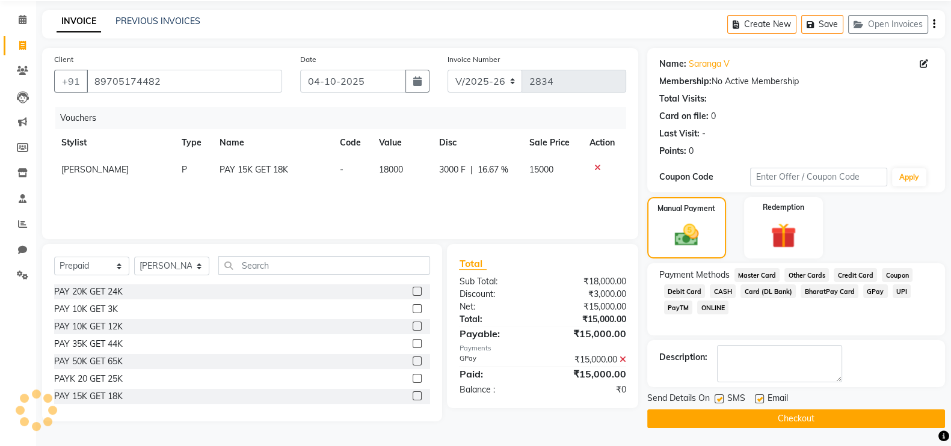
click at [842, 416] on button "Checkout" at bounding box center [796, 419] width 298 height 19
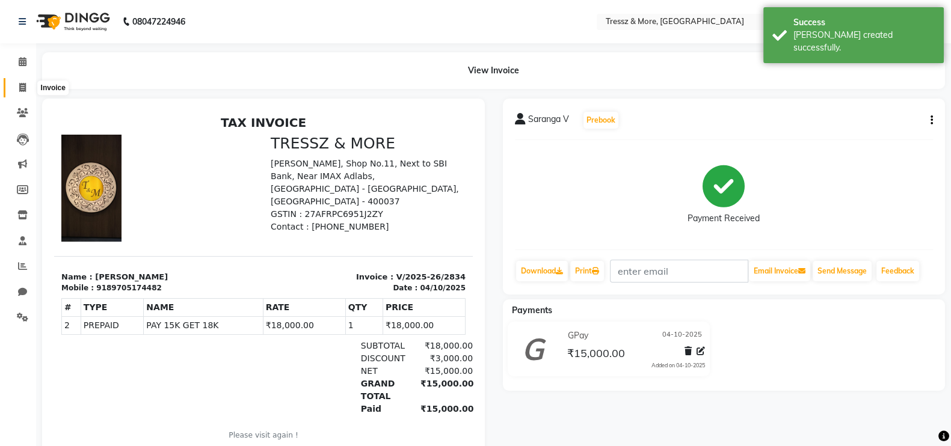
click at [22, 87] on icon at bounding box center [22, 87] width 7 height 9
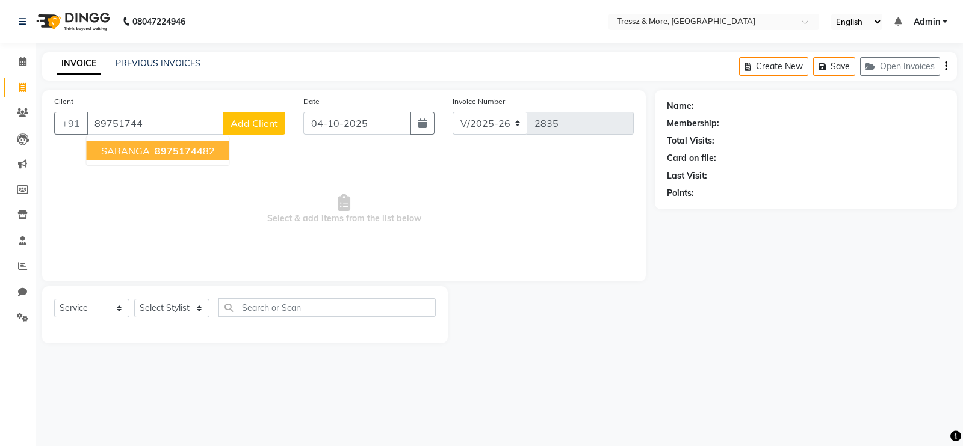
click at [169, 149] on span "89751744" at bounding box center [179, 151] width 48 height 12
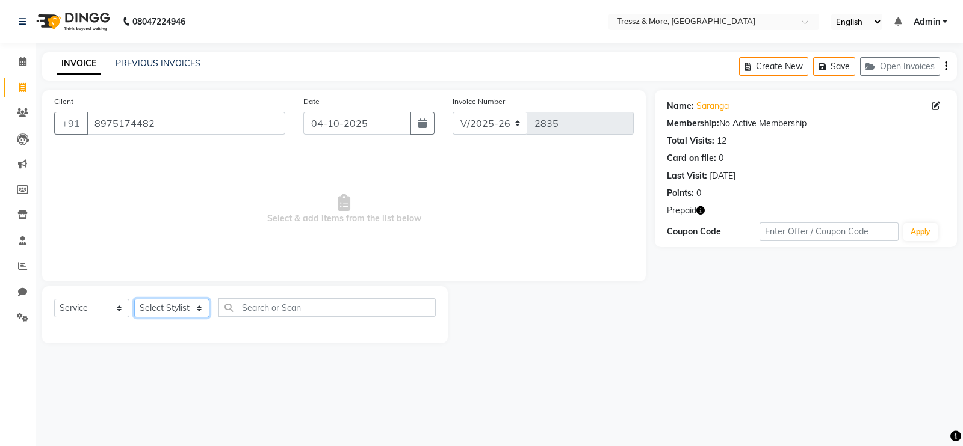
click at [164, 307] on select "Select Stylist [PERSON_NAME] Anas [PERSON_NAME] [PERSON_NAME] [PERSON_NAME] [PE…" at bounding box center [171, 308] width 75 height 19
click at [134, 300] on select "Select Stylist [PERSON_NAME] Anas [PERSON_NAME] [PERSON_NAME] [PERSON_NAME] [PE…" at bounding box center [171, 308] width 75 height 19
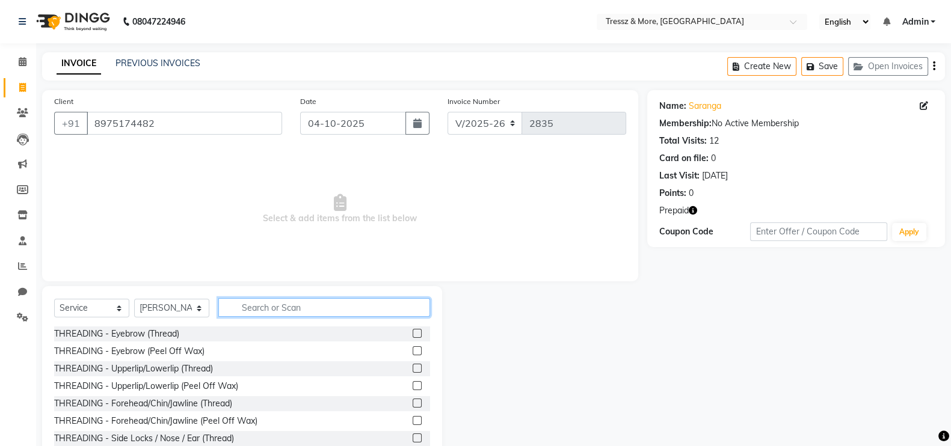
click at [260, 300] on input "text" at bounding box center [324, 307] width 212 height 19
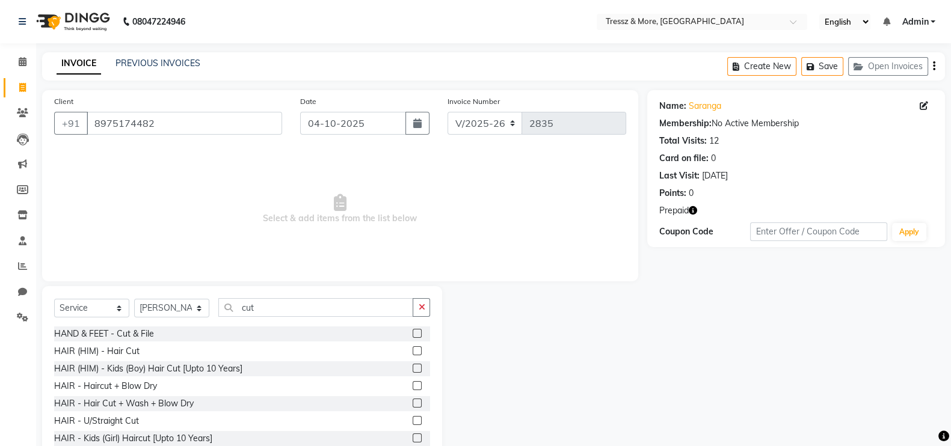
click at [413, 386] on label at bounding box center [417, 385] width 9 height 9
click at [413, 386] on input "checkbox" at bounding box center [417, 387] width 8 height 8
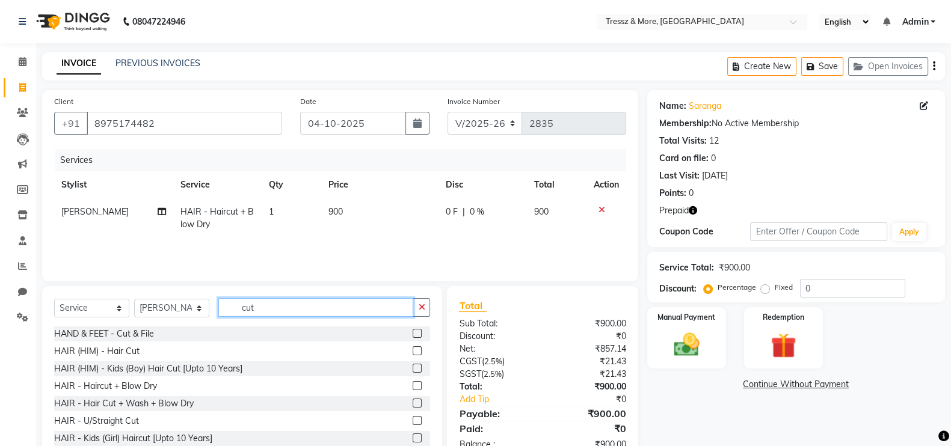
click at [312, 308] on input "cut" at bounding box center [315, 307] width 195 height 19
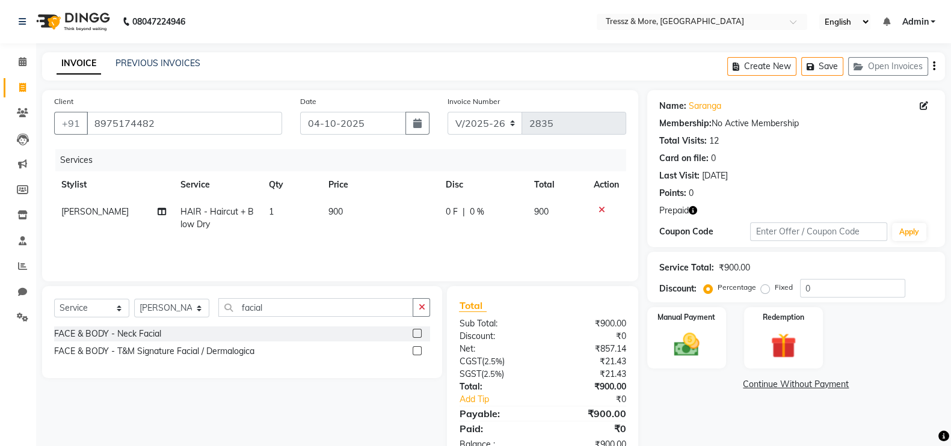
click at [418, 353] on label at bounding box center [417, 351] width 9 height 9
click at [418, 353] on input "checkbox" at bounding box center [417, 352] width 8 height 8
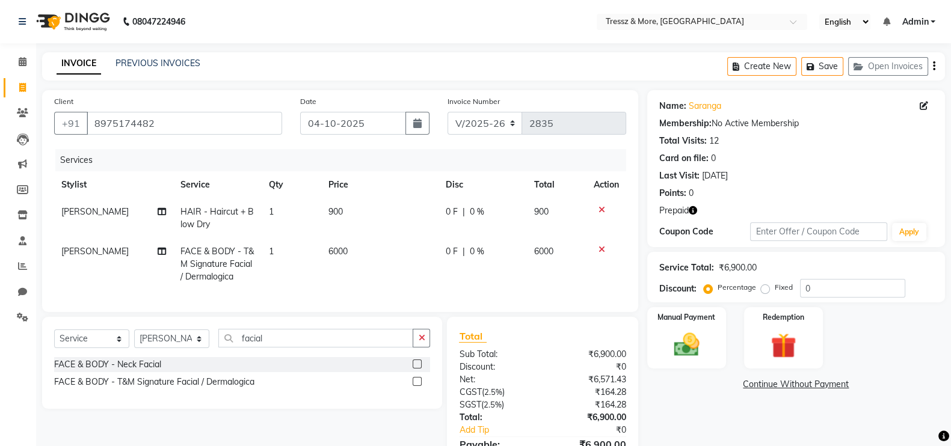
click at [341, 251] on span "6000" at bounding box center [338, 251] width 19 height 11
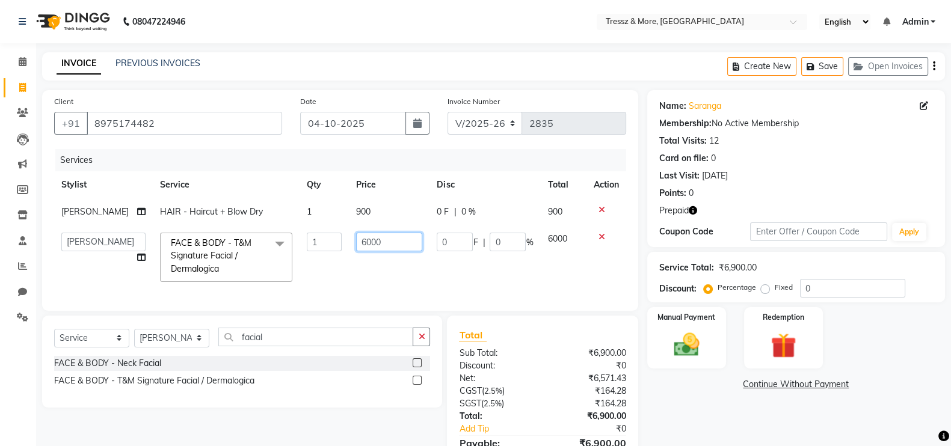
click at [361, 245] on input "6000" at bounding box center [389, 242] width 66 height 19
click at [363, 266] on td "6100" at bounding box center [389, 258] width 81 height 64
click at [768, 335] on img at bounding box center [783, 346] width 43 height 32
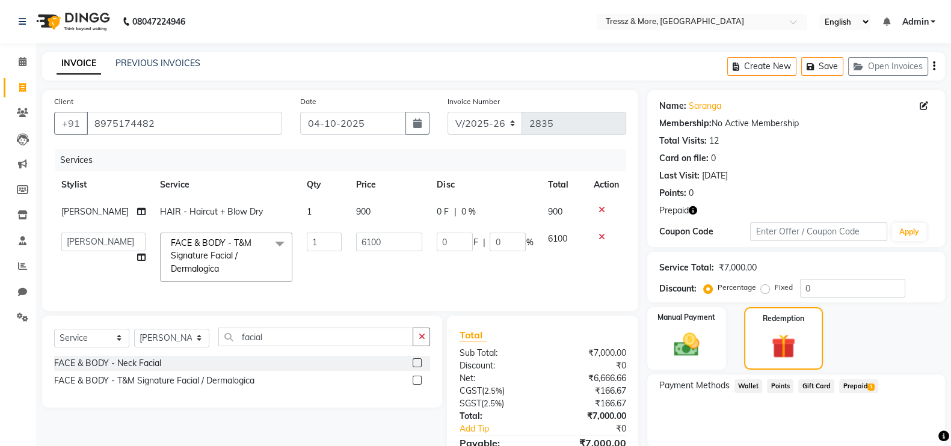
click at [851, 381] on span "Prepaid 1" at bounding box center [858, 387] width 39 height 14
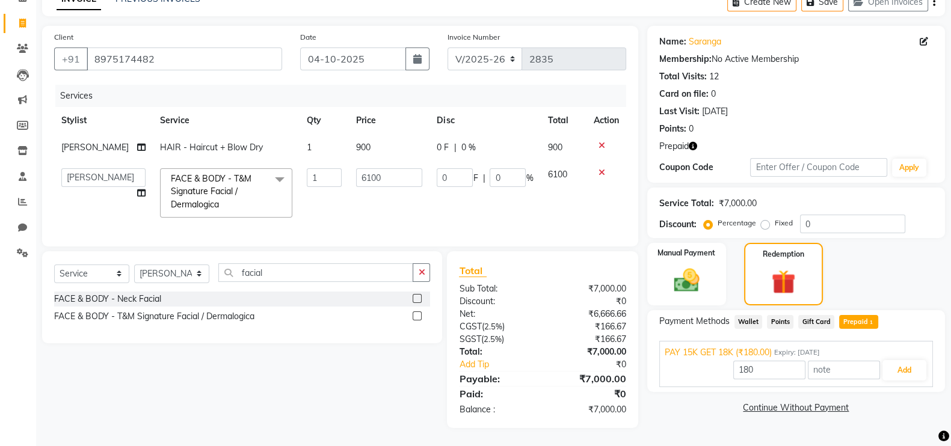
click at [863, 315] on span "Prepaid 1" at bounding box center [858, 322] width 39 height 14
click at [531, 206] on td "0 F | 0 %" at bounding box center [485, 193] width 111 height 64
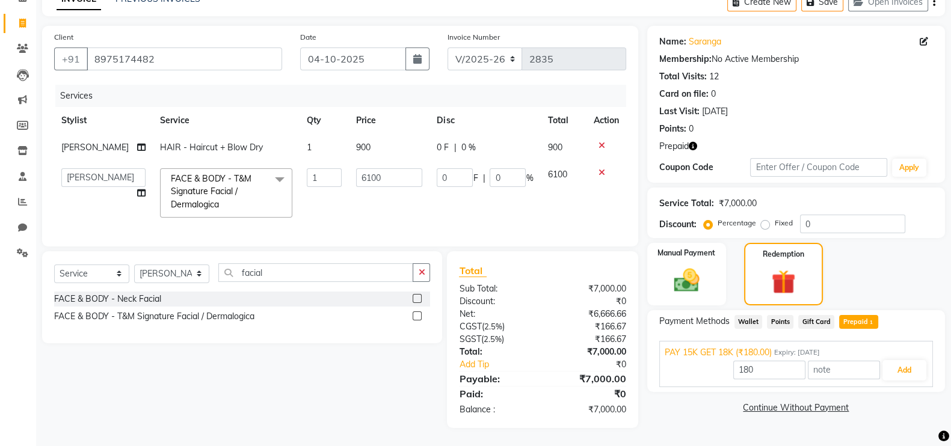
click at [534, 211] on td "0 F | 0 %" at bounding box center [485, 193] width 111 height 64
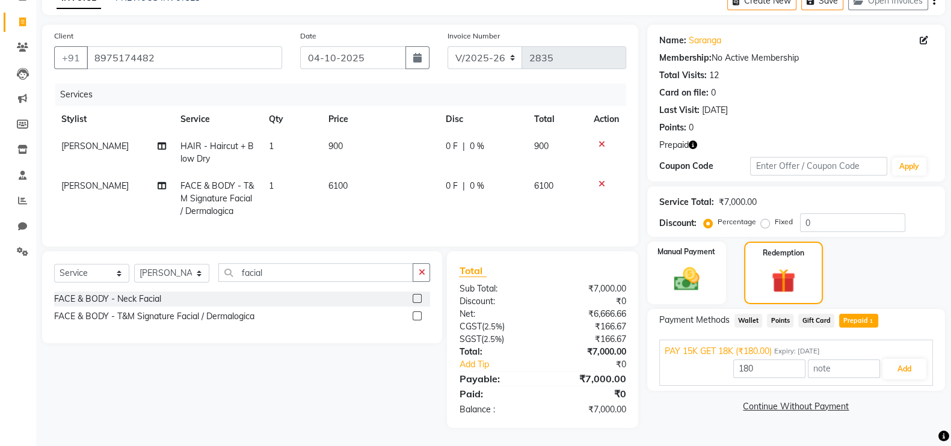
click at [412, 199] on td "6100" at bounding box center [379, 199] width 117 height 52
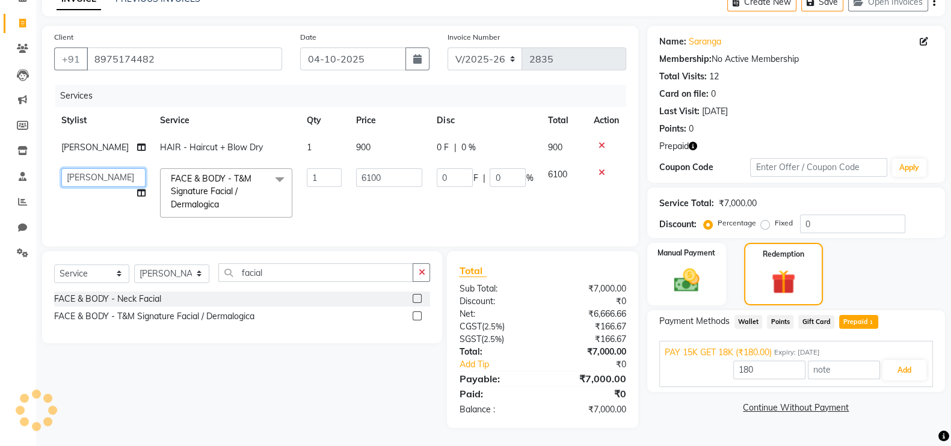
click at [109, 170] on select "Abid Shaikh Anas Ansari Ankita Arshad Shaikh Ayan Ansari Babita maurya Faizan F…" at bounding box center [103, 177] width 84 height 19
click at [366, 180] on td "6100" at bounding box center [389, 193] width 81 height 64
click at [753, 361] on input "180" at bounding box center [769, 370] width 72 height 19
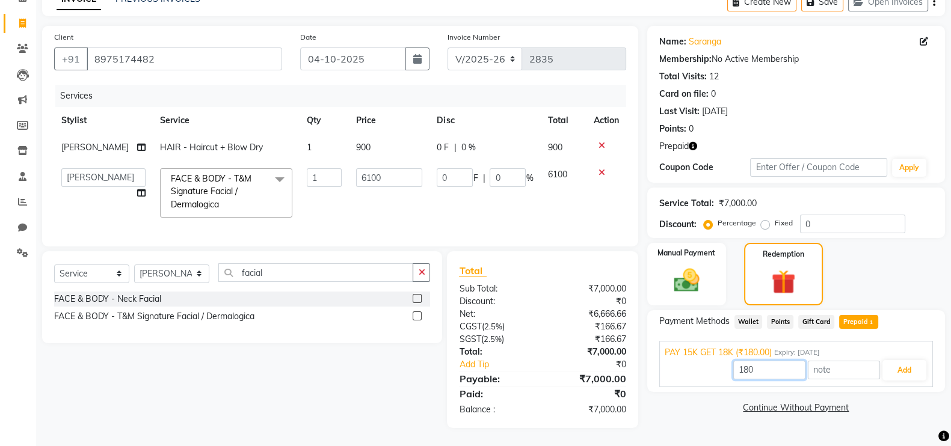
click at [753, 361] on input "180" at bounding box center [769, 370] width 72 height 19
click at [847, 315] on span "Prepaid 1" at bounding box center [858, 322] width 39 height 14
click at [693, 142] on icon "button" at bounding box center [693, 146] width 8 height 8
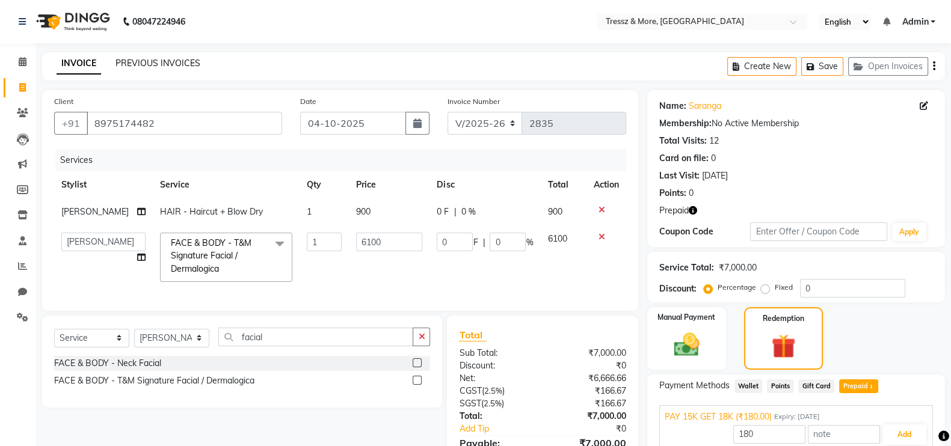
click at [198, 63] on link "PREVIOUS INVOICES" at bounding box center [158, 63] width 85 height 11
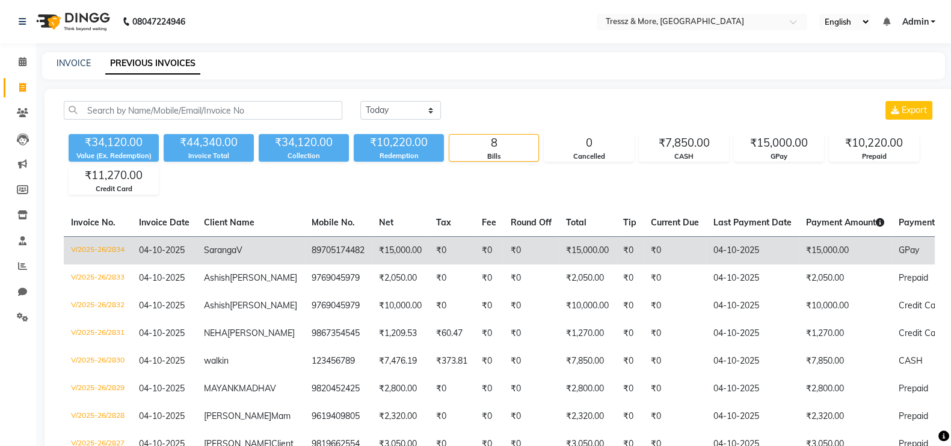
click at [304, 244] on td "89705174482" at bounding box center [337, 250] width 67 height 28
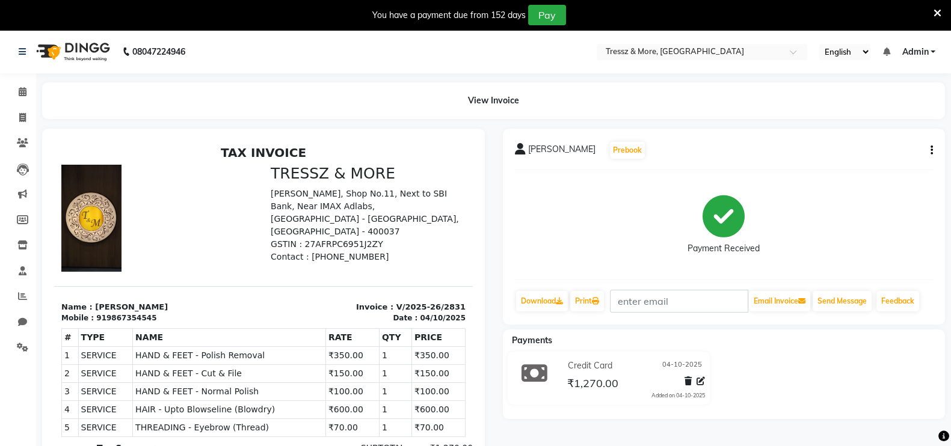
click at [931, 151] on icon "button" at bounding box center [932, 150] width 2 height 1
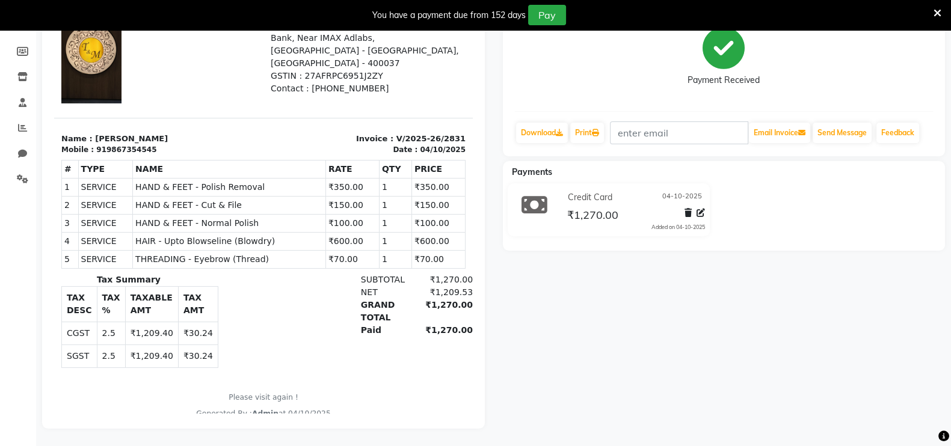
scroll to position [181, 0]
click at [544, 122] on link "Download" at bounding box center [542, 132] width 52 height 20
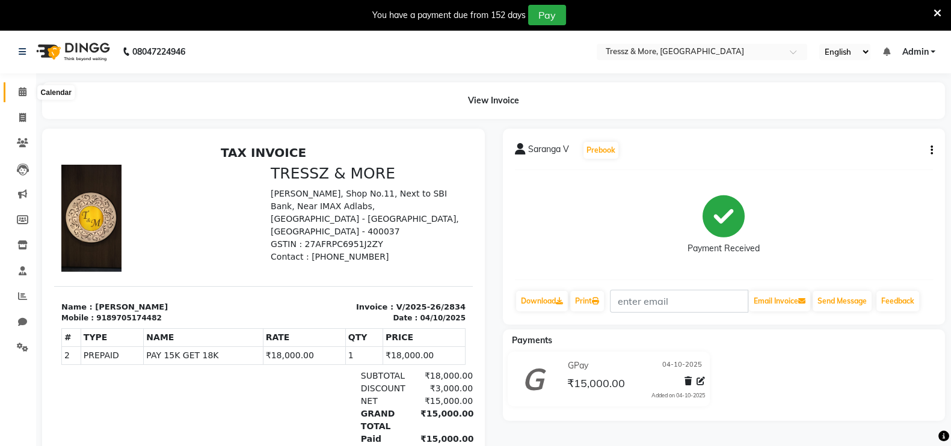
click at [20, 97] on span at bounding box center [22, 92] width 21 height 14
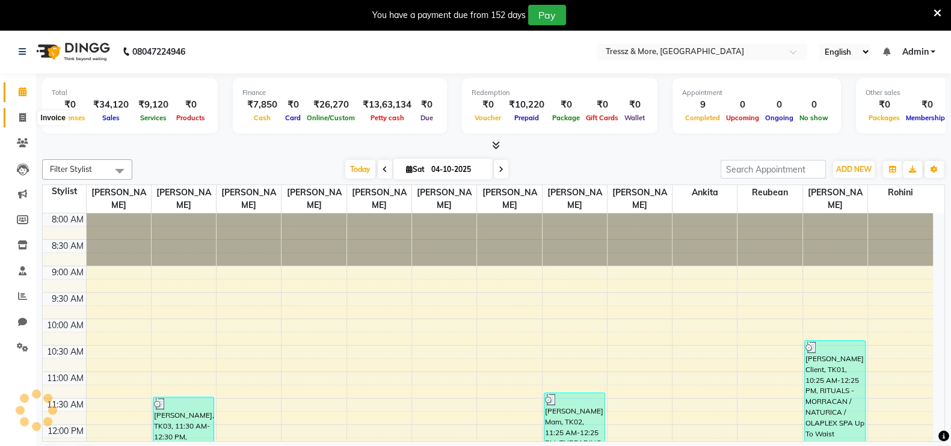
click at [25, 121] on icon at bounding box center [22, 117] width 7 height 9
select select "service"
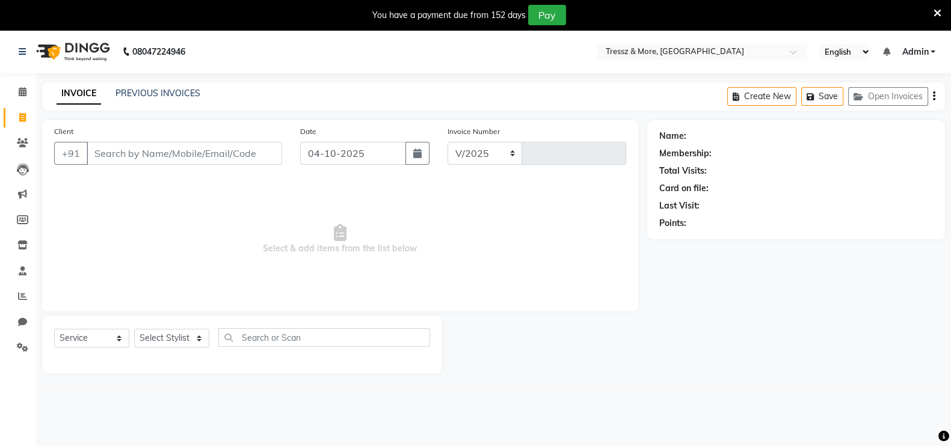
select select "3037"
type input "2835"
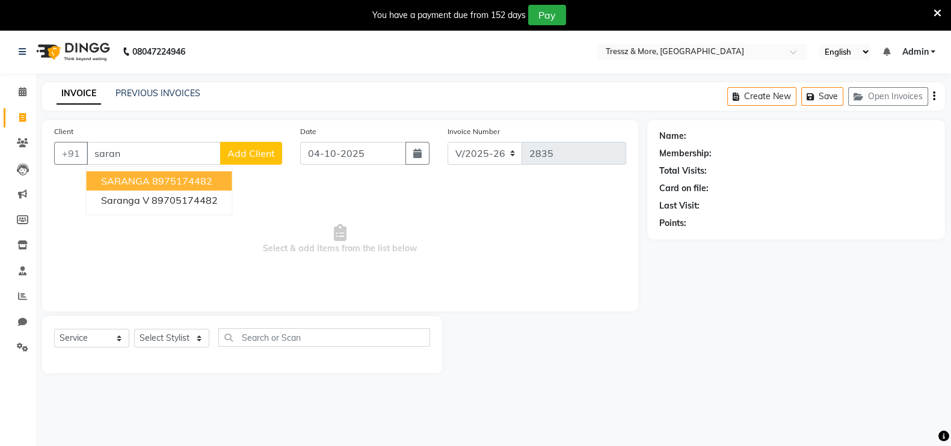
click at [177, 185] on ngb-highlight "8975174482" at bounding box center [182, 181] width 60 height 12
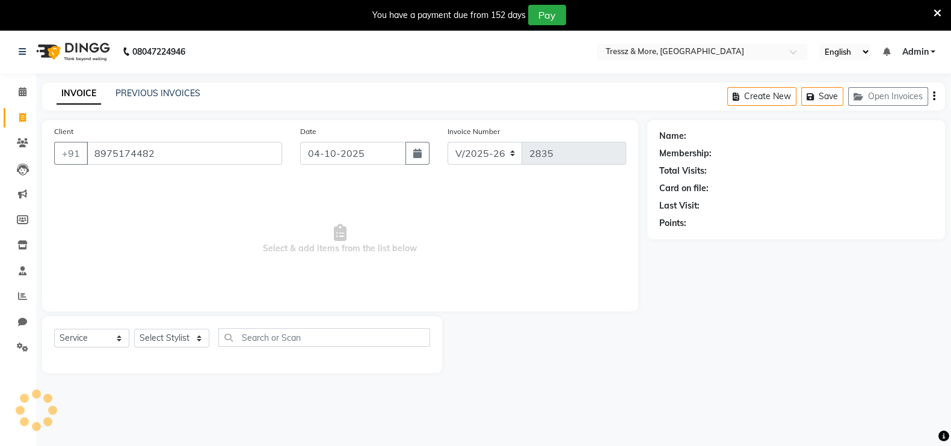
type input "8975174482"
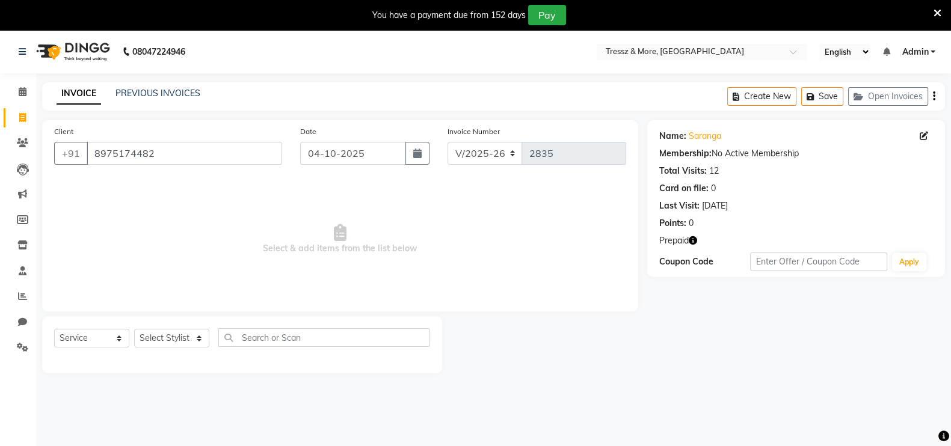
click at [693, 236] on icon "button" at bounding box center [693, 240] width 8 height 8
click at [925, 134] on icon at bounding box center [924, 136] width 8 height 8
select select "[DEMOGRAPHIC_DATA]"
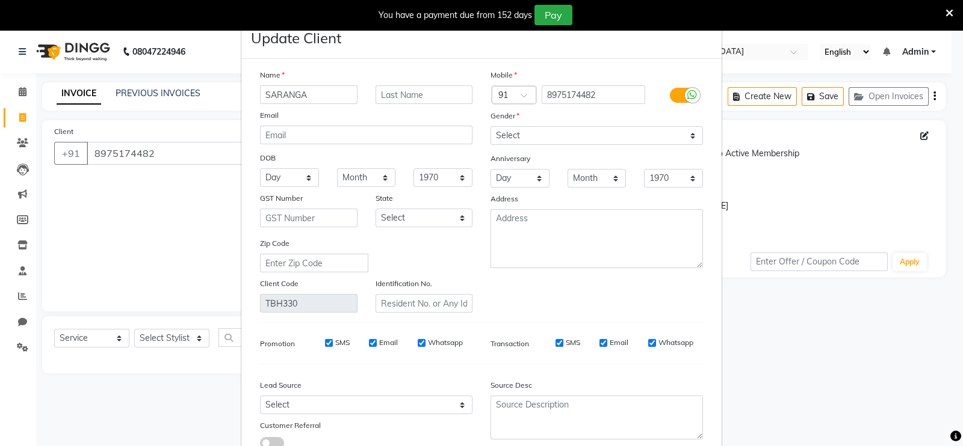
scroll to position [94, 0]
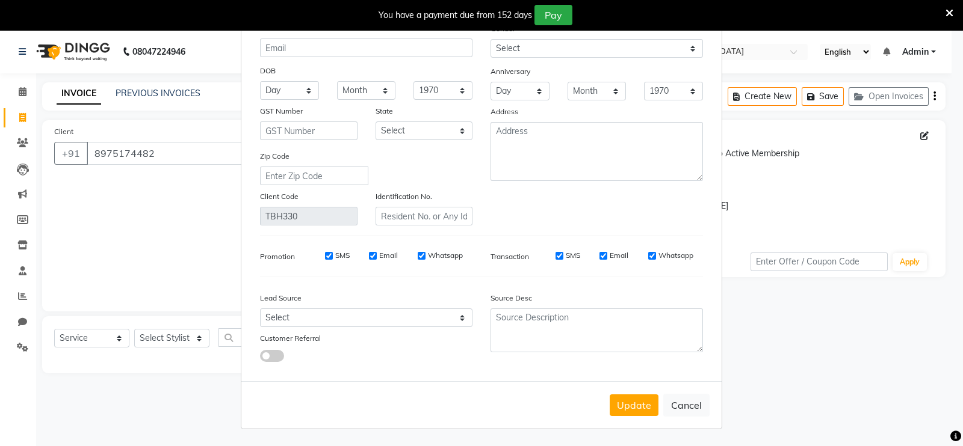
click at [934, 95] on ngb-modal-window "Update Client Name SARANGA Email DOB Day 01 02 03 04 05 06 07 08 09 10 11 12 13…" at bounding box center [481, 223] width 963 height 446
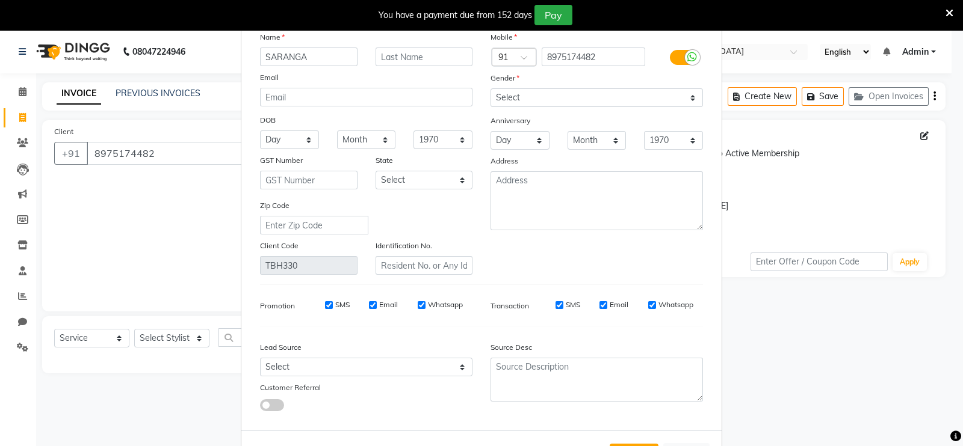
scroll to position [0, 0]
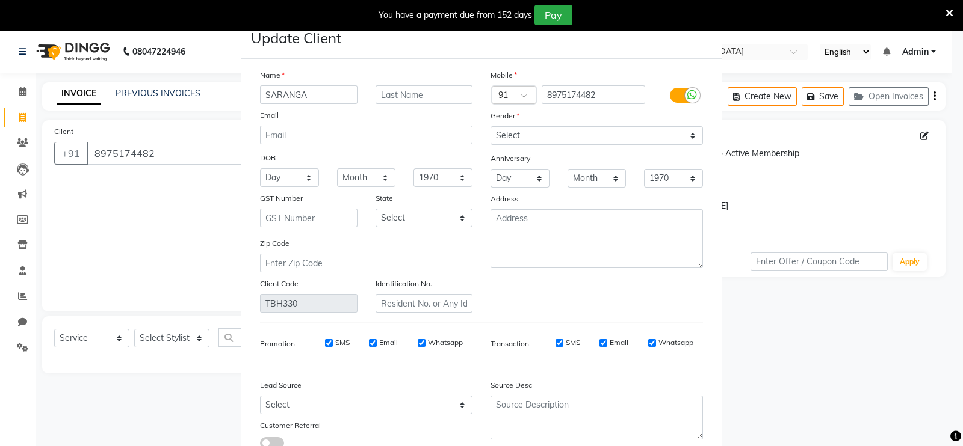
click at [947, 10] on icon at bounding box center [949, 13] width 8 height 11
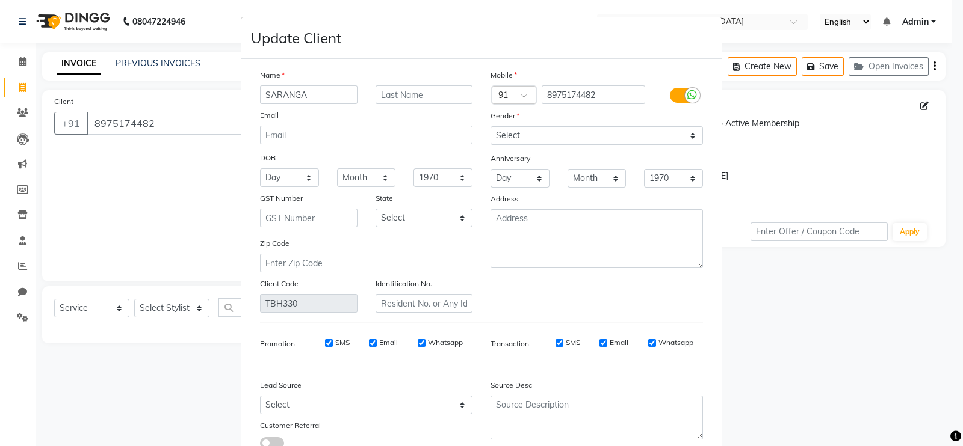
click at [884, 280] on ngb-modal-window "Update Client Name SARANGA Email DOB Day 01 02 03 04 05 06 07 08 09 10 11 12 13…" at bounding box center [481, 223] width 963 height 446
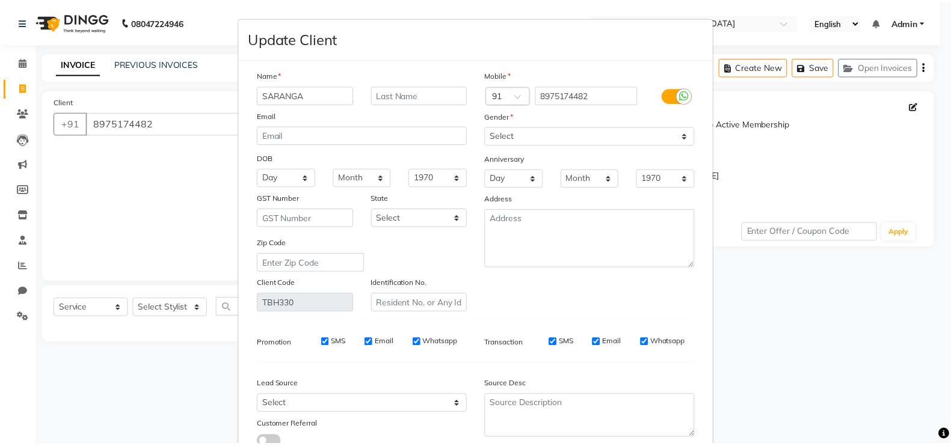
scroll to position [94, 0]
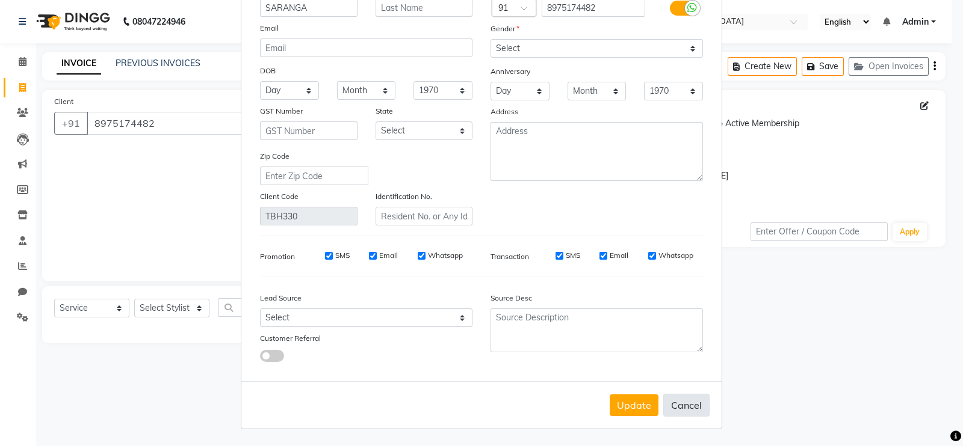
click at [674, 406] on button "Cancel" at bounding box center [686, 405] width 46 height 23
select select
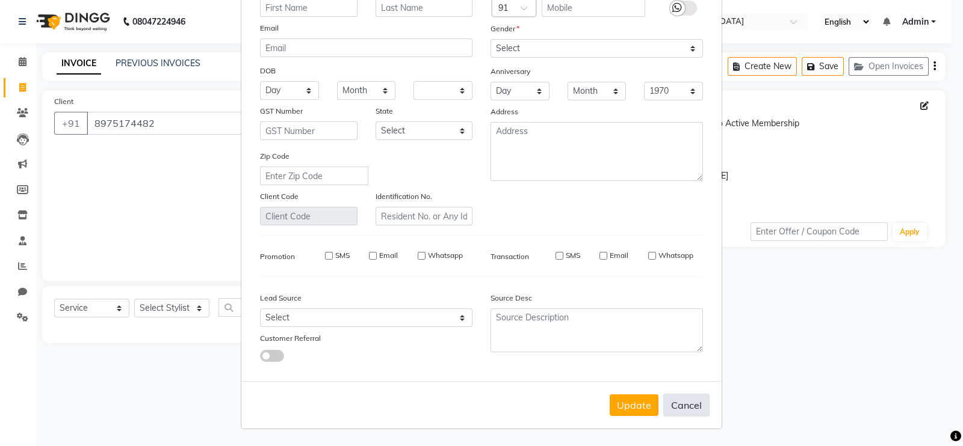
select select
checkbox input "false"
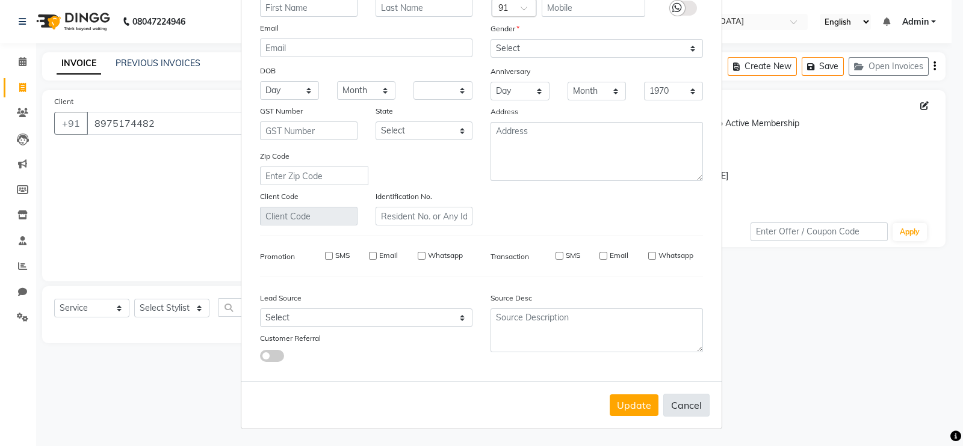
checkbox input "false"
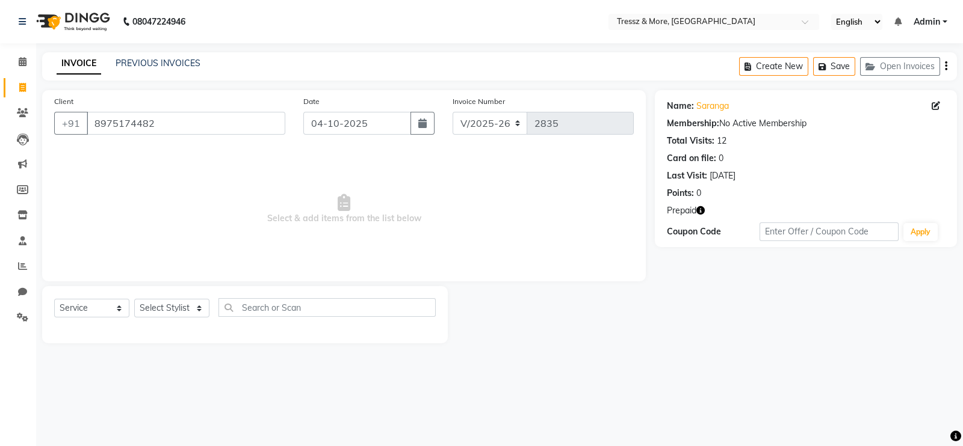
click at [943, 70] on div "Create New Save Open Invoices" at bounding box center [848, 66] width 218 height 28
click at [945, 69] on button "button" at bounding box center [946, 66] width 2 height 28
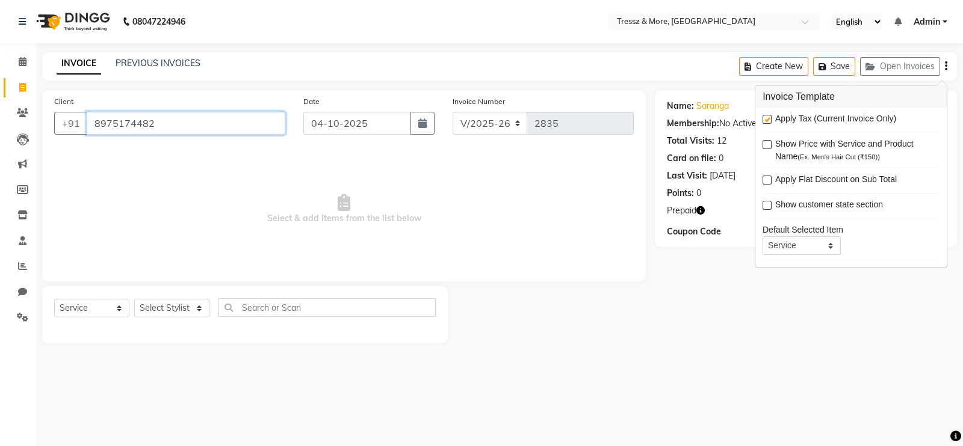
click at [179, 125] on input "8975174482" at bounding box center [186, 123] width 199 height 23
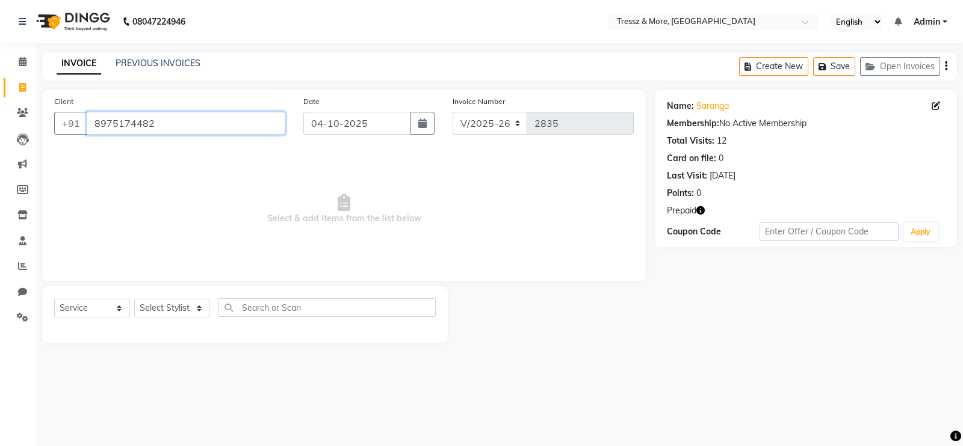
click at [179, 125] on input "8975174482" at bounding box center [186, 123] width 199 height 23
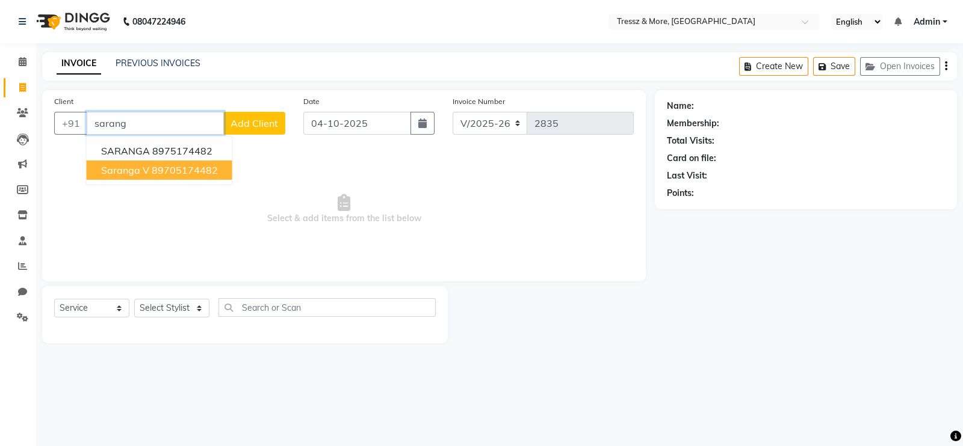
click at [176, 167] on ngb-highlight "89705174482" at bounding box center [185, 170] width 66 height 12
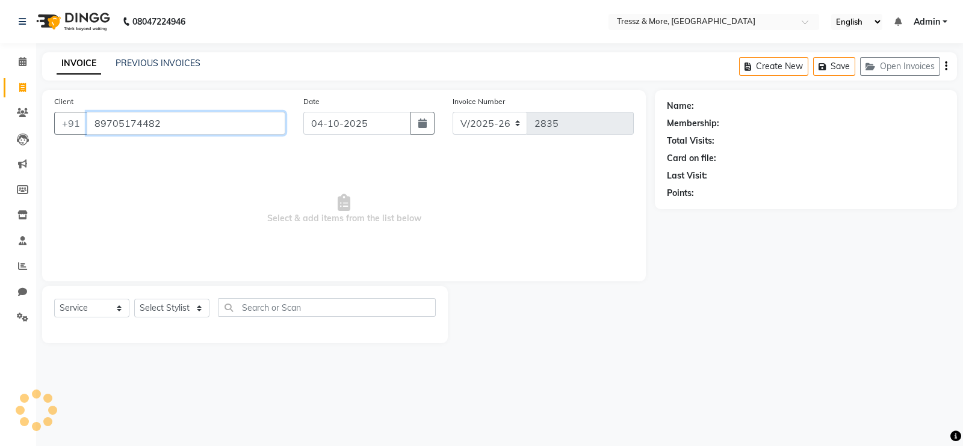
type input "89705174482"
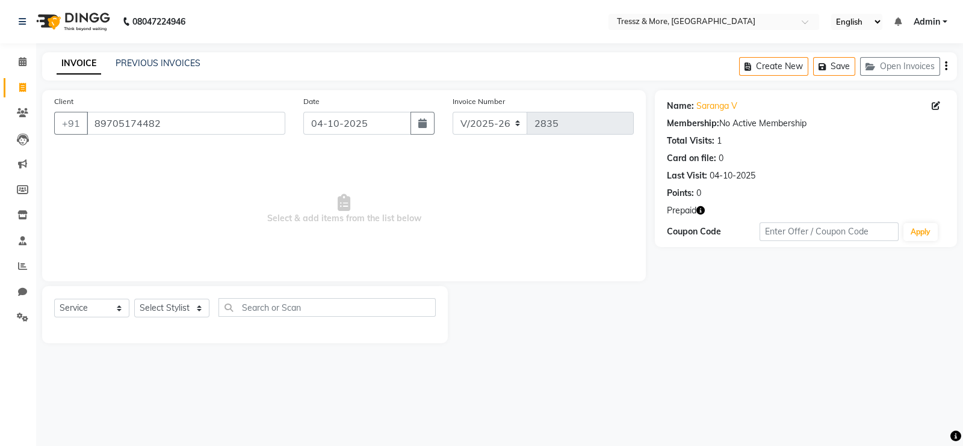
click at [701, 205] on button "button" at bounding box center [700, 211] width 8 height 13
click at [188, 313] on select "Select Stylist [PERSON_NAME] Anas [PERSON_NAME] [PERSON_NAME] [PERSON_NAME] [PE…" at bounding box center [171, 308] width 75 height 19
select select "13465"
click at [134, 300] on select "Select Stylist [PERSON_NAME] Anas [PERSON_NAME] [PERSON_NAME] [PERSON_NAME] [PE…" at bounding box center [171, 308] width 75 height 19
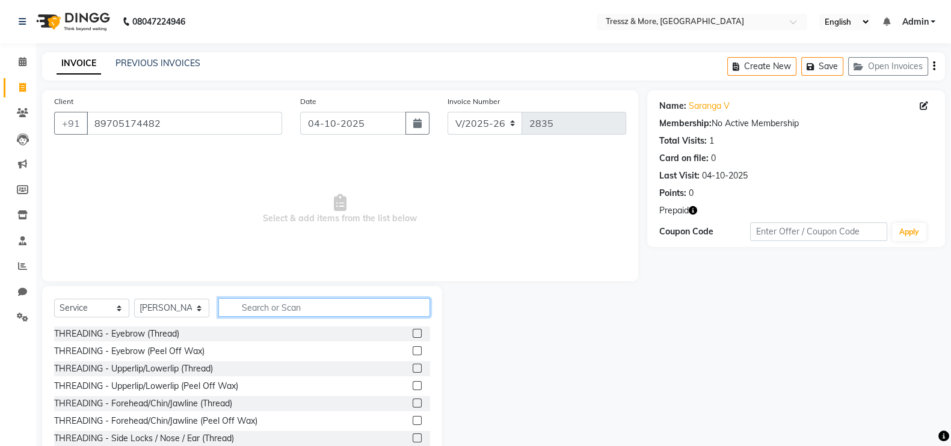
click at [267, 313] on input "text" at bounding box center [324, 307] width 212 height 19
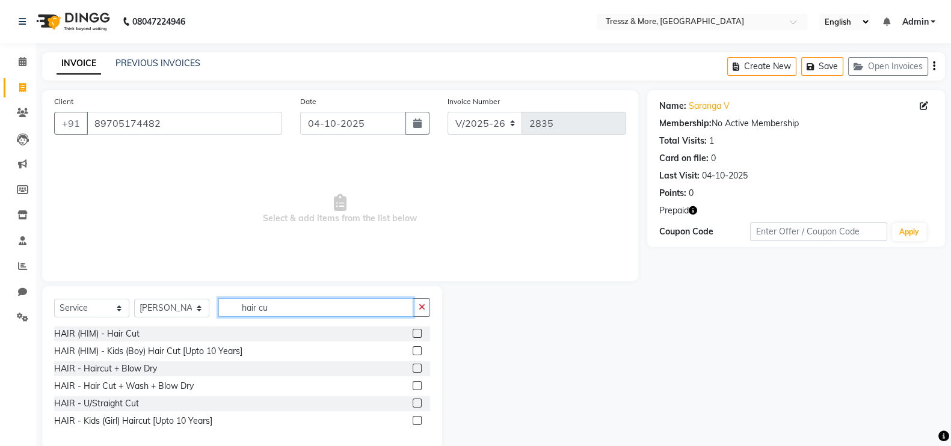
type input "hair cu"
click at [412, 368] on div "HAIR - Haircut + Blow Dry" at bounding box center [242, 369] width 376 height 15
click at [422, 368] on div at bounding box center [421, 369] width 17 height 15
click at [415, 368] on label at bounding box center [417, 368] width 9 height 9
click at [415, 368] on input "checkbox" at bounding box center [417, 369] width 8 height 8
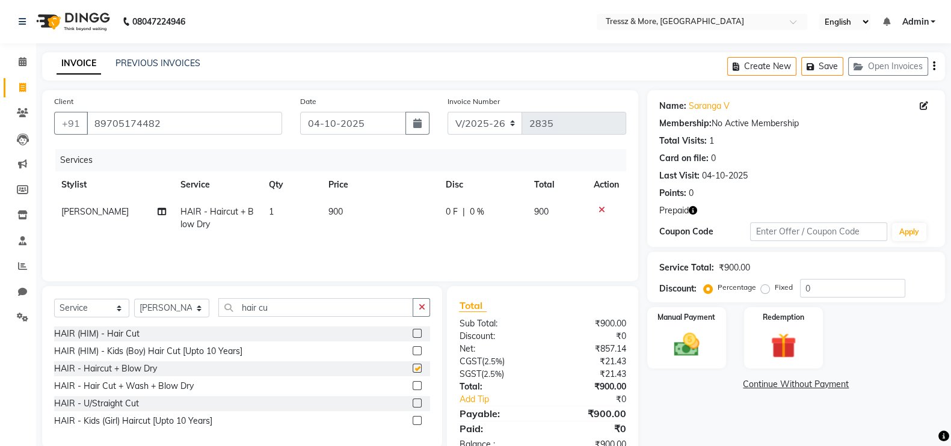
checkbox input "false"
click at [186, 310] on select "Select Stylist [PERSON_NAME] Anas [PERSON_NAME] [PERSON_NAME] [PERSON_NAME] [PE…" at bounding box center [171, 308] width 75 height 19
select select "72136"
click at [134, 300] on select "Select Stylist [PERSON_NAME] Anas [PERSON_NAME] [PERSON_NAME] [PERSON_NAME] [PE…" at bounding box center [171, 308] width 75 height 19
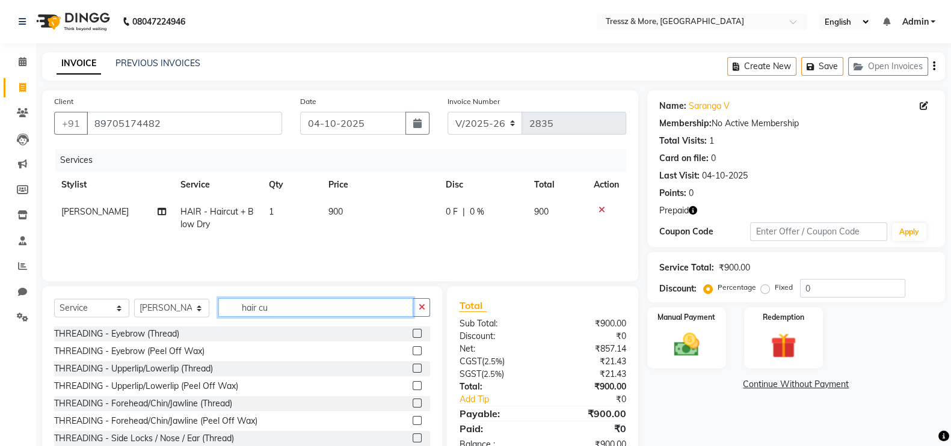
click at [283, 302] on input "hair cu" at bounding box center [315, 307] width 195 height 19
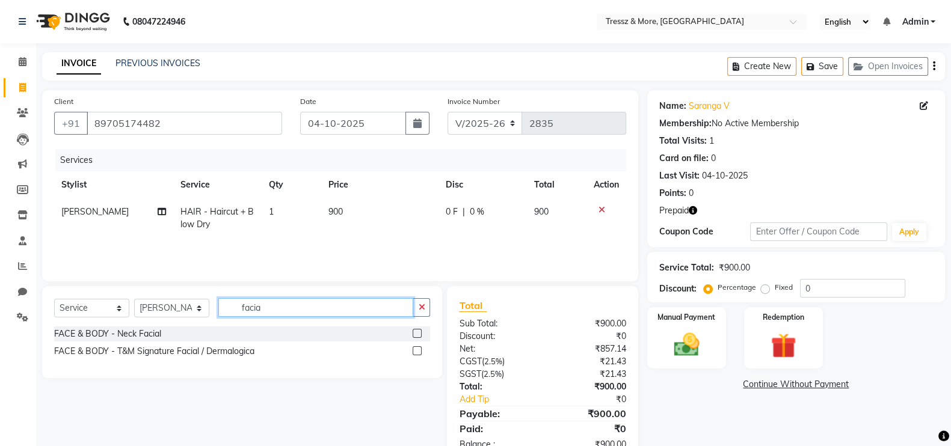
type input "facia"
click at [417, 348] on label at bounding box center [417, 351] width 9 height 9
click at [417, 348] on input "checkbox" at bounding box center [417, 352] width 8 height 8
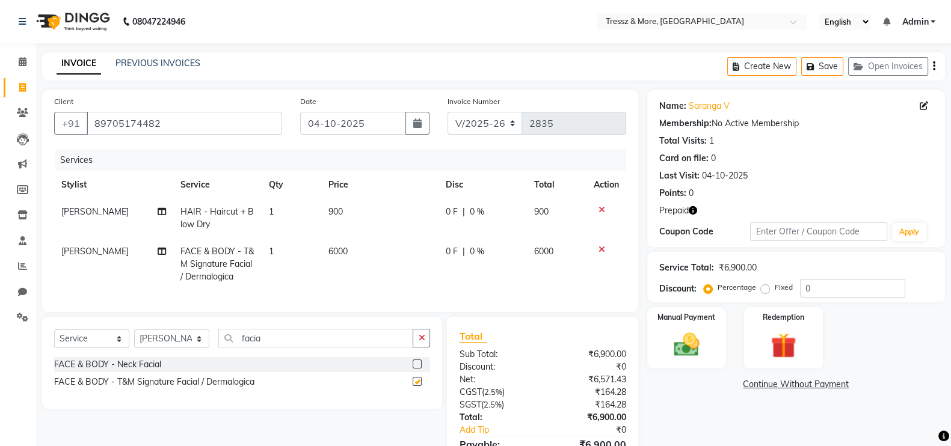
checkbox input "false"
click at [342, 252] on span "6000" at bounding box center [338, 251] width 19 height 11
select select "72136"
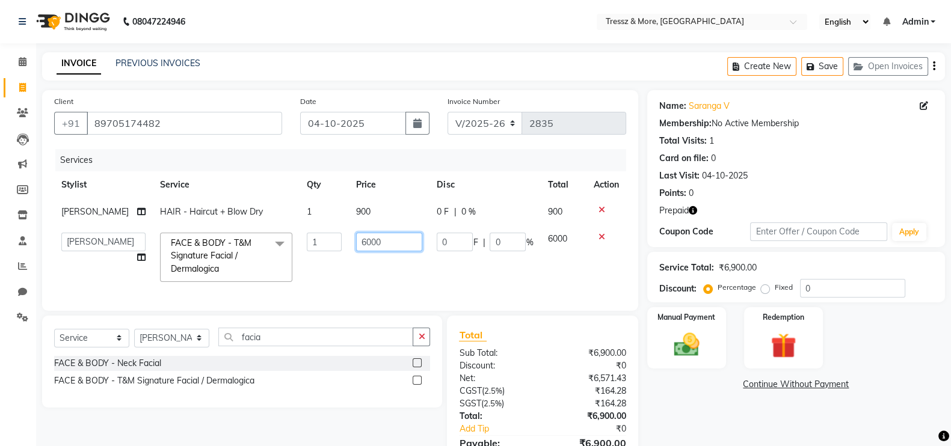
click at [365, 242] on input "6000" at bounding box center [389, 242] width 66 height 19
type input "6100"
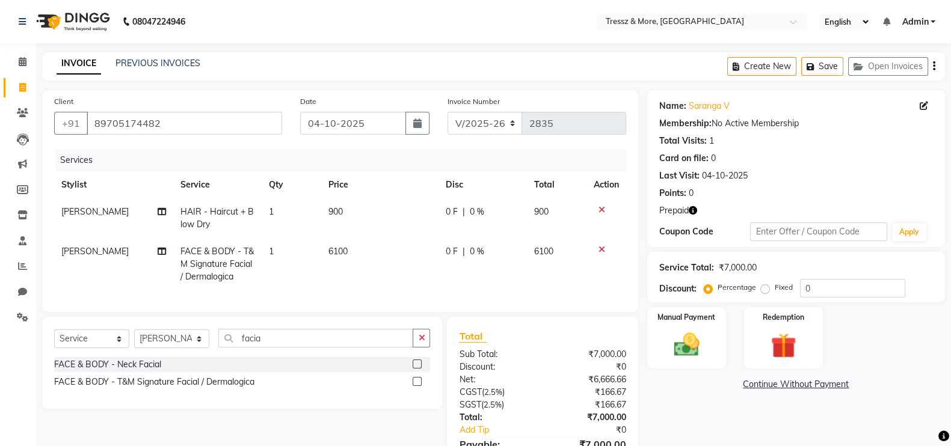
click at [377, 266] on td "6100" at bounding box center [379, 264] width 117 height 52
select select "72136"
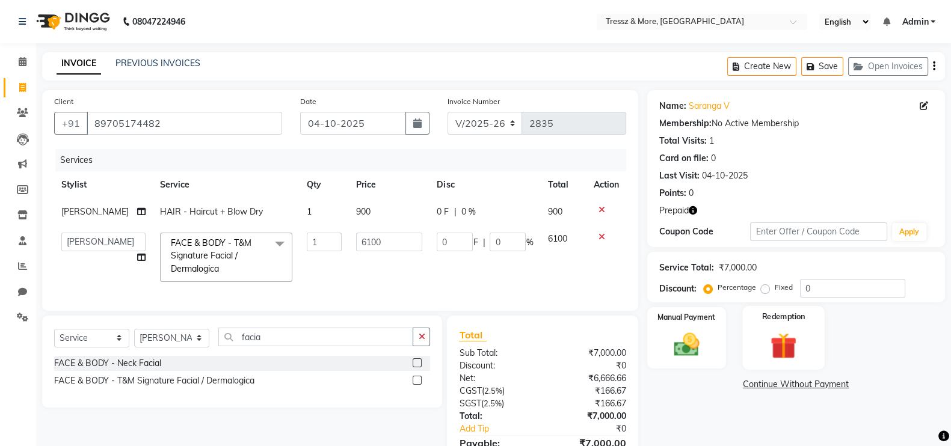
click at [806, 329] on div "Redemption" at bounding box center [783, 338] width 82 height 64
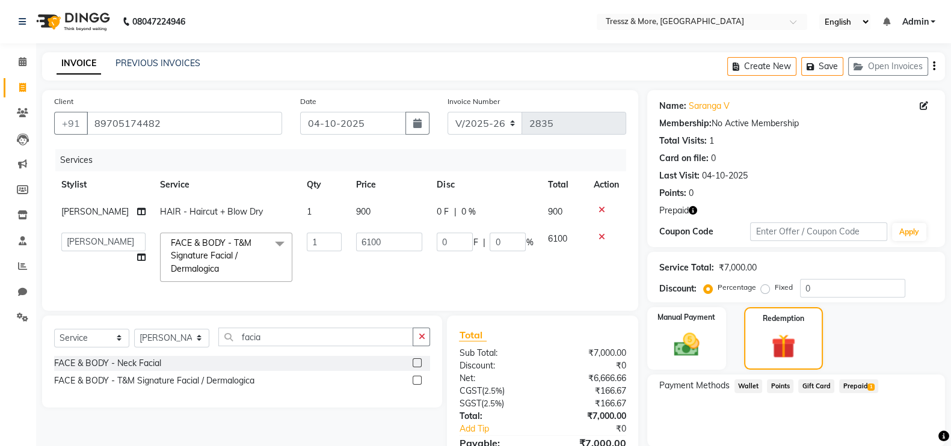
click at [854, 383] on span "Prepaid 1" at bounding box center [858, 387] width 39 height 14
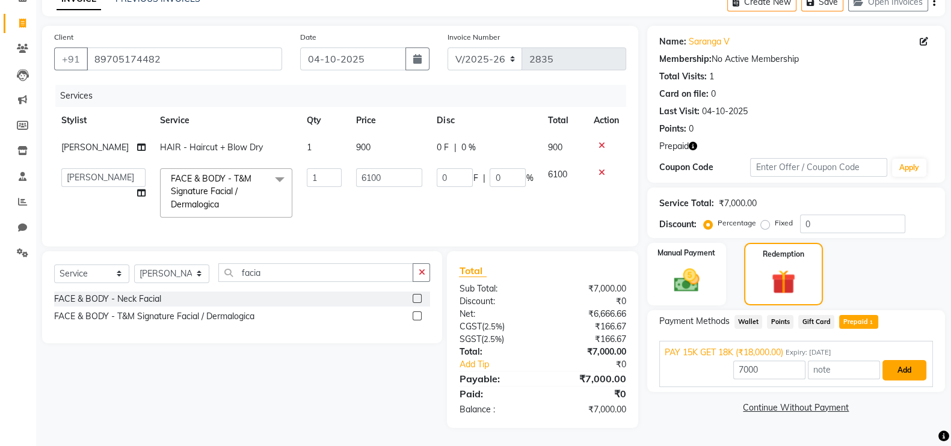
click at [906, 360] on button "Add" at bounding box center [905, 370] width 44 height 20
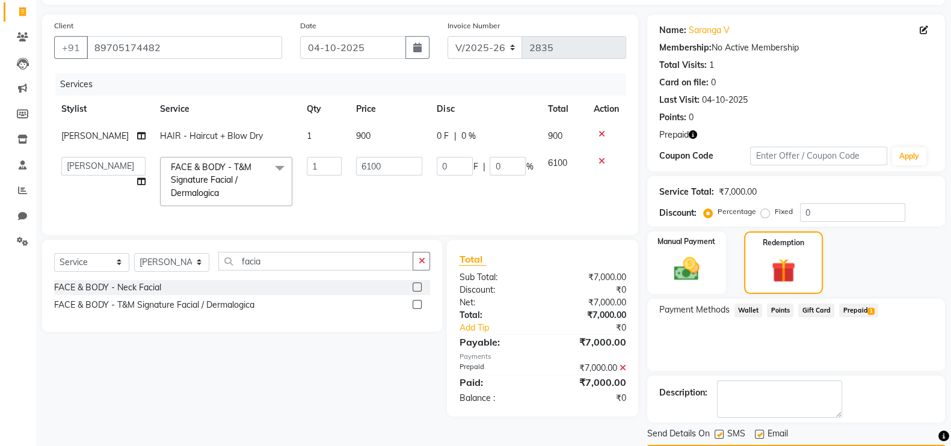
scroll to position [111, 0]
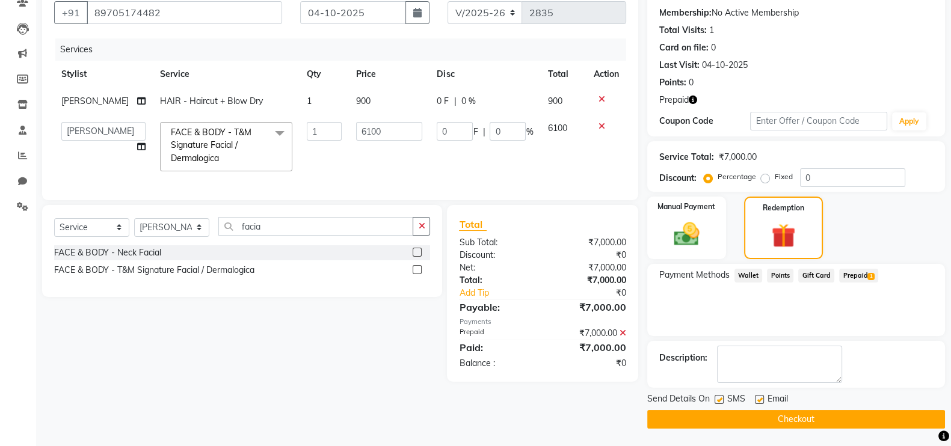
click at [755, 398] on label at bounding box center [759, 399] width 9 height 9
click at [755, 398] on input "checkbox" at bounding box center [759, 401] width 8 height 8
checkbox input "false"
click at [723, 400] on label at bounding box center [719, 399] width 9 height 9
click at [723, 400] on input "checkbox" at bounding box center [719, 401] width 8 height 8
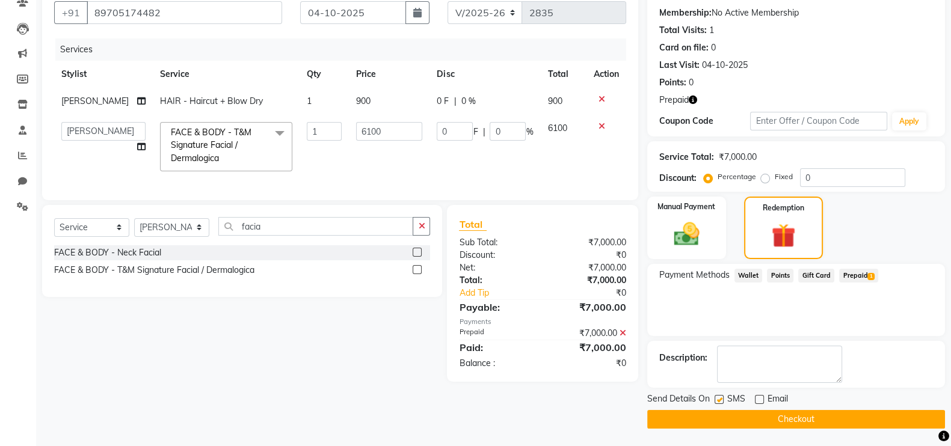
checkbox input "false"
click at [723, 413] on button "Checkout" at bounding box center [796, 419] width 298 height 19
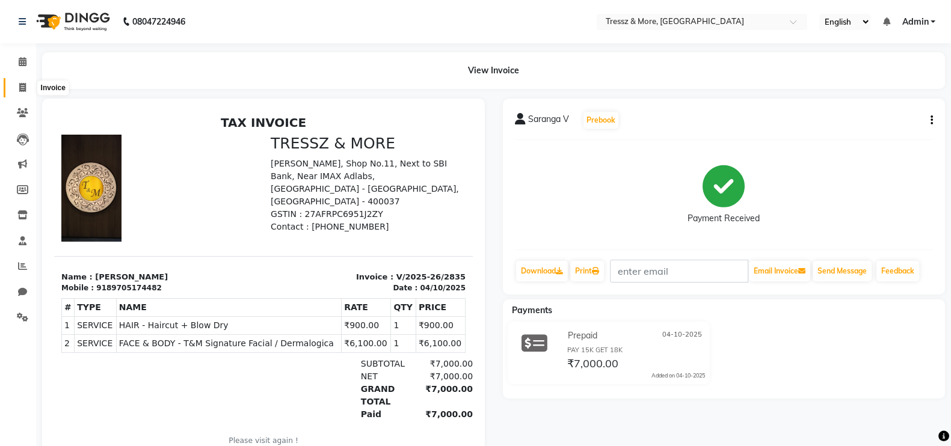
click at [15, 81] on span at bounding box center [22, 88] width 21 height 14
select select "service"
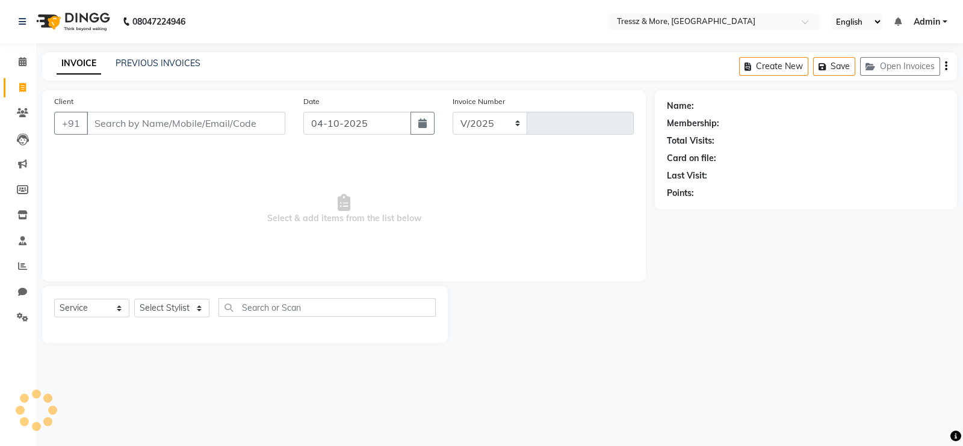
select select "3037"
type input "2836"
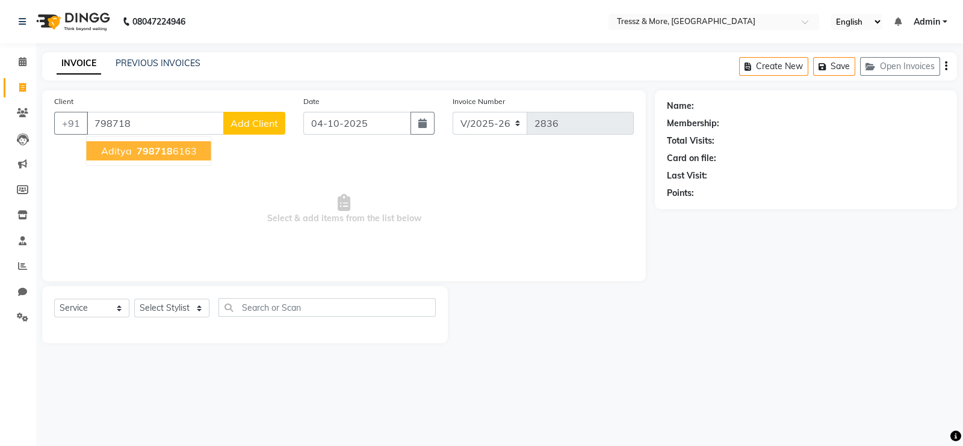
click at [152, 142] on button "Aditya 798718 6163" at bounding box center [149, 150] width 125 height 19
type input "7987186163"
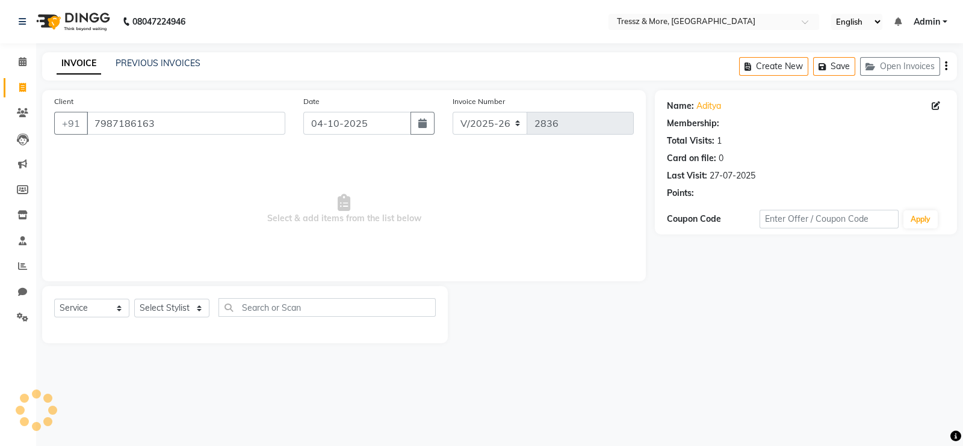
select select "1: Object"
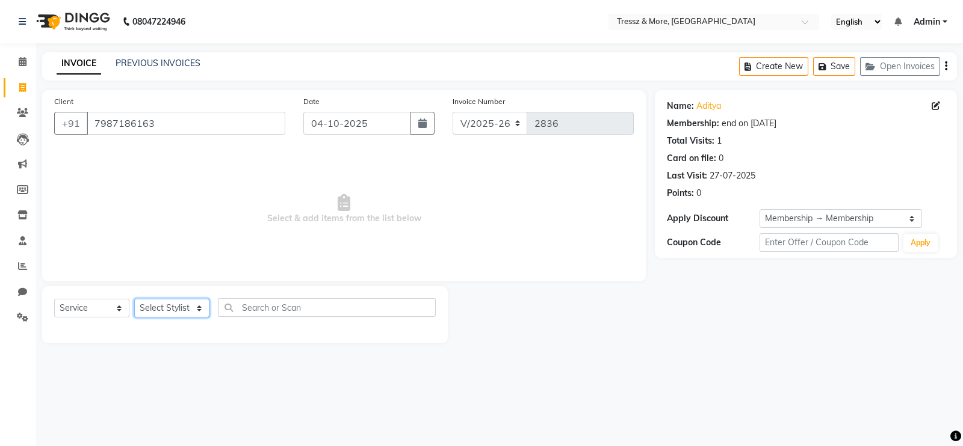
click at [196, 310] on select "Select Stylist [PERSON_NAME] Anas [PERSON_NAME] [PERSON_NAME] [PERSON_NAME] [PE…" at bounding box center [171, 308] width 75 height 19
select select "72131"
click at [134, 300] on select "Select Stylist [PERSON_NAME] Anas [PERSON_NAME] [PERSON_NAME] [PERSON_NAME] [PE…" at bounding box center [171, 308] width 75 height 19
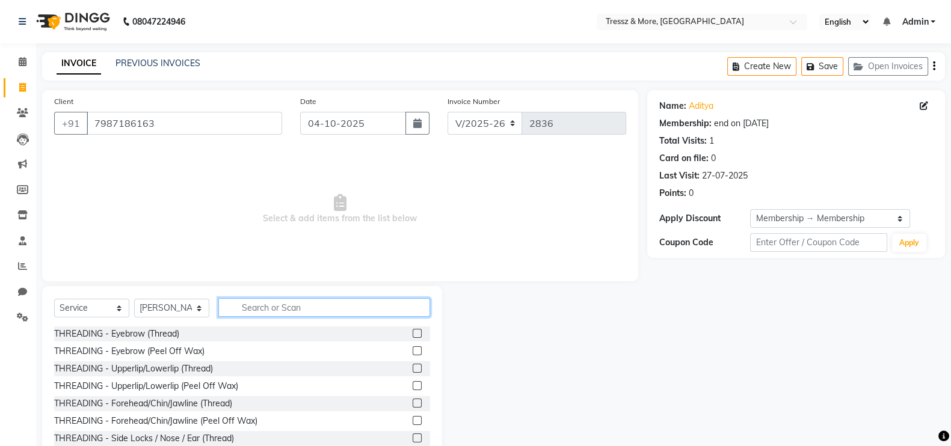
click at [280, 306] on input "text" at bounding box center [324, 307] width 212 height 19
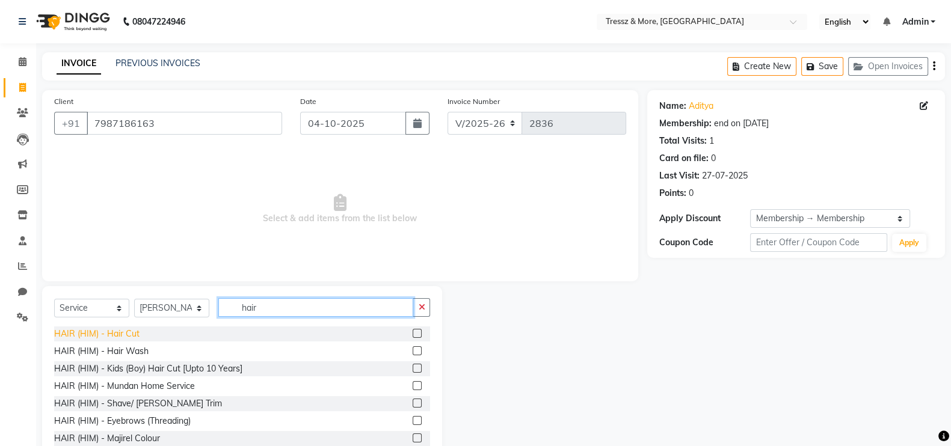
type input "hair"
click at [135, 335] on div "HAIR (HIM) - Hair Cut" at bounding box center [96, 334] width 85 height 13
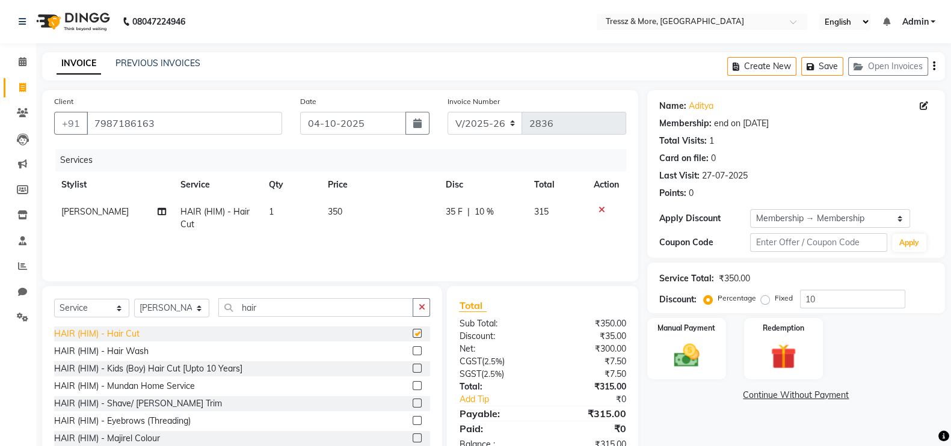
checkbox input "false"
click at [691, 356] on img at bounding box center [686, 356] width 43 height 30
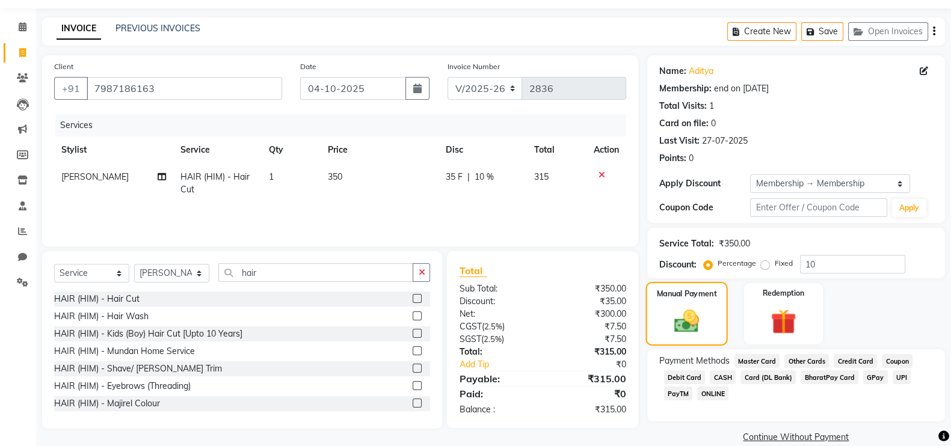
scroll to position [53, 0]
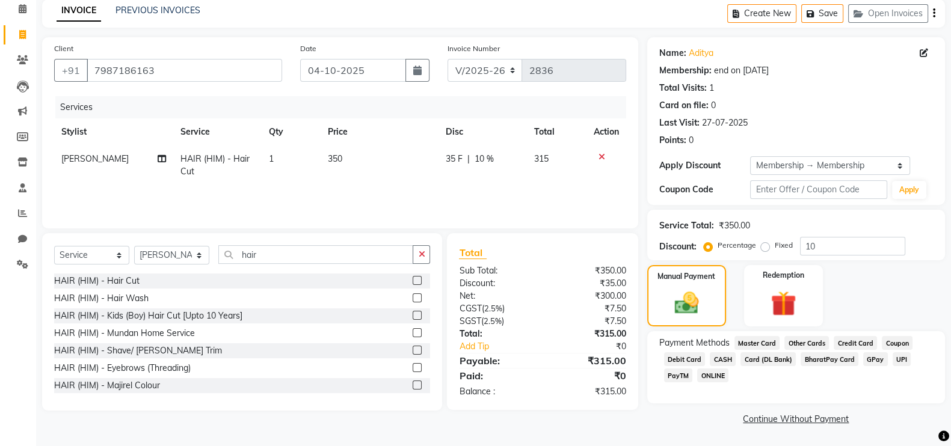
click at [863, 359] on span "GPay" at bounding box center [875, 360] width 25 height 14
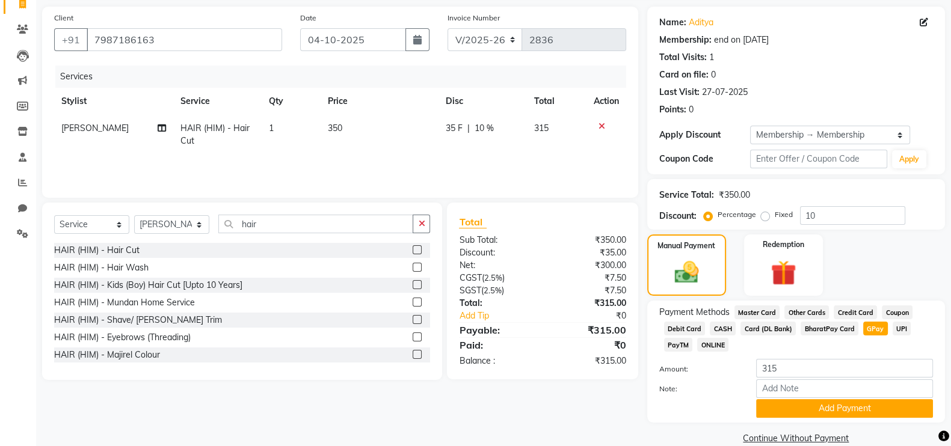
scroll to position [104, 0]
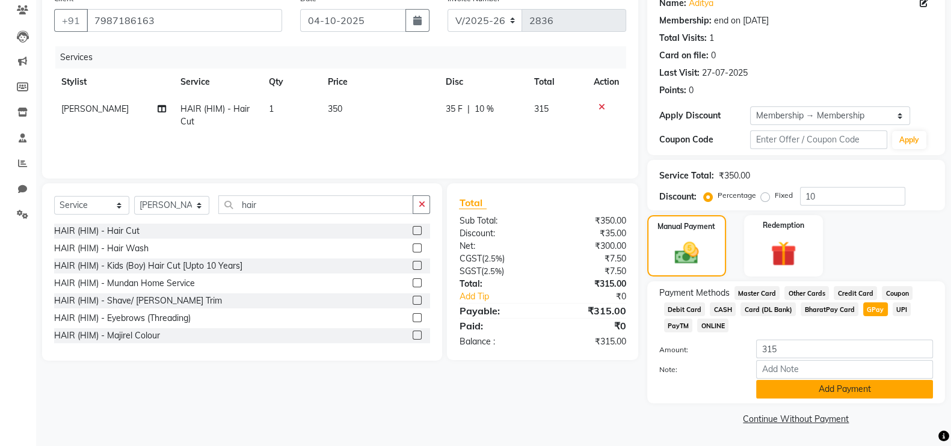
click at [798, 390] on button "Add Payment" at bounding box center [844, 389] width 177 height 19
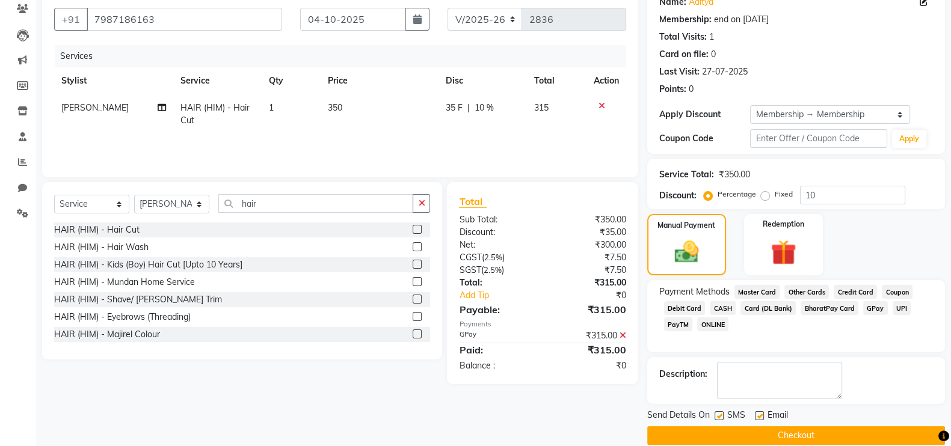
scroll to position [120, 0]
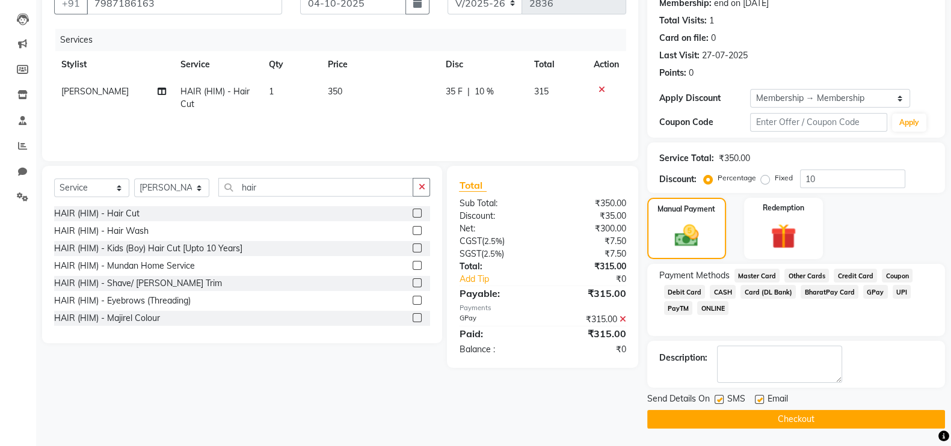
click at [716, 397] on label at bounding box center [719, 399] width 9 height 9
click at [716, 397] on input "checkbox" at bounding box center [719, 401] width 8 height 8
click at [715, 405] on div at bounding box center [719, 401] width 8 height 13
click at [721, 401] on label at bounding box center [719, 399] width 9 height 9
click at [721, 401] on input "checkbox" at bounding box center [719, 401] width 8 height 8
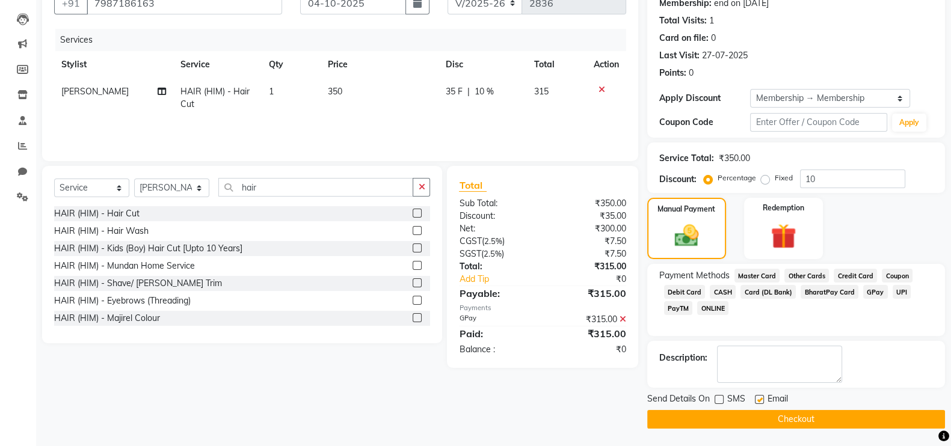
checkbox input "true"
click at [726, 416] on button "Checkout" at bounding box center [796, 419] width 298 height 19
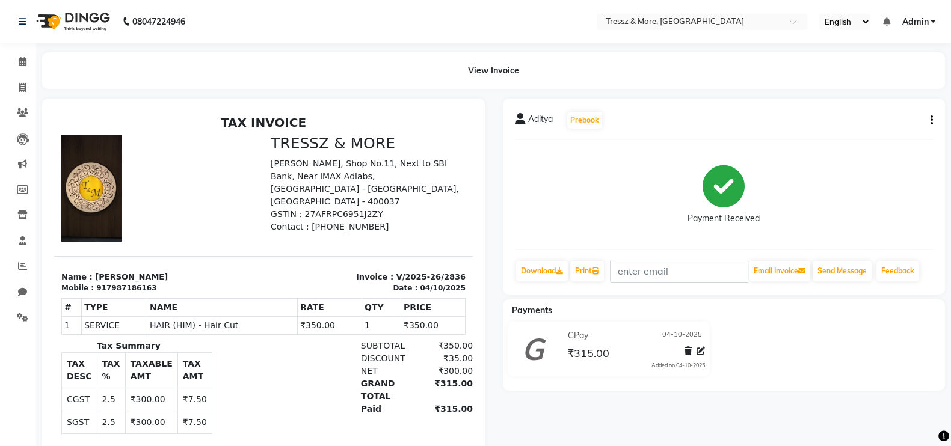
click at [726, 416] on div "Aditya Prebook Payment Received Download Print Email Invoice Send Message Feedb…" at bounding box center [724, 297] width 461 height 397
click at [20, 60] on icon at bounding box center [23, 61] width 8 height 9
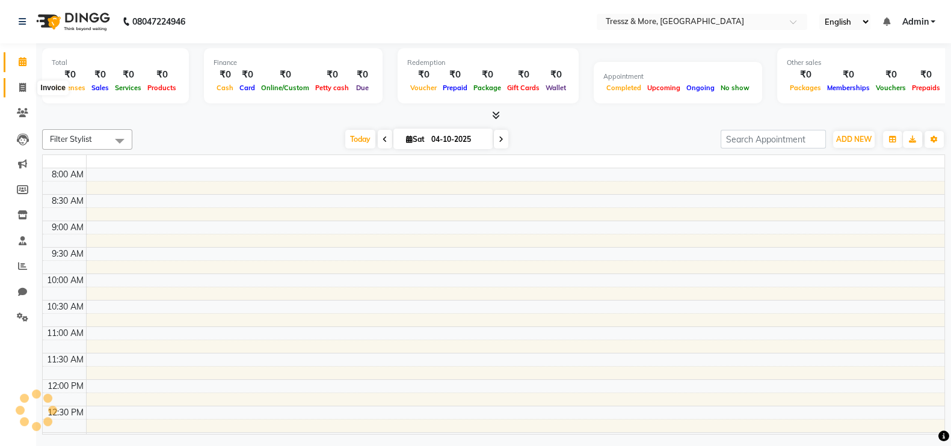
click at [14, 87] on span at bounding box center [22, 88] width 21 height 14
select select "service"
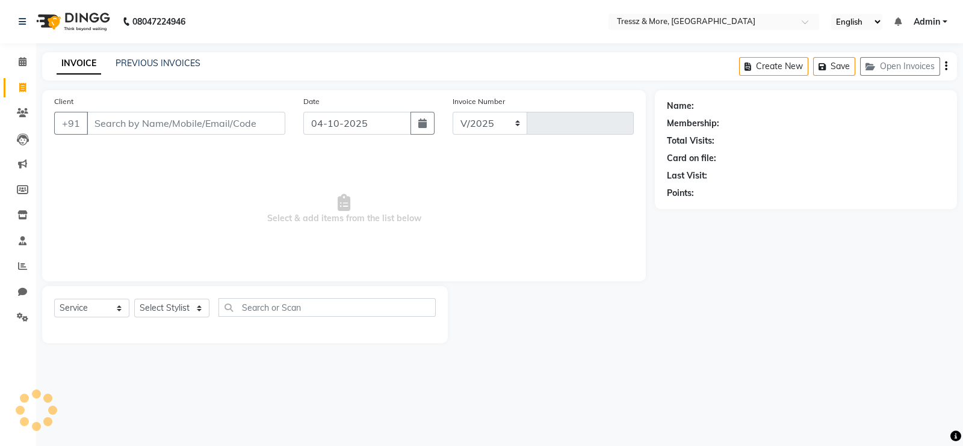
select select "3037"
type input "2837"
type input "9819871941"
click at [235, 121] on span "Add Client" at bounding box center [254, 123] width 48 height 12
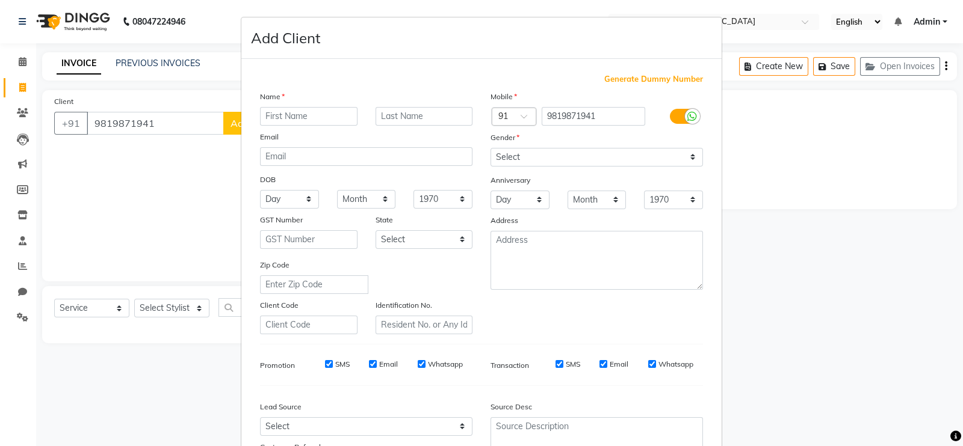
type input "g"
type input "Gaurav"
click at [406, 119] on input "text" at bounding box center [423, 116] width 97 height 19
type input "Sir"
click at [691, 163] on select "Select [DEMOGRAPHIC_DATA] [DEMOGRAPHIC_DATA] Other Prefer Not To Say" at bounding box center [596, 157] width 212 height 19
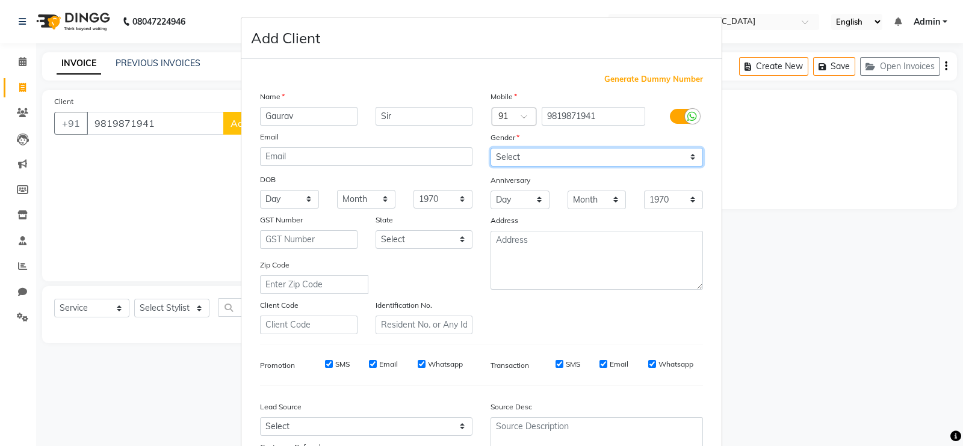
select select "[DEMOGRAPHIC_DATA]"
click at [490, 149] on select "Select [DEMOGRAPHIC_DATA] [DEMOGRAPHIC_DATA] Other Prefer Not To Say" at bounding box center [596, 157] width 212 height 19
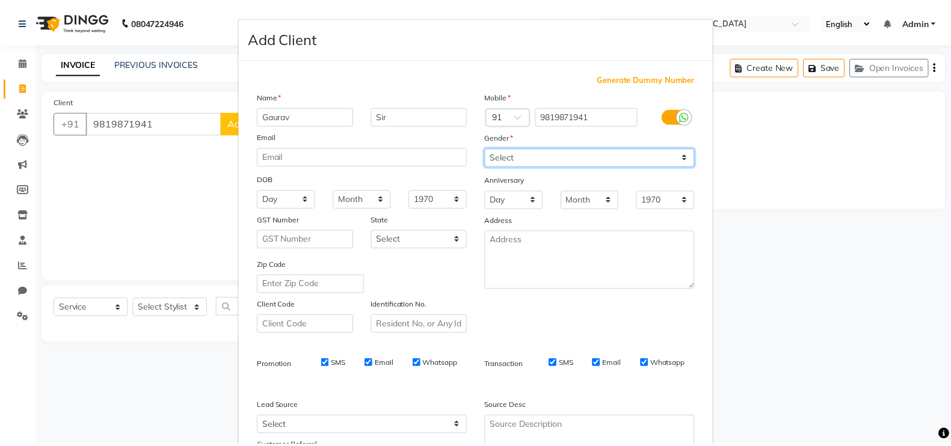
scroll to position [116, 0]
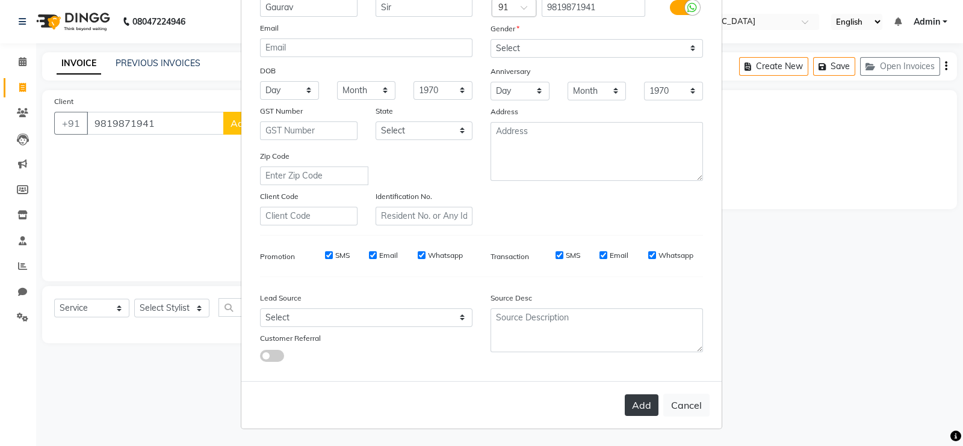
click at [635, 404] on button "Add" at bounding box center [642, 406] width 34 height 22
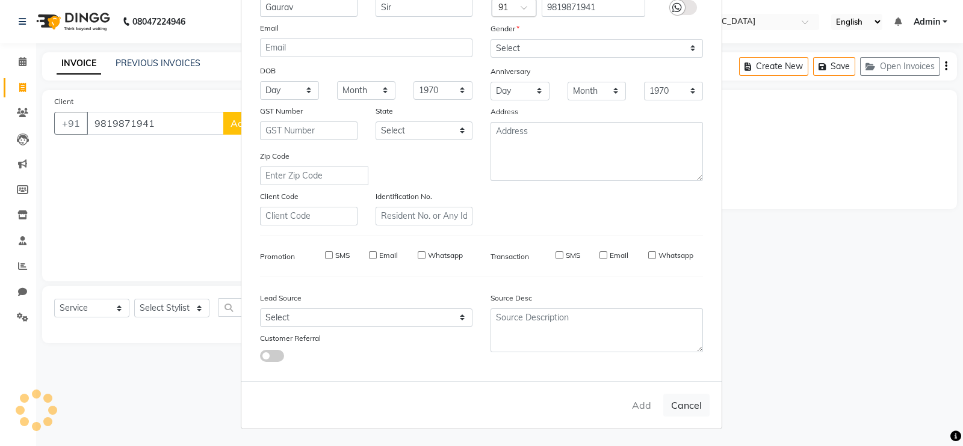
select select
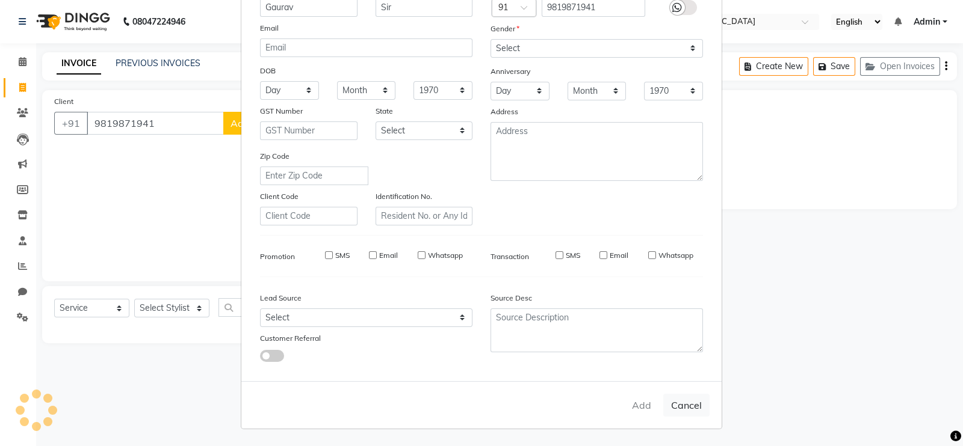
select select
checkbox input "false"
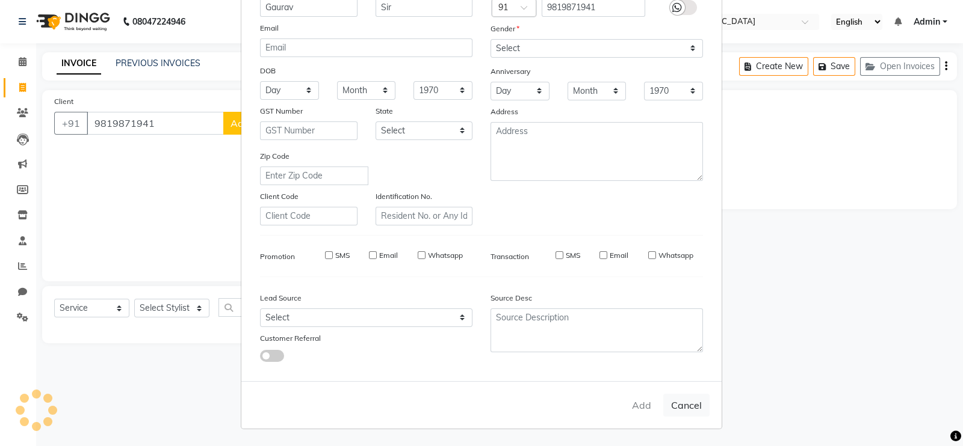
checkbox input "false"
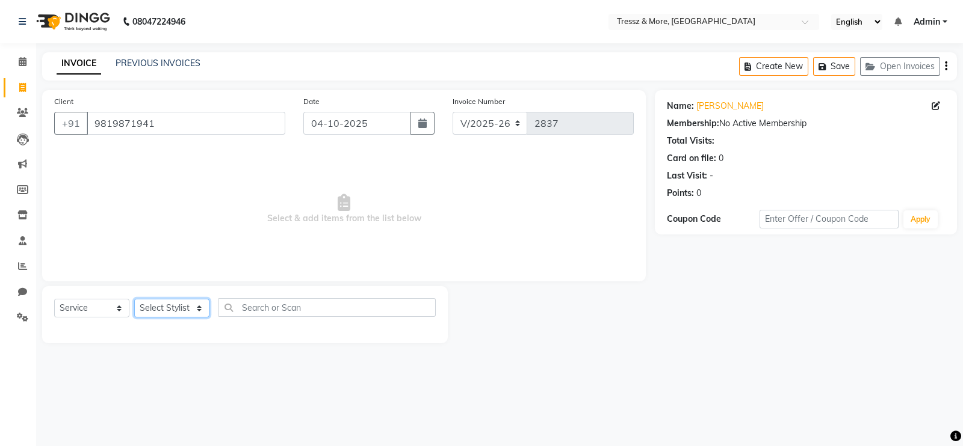
click at [208, 310] on select "Select Stylist [PERSON_NAME] Anas [PERSON_NAME] [PERSON_NAME] [PERSON_NAME] [PE…" at bounding box center [171, 308] width 75 height 19
select select "72132"
click at [134, 300] on select "Select Stylist [PERSON_NAME] Anas [PERSON_NAME] [PERSON_NAME] [PERSON_NAME] [PE…" at bounding box center [171, 308] width 75 height 19
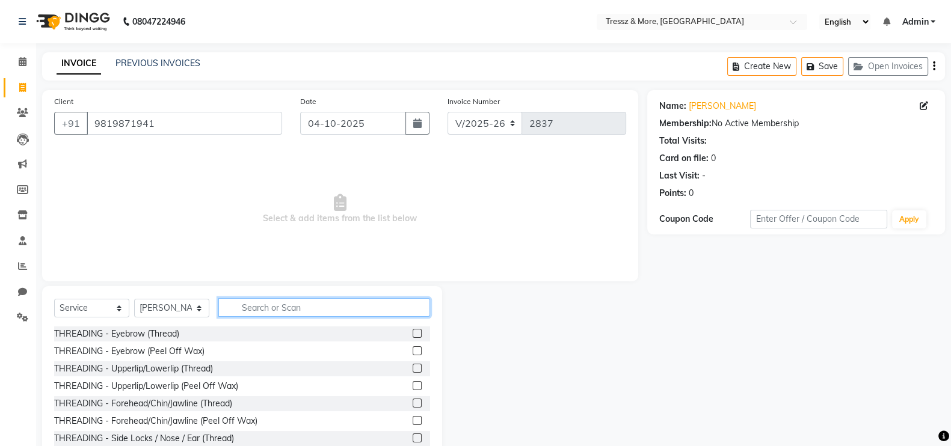
click at [265, 307] on input "text" at bounding box center [324, 307] width 212 height 19
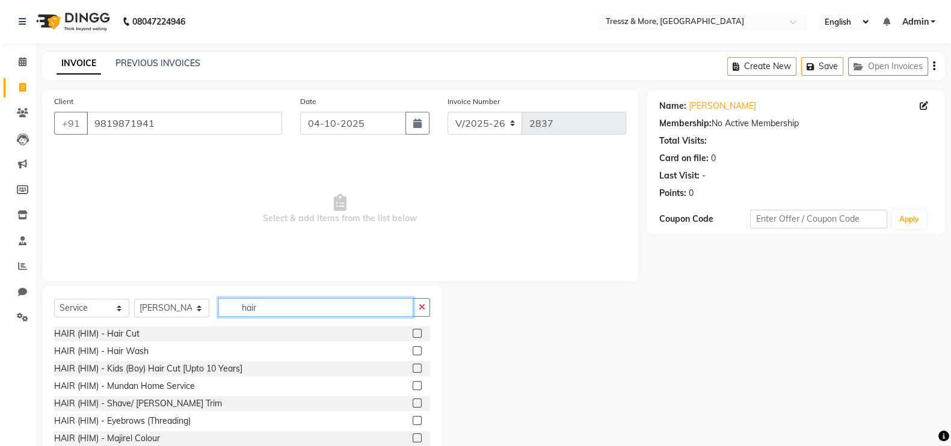
type input "hair"
click at [413, 336] on label at bounding box center [417, 333] width 9 height 9
click at [413, 336] on input "checkbox" at bounding box center [417, 334] width 8 height 8
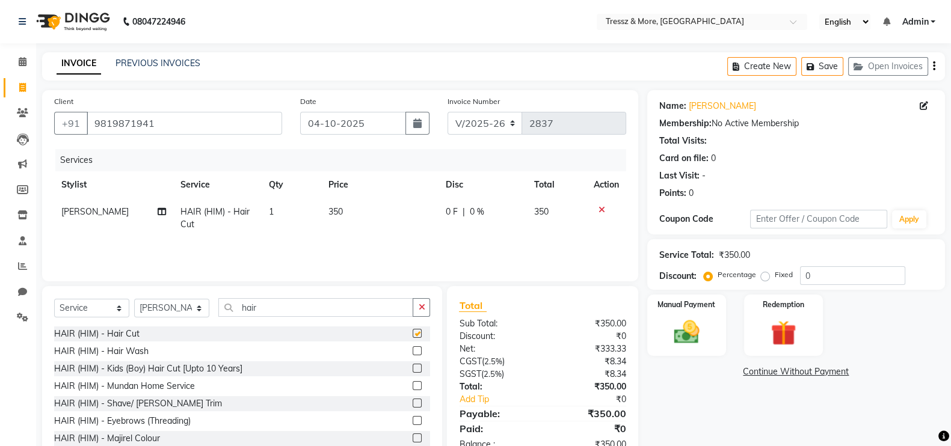
checkbox input "false"
click at [340, 214] on span "350" at bounding box center [336, 211] width 14 height 11
select select "72132"
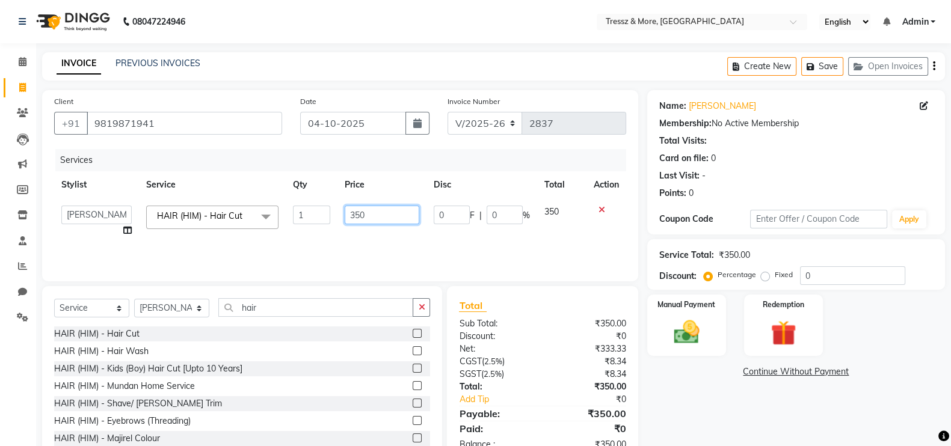
click at [369, 222] on input "350" at bounding box center [382, 215] width 75 height 19
type input "3"
type input "650"
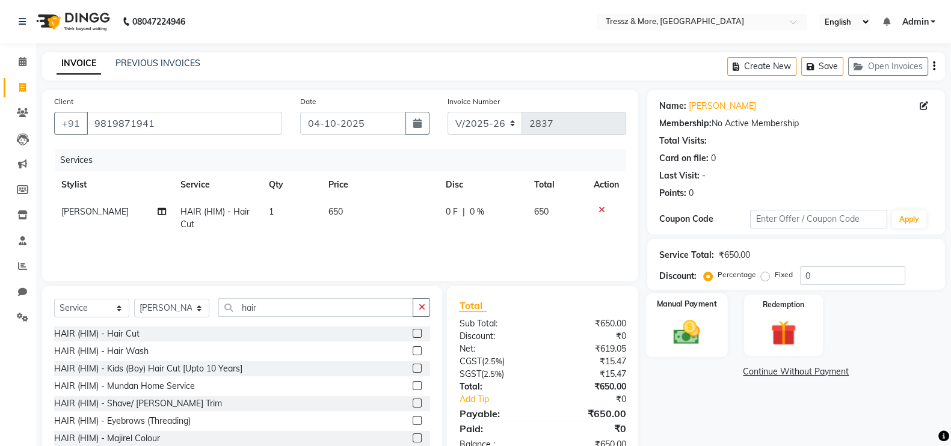
click at [695, 348] on div "Manual Payment" at bounding box center [687, 326] width 82 height 64
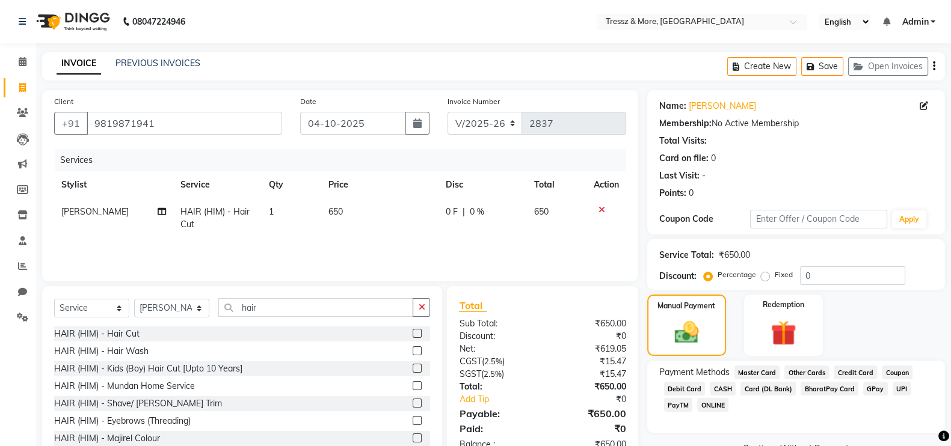
click at [872, 386] on span "GPay" at bounding box center [875, 389] width 25 height 14
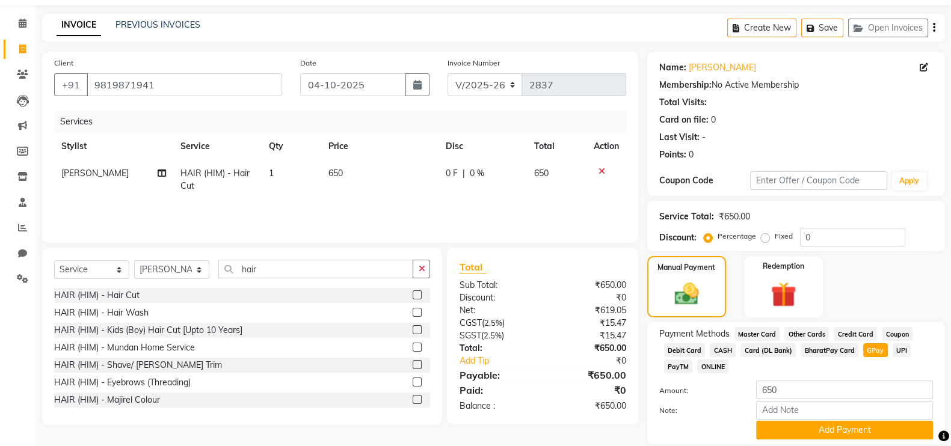
scroll to position [81, 0]
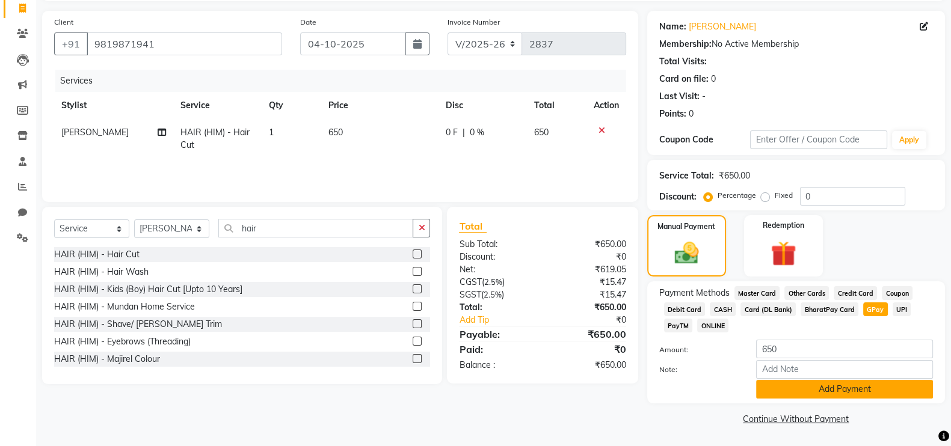
click at [768, 387] on button "Add Payment" at bounding box center [844, 389] width 177 height 19
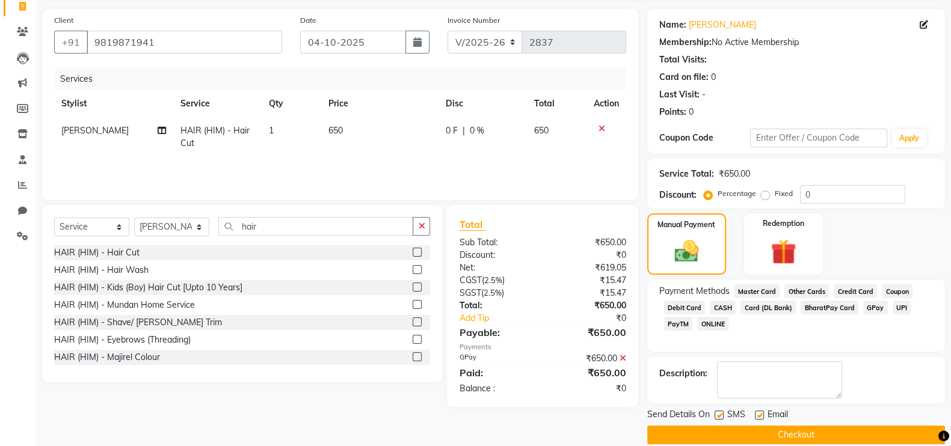
click at [743, 428] on button "Checkout" at bounding box center [796, 435] width 298 height 19
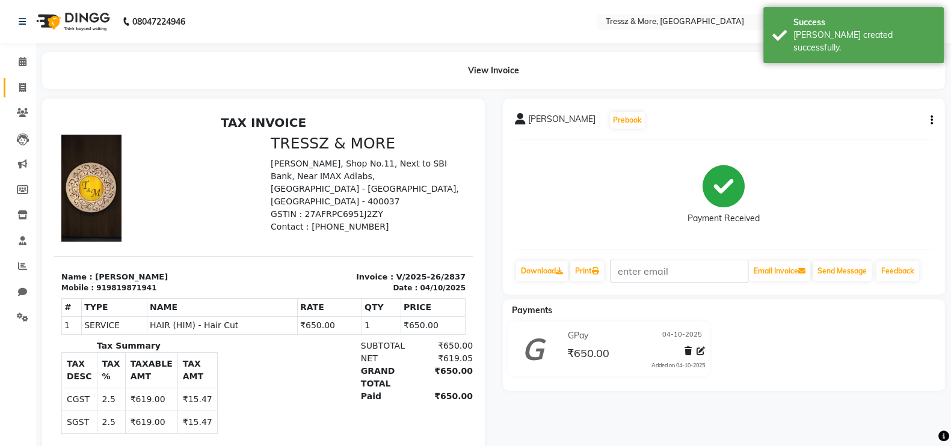
click at [21, 94] on link "Invoice" at bounding box center [18, 88] width 29 height 20
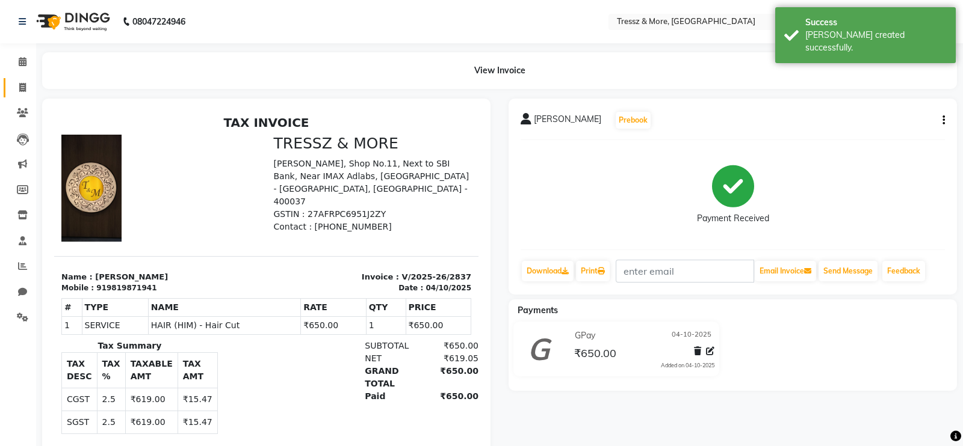
select select "3037"
select select "service"
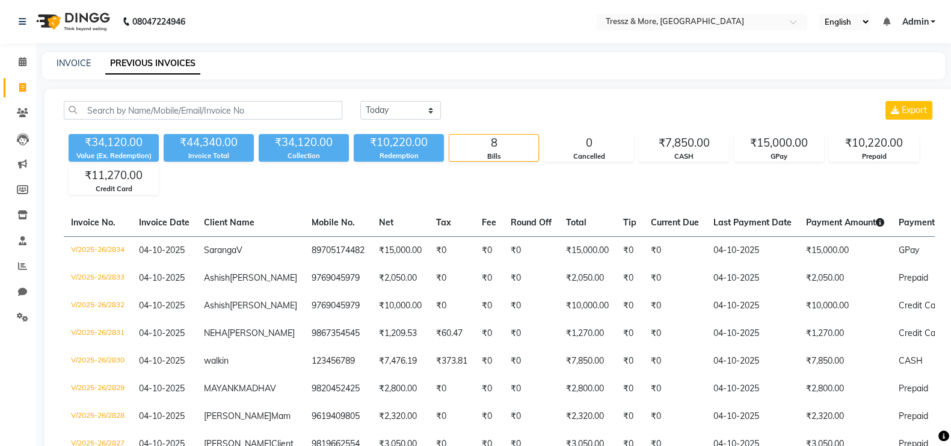
click at [63, 57] on div "INVOICE" at bounding box center [74, 63] width 34 height 13
click at [63, 66] on link "INVOICE" at bounding box center [74, 63] width 34 height 11
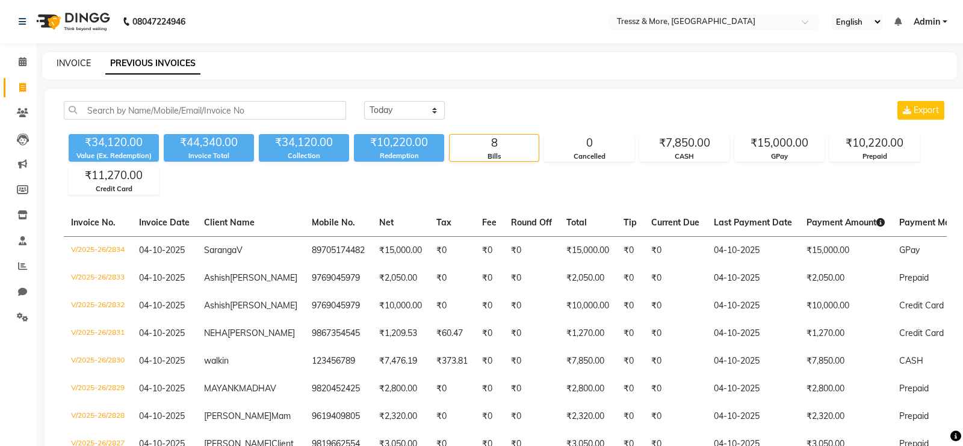
select select "service"
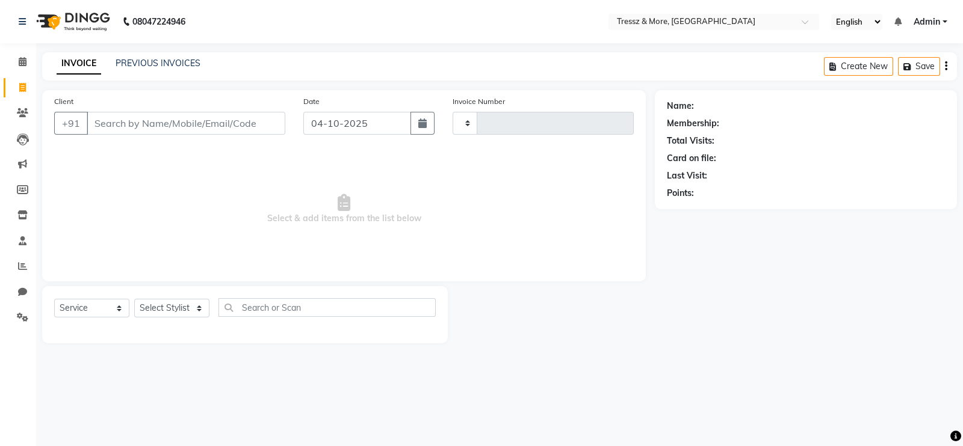
type input "2838"
select select "3037"
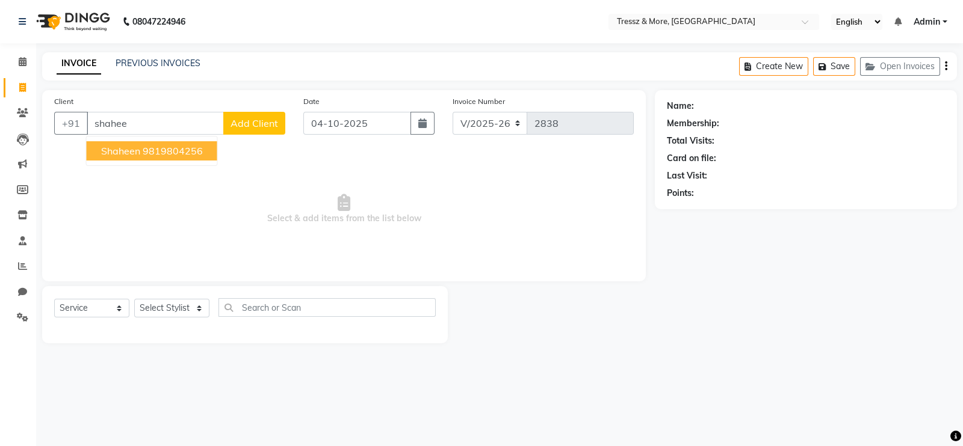
click at [154, 151] on ngb-highlight "9819804256" at bounding box center [173, 151] width 60 height 12
type input "9819804256"
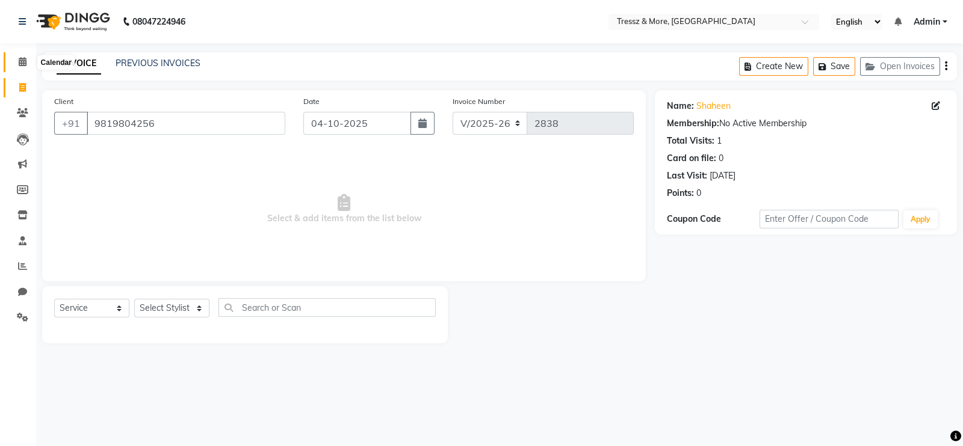
click at [20, 61] on icon at bounding box center [23, 61] width 8 height 9
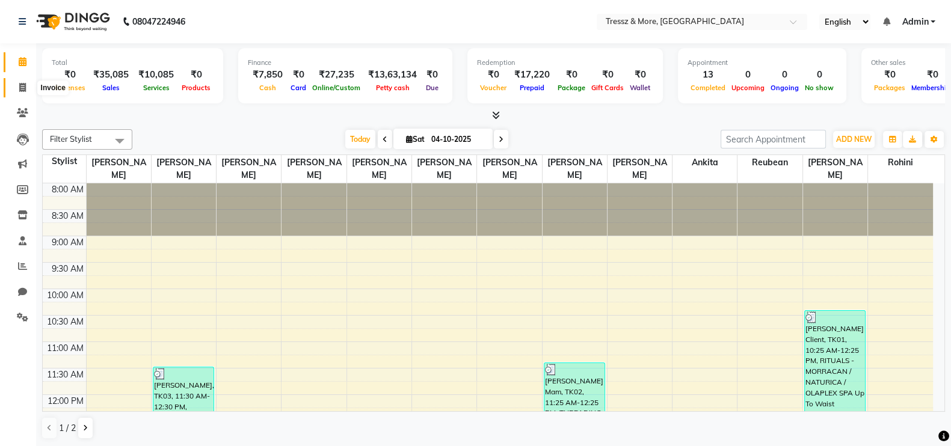
click at [20, 83] on icon at bounding box center [22, 87] width 7 height 9
select select "service"
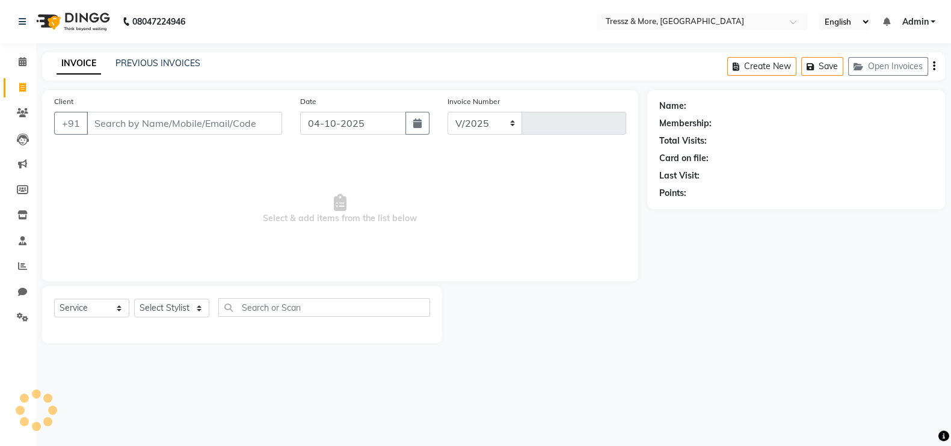
select select "3037"
type input "2838"
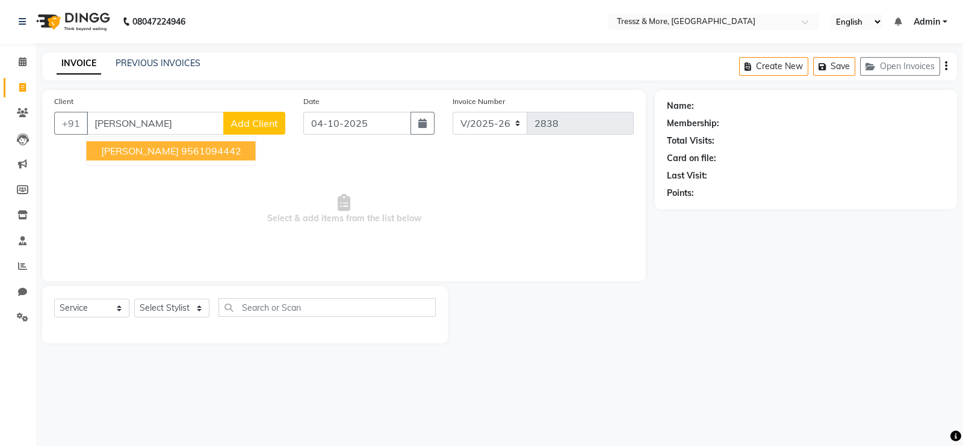
click at [168, 156] on span "Rituja Ugalmugle" at bounding box center [140, 151] width 78 height 12
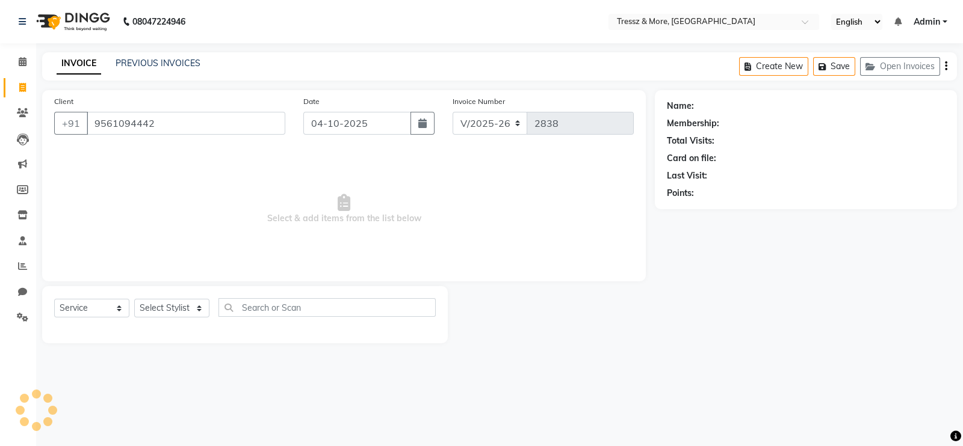
type input "9561094442"
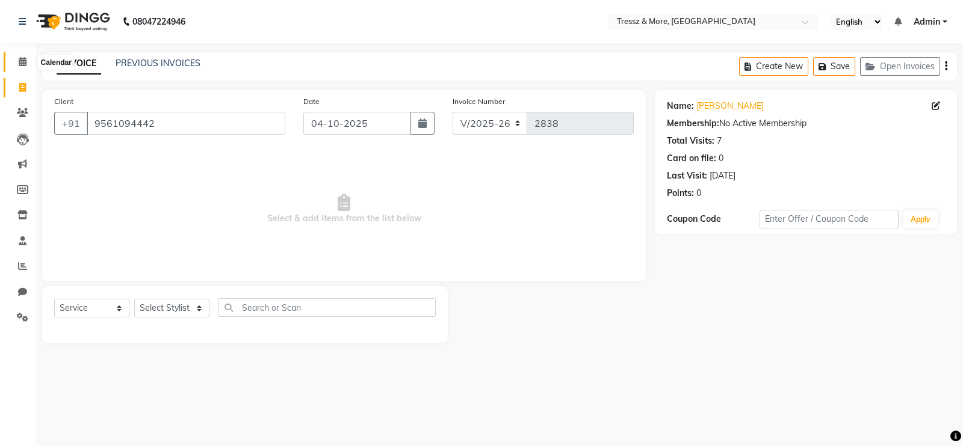
click at [23, 61] on icon at bounding box center [23, 61] width 8 height 9
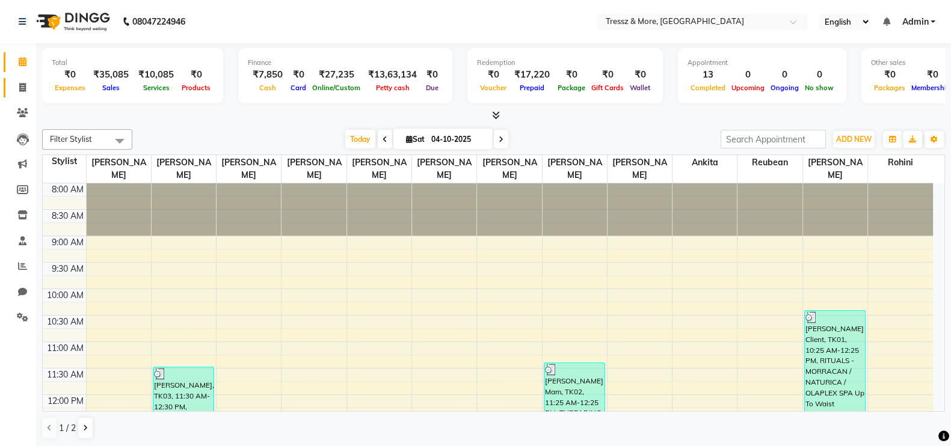
click at [26, 91] on span at bounding box center [22, 88] width 21 height 14
select select "service"
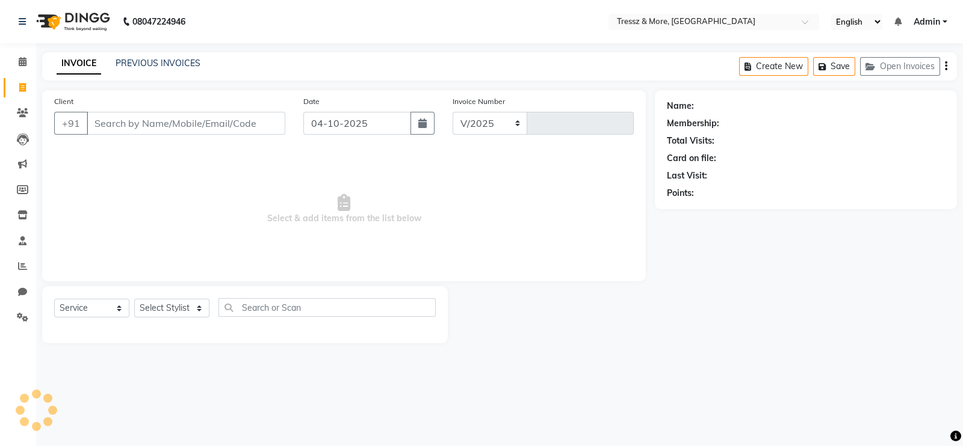
select select "3037"
type input "2838"
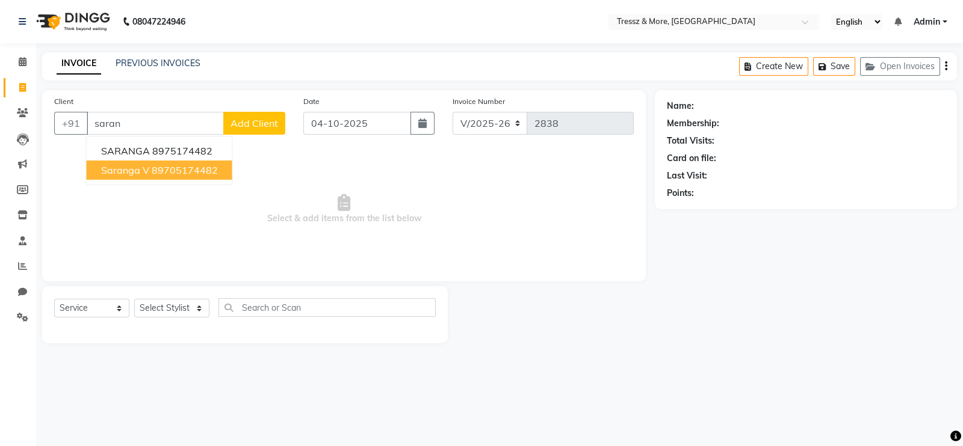
click at [165, 171] on ngb-highlight "89705174482" at bounding box center [185, 170] width 66 height 12
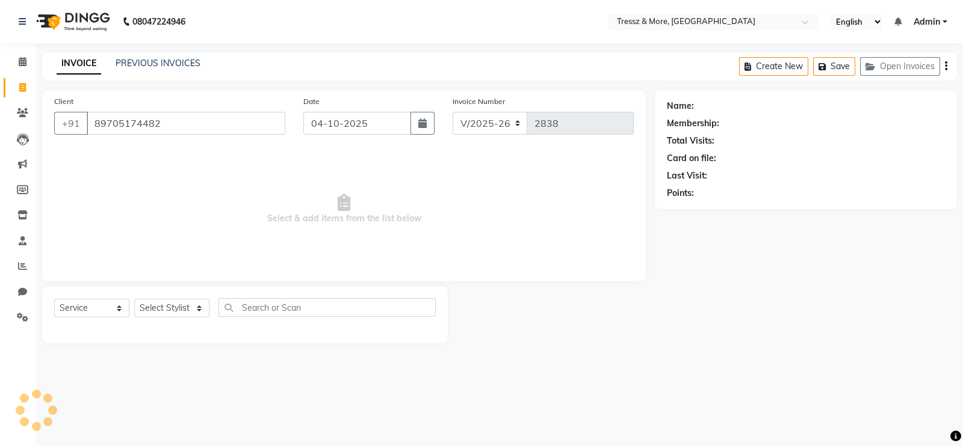
type input "89705174482"
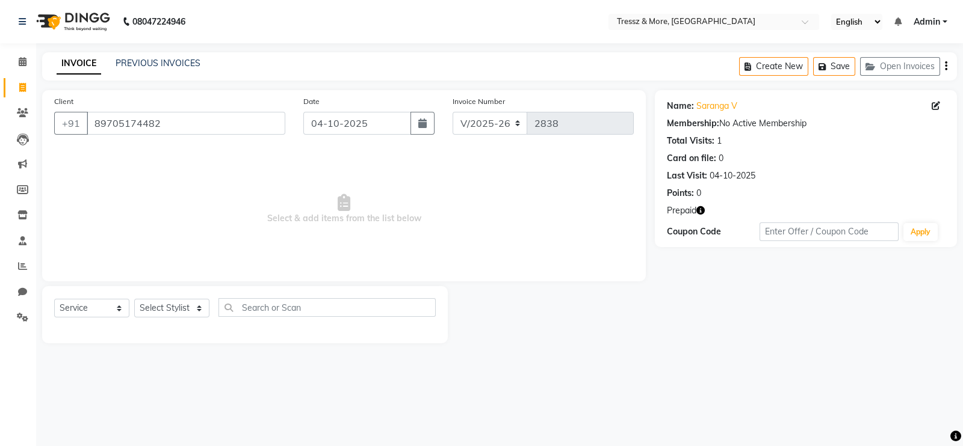
click at [706, 214] on div "Prepaid" at bounding box center [806, 211] width 278 height 13
click at [699, 209] on icon "button" at bounding box center [700, 210] width 8 height 8
click at [177, 310] on select "Select Stylist [PERSON_NAME] Anas [PERSON_NAME] [PERSON_NAME] [PERSON_NAME] [PE…" at bounding box center [171, 308] width 75 height 19
select select "13464"
click at [134, 300] on select "Select Stylist [PERSON_NAME] Anas [PERSON_NAME] [PERSON_NAME] [PERSON_NAME] [PE…" at bounding box center [171, 308] width 75 height 19
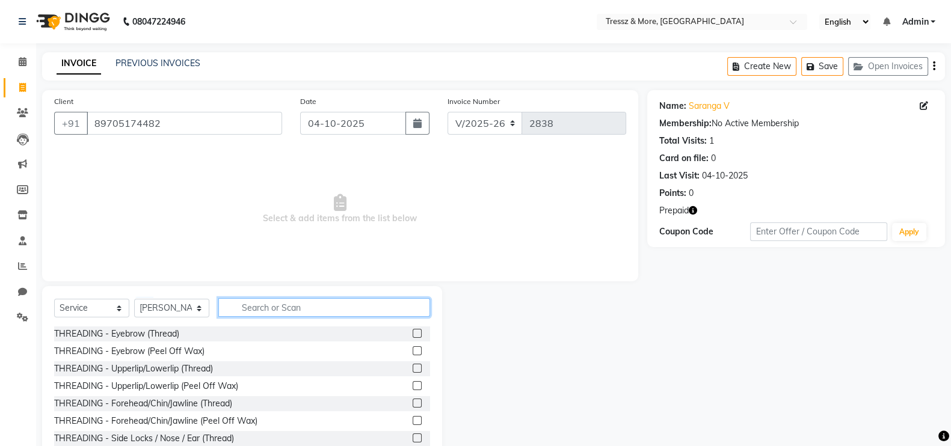
click at [300, 307] on input "text" at bounding box center [324, 307] width 212 height 19
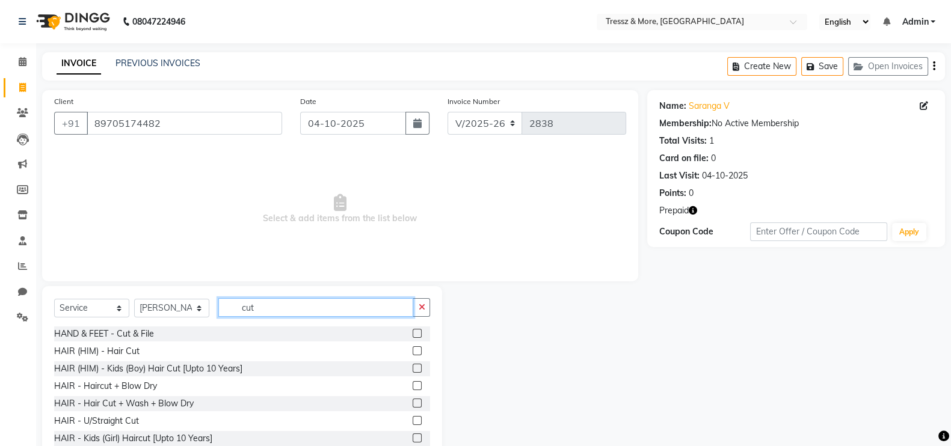
type input "cut"
click at [413, 405] on label at bounding box center [417, 403] width 9 height 9
click at [413, 405] on input "checkbox" at bounding box center [417, 404] width 8 height 8
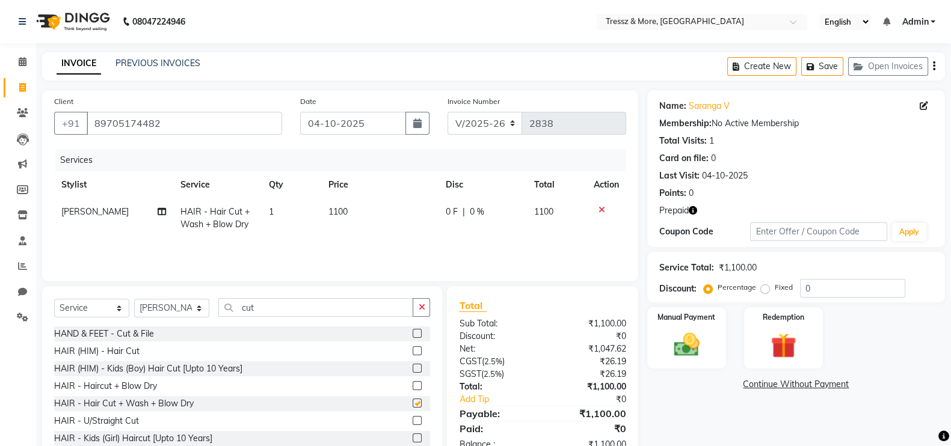
checkbox input "false"
click at [777, 353] on img at bounding box center [783, 346] width 43 height 32
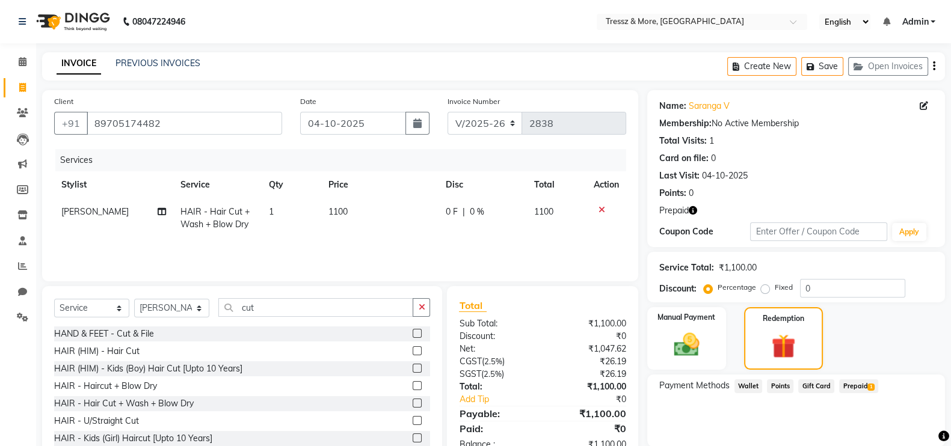
click at [854, 386] on span "Prepaid 1" at bounding box center [858, 387] width 39 height 14
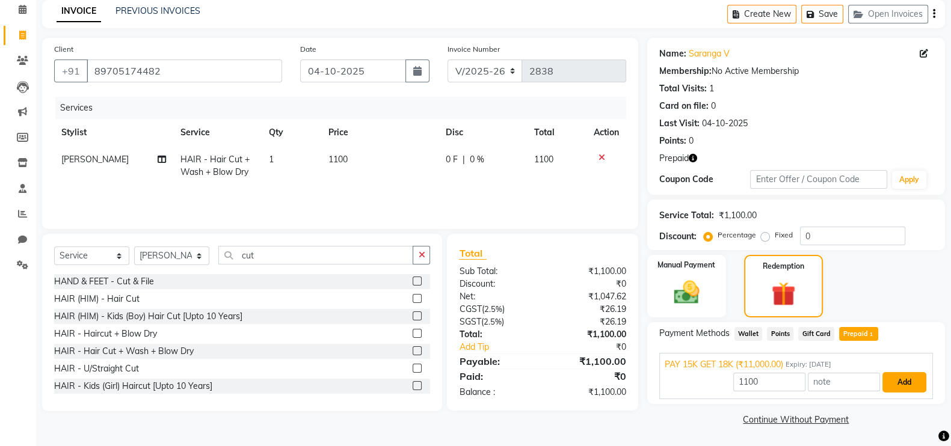
click at [910, 377] on button "Add" at bounding box center [905, 382] width 44 height 20
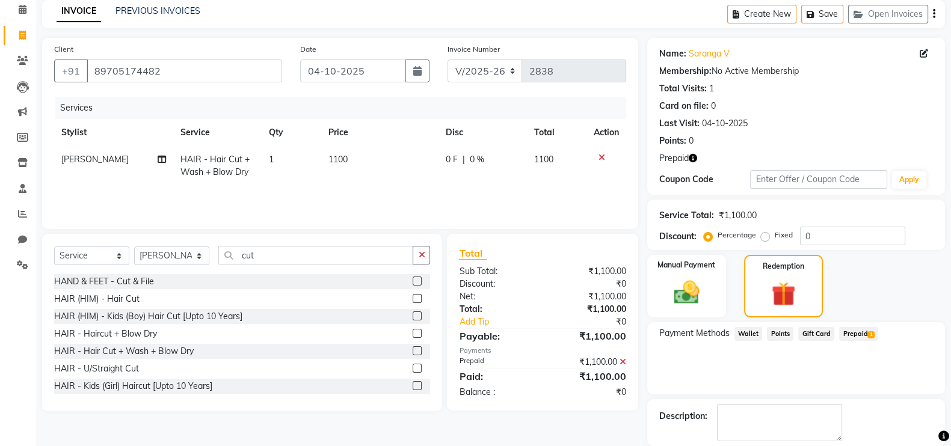
scroll to position [111, 0]
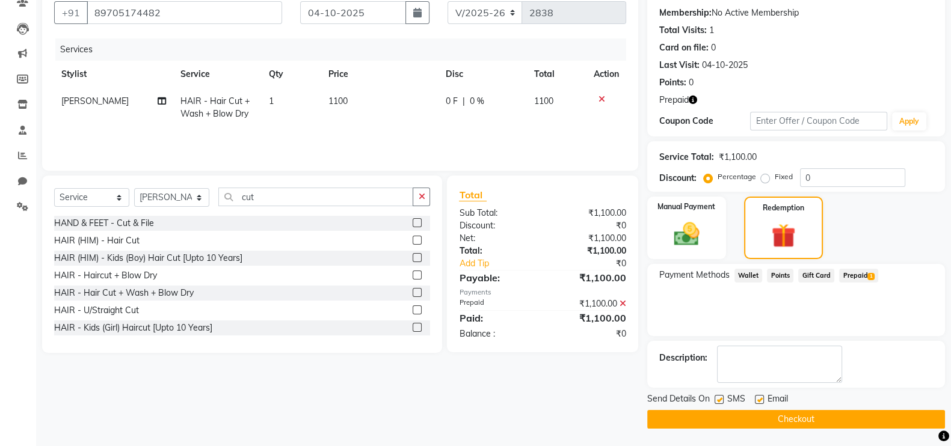
click at [843, 421] on button "Checkout" at bounding box center [796, 419] width 298 height 19
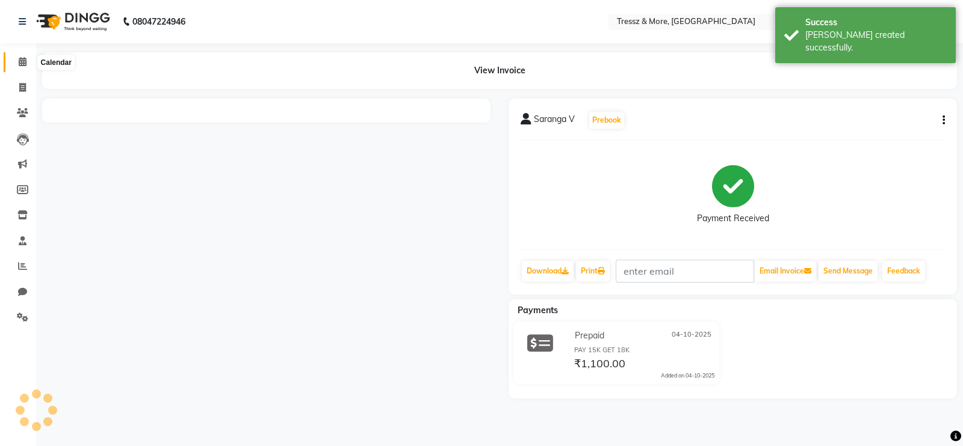
click at [20, 60] on icon at bounding box center [23, 61] width 8 height 9
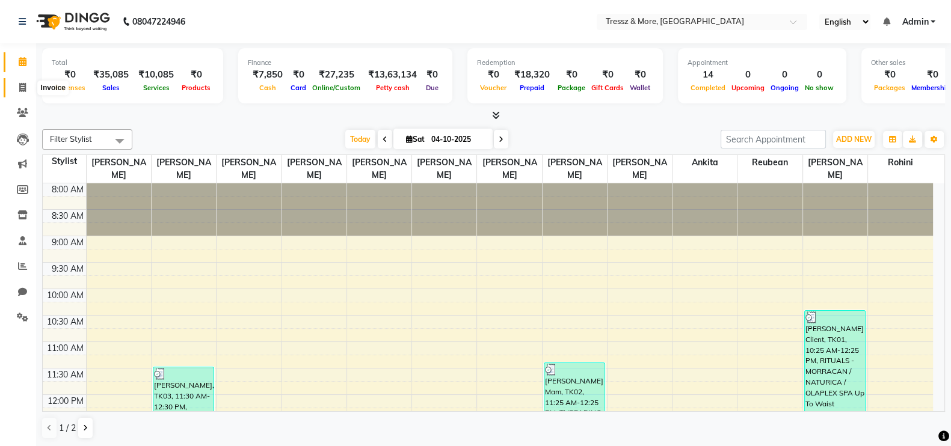
click at [21, 88] on icon at bounding box center [22, 87] width 7 height 9
select select "service"
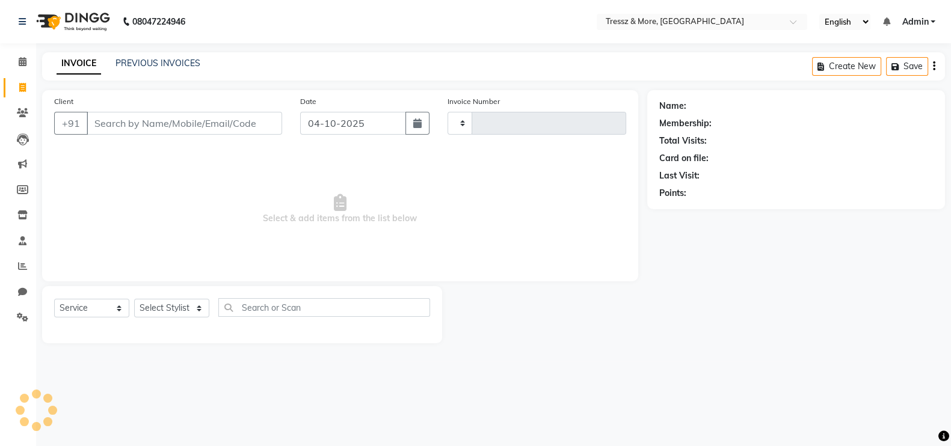
type input "2839"
select select "3037"
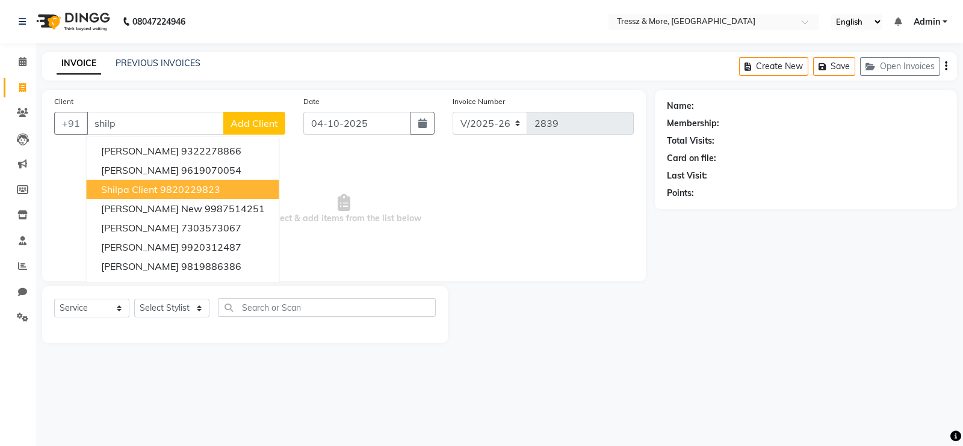
click at [178, 188] on ngb-highlight "9820229823" at bounding box center [190, 190] width 60 height 12
type input "9820229823"
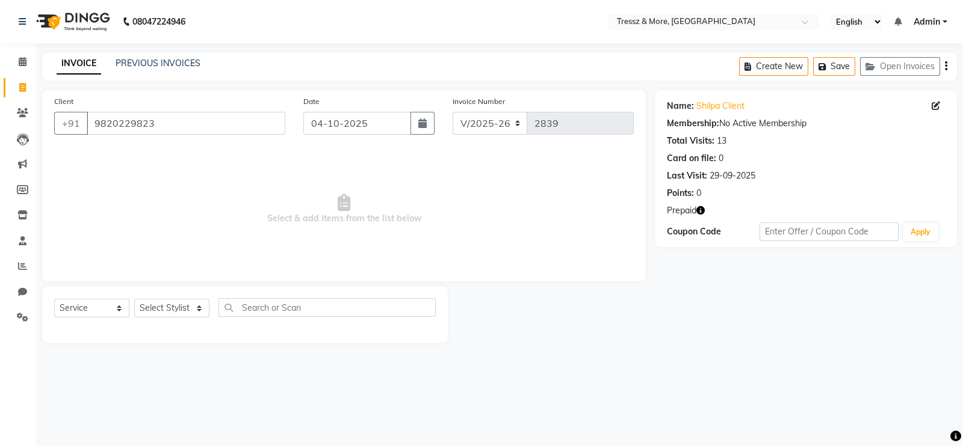
click at [701, 209] on icon "button" at bounding box center [700, 210] width 8 height 8
click at [160, 307] on select "Select Stylist [PERSON_NAME] Anas [PERSON_NAME] [PERSON_NAME] [PERSON_NAME] [PE…" at bounding box center [171, 308] width 75 height 19
select select "89349"
click at [134, 300] on select "Select Stylist [PERSON_NAME] Anas [PERSON_NAME] [PERSON_NAME] [PERSON_NAME] [PE…" at bounding box center [171, 308] width 75 height 19
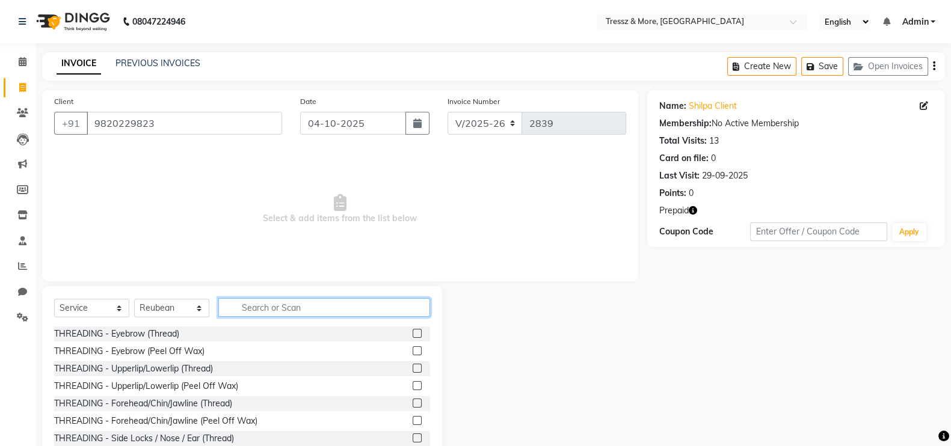
click at [267, 307] on input "text" at bounding box center [324, 307] width 212 height 19
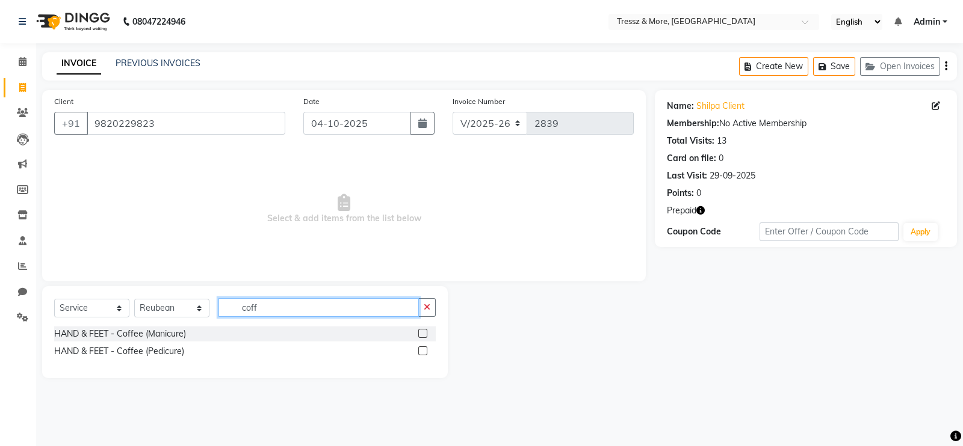
type input "coff"
click at [421, 335] on label at bounding box center [422, 333] width 9 height 9
click at [421, 335] on input "checkbox" at bounding box center [422, 334] width 8 height 8
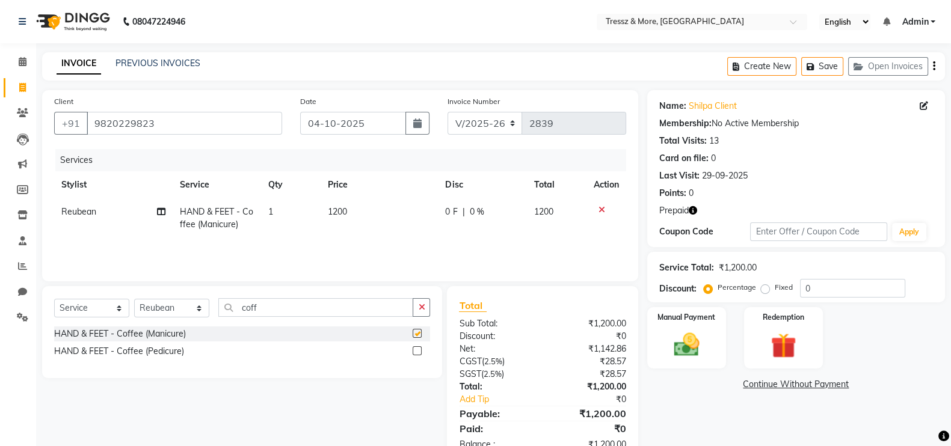
checkbox input "false"
click at [333, 214] on span "1200" at bounding box center [337, 211] width 19 height 11
select select "89349"
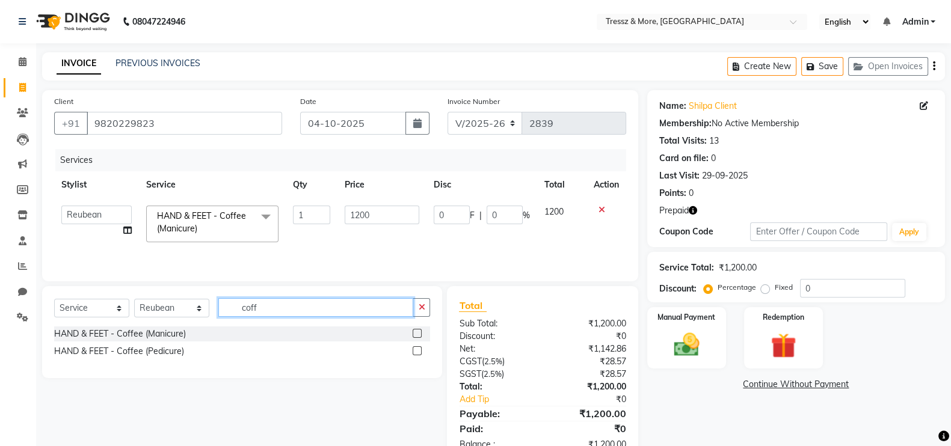
click at [263, 305] on input "coff" at bounding box center [315, 307] width 195 height 19
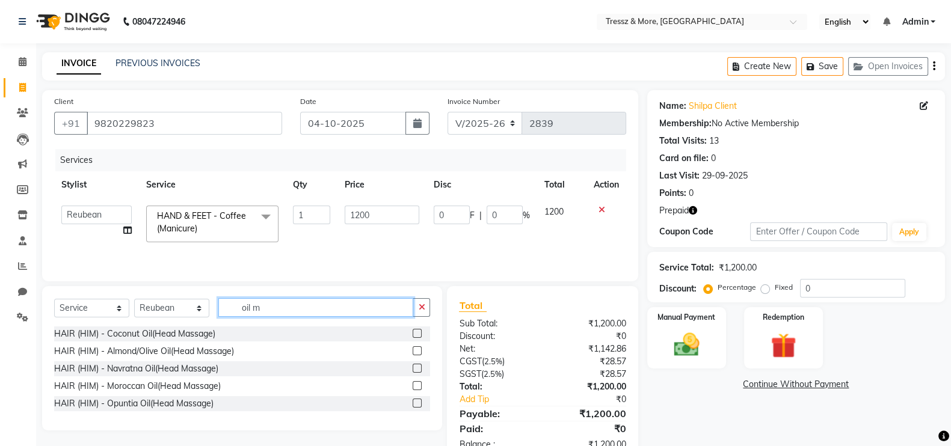
type input "oil m"
click at [413, 338] on label at bounding box center [417, 333] width 9 height 9
click at [413, 338] on input "checkbox" at bounding box center [417, 334] width 8 height 8
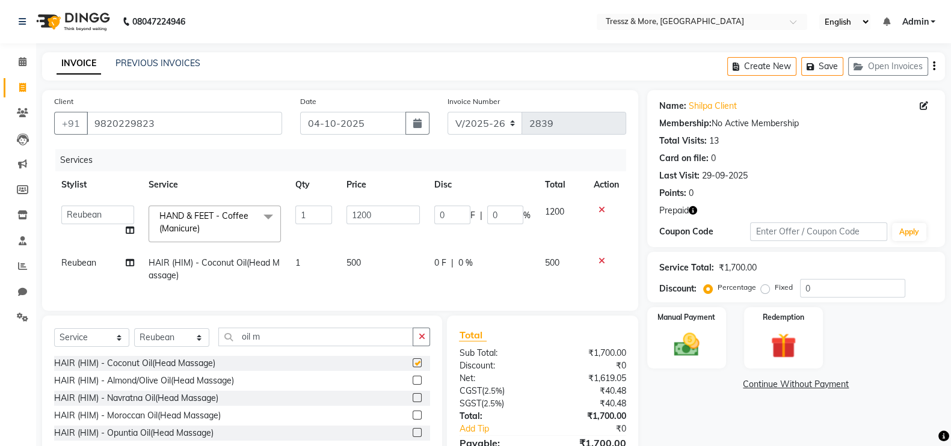
checkbox input "false"
click at [355, 257] on td "500" at bounding box center [383, 270] width 88 height 40
select select "89349"
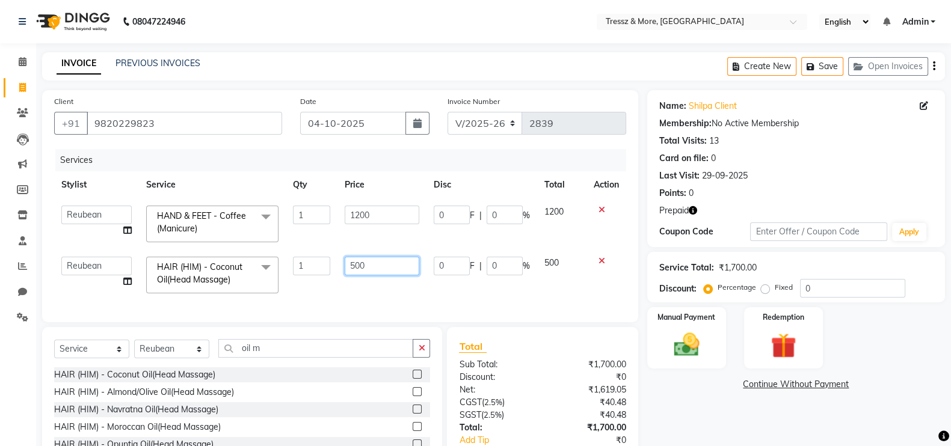
click at [356, 268] on input "500" at bounding box center [382, 266] width 75 height 19
type input "700"
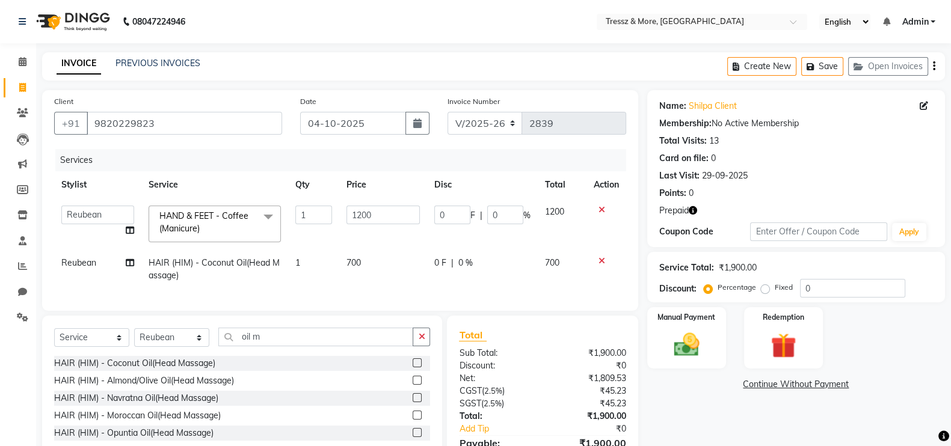
click at [398, 235] on td "1200" at bounding box center [383, 224] width 88 height 51
click at [742, 327] on div "Redemption" at bounding box center [783, 338] width 82 height 64
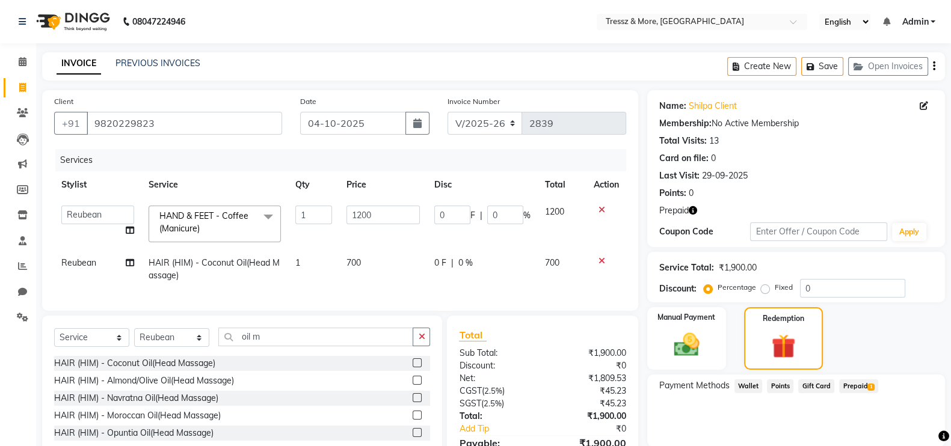
click at [860, 384] on span "Prepaid 1" at bounding box center [858, 387] width 39 height 14
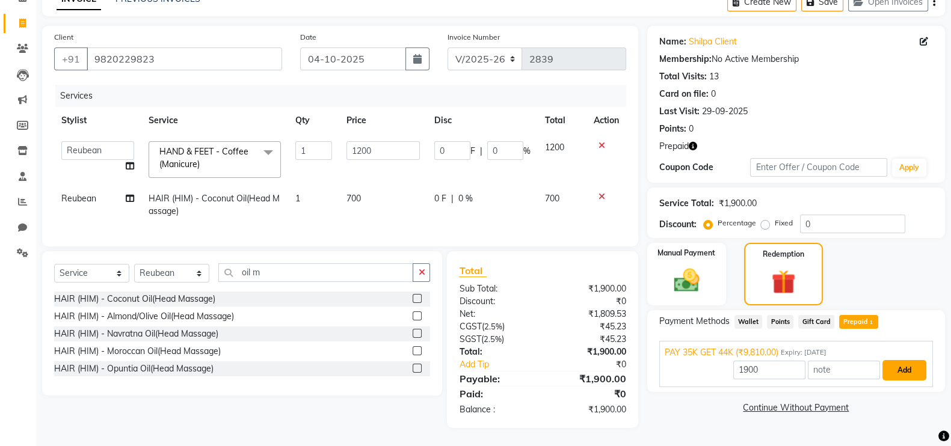
click at [905, 360] on button "Add" at bounding box center [905, 370] width 44 height 20
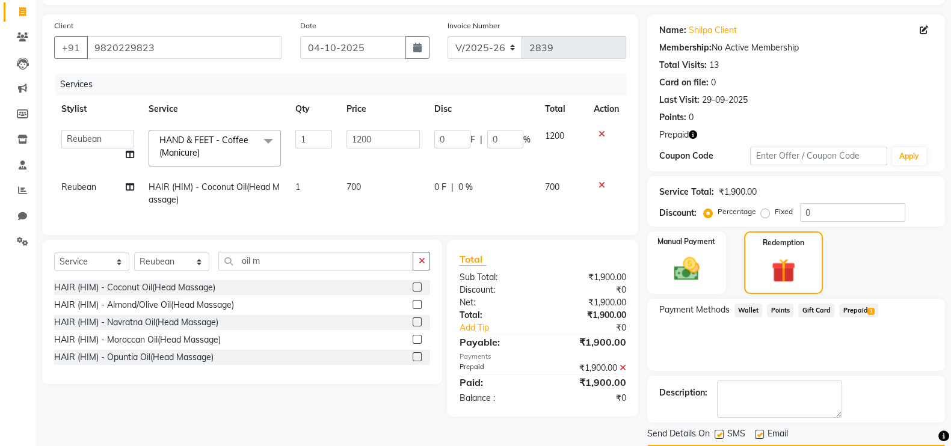
scroll to position [111, 0]
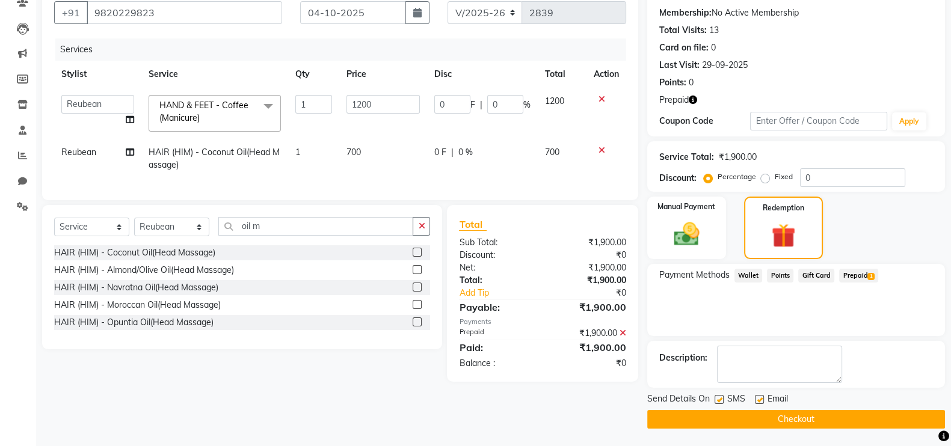
click at [742, 418] on button "Checkout" at bounding box center [796, 419] width 298 height 19
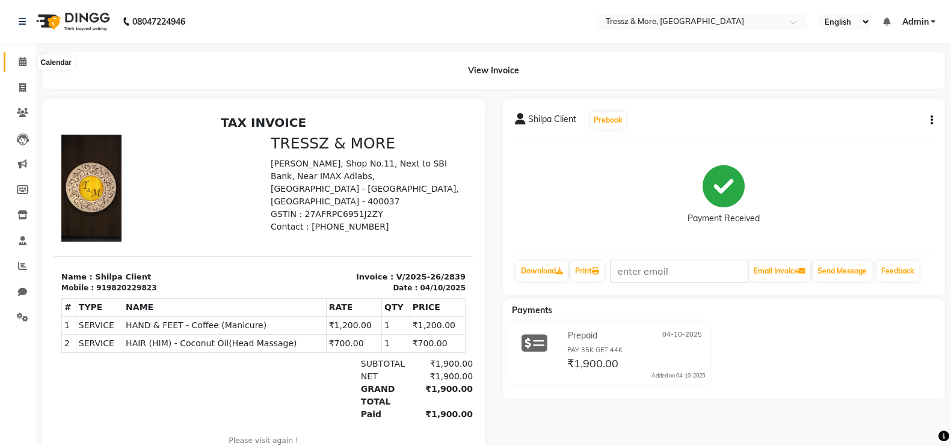
click at [17, 64] on span at bounding box center [22, 62] width 21 height 14
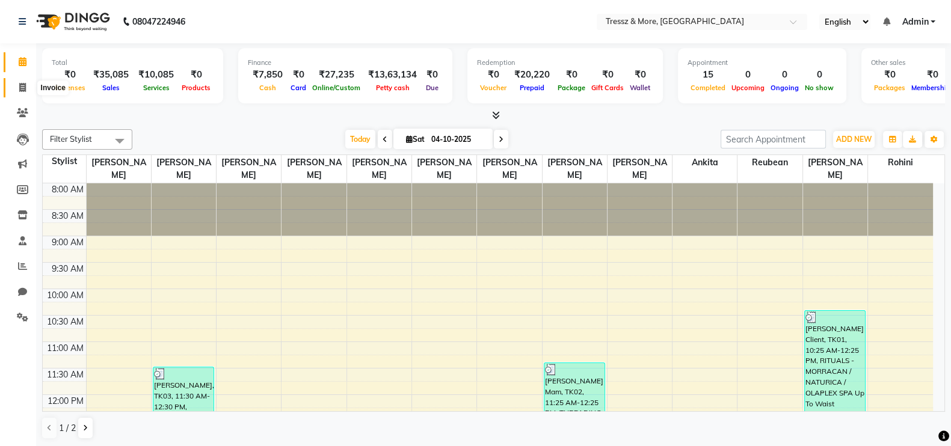
click at [26, 82] on span at bounding box center [22, 88] width 21 height 14
select select "3037"
select select "service"
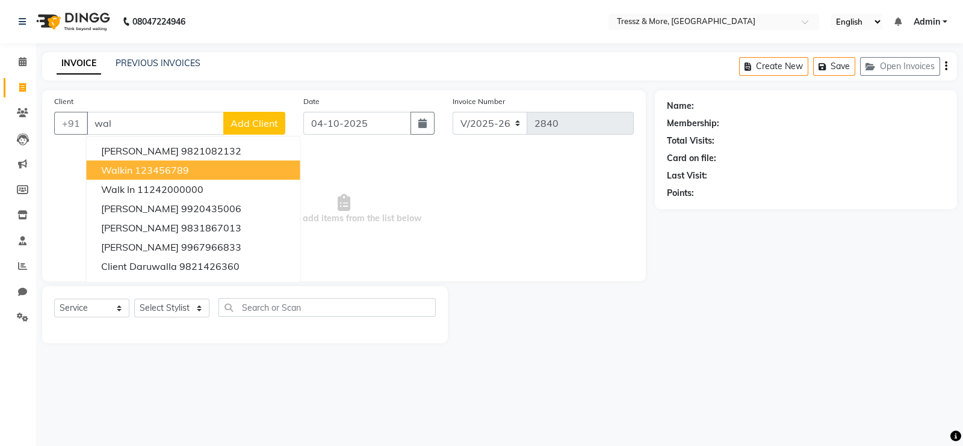
click at [120, 168] on span "walkin" at bounding box center [116, 170] width 31 height 12
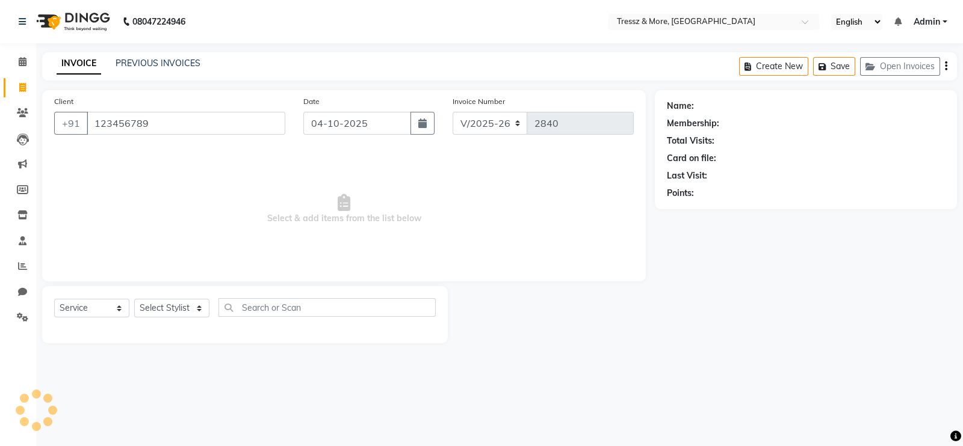
type input "123456789"
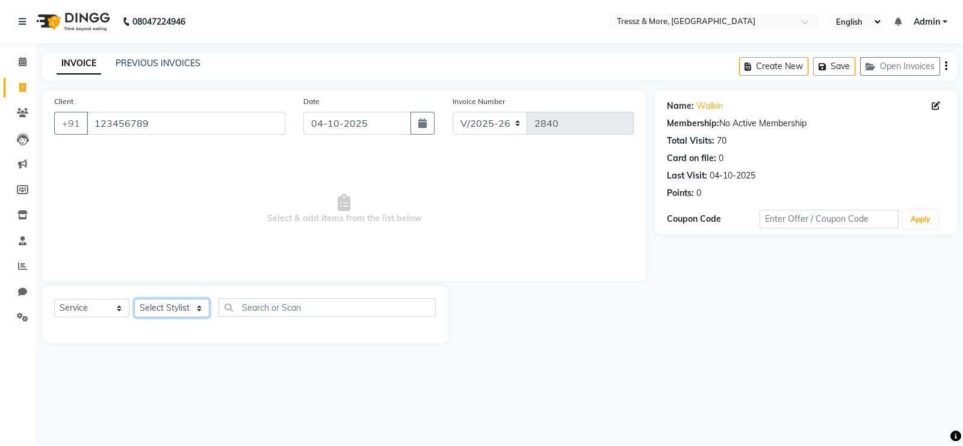
click at [202, 314] on select "Select Stylist [PERSON_NAME] Anas [PERSON_NAME] [PERSON_NAME] [PERSON_NAME] [PE…" at bounding box center [171, 308] width 75 height 19
select select "72131"
click at [134, 300] on select "Select Stylist [PERSON_NAME] Anas [PERSON_NAME] [PERSON_NAME] [PERSON_NAME] [PE…" at bounding box center [171, 308] width 75 height 19
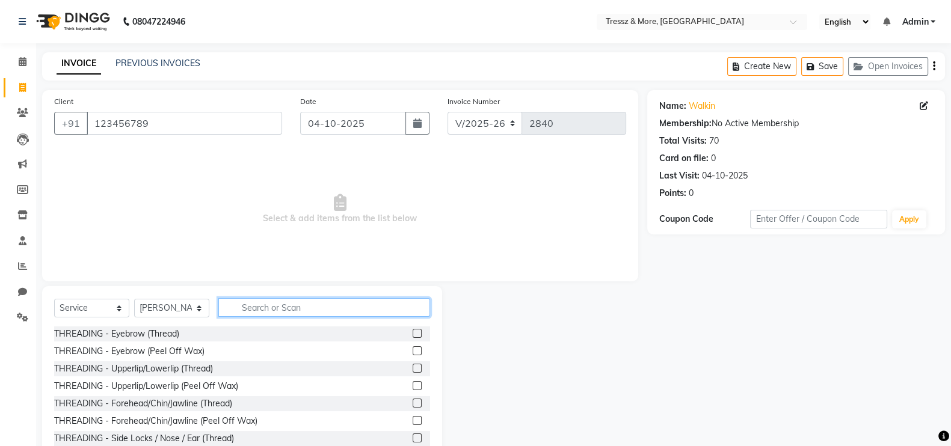
click at [252, 307] on input "text" at bounding box center [324, 307] width 212 height 19
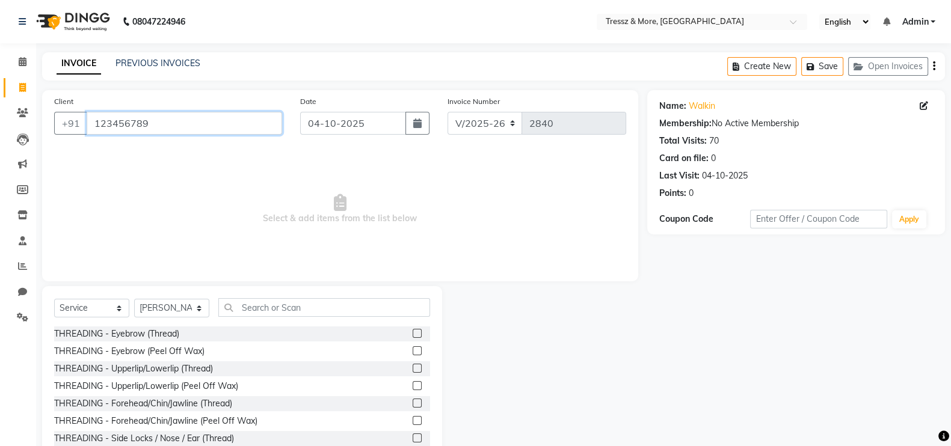
click at [159, 121] on input "123456789" at bounding box center [185, 123] width 196 height 23
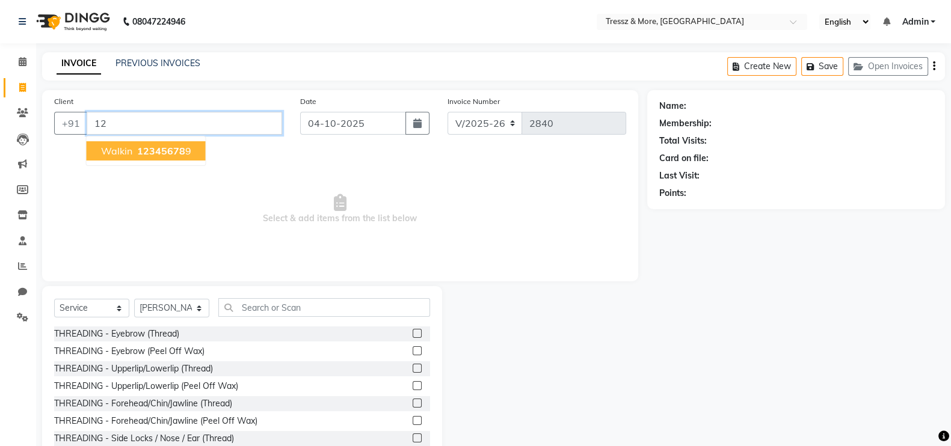
type input "1"
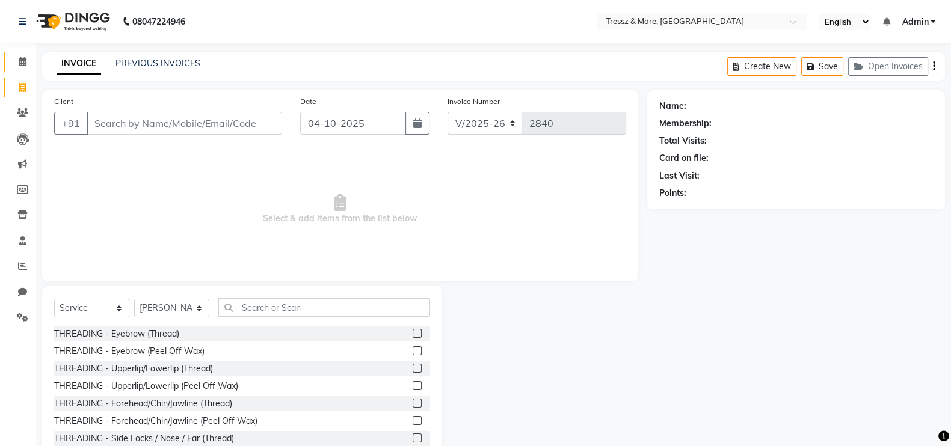
click at [28, 57] on span at bounding box center [22, 62] width 21 height 14
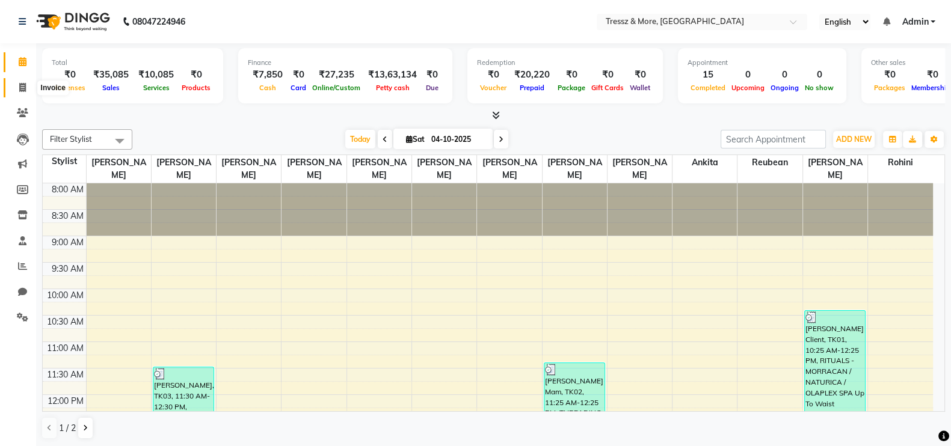
click at [22, 90] on icon at bounding box center [22, 87] width 7 height 9
select select "3037"
select select "service"
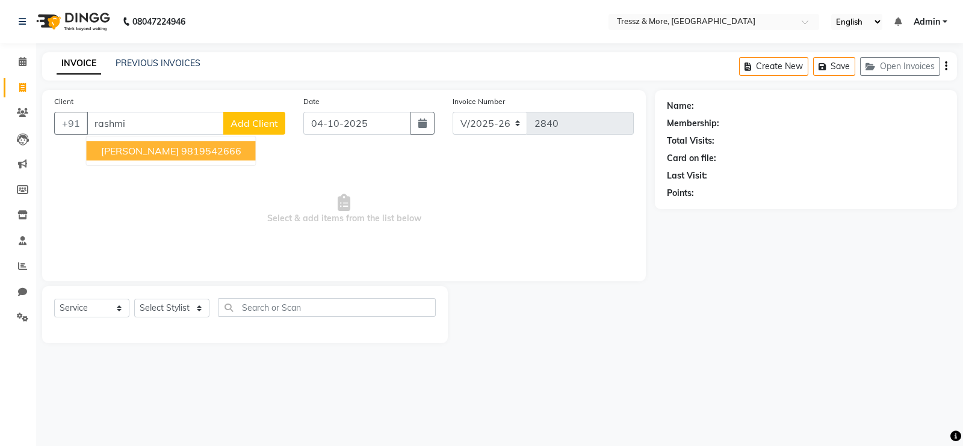
click at [205, 148] on ngb-highlight "9819542666" at bounding box center [211, 151] width 60 height 12
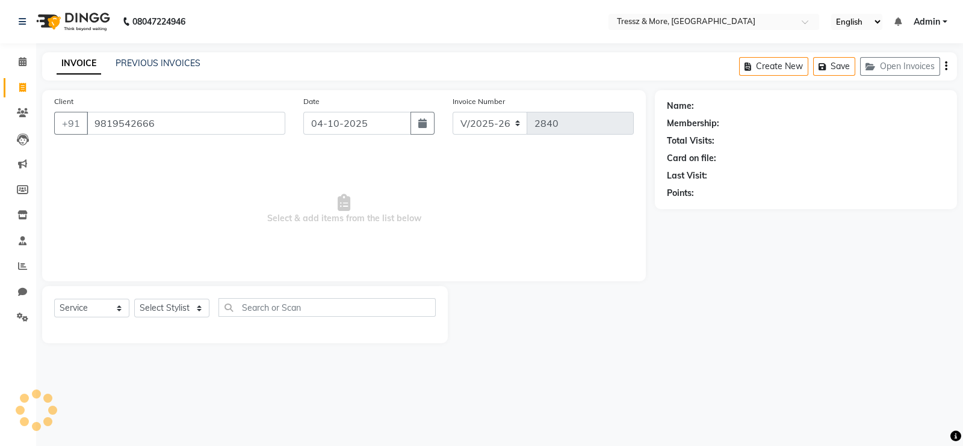
type input "9819542666"
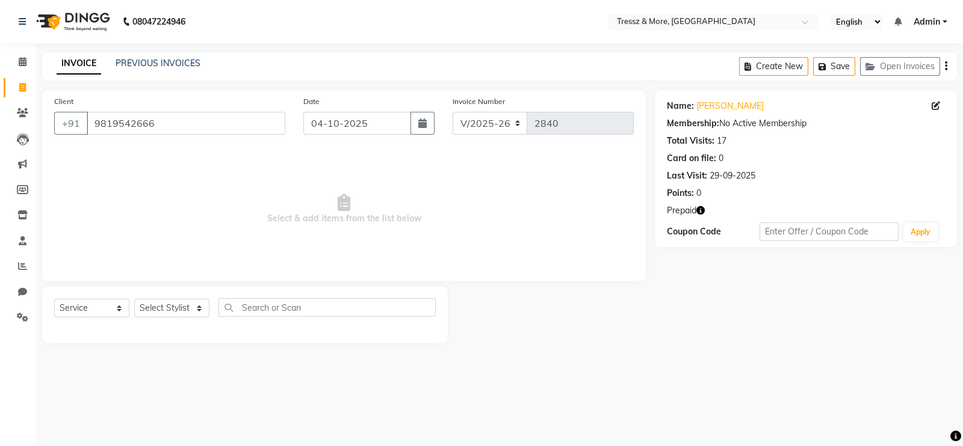
click at [703, 211] on icon "button" at bounding box center [700, 210] width 8 height 8
click at [163, 309] on select "Select Stylist [PERSON_NAME] Anas [PERSON_NAME] [PERSON_NAME] [PERSON_NAME] [PE…" at bounding box center [171, 308] width 75 height 19
select select "92418"
click at [134, 300] on select "Select Stylist [PERSON_NAME] Anas [PERSON_NAME] [PERSON_NAME] [PERSON_NAME] [PE…" at bounding box center [171, 308] width 75 height 19
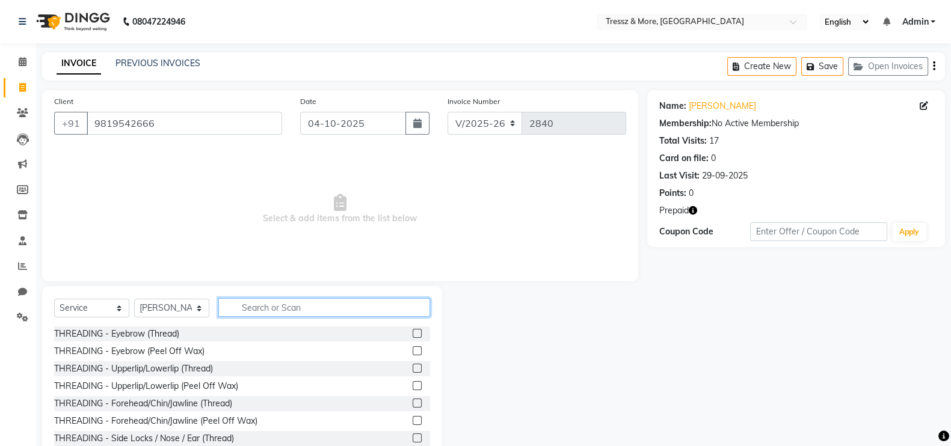
click at [268, 307] on input "text" at bounding box center [324, 307] width 212 height 19
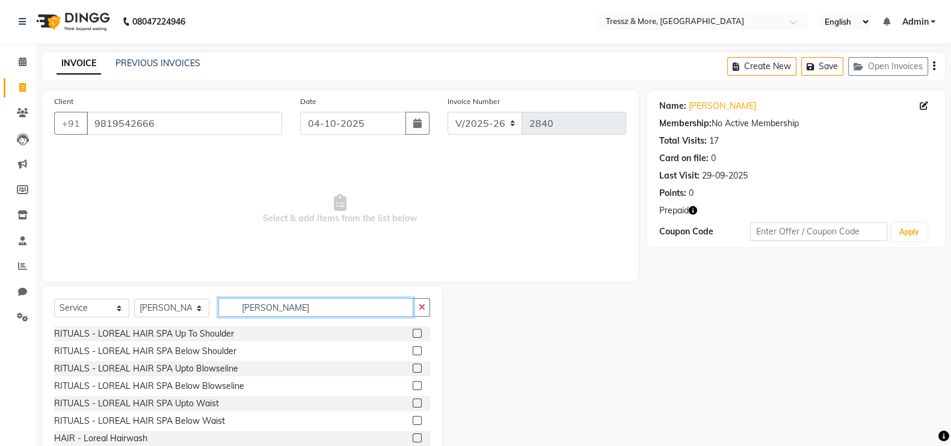
type input "lorea"
click at [413, 352] on label at bounding box center [417, 351] width 9 height 9
click at [413, 352] on input "checkbox" at bounding box center [417, 352] width 8 height 8
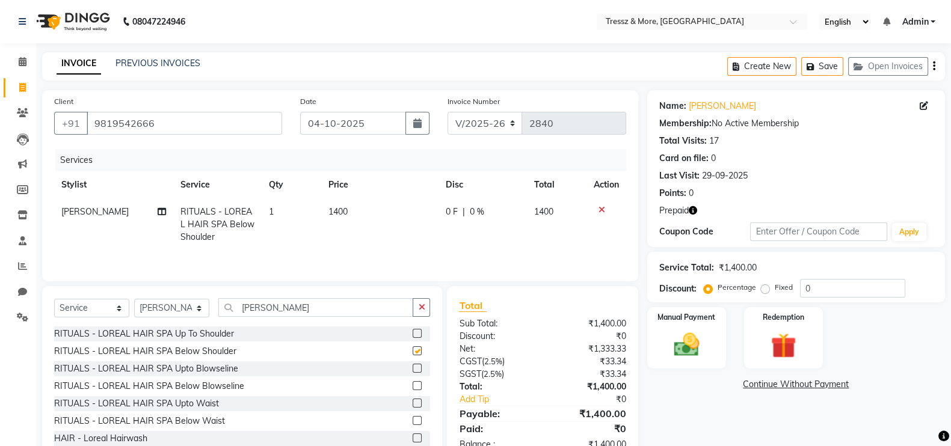
checkbox input "false"
click at [282, 308] on input "lorea" at bounding box center [315, 307] width 195 height 19
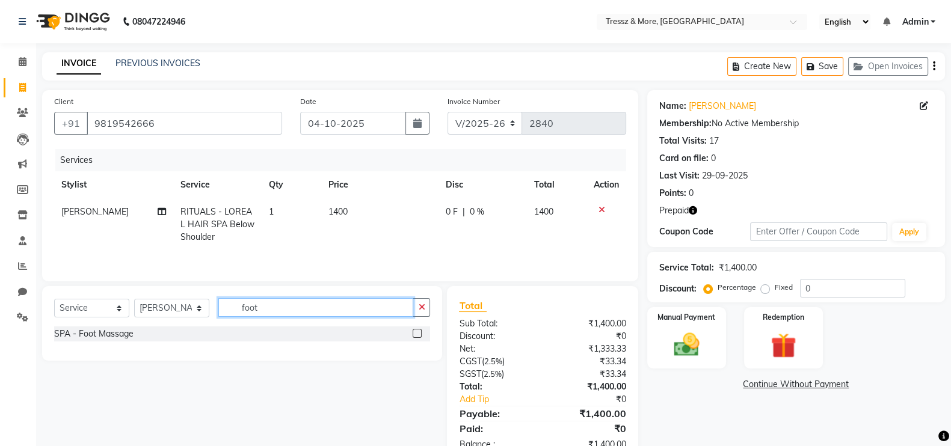
type input "foot"
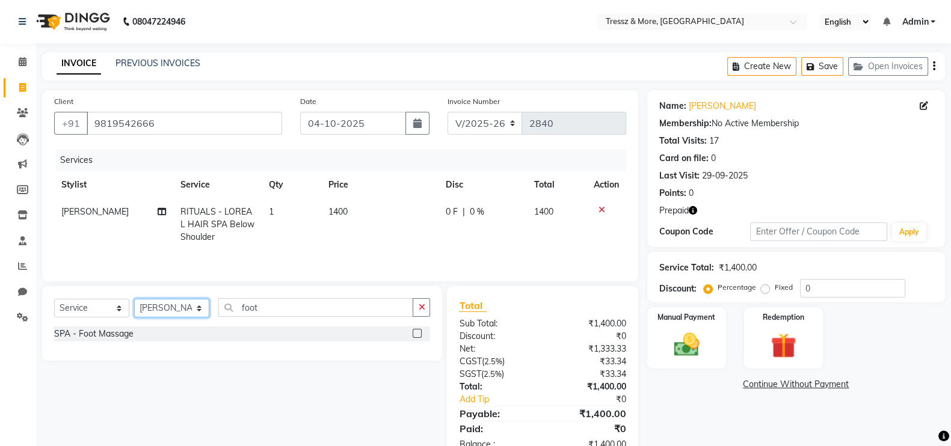
click at [187, 310] on select "Select Stylist [PERSON_NAME] Anas [PERSON_NAME] [PERSON_NAME] [PERSON_NAME] [PE…" at bounding box center [171, 308] width 75 height 19
select select "88779"
click at [134, 302] on select "Select Stylist [PERSON_NAME] Anas [PERSON_NAME] [PERSON_NAME] [PERSON_NAME] [PE…" at bounding box center [171, 308] width 75 height 19
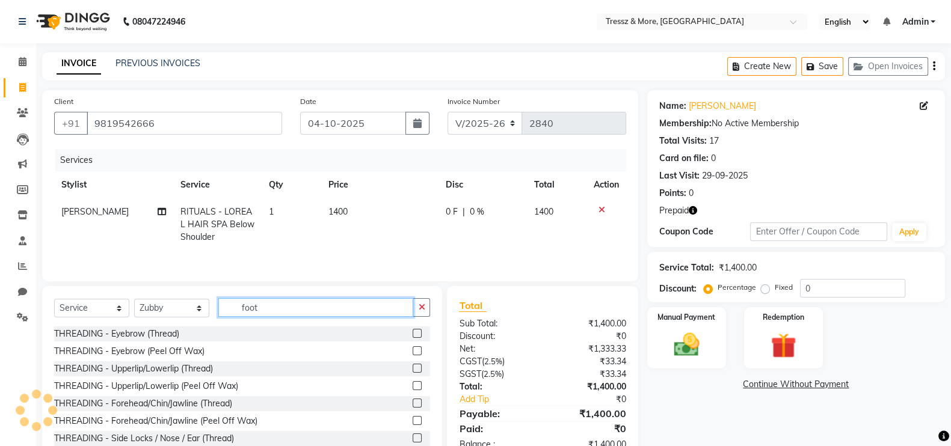
click at [296, 310] on input "foot" at bounding box center [315, 307] width 195 height 19
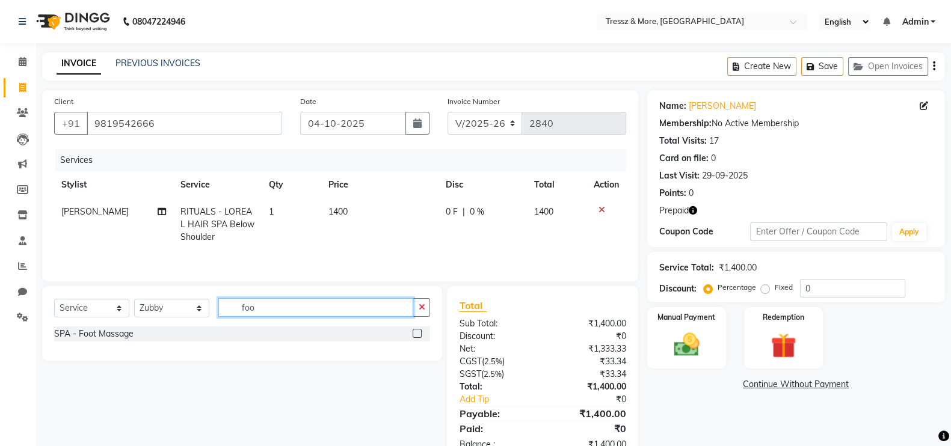
type input "foot"
click at [419, 336] on label at bounding box center [417, 333] width 9 height 9
click at [419, 336] on input "checkbox" at bounding box center [417, 334] width 8 height 8
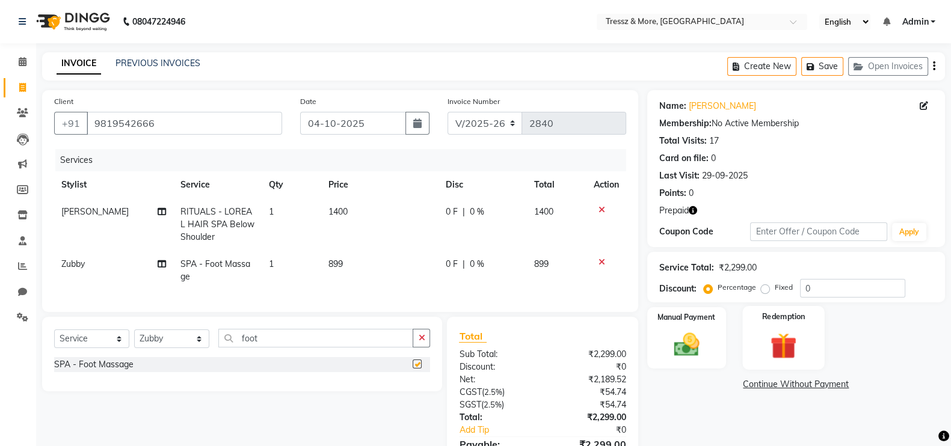
checkbox input "false"
click at [334, 250] on td "1400" at bounding box center [379, 225] width 117 height 52
select select "92418"
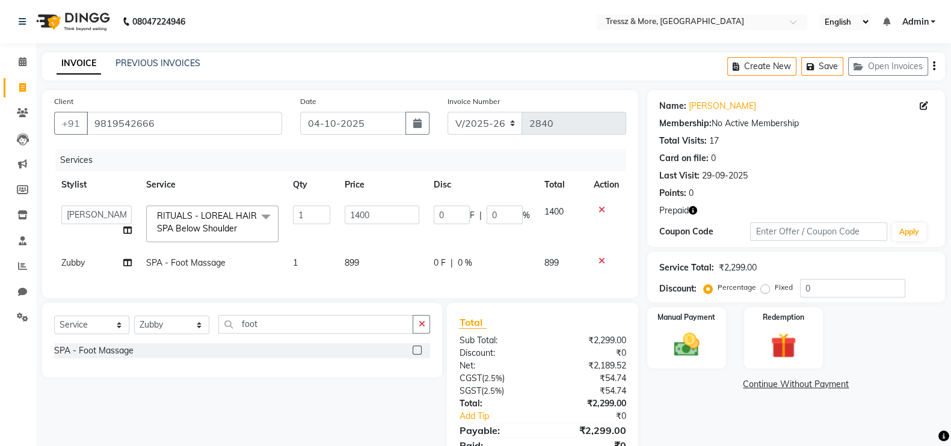
click at [356, 263] on span "899" at bounding box center [352, 263] width 14 height 11
select select "88779"
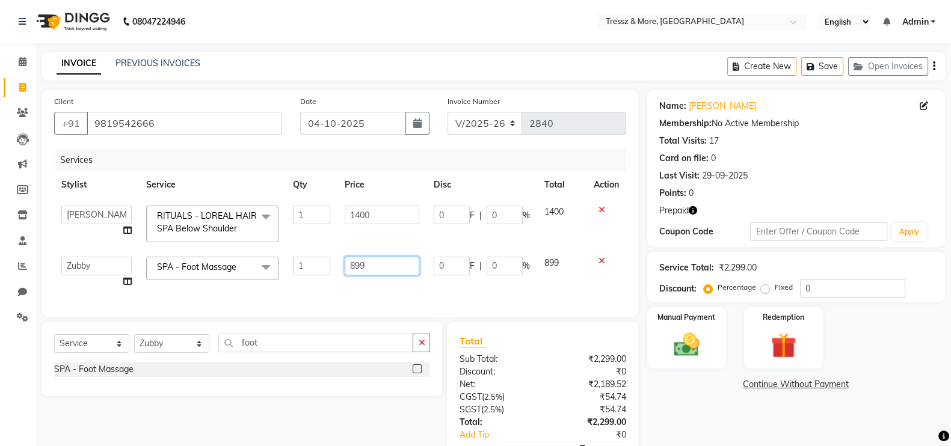
click at [356, 263] on input "899" at bounding box center [382, 266] width 75 height 19
type input "1000"
click at [382, 283] on div "Services Stylist Service Qty Price Disc Total Action Abid Shaikh Anas Ansari An…" at bounding box center [340, 227] width 572 height 156
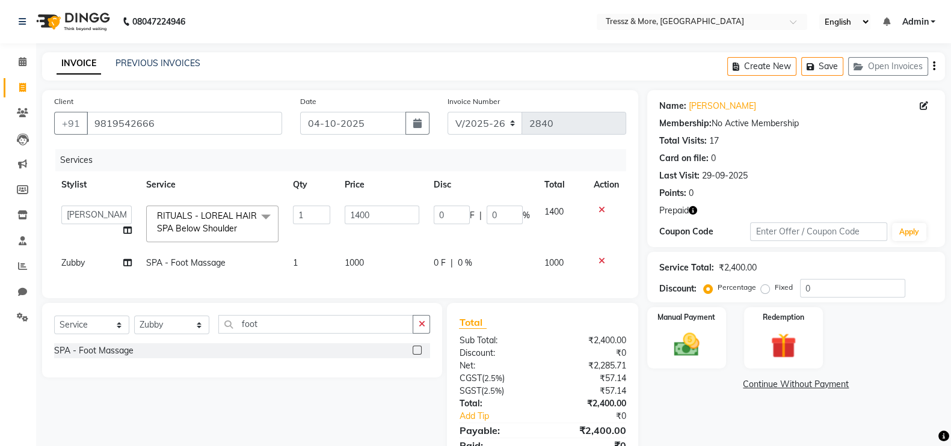
click at [382, 283] on div "Services Stylist Service Qty Price Disc Total Action Abid Shaikh Anas Ansari An…" at bounding box center [340, 217] width 572 height 137
click at [785, 319] on label "Redemption" at bounding box center [783, 316] width 43 height 11
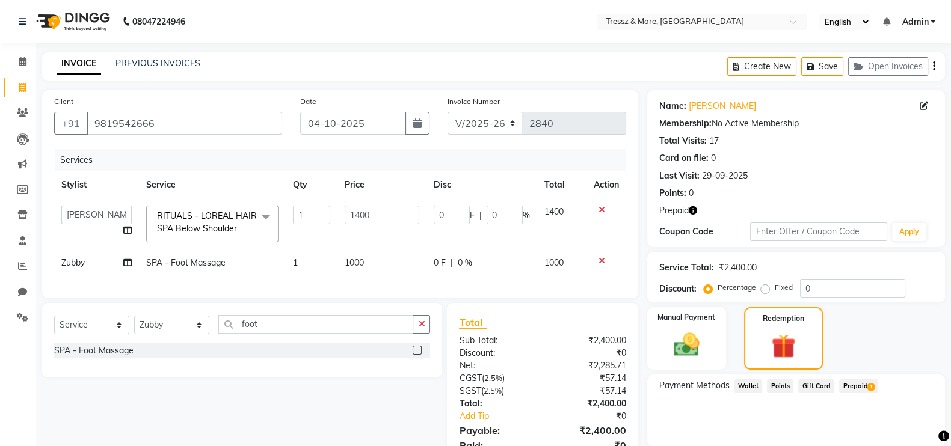
click at [868, 382] on span "Prepaid 1" at bounding box center [858, 387] width 39 height 14
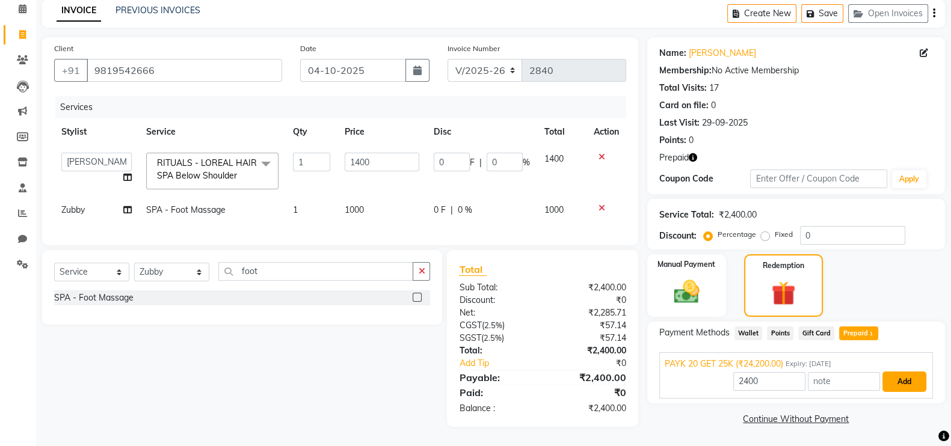
click at [912, 380] on button "Add" at bounding box center [905, 382] width 44 height 20
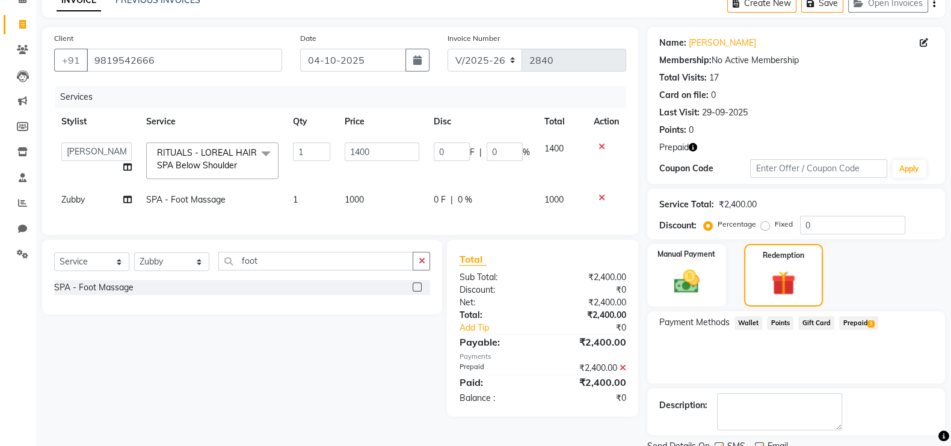
scroll to position [111, 0]
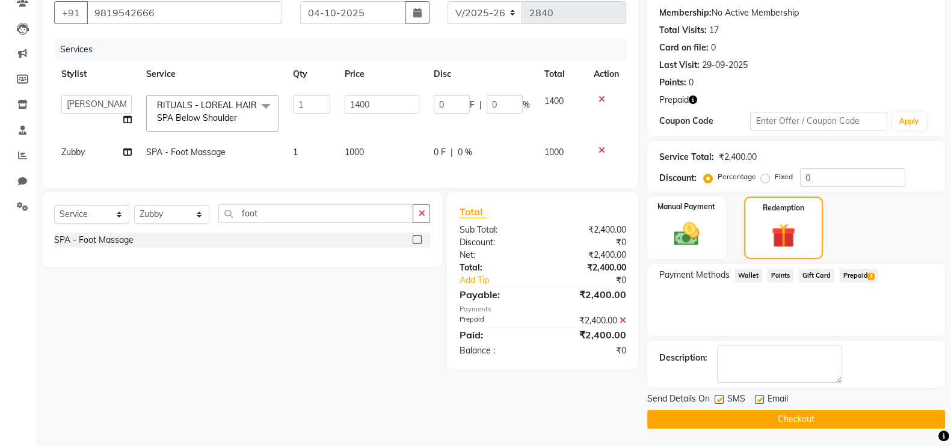
click at [837, 413] on button "Checkout" at bounding box center [796, 419] width 298 height 19
